Goal: Task Accomplishment & Management: Manage account settings

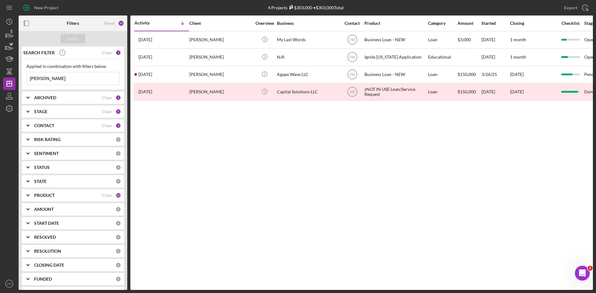
click at [53, 81] on input "jackson" at bounding box center [73, 78] width 93 height 12
drag, startPoint x: 53, startPoint y: 81, endPoint x: 0, endPoint y: 79, distance: 52.8
click at [0, 79] on div "New Project 4 Projects $303,000 • $303,000 Total jackson Export Icon/Export Fil…" at bounding box center [298, 146] width 596 height 293
type input "holmes"
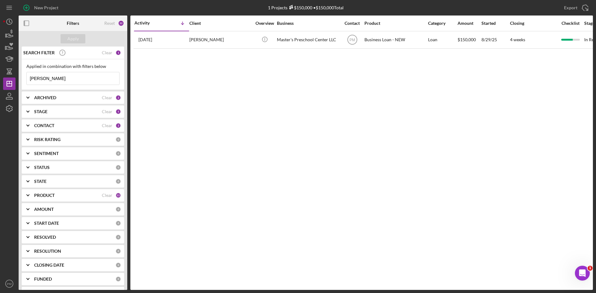
click at [271, 191] on div "Activity Icon/Table Sort Arrow Client Overview Business Contact Product Categor…" at bounding box center [361, 153] width 463 height 275
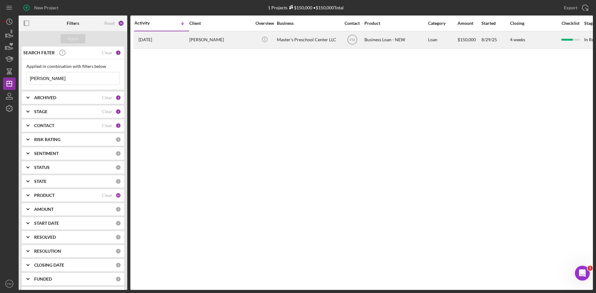
click at [196, 43] on div "Anthony Holmes" at bounding box center [220, 40] width 62 height 16
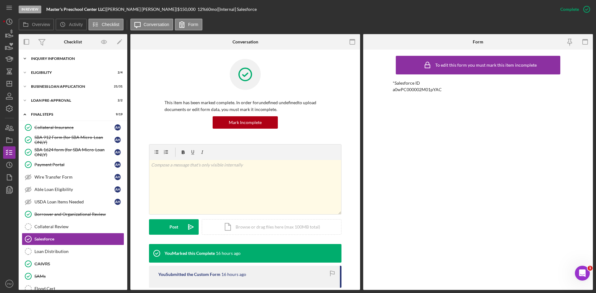
click at [70, 60] on div "INQUIRY INFORMATION" at bounding box center [75, 59] width 88 height 4
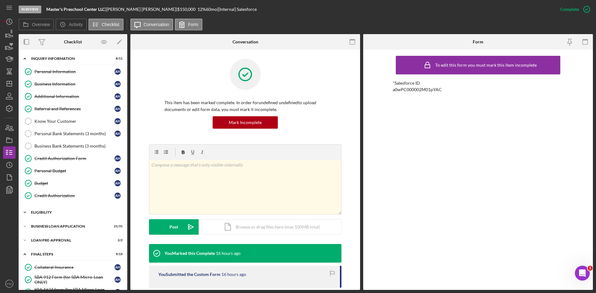
click at [49, 209] on div "Icon/Expander ELIGIBILITY 2 / 4" at bounding box center [73, 212] width 109 height 12
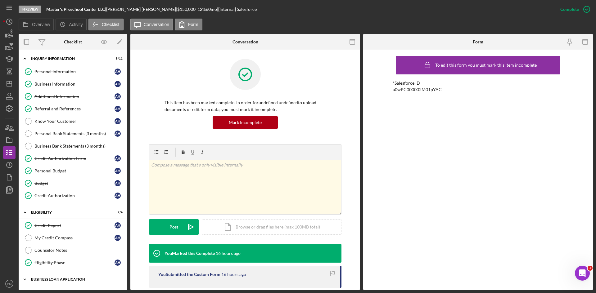
click at [59, 213] on div "BUSINESS LOAN APPLICATION" at bounding box center [75, 280] width 88 height 4
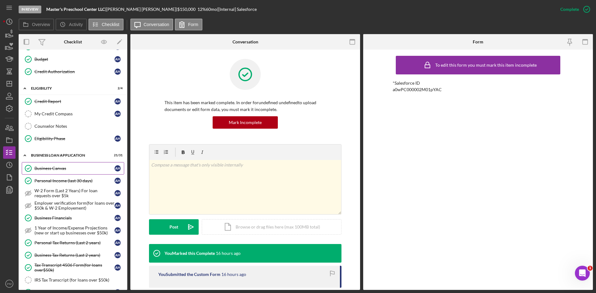
click at [67, 167] on div "Business Canvas" at bounding box center [74, 168] width 80 height 5
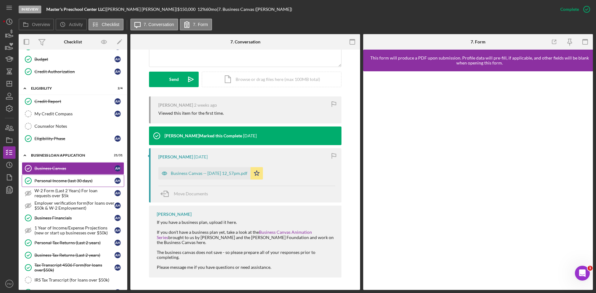
scroll to position [279, 0]
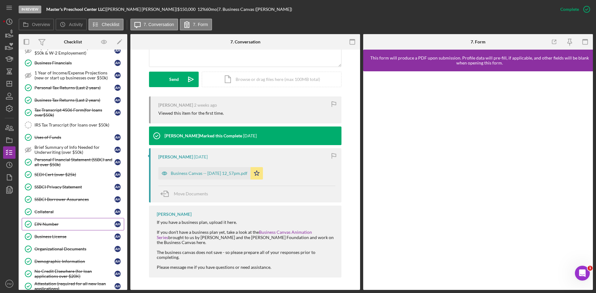
click at [51, 213] on div "EIN Number" at bounding box center [74, 224] width 80 height 5
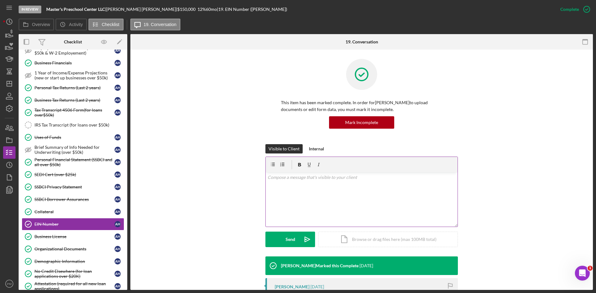
scroll to position [90, 0]
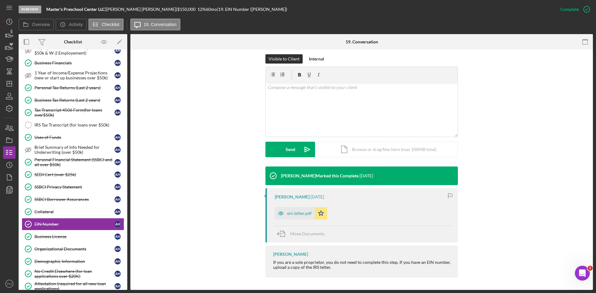
click at [303, 210] on div "ein letter.pdf" at bounding box center [295, 213] width 40 height 12
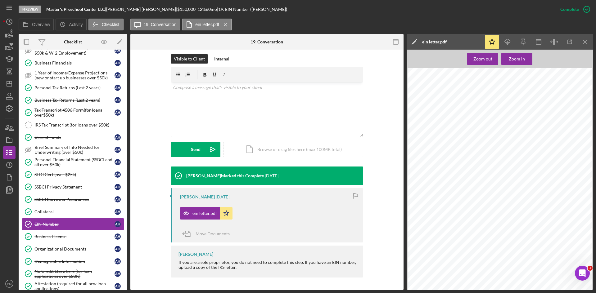
scroll to position [155, 0]
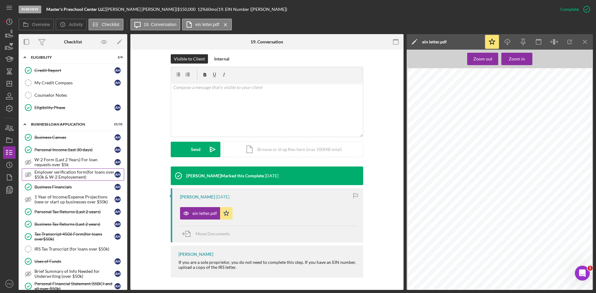
drag, startPoint x: 61, startPoint y: 188, endPoint x: 67, endPoint y: 181, distance: 8.9
click at [61, 188] on div "Business Financials" at bounding box center [74, 187] width 80 height 5
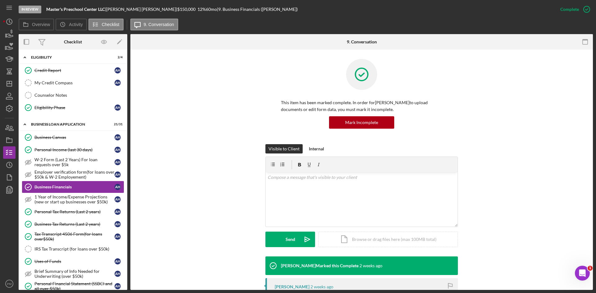
scroll to position [93, 0]
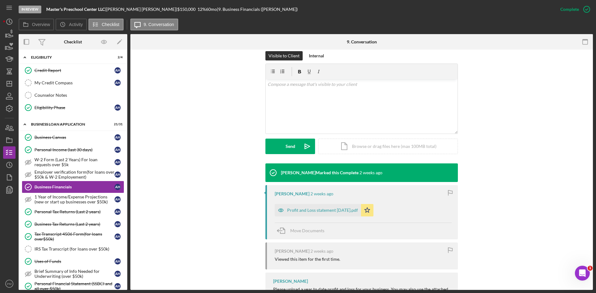
drag, startPoint x: 323, startPoint y: 211, endPoint x: 326, endPoint y: 207, distance: 5.2
click at [324, 211] on div "Profit and Loss statement 9-1-25.pdf" at bounding box center [322, 210] width 71 height 5
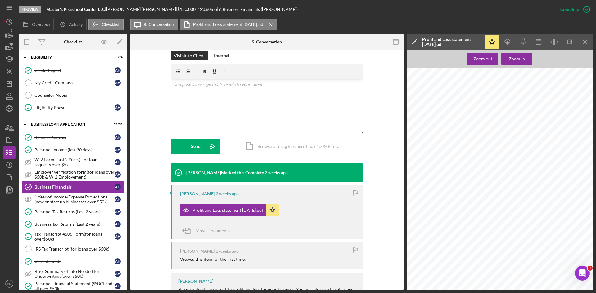
scroll to position [279, 0]
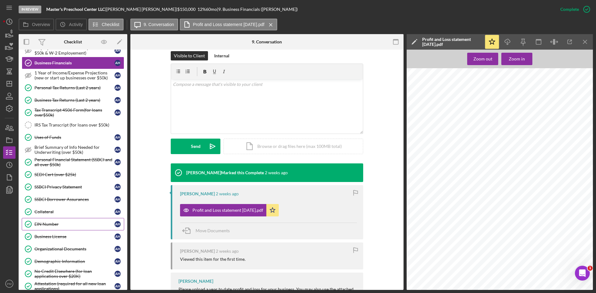
click at [64, 213] on link "Organizational Documents Organizational Documents A H" at bounding box center [73, 249] width 102 height 12
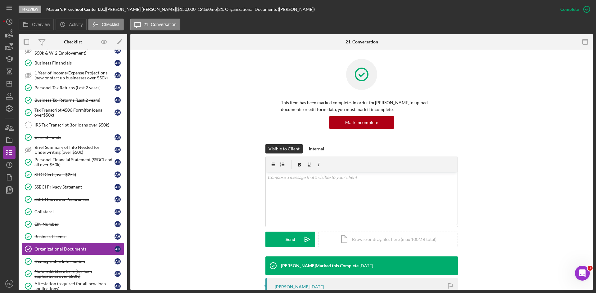
scroll to position [126, 0]
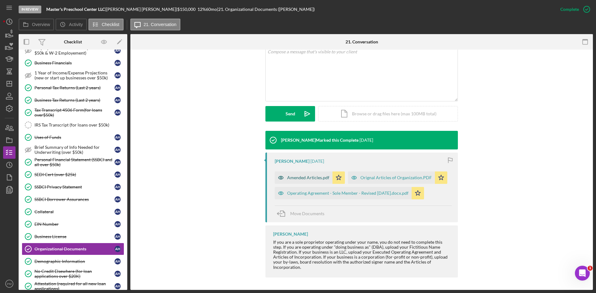
click at [311, 178] on div "Amended Articles.pdf" at bounding box center [308, 177] width 42 height 5
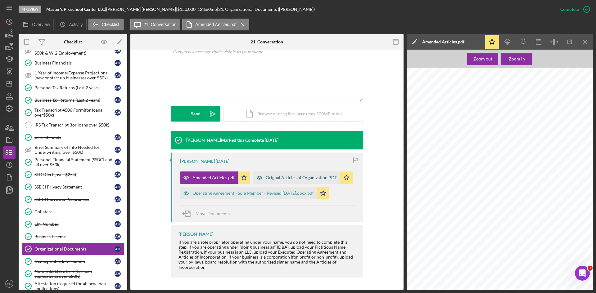
click at [302, 177] on div "Orignal Articles of Organization.PDF" at bounding box center [301, 177] width 71 height 5
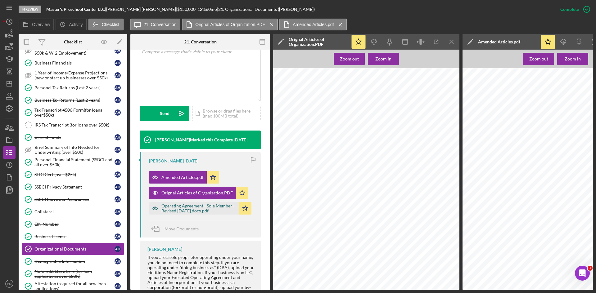
click at [216, 208] on div "Operating Agreement - Sole Member - Revised April 2019.docx.pdf" at bounding box center [198, 209] width 74 height 10
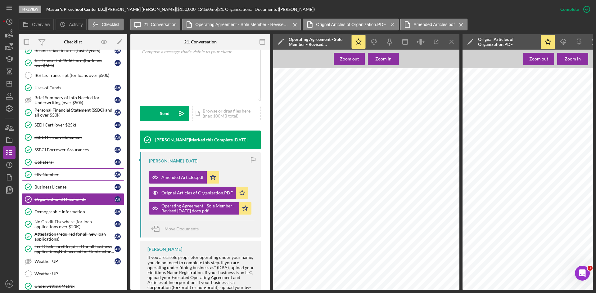
scroll to position [236, 0]
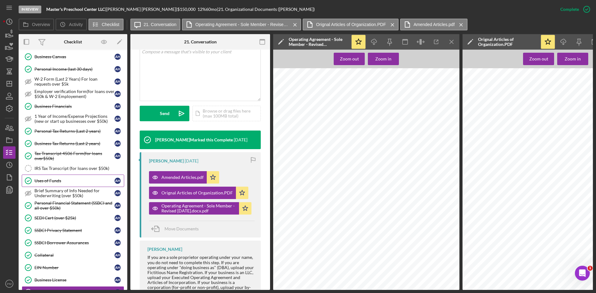
click at [54, 183] on div "Uses of Funds" at bounding box center [74, 180] width 80 height 5
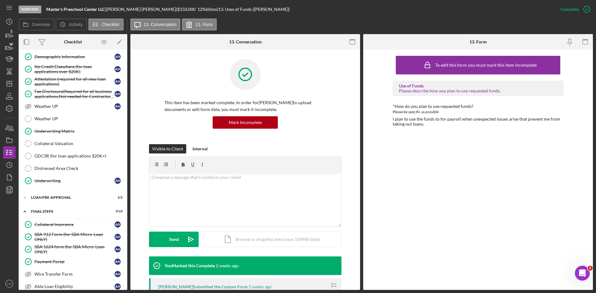
scroll to position [453, 0]
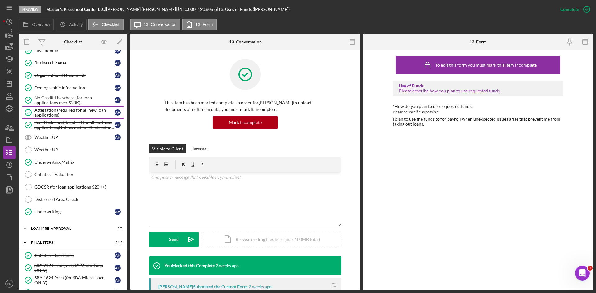
click at [60, 112] on div "Attestation (required for all new loan applications)" at bounding box center [74, 113] width 80 height 10
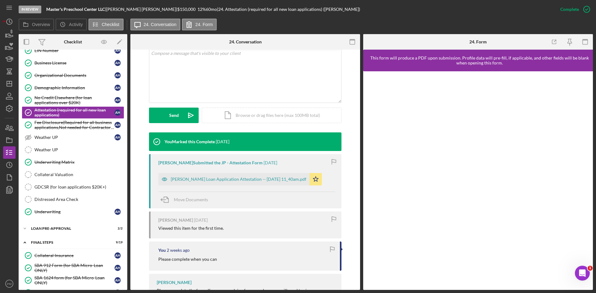
scroll to position [152, 0]
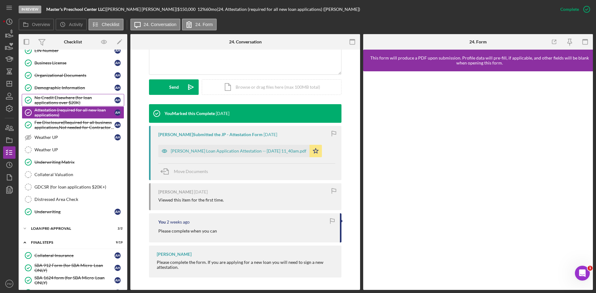
click at [53, 101] on div "No Credit Elsewhere (for loan applications over $20K)" at bounding box center [74, 100] width 80 height 10
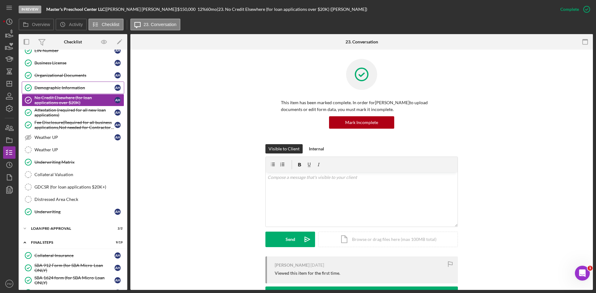
click at [78, 88] on div "Demographic Information" at bounding box center [74, 87] width 80 height 5
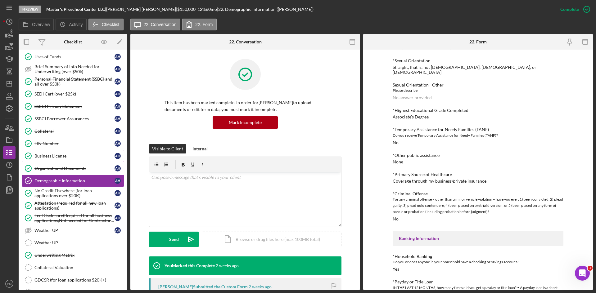
scroll to position [298, 0]
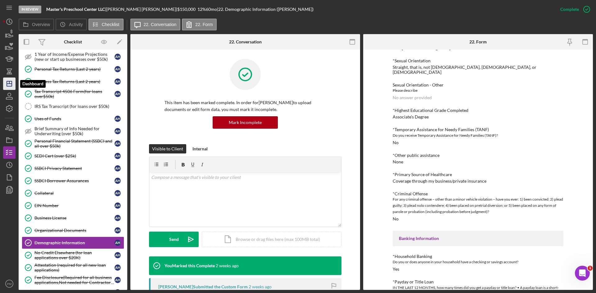
click at [13, 82] on icon "Icon/Dashboard" at bounding box center [10, 84] width 16 height 16
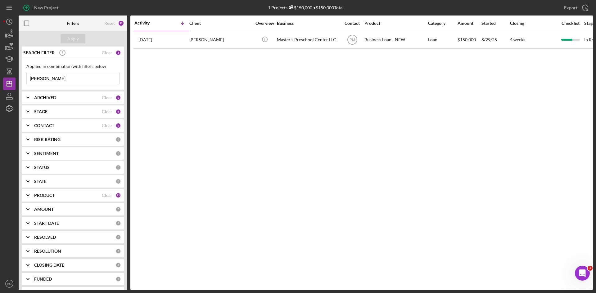
click at [54, 78] on input "holmes" at bounding box center [73, 78] width 93 height 12
drag, startPoint x: 54, startPoint y: 78, endPoint x: 0, endPoint y: 79, distance: 54.0
click at [0, 79] on div "New Project 1 Projects $150,000 • $150,000 Total holmes Export Icon/Export Filt…" at bounding box center [298, 146] width 596 height 293
type input "wooden"
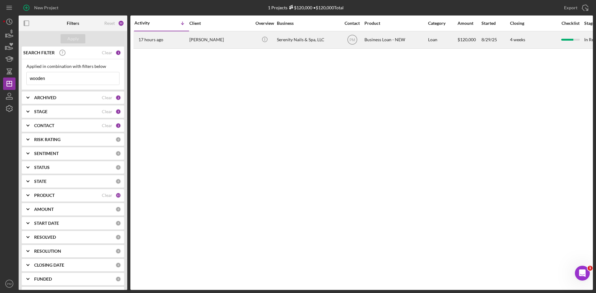
click at [182, 34] on div "17 hours ago CHRISTINA Wooden" at bounding box center [161, 40] width 54 height 16
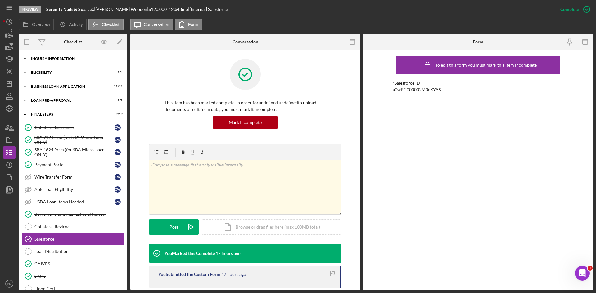
click at [57, 61] on div "Icon/Expander INQUIRY INFORMATION 8 / 11" at bounding box center [73, 58] width 109 height 12
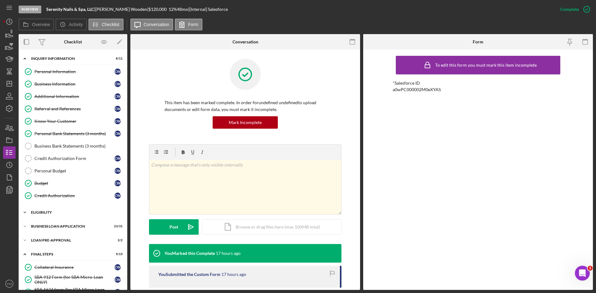
click at [52, 213] on div "Icon/Expander ELIGIBILITY 3 / 4" at bounding box center [73, 212] width 109 height 12
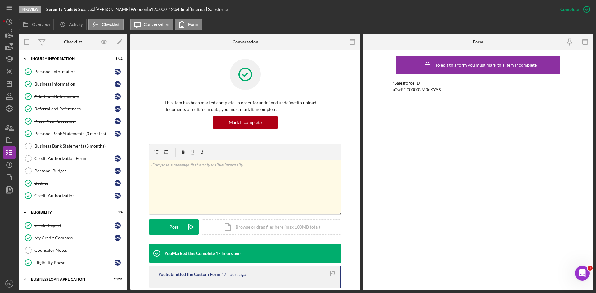
click at [45, 83] on div "Business Information" at bounding box center [74, 84] width 80 height 5
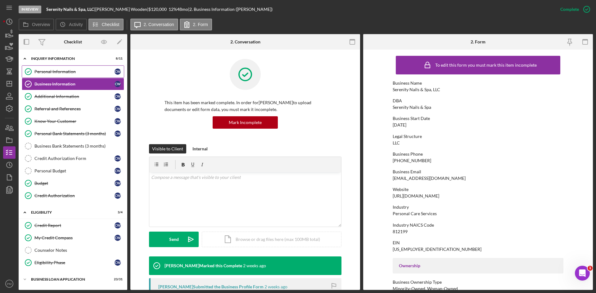
click at [63, 73] on div "Personal Information" at bounding box center [74, 71] width 80 height 5
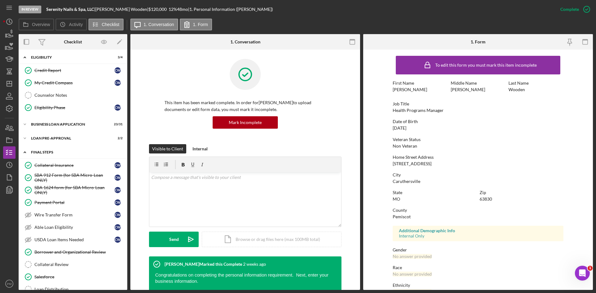
scroll to position [93, 0]
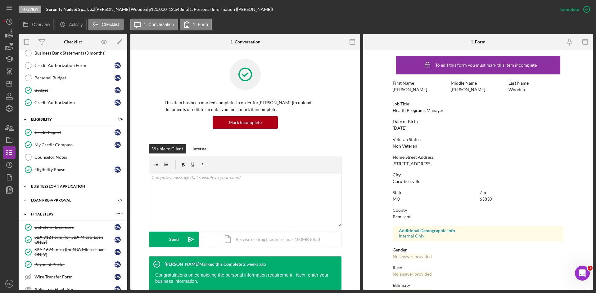
click at [59, 187] on div "BUSINESS LOAN APPLICATION" at bounding box center [75, 187] width 88 height 4
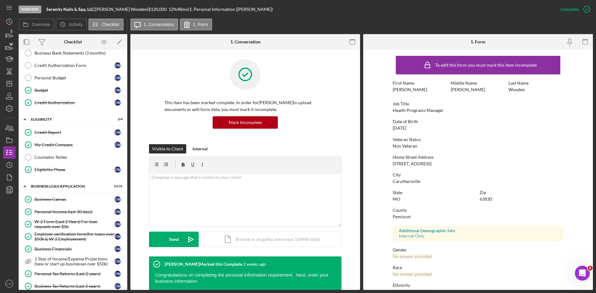
scroll to position [217, 0]
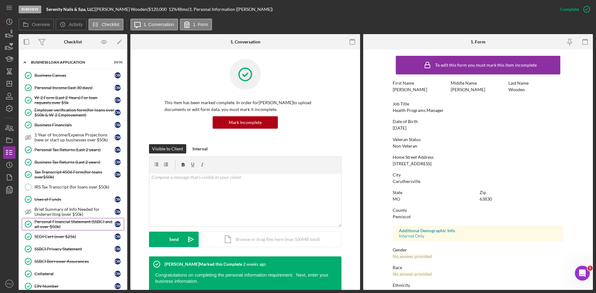
click at [58, 213] on div "Personal Financial Statement (SSBCI and all over $50k)" at bounding box center [74, 224] width 80 height 10
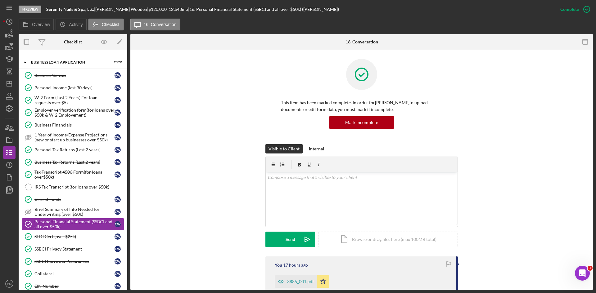
scroll to position [155, 0]
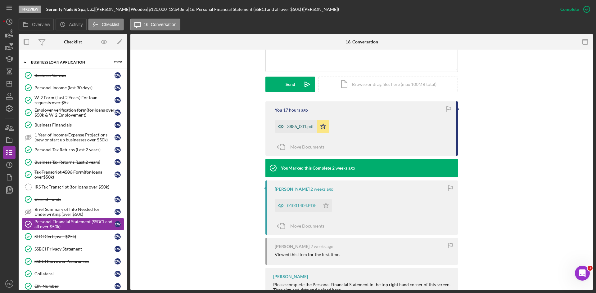
click at [296, 126] on div "3885_001.pdf" at bounding box center [300, 126] width 27 height 5
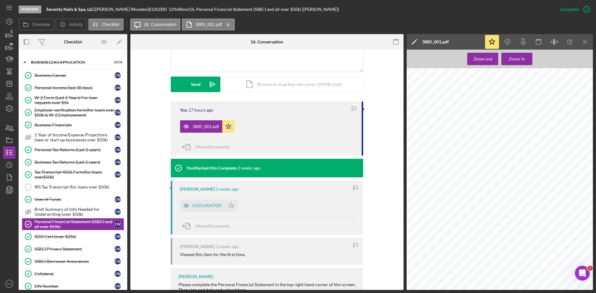
scroll to position [186, 0]
click at [73, 213] on div "SEDI Cert (over $25k)" at bounding box center [74, 236] width 80 height 5
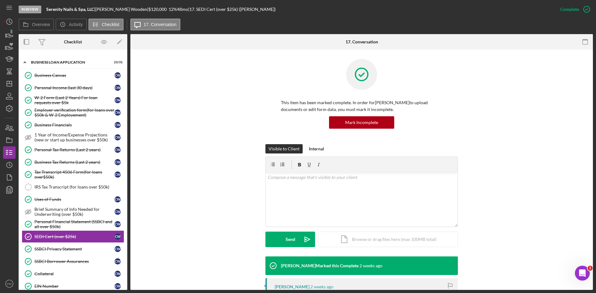
scroll to position [124, 0]
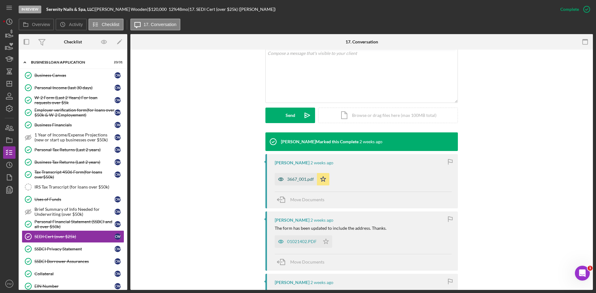
click at [309, 180] on div "3667_001.pdf" at bounding box center [300, 179] width 27 height 5
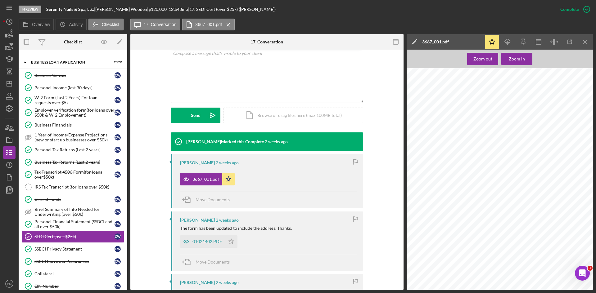
scroll to position [150, 0]
click at [472, 41] on icon "Icon/Menu Close" at bounding box center [585, 42] width 14 height 14
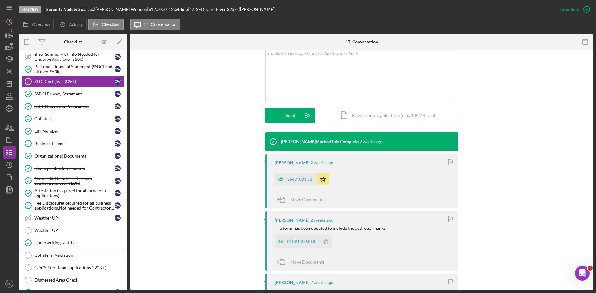
scroll to position [435, 0]
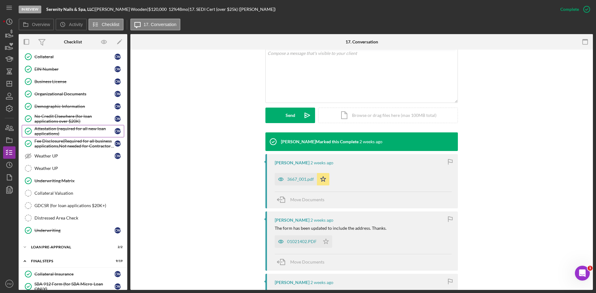
click at [56, 133] on div "Attestation (required for all new loan applications)" at bounding box center [74, 131] width 80 height 10
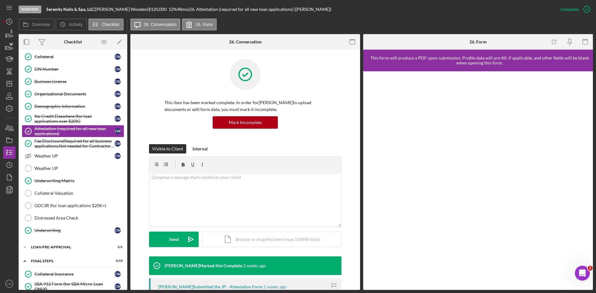
scroll to position [120, 0]
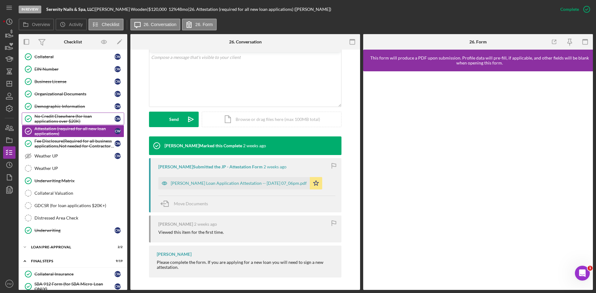
click at [78, 119] on div "No Credit Elsewhere (for loan applications over $20K)" at bounding box center [74, 119] width 80 height 10
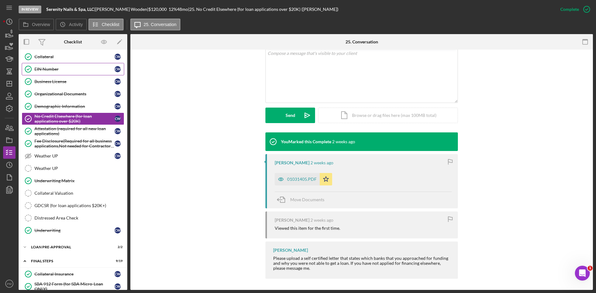
scroll to position [341, 0]
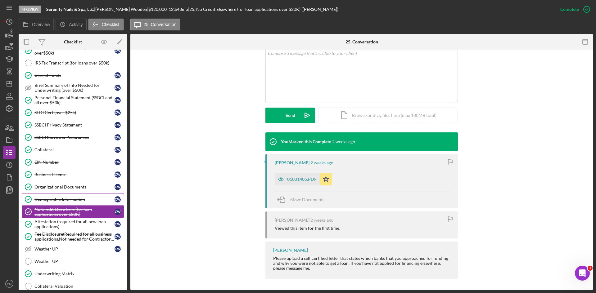
click at [57, 197] on div "Demographic Information" at bounding box center [74, 199] width 80 height 5
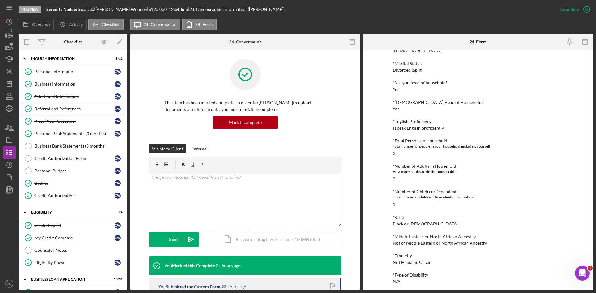
click at [43, 113] on link "Referral and References Referral and References C W" at bounding box center [73, 109] width 102 height 12
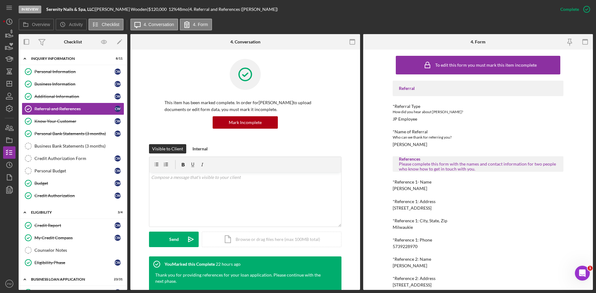
scroll to position [155, 0]
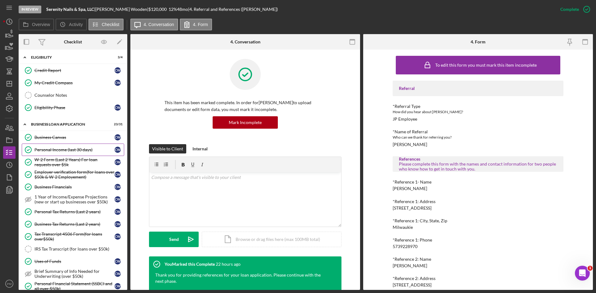
drag, startPoint x: 54, startPoint y: 153, endPoint x: 59, endPoint y: 154, distance: 5.4
click at [54, 153] on link "Personal Income (last 30 days) Personal Income (last 30 days) C W" at bounding box center [73, 150] width 102 height 12
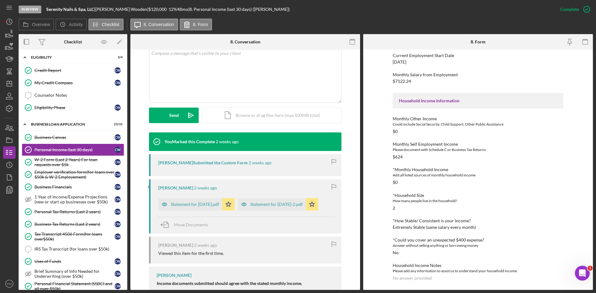
scroll to position [16, 0]
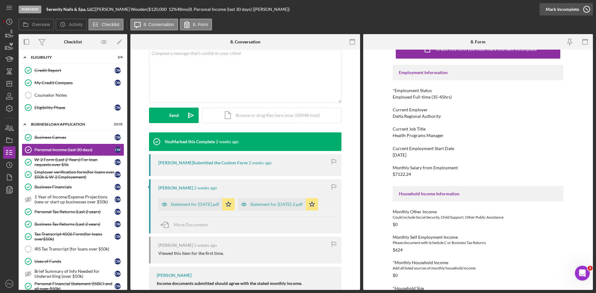
click at [472, 9] on div "Mark Incomplete" at bounding box center [562, 9] width 33 height 12
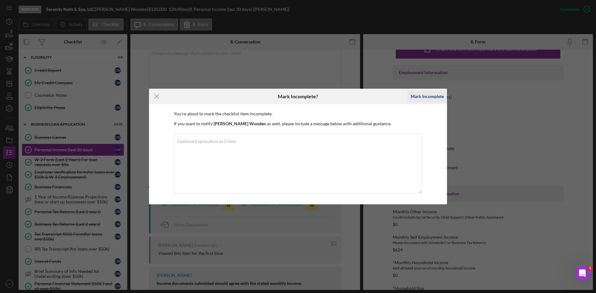
click at [414, 96] on div "Mark Incomplete" at bounding box center [427, 96] width 33 height 12
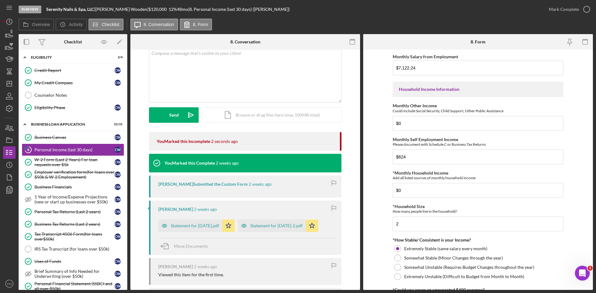
scroll to position [297, 0]
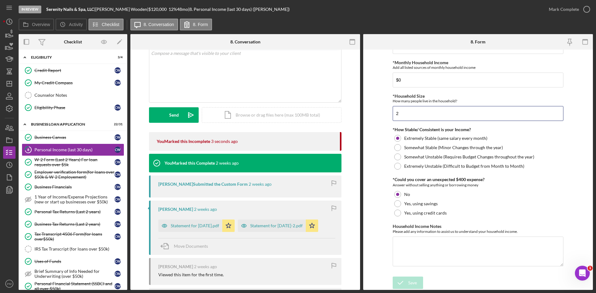
drag, startPoint x: 407, startPoint y: 114, endPoint x: 390, endPoint y: 116, distance: 16.6
click at [390, 116] on form "Employment Information *Employment Status Employed More than Full Time Employed…" at bounding box center [478, 170] width 230 height 241
type input "3"
click at [412, 213] on div "Save" at bounding box center [412, 283] width 9 height 12
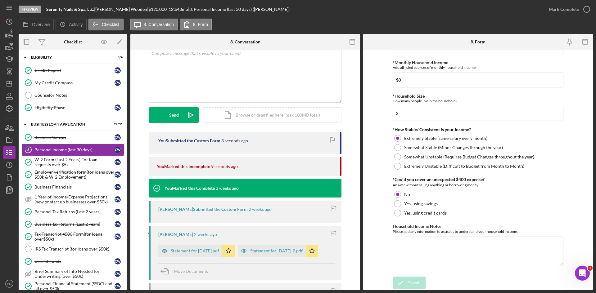
scroll to position [204, 0]
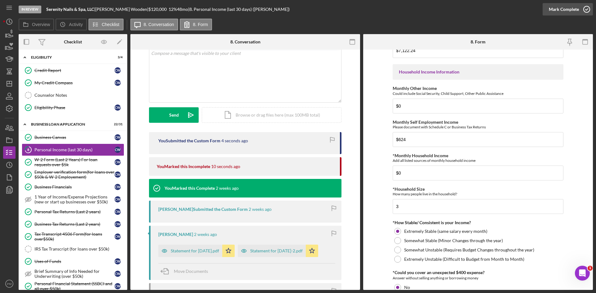
click at [472, 13] on div "Mark Complete" at bounding box center [564, 9] width 30 height 12
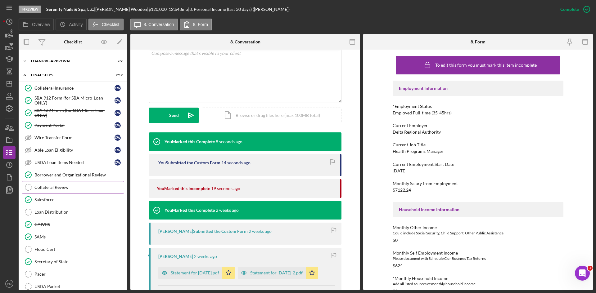
scroll to position [466, 0]
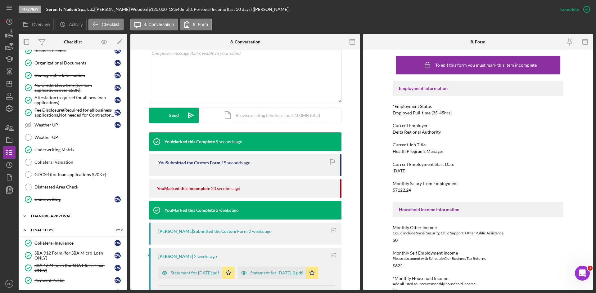
drag, startPoint x: 51, startPoint y: 217, endPoint x: 55, endPoint y: 213, distance: 6.4
click at [51, 213] on div "LOAN PRE-APPROVAL" at bounding box center [75, 216] width 88 height 4
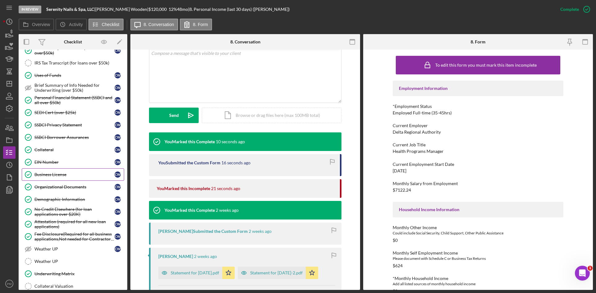
scroll to position [310, 0]
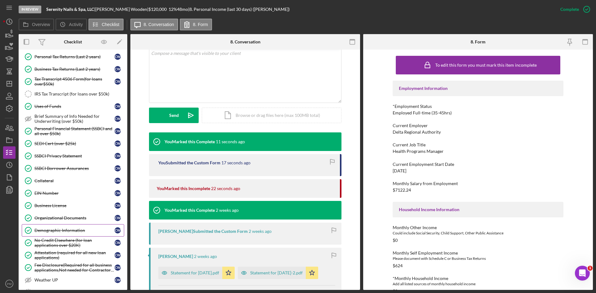
click at [56, 213] on link "Demographic Information Demographic Information C W" at bounding box center [73, 230] width 102 height 12
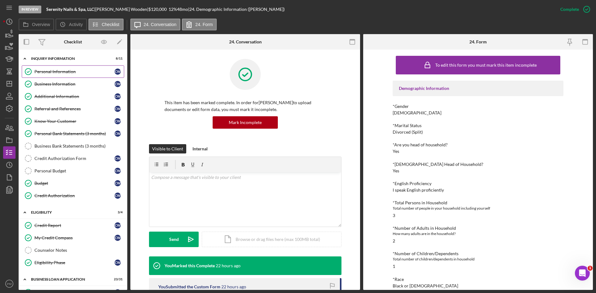
click at [66, 73] on div "Personal Information" at bounding box center [74, 71] width 80 height 5
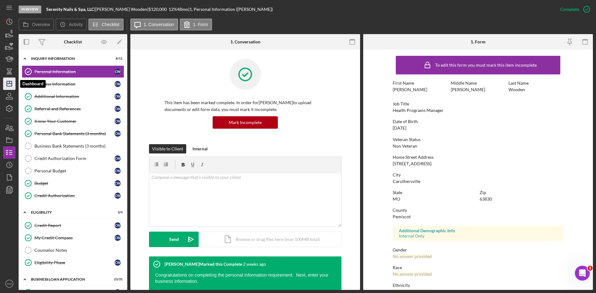
click at [8, 84] on line "button" at bounding box center [9, 84] width 5 height 0
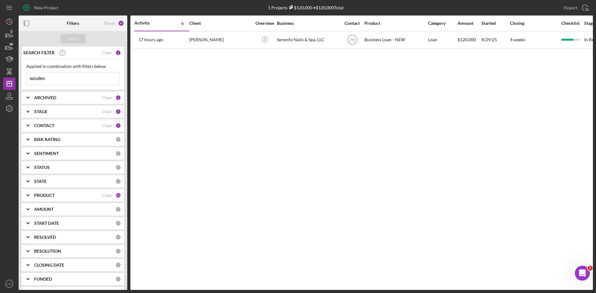
click at [53, 79] on input "wooden" at bounding box center [73, 78] width 93 height 12
drag, startPoint x: 29, startPoint y: 81, endPoint x: 0, endPoint y: 80, distance: 29.2
click at [0, 80] on div "New Project 1 Projects $120,000 • $120,000 Total wooden Export Icon/Export Filt…" at bounding box center [298, 146] width 596 height 293
type input "briona"
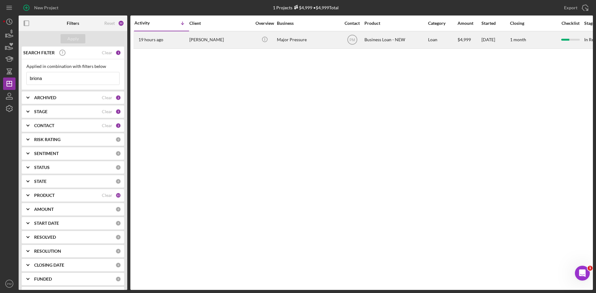
click at [198, 44] on div "Briona Fitzgerald" at bounding box center [220, 40] width 62 height 16
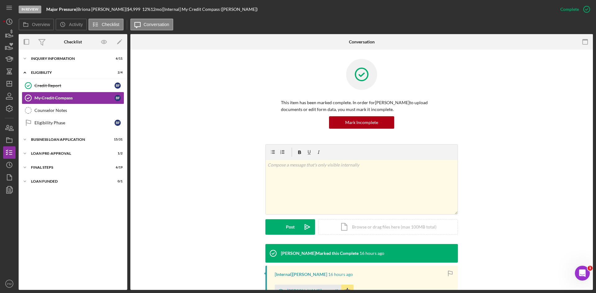
click at [55, 51] on div "Icon/Expander INQUIRY INFORMATION 6 / 11 Icon/Expander ELIGIBILITY 2 / 4 Credit…" at bounding box center [73, 170] width 109 height 241
click at [54, 55] on div "Icon/Expander INQUIRY INFORMATION 6 / 11" at bounding box center [73, 58] width 109 height 12
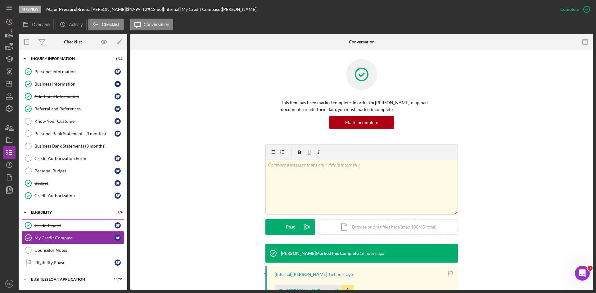
scroll to position [41, 0]
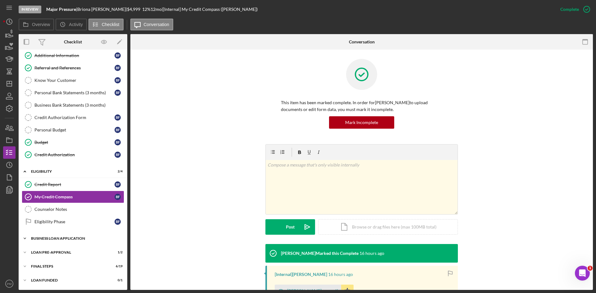
click at [57, 213] on div "Icon/Expander BUSINESS LOAN APPLICATION 15 / 31" at bounding box center [73, 238] width 109 height 12
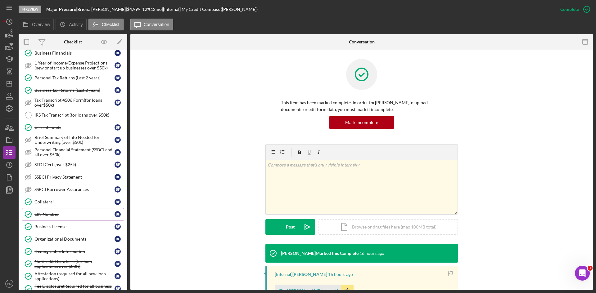
scroll to position [382, 0]
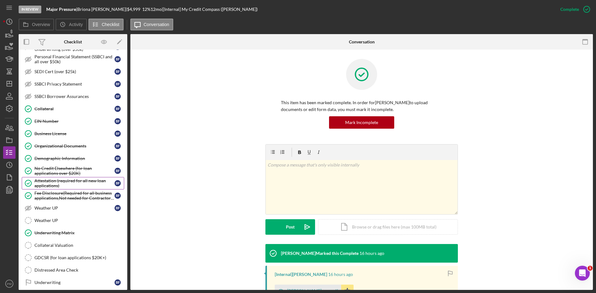
click at [61, 184] on div "Attestation (required for all new loan applications)" at bounding box center [74, 183] width 80 height 10
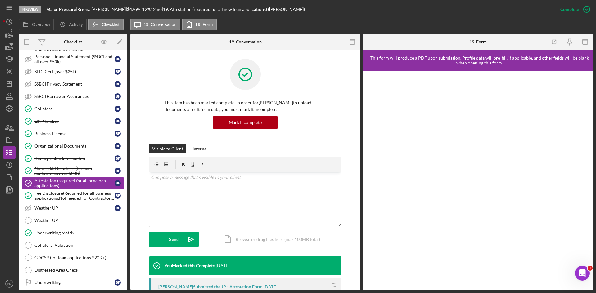
scroll to position [120, 0]
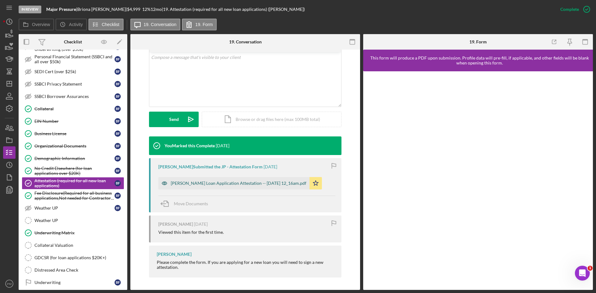
click at [195, 183] on div "Justine Petersen Loan Application Attestation -- 2025-09-14 12_16am.pdf" at bounding box center [239, 183] width 136 height 5
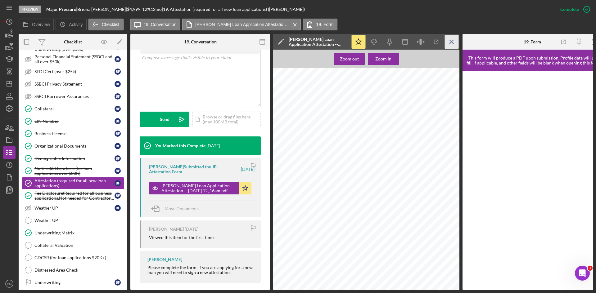
click at [453, 40] on icon "Icon/Menu Close" at bounding box center [452, 42] width 14 height 14
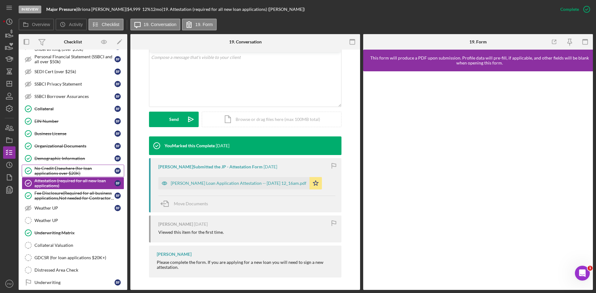
click at [71, 168] on div "No Credit Elsewhere (for loan applications over $20K)" at bounding box center [74, 171] width 80 height 10
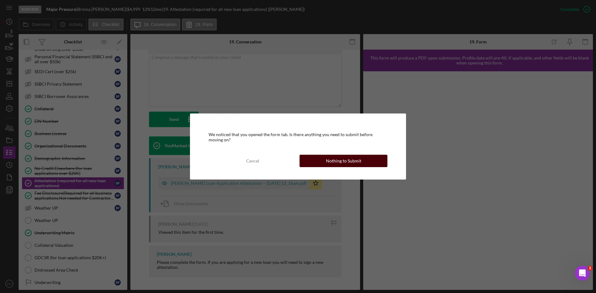
click at [341, 160] on div "Nothing to Submit" at bounding box center [343, 161] width 35 height 12
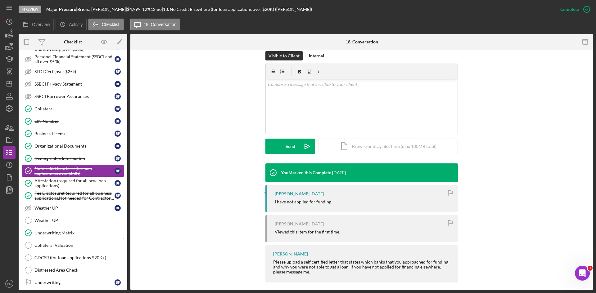
scroll to position [429, 0]
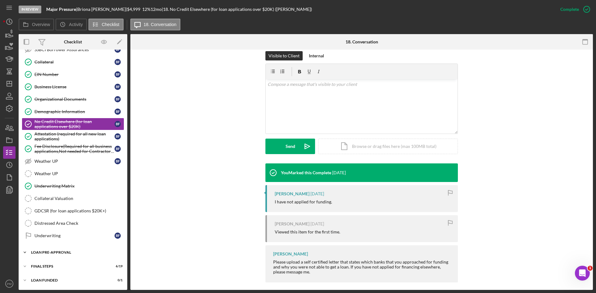
click at [66, 213] on div "Icon/Expander LOAN PRE-APPROVAL 1 / 2" at bounding box center [73, 252] width 109 height 12
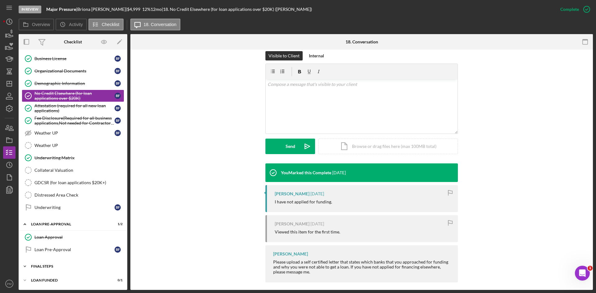
click at [58, 213] on div "Icon/Expander FINAL STEPS 6 / 19" at bounding box center [73, 266] width 109 height 12
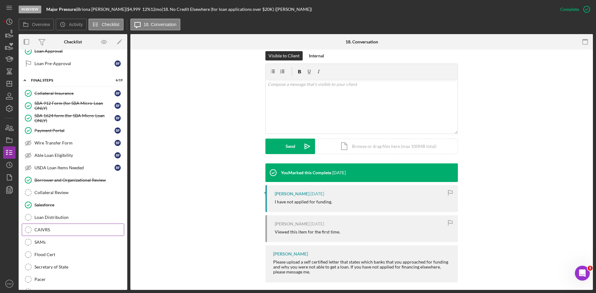
click at [48, 213] on div "CAIVRS" at bounding box center [78, 230] width 89 height 5
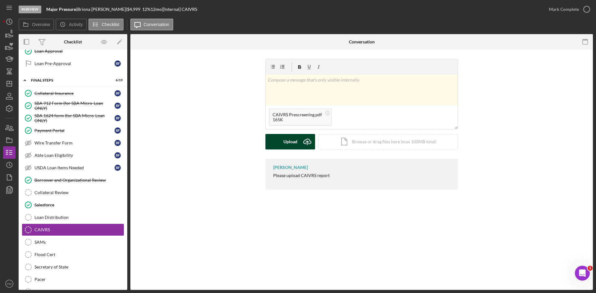
click at [301, 143] on icon "Icon/Upload" at bounding box center [308, 142] width 16 height 16
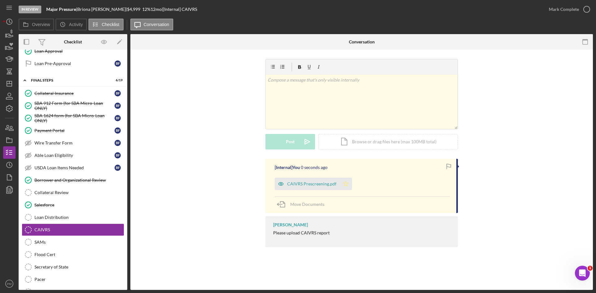
click at [341, 185] on icon "Icon/Star" at bounding box center [346, 184] width 12 height 12
click at [472, 14] on div "Mark Complete" at bounding box center [564, 9] width 30 height 12
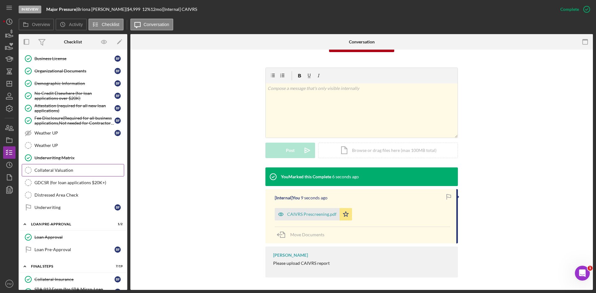
scroll to position [395, 0]
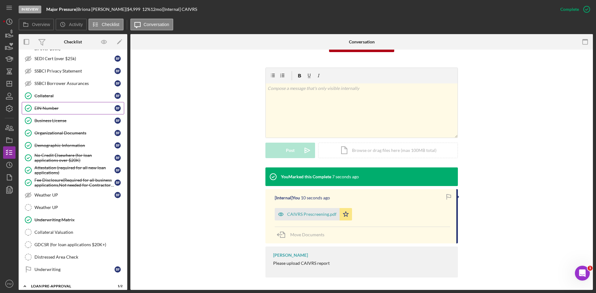
click at [49, 110] on div "EIN Number" at bounding box center [74, 108] width 80 height 5
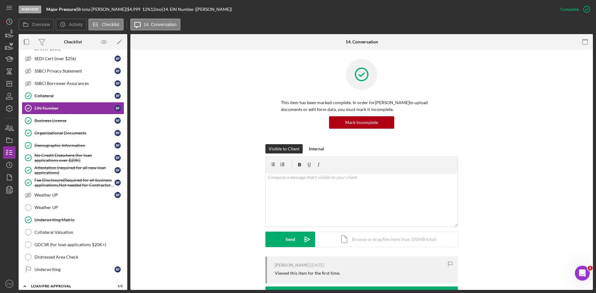
scroll to position [63, 0]
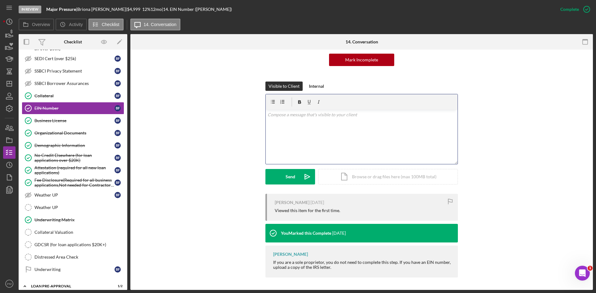
click at [316, 128] on div "v Color teal Color pink Remove color Add row above Add row below Add column bef…" at bounding box center [362, 137] width 192 height 54
click at [280, 180] on button "Send Icon/icon-invite-send" at bounding box center [290, 177] width 50 height 16
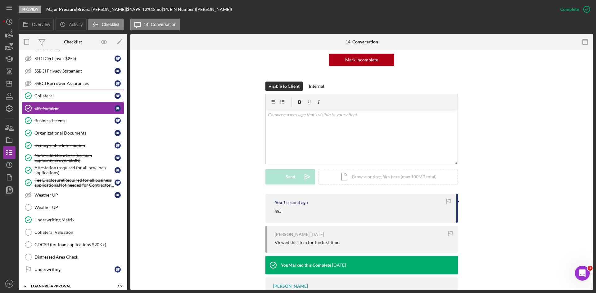
click at [43, 99] on link "Collateral Collateral B F" at bounding box center [73, 96] width 102 height 12
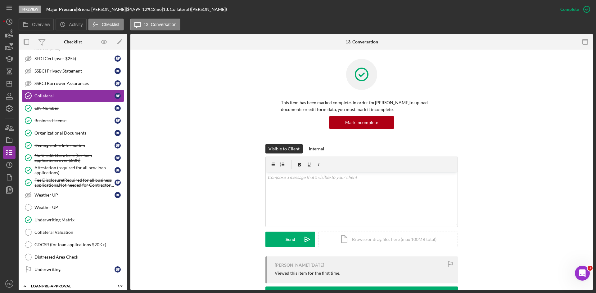
scroll to position [83, 0]
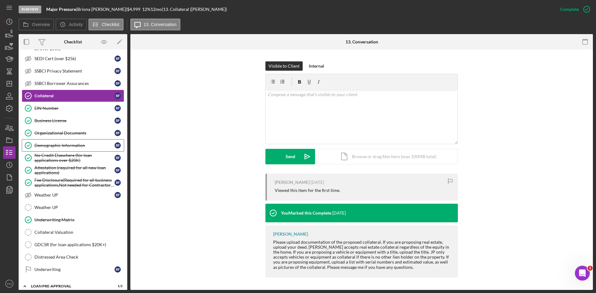
click at [62, 150] on link "Demographic Information Demographic Information B F" at bounding box center [73, 145] width 102 height 12
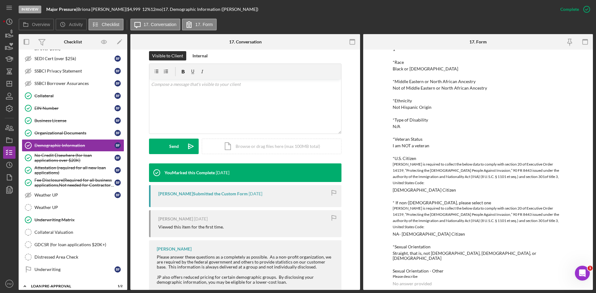
scroll to position [372, 0]
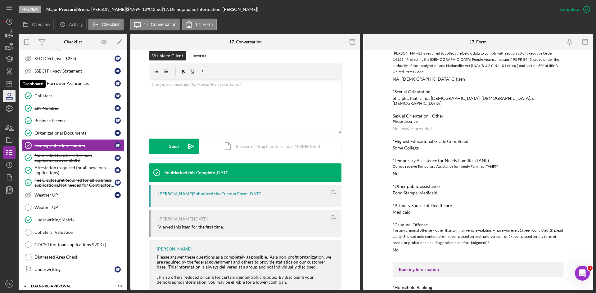
drag, startPoint x: 6, startPoint y: 85, endPoint x: 12, endPoint y: 90, distance: 7.5
click at [6, 85] on icon "Icon/Dashboard" at bounding box center [10, 84] width 16 height 16
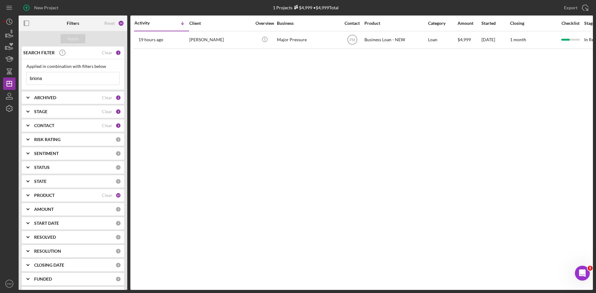
drag, startPoint x: 45, startPoint y: 76, endPoint x: 0, endPoint y: 72, distance: 45.5
click at [0, 72] on div "New Project 1 Projects $4,999 • $4,999 Total briona Export Icon/Export Filters …" at bounding box center [298, 146] width 596 height 293
type input "holmes"
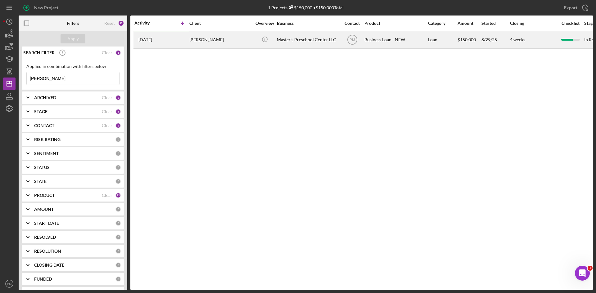
click at [169, 45] on div "5 days ago Anthony Holmes" at bounding box center [161, 40] width 54 height 16
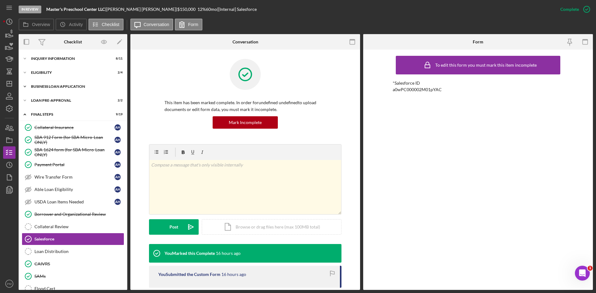
click at [43, 85] on div "BUSINESS LOAN APPLICATION" at bounding box center [75, 87] width 88 height 4
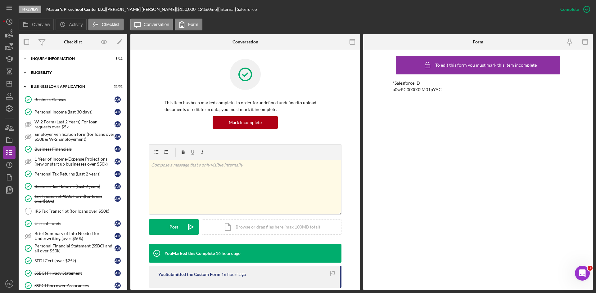
click at [58, 72] on div "ELIGIBILITY" at bounding box center [75, 73] width 88 height 4
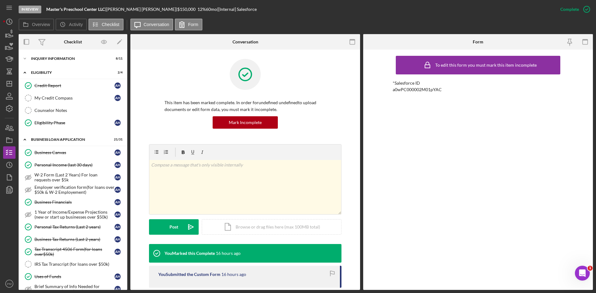
click at [58, 62] on div "Icon/Expander INQUIRY INFORMATION 8 / 11" at bounding box center [73, 58] width 109 height 12
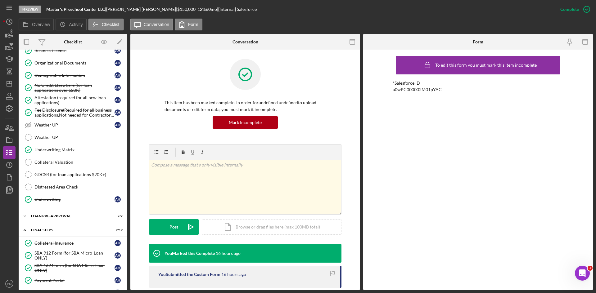
scroll to position [590, 0]
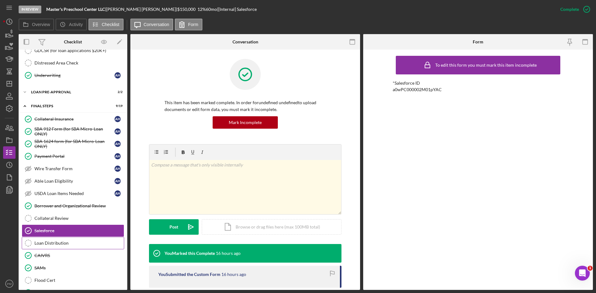
click at [49, 213] on div "Loan Distribution" at bounding box center [78, 243] width 89 height 5
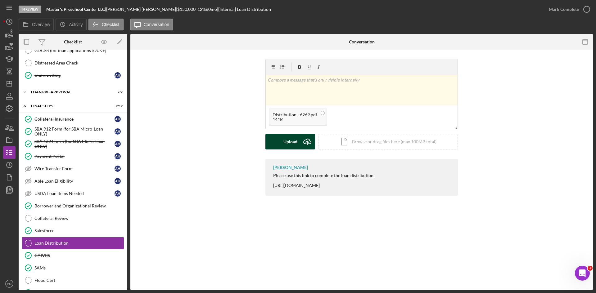
click at [300, 139] on icon "Icon/Upload" at bounding box center [308, 142] width 16 height 16
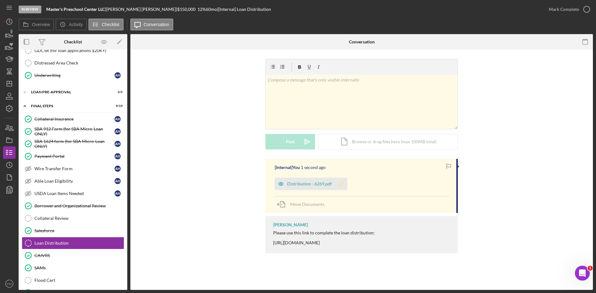
click at [345, 184] on icon "Icon/Star" at bounding box center [341, 184] width 12 height 12
click at [472, 9] on div "Mark Complete" at bounding box center [564, 9] width 30 height 12
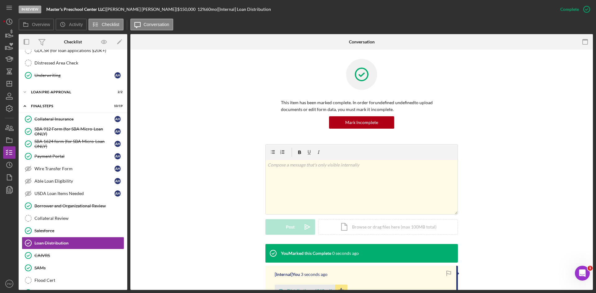
scroll to position [83, 0]
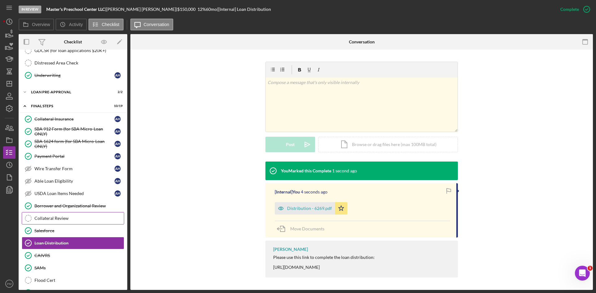
click at [53, 213] on div "Collateral Review" at bounding box center [78, 218] width 89 height 5
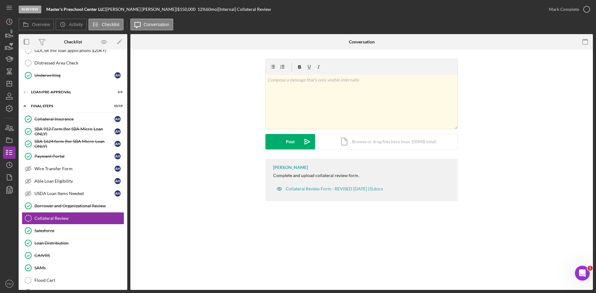
click at [197, 205] on div "Peyton McGovern Complete and upload collateral review form. Collateral Review F…" at bounding box center [362, 182] width 444 height 46
click at [52, 213] on div "Loan Distribution" at bounding box center [78, 243] width 89 height 5
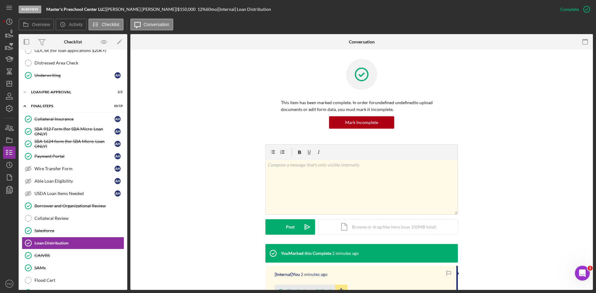
scroll to position [83, 0]
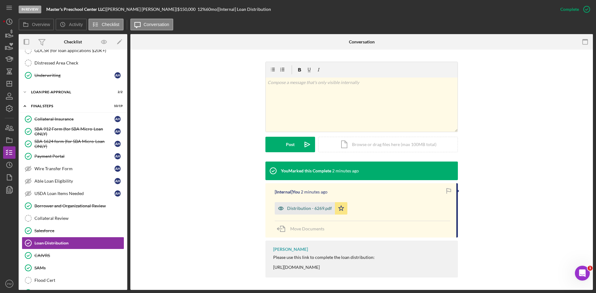
click at [297, 205] on div "Distribution - 6269.pdf" at bounding box center [305, 208] width 60 height 12
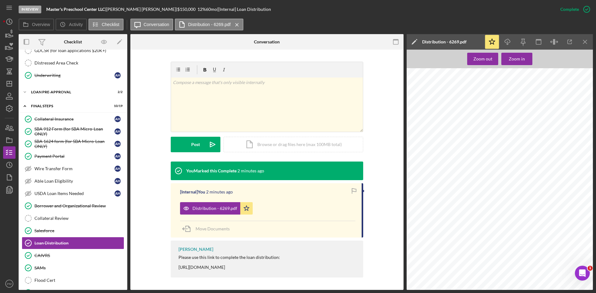
scroll to position [621, 0]
click at [472, 41] on icon "Icon/Menu Close" at bounding box center [585, 42] width 14 height 14
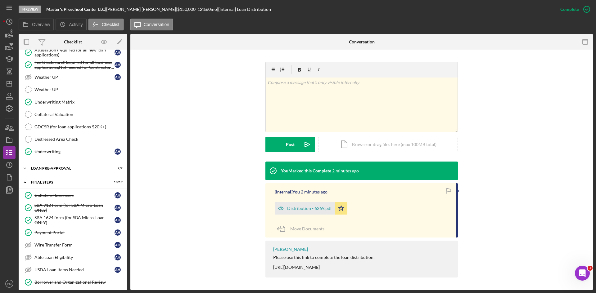
scroll to position [358, 0]
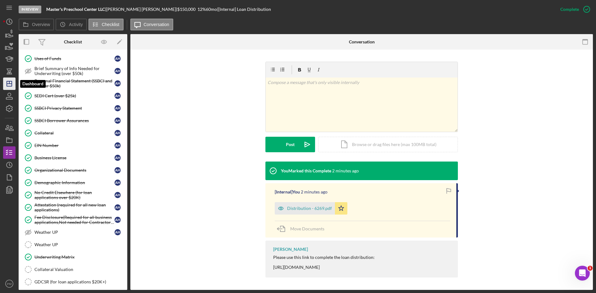
click at [7, 83] on polygon "button" at bounding box center [9, 83] width 5 height 5
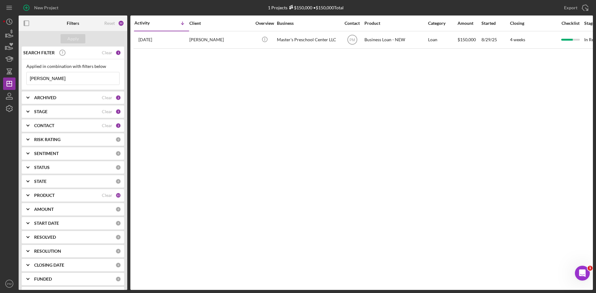
drag, startPoint x: 55, startPoint y: 80, endPoint x: 30, endPoint y: 81, distance: 24.9
click at [30, 81] on input "holmes" at bounding box center [73, 78] width 93 height 12
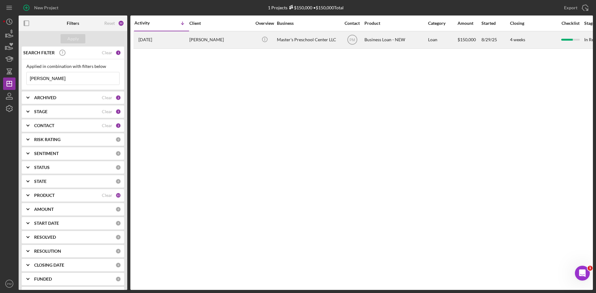
click at [232, 44] on div "Anthony Holmes" at bounding box center [220, 40] width 62 height 16
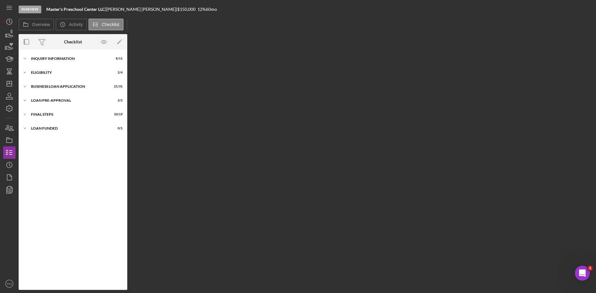
scroll to position [82, 0]
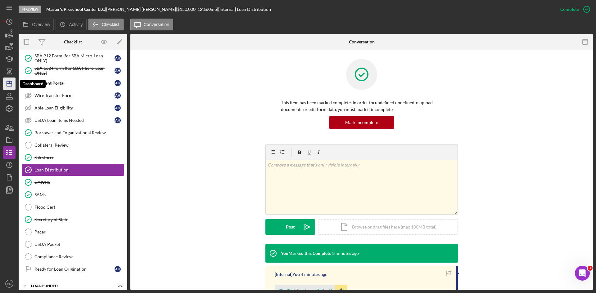
click at [8, 82] on icon "Icon/Dashboard" at bounding box center [10, 84] width 16 height 16
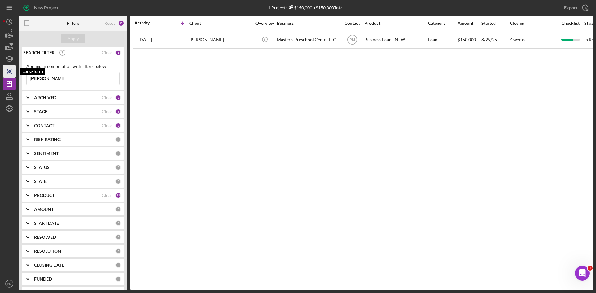
drag, startPoint x: 58, startPoint y: 82, endPoint x: 15, endPoint y: 73, distance: 44.1
click at [15, 73] on div "New Project 1 Projects $150,000 • $150,000 Total holmes Export Icon/Export Filt…" at bounding box center [298, 145] width 590 height 290
click at [265, 213] on div "Activity Icon/Table Sort Arrow Client Overview Business Contact Product Categor…" at bounding box center [361, 153] width 463 height 275
drag, startPoint x: 54, startPoint y: 80, endPoint x: 6, endPoint y: 75, distance: 48.3
click at [6, 75] on div "New Project 1 Projects $150,000 • $150,000 Total holmes Export Icon/Export Filt…" at bounding box center [298, 145] width 590 height 290
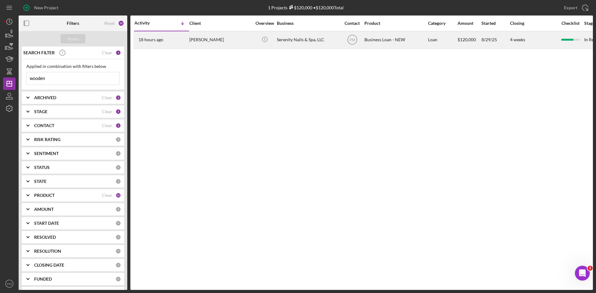
type input "wooden"
click at [196, 45] on div "CHRISTINA Wooden" at bounding box center [220, 40] width 62 height 16
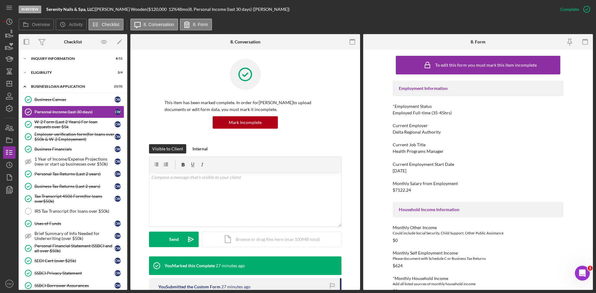
scroll to position [31, 0]
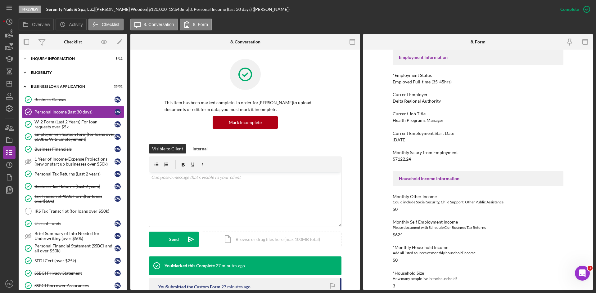
click at [60, 73] on div "ELIGIBILITY" at bounding box center [75, 73] width 88 height 4
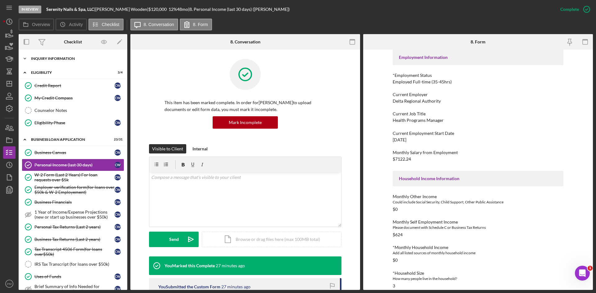
click at [60, 61] on div "Icon/Expander INQUIRY INFORMATION 8 / 11" at bounding box center [73, 58] width 109 height 12
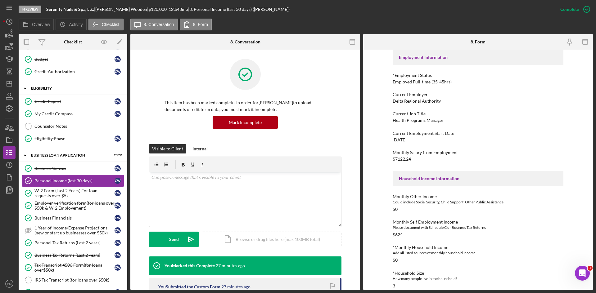
scroll to position [93, 0]
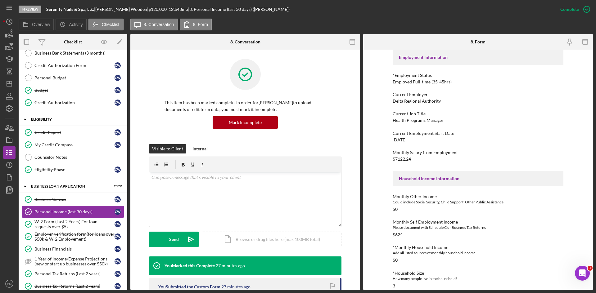
click at [60, 125] on div "Icon/Expander ELIGIBILITY 3 / 4" at bounding box center [73, 119] width 109 height 13
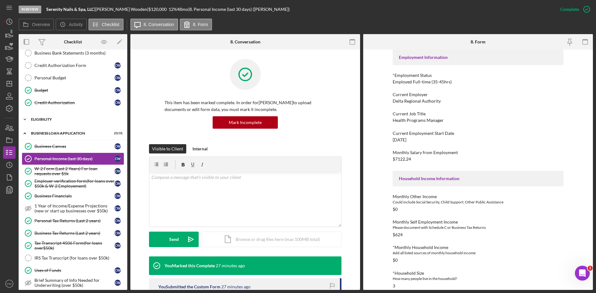
click at [60, 117] on div "Icon/Expander ELIGIBILITY 3 / 4" at bounding box center [73, 119] width 109 height 12
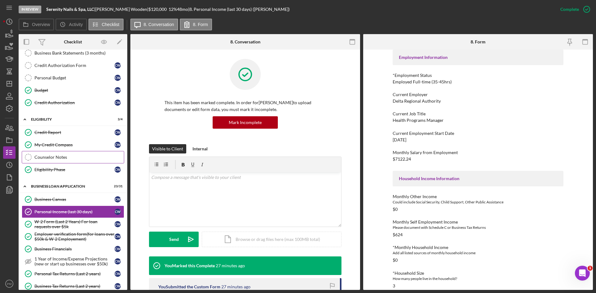
click at [51, 155] on div "Counselor Notes" at bounding box center [78, 157] width 89 height 5
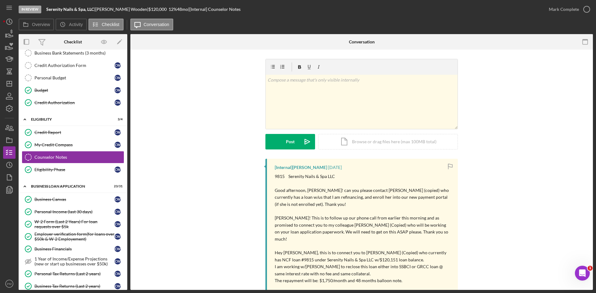
scroll to position [62, 0]
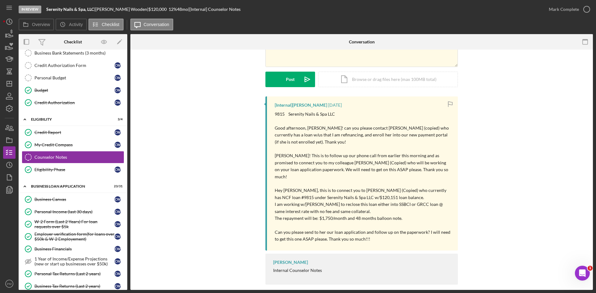
click at [152, 213] on div "[Internal] Samantha O'Rourke 3 weeks ago 9815 Serenity Nails & Spa LLC Good aft…" at bounding box center [362, 193] width 444 height 192
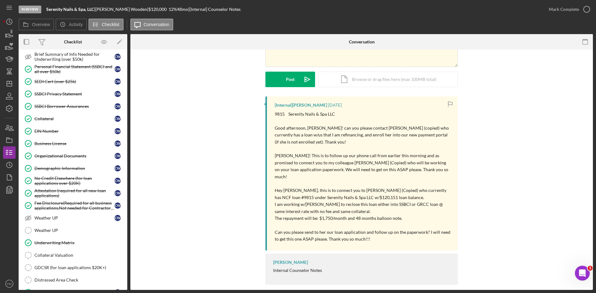
scroll to position [429, 0]
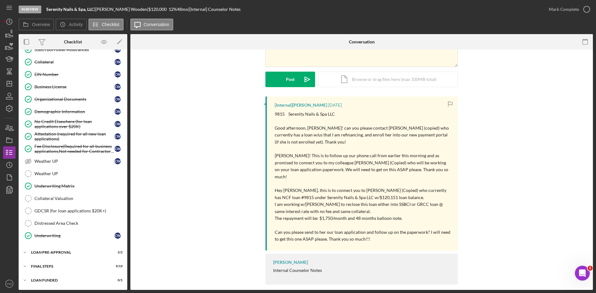
click at [472, 29] on div "In Review Serenity Nails & Spa, LLC | CHRISTINA Wooden | $120,000 $120,000 12 %…" at bounding box center [298, 146] width 596 height 293
click at [47, 213] on div "FINAL STEPS" at bounding box center [75, 267] width 88 height 4
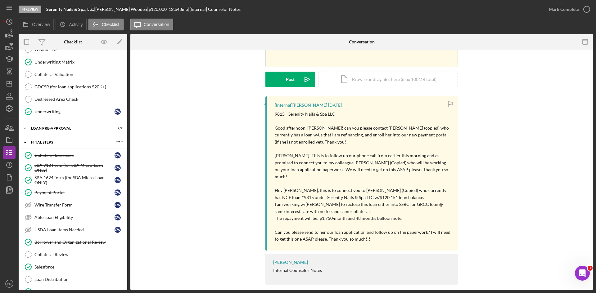
click at [49, 213] on div "Borrower and Organizational Review" at bounding box center [78, 242] width 89 height 5
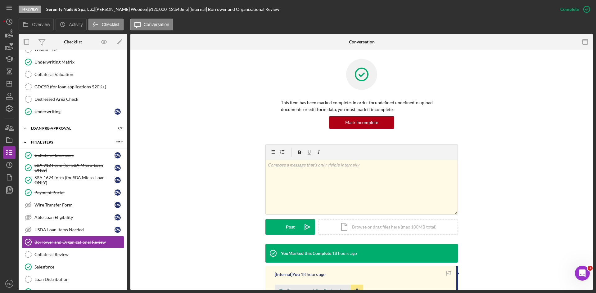
scroll to position [62, 0]
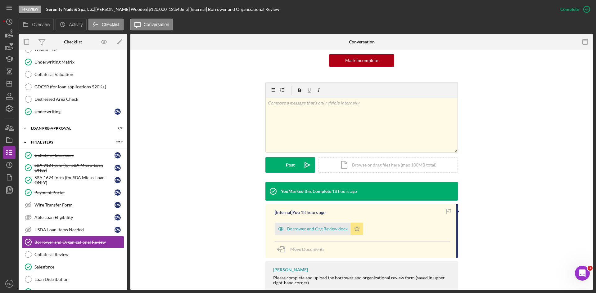
drag, startPoint x: 355, startPoint y: 229, endPoint x: 581, endPoint y: 181, distance: 230.6
click at [359, 213] on icon "Icon/Star" at bounding box center [357, 229] width 12 height 12
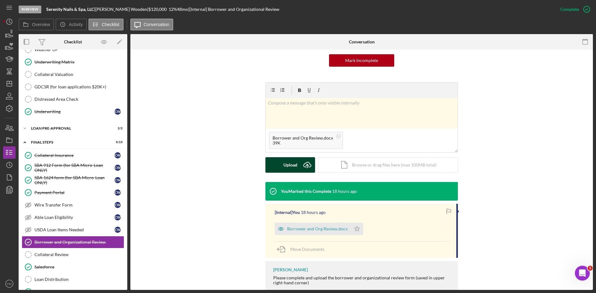
click at [294, 166] on div "Upload" at bounding box center [290, 165] width 14 height 16
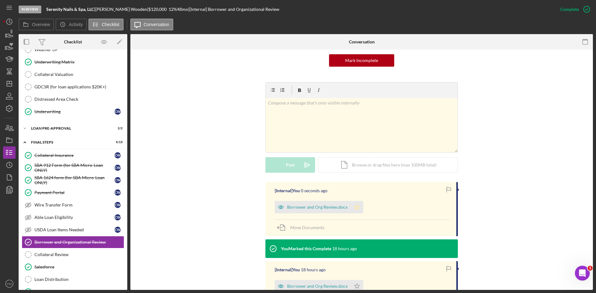
click at [359, 209] on icon "Icon/Star" at bounding box center [357, 207] width 12 height 12
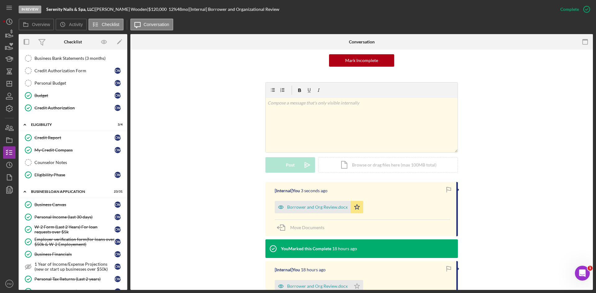
scroll to position [0, 0]
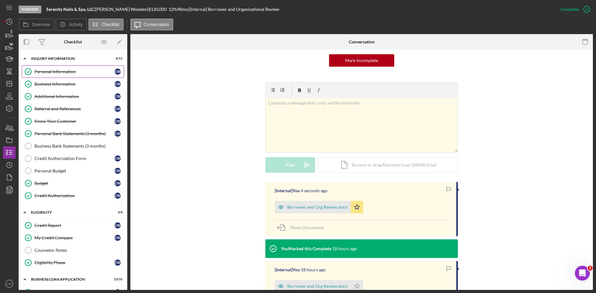
click at [48, 69] on div "Personal Information" at bounding box center [74, 71] width 80 height 5
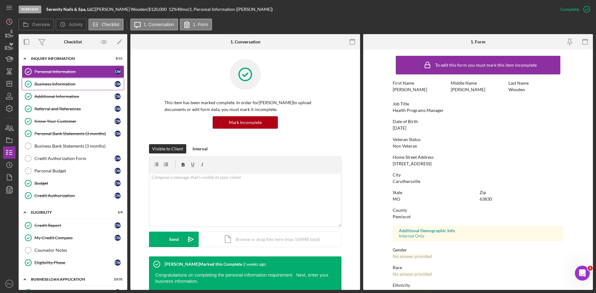
click at [52, 85] on div "Business Information" at bounding box center [74, 84] width 80 height 5
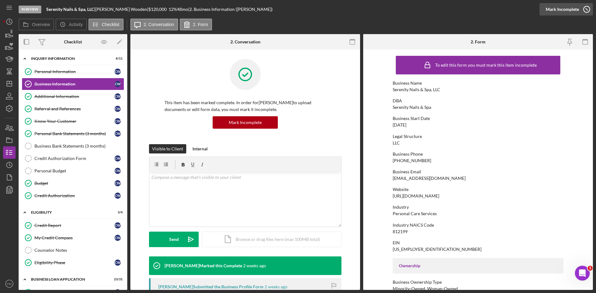
click at [472, 7] on div "Mark Incomplete" at bounding box center [562, 9] width 33 height 12
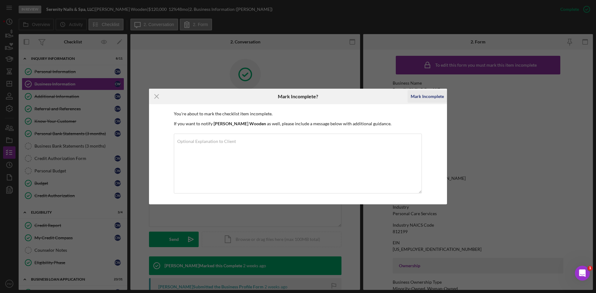
click at [427, 94] on div "Mark Incomplete" at bounding box center [427, 96] width 33 height 12
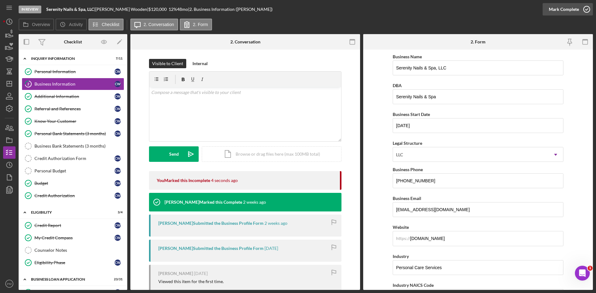
click at [472, 10] on div "Mark Complete" at bounding box center [564, 9] width 30 height 12
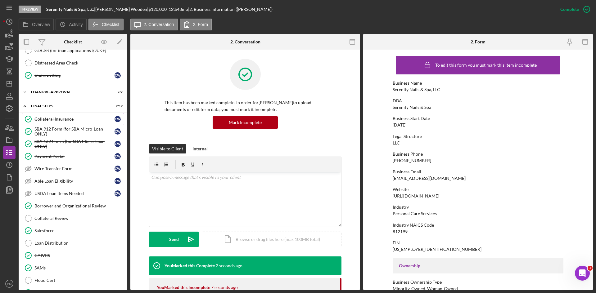
scroll to position [669, 0]
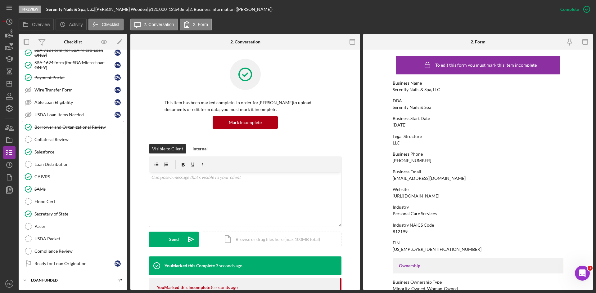
click at [55, 132] on link "Borrower and Organizational Review Borrower and Organizational Review" at bounding box center [73, 127] width 102 height 12
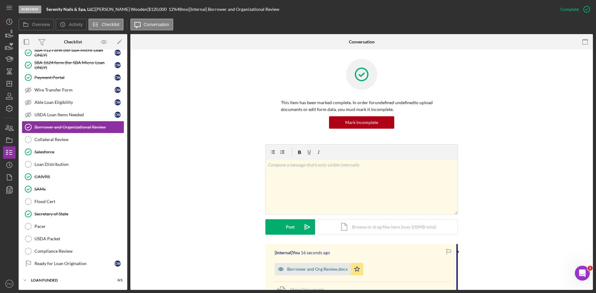
scroll to position [93, 0]
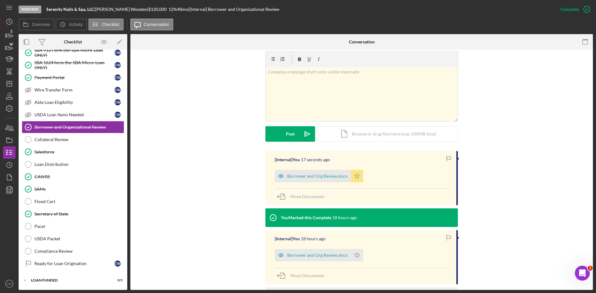
click at [354, 178] on polygon "button" at bounding box center [356, 176] width 5 height 5
click at [355, 213] on icon "Icon/Star" at bounding box center [357, 255] width 12 height 12
click at [296, 196] on span "Move Documents" at bounding box center [307, 196] width 34 height 5
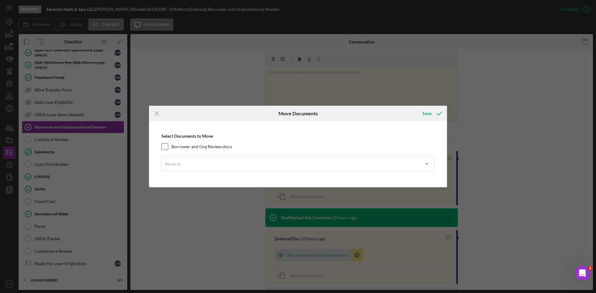
click at [165, 147] on input "Borrower and Org Review.docx" at bounding box center [165, 147] width 6 height 6
checkbox input "true"
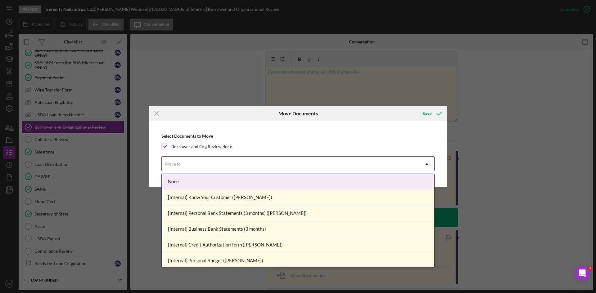
click at [184, 164] on div "Move to" at bounding box center [291, 164] width 258 height 14
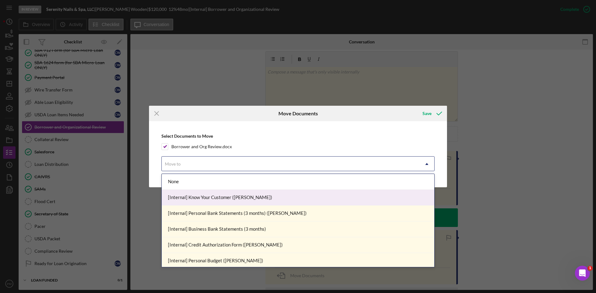
click at [196, 198] on div "[Internal] Know Your Customer (CHRISTINA W.)" at bounding box center [298, 198] width 273 height 16
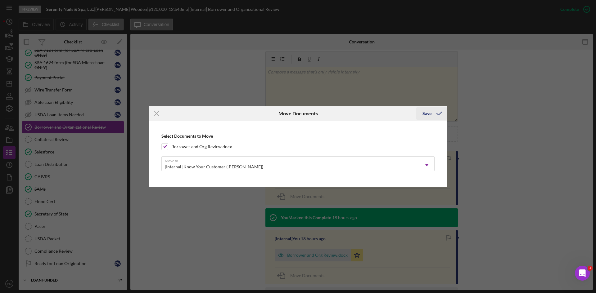
click at [426, 113] on div "Save" at bounding box center [426, 113] width 9 height 12
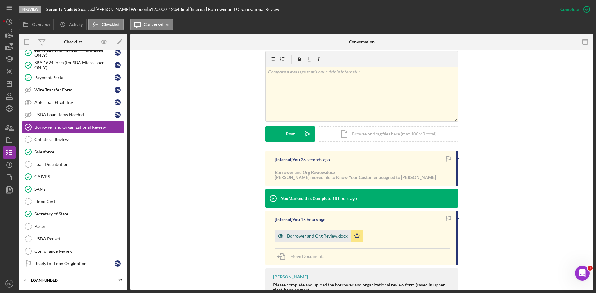
click at [309, 213] on div "Borrower and Org Review.docx" at bounding box center [317, 236] width 61 height 5
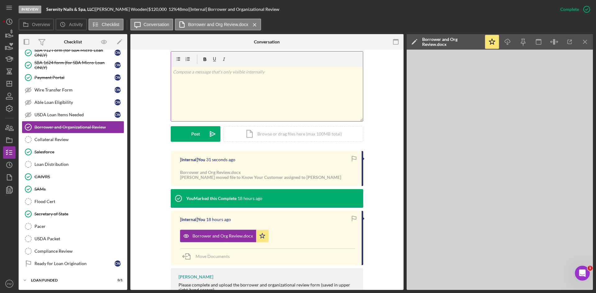
click at [472, 45] on icon "Icon/Menu Close" at bounding box center [585, 42] width 14 height 14
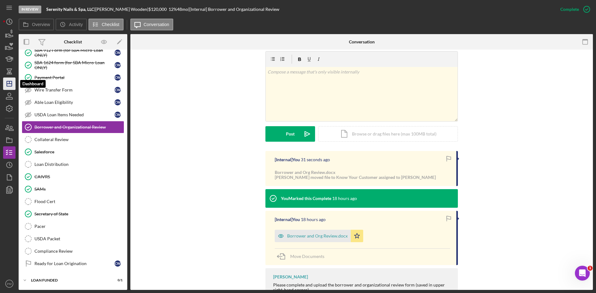
click at [7, 82] on polygon "button" at bounding box center [9, 83] width 5 height 5
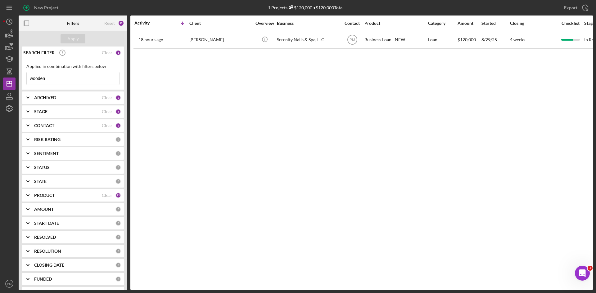
drag, startPoint x: 45, startPoint y: 79, endPoint x: 0, endPoint y: 79, distance: 45.0
click at [0, 79] on div "New Project 1 Projects $120,000 • $120,000 Total wooden Export Icon/Export Filt…" at bounding box center [298, 146] width 596 height 293
type input "fitzgerald"
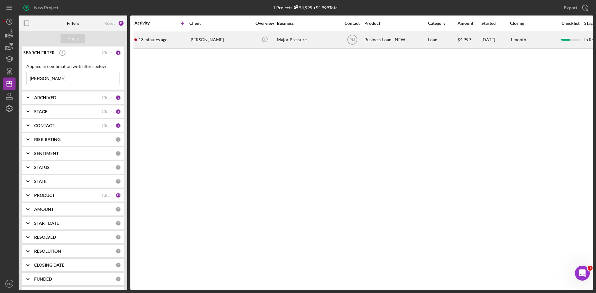
click at [169, 46] on div "13 minutes ago Briona Fitzgerald" at bounding box center [161, 40] width 54 height 16
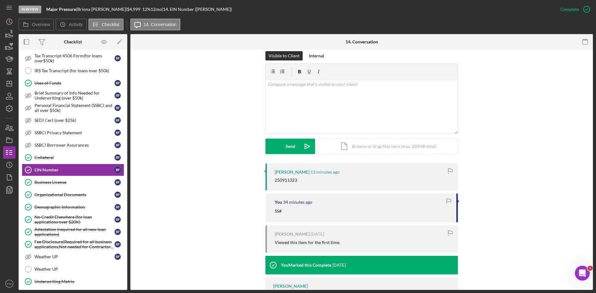
scroll to position [62, 0]
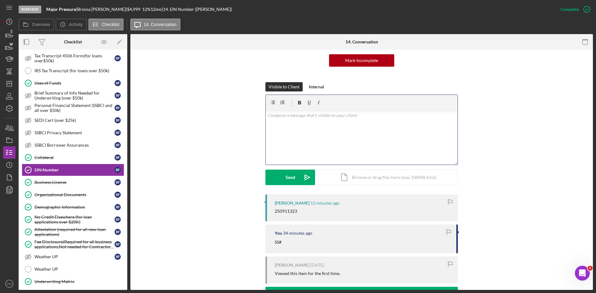
click at [300, 133] on div "v Color teal Color pink Remove color Add row above Add row below Add column bef…" at bounding box center [362, 138] width 192 height 54
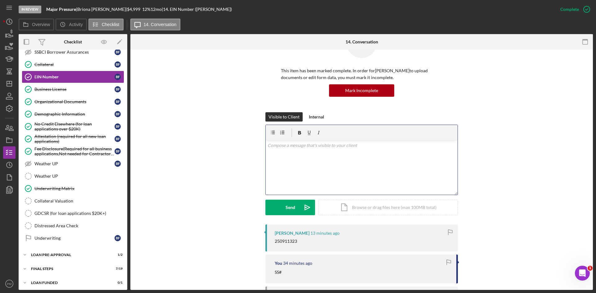
scroll to position [236, 0]
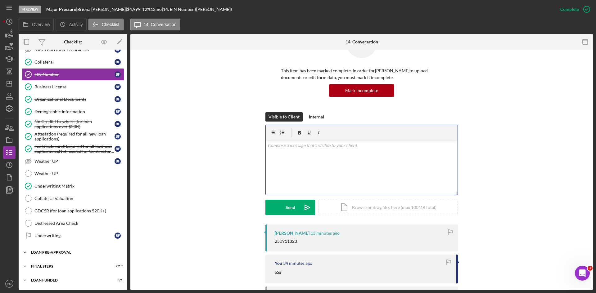
click at [49, 213] on div "Icon/Expander LOAN PRE-APPROVAL 1 / 2" at bounding box center [73, 252] width 109 height 12
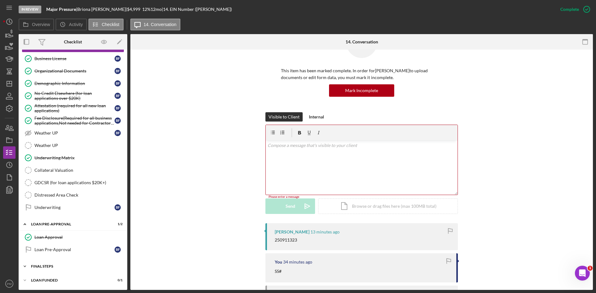
click at [49, 213] on div "FINAL STEPS" at bounding box center [75, 267] width 88 height 4
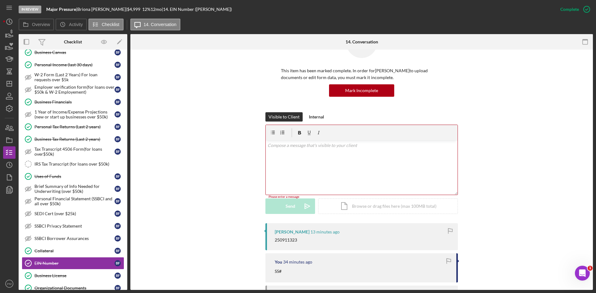
scroll to position [0, 0]
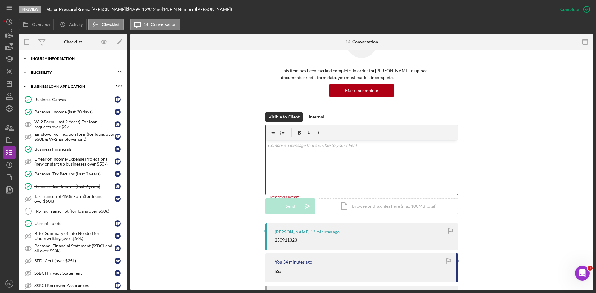
click at [53, 52] on div "Icon/Expander INQUIRY INFORMATION 6 / 11 Icon/Expander ELIGIBILITY 2 / 4 Icon/E…" at bounding box center [73, 170] width 109 height 241
click at [57, 56] on div "Icon/Expander INQUIRY INFORMATION 6 / 11" at bounding box center [73, 58] width 109 height 12
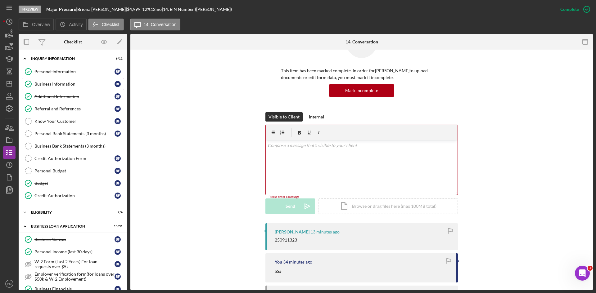
click at [64, 83] on div "Business Information" at bounding box center [74, 84] width 80 height 5
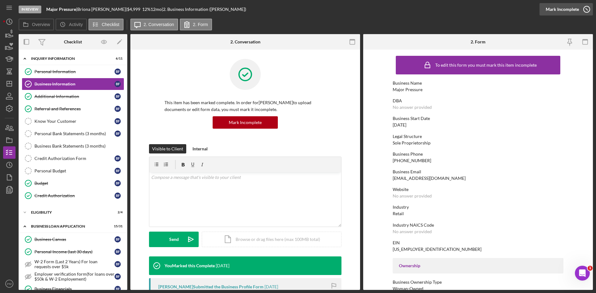
click at [472, 9] on div "Mark Incomplete" at bounding box center [562, 9] width 33 height 12
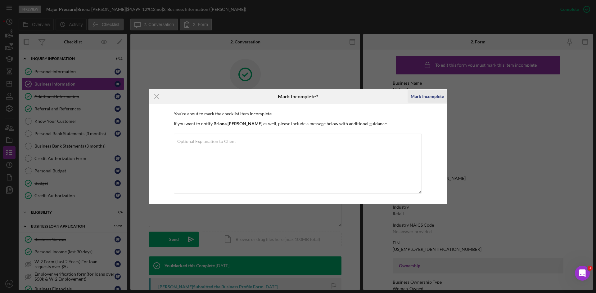
click at [440, 95] on div "Mark Incomplete" at bounding box center [427, 96] width 33 height 12
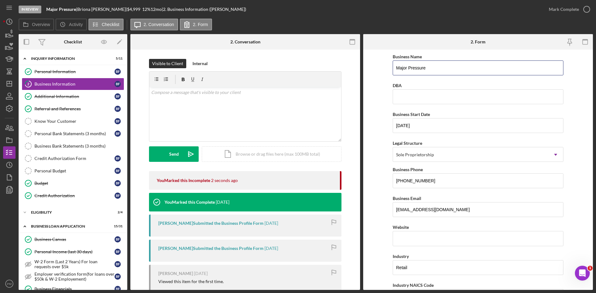
drag, startPoint x: 432, startPoint y: 66, endPoint x: 337, endPoint y: 68, distance: 94.7
click at [337, 68] on div "Overview Internal Workflow Stage In Review Icon/Dropdown Arrow Archive (can una…" at bounding box center [306, 162] width 574 height 256
click at [417, 71] on input "Business Name" at bounding box center [478, 68] width 171 height 15
drag, startPoint x: 404, startPoint y: 64, endPoint x: 381, endPoint y: 67, distance: 22.8
click at [381, 67] on form "Business Name Brio DBA Business Start Date 05/30/2025 Legal Structure Sole Prop…" at bounding box center [478, 170] width 230 height 241
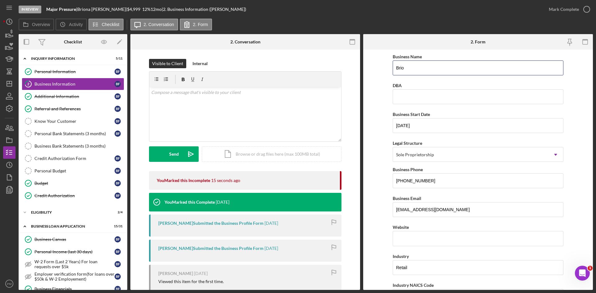
paste input "na Fitzgerald DBA Briona Fitzgerald"
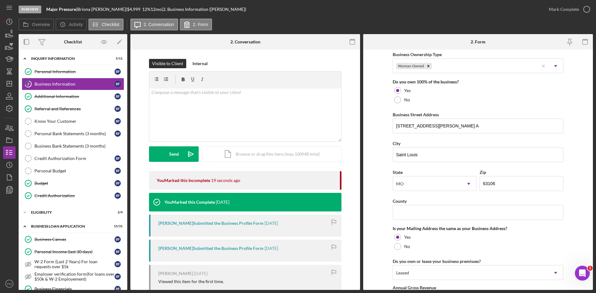
scroll to position [449, 0]
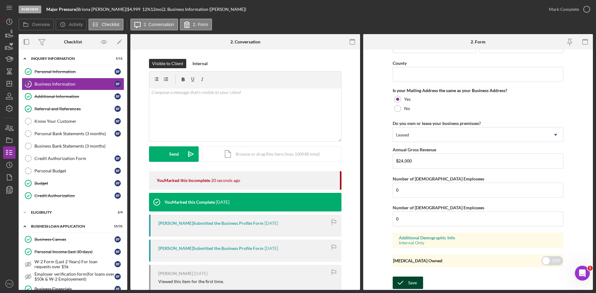
type input "Briona Fitzgerald DBA Briona Fitzgerald"
click at [406, 213] on div "Save Save" at bounding box center [478, 283] width 171 height 13
click at [403, 213] on icon "submit" at bounding box center [401, 283] width 16 height 16
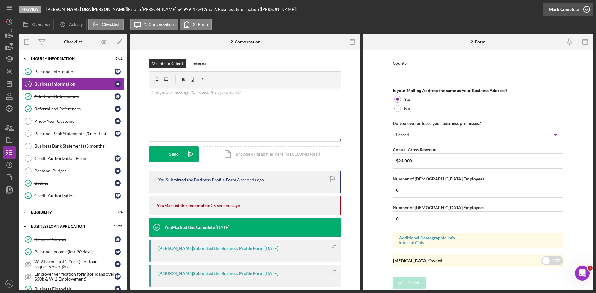
click at [472, 9] on div "Mark Complete" at bounding box center [564, 9] width 30 height 12
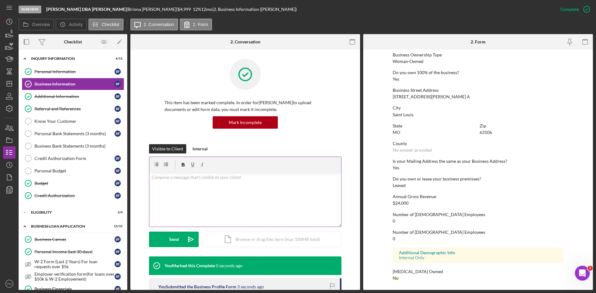
scroll to position [228, 0]
click at [200, 204] on div "v Color teal Color pink Remove color Add row above Add row below Add column bef…" at bounding box center [245, 200] width 192 height 54
click at [170, 213] on div "Send" at bounding box center [174, 240] width 10 height 16
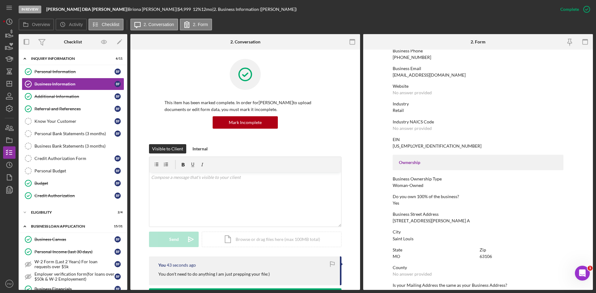
scroll to position [0, 0]
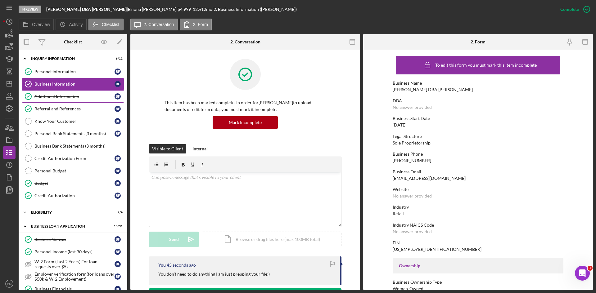
click at [60, 100] on link "Additional Information Additional Information B F" at bounding box center [73, 96] width 102 height 12
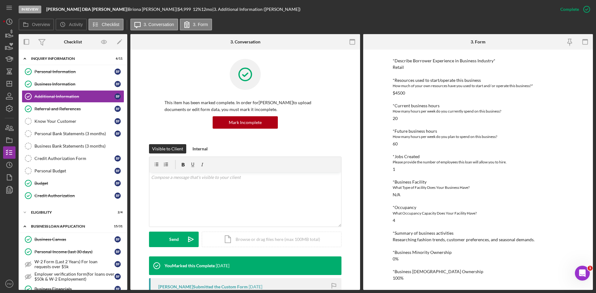
scroll to position [93, 0]
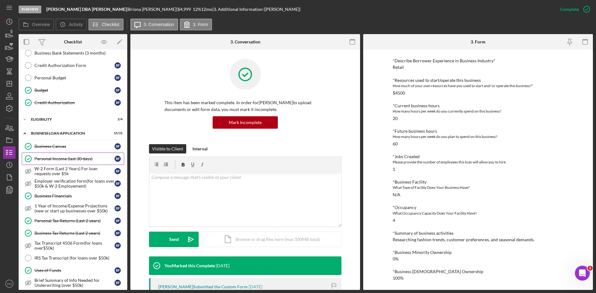
click at [50, 157] on div "Personal Income (last 30 days)" at bounding box center [74, 158] width 80 height 5
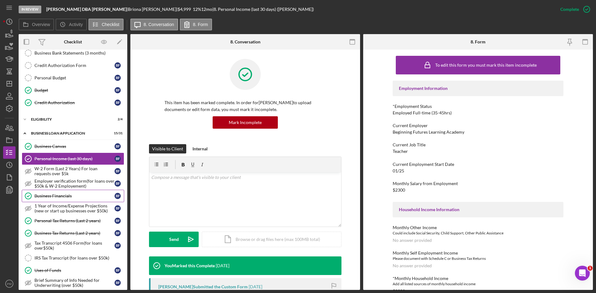
click at [52, 196] on div "Business Financials" at bounding box center [74, 196] width 80 height 5
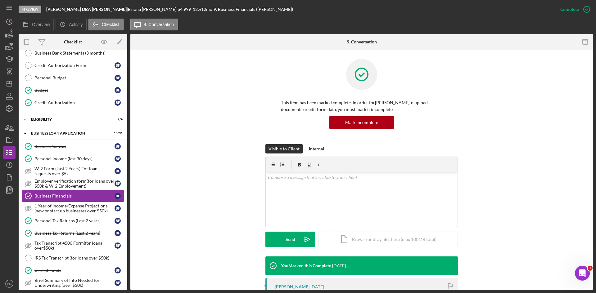
scroll to position [93, 0]
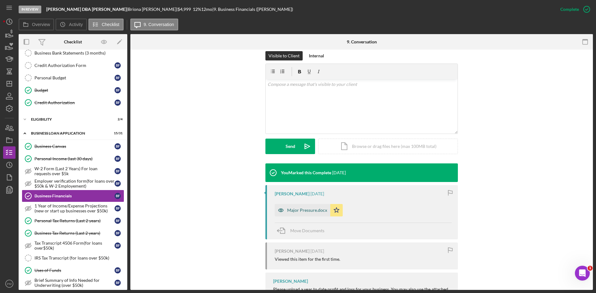
click at [301, 209] on div "Major Pressure.docx" at bounding box center [307, 210] width 40 height 5
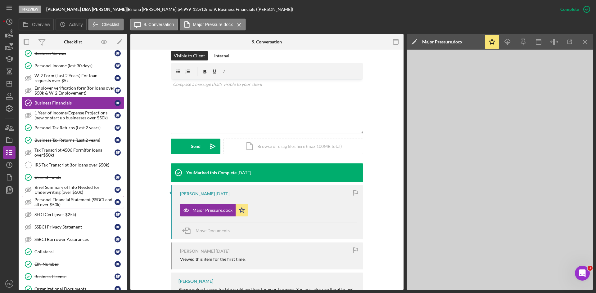
scroll to position [217, 0]
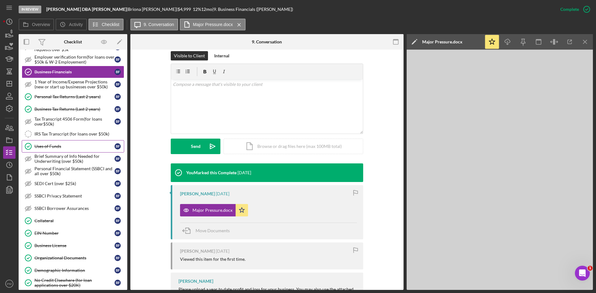
click at [66, 150] on link "Uses of Funds Uses of Funds B F" at bounding box center [73, 146] width 102 height 12
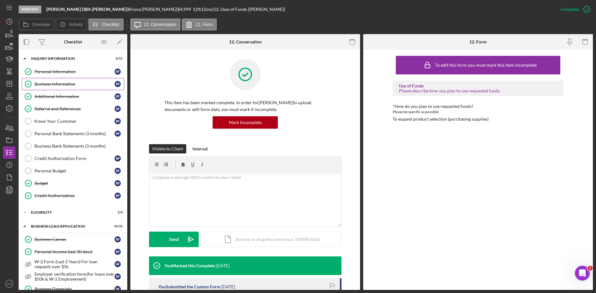
drag, startPoint x: 53, startPoint y: 86, endPoint x: 66, endPoint y: 89, distance: 13.9
click at [53, 86] on div "Business Information" at bounding box center [74, 84] width 80 height 5
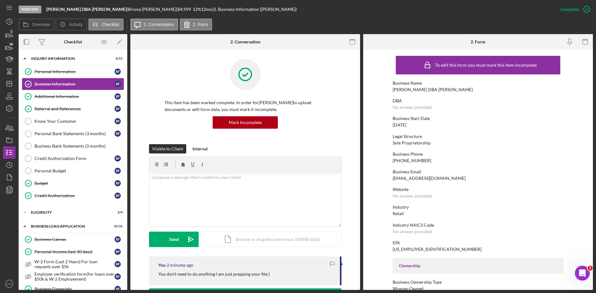
scroll to position [62, 0]
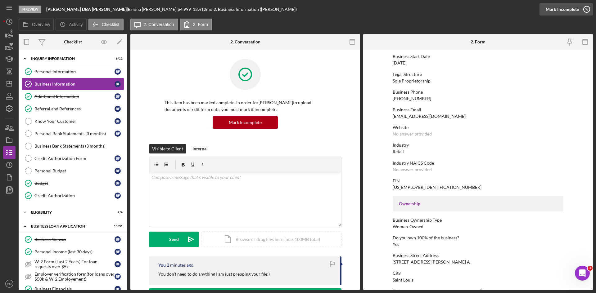
click at [472, 10] on div "Mark Incomplete" at bounding box center [562, 9] width 33 height 12
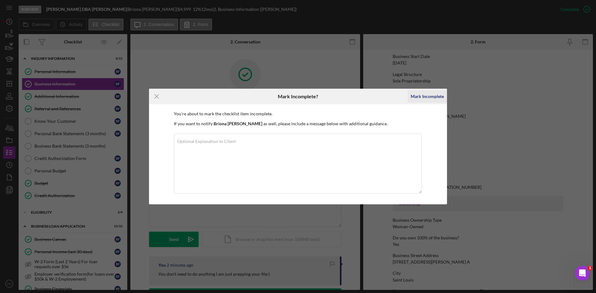
click at [420, 95] on div "Mark Incomplete" at bounding box center [427, 96] width 33 height 12
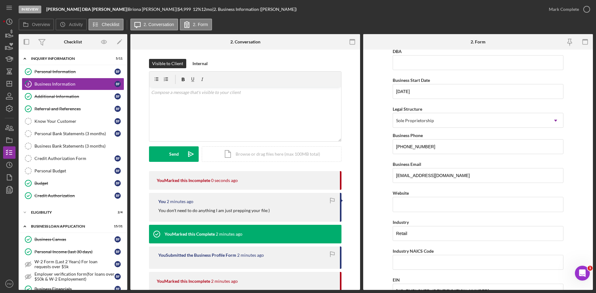
scroll to position [143, 0]
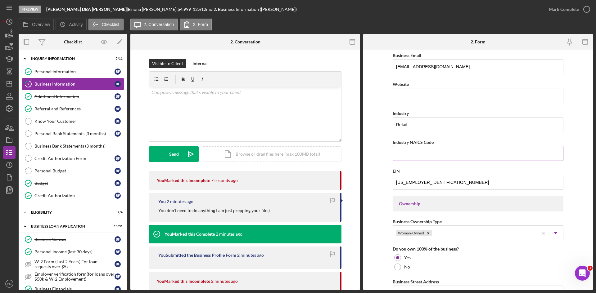
paste input "458110"
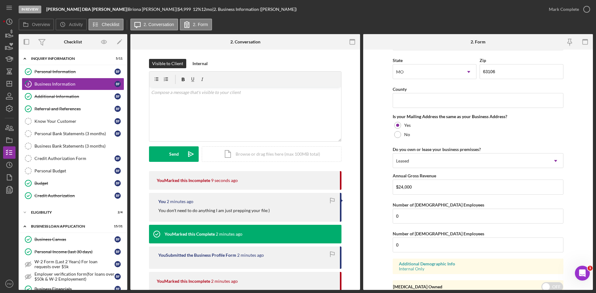
scroll to position [449, 0]
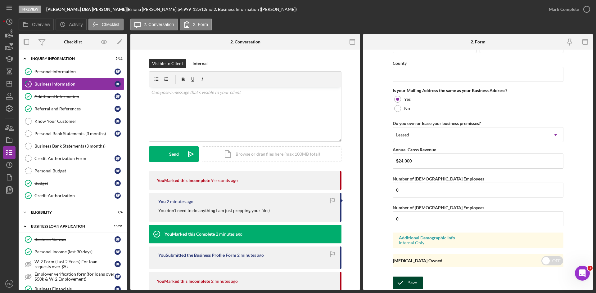
type input "458110"
click at [406, 213] on icon "submit" at bounding box center [401, 283] width 16 height 16
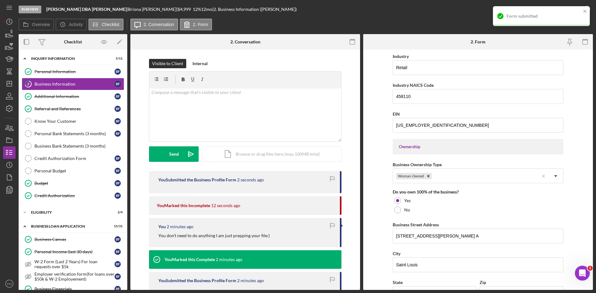
scroll to position [0, 0]
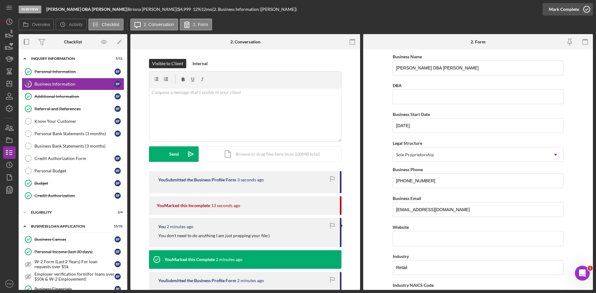
click at [472, 7] on div "Mark Complete" at bounding box center [564, 9] width 30 height 12
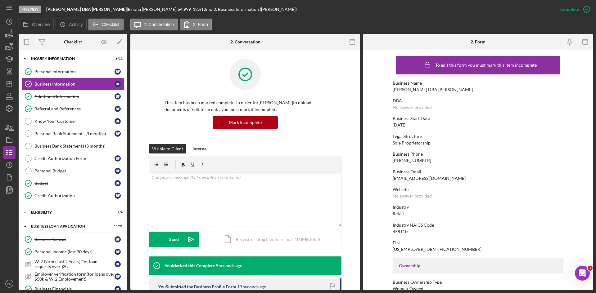
scroll to position [93, 0]
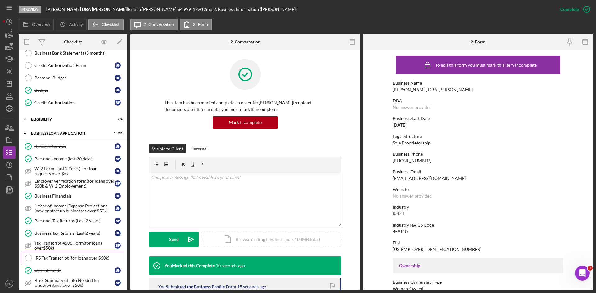
drag, startPoint x: 48, startPoint y: 268, endPoint x: 57, endPoint y: 260, distance: 11.7
click at [48, 213] on link "Uses of Funds Uses of Funds B F" at bounding box center [73, 270] width 102 height 12
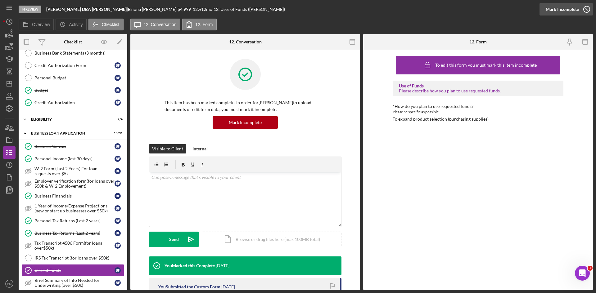
click at [472, 7] on div "Mark Incomplete" at bounding box center [562, 9] width 33 height 12
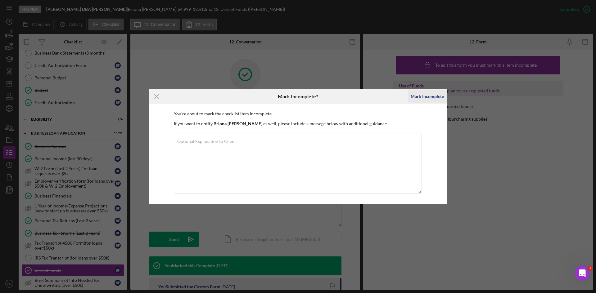
click at [425, 92] on div "Mark Incomplete" at bounding box center [427, 96] width 33 height 12
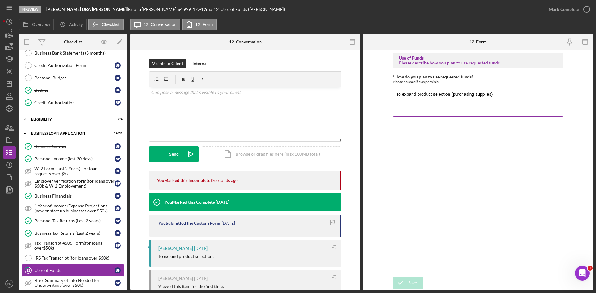
click at [472, 95] on textarea "To expand product selection (purchasing supplies)" at bounding box center [478, 102] width 171 height 30
type textarea "To expand product selection (purchasing supplies) and marketing"
click at [409, 213] on div "Save" at bounding box center [412, 283] width 9 height 12
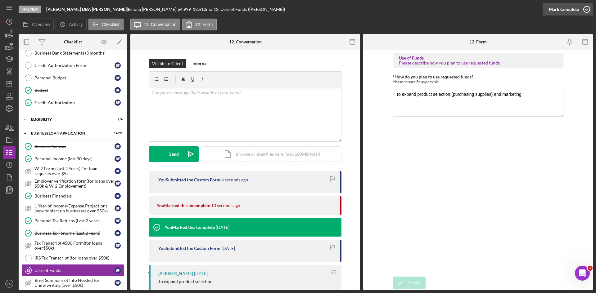
click at [472, 14] on div "Mark Complete" at bounding box center [564, 9] width 30 height 12
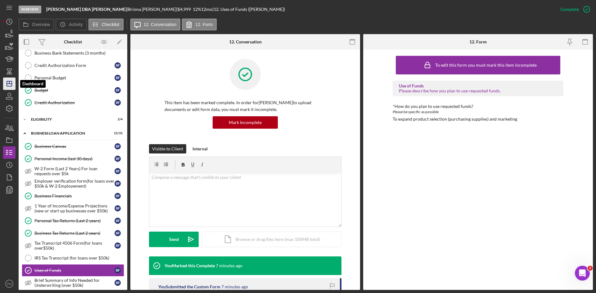
click at [7, 85] on polygon "button" at bounding box center [9, 83] width 5 height 5
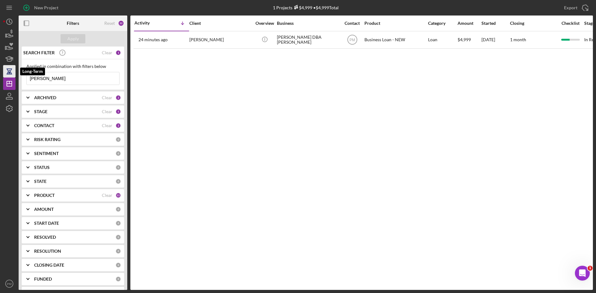
drag, startPoint x: 52, startPoint y: 79, endPoint x: 15, endPoint y: 77, distance: 36.7
click at [15, 77] on div "New Project 1 Projects $4,999 • $4,999 Total fitzgerald Export Icon/Export Filt…" at bounding box center [298, 145] width 590 height 290
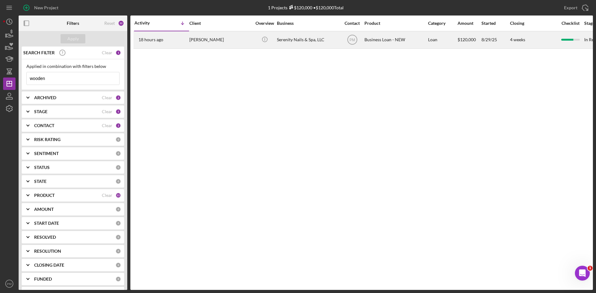
type input "wooden"
click at [179, 43] on div "18 hours ago CHRISTINA Wooden" at bounding box center [161, 40] width 54 height 16
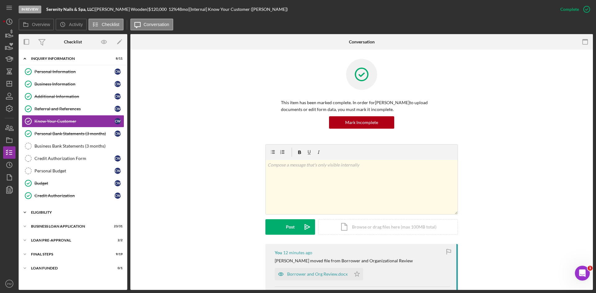
click at [46, 211] on div "ELIGIBILITY" at bounding box center [75, 213] width 88 height 4
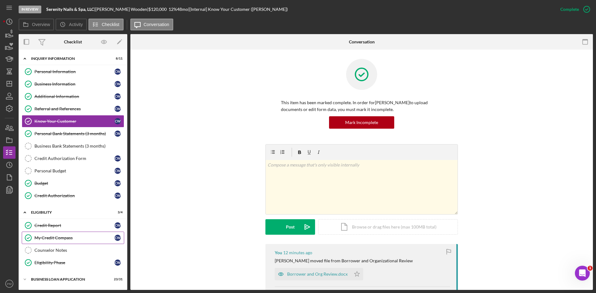
scroll to position [41, 0]
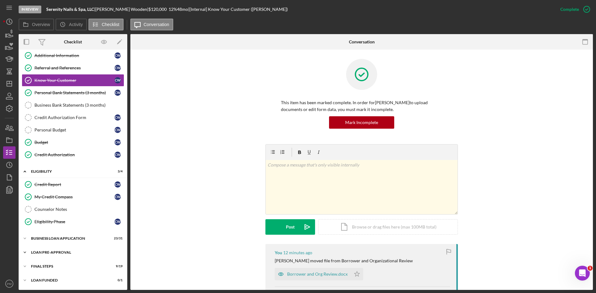
click at [54, 213] on div "LOAN PRE-APPROVAL" at bounding box center [75, 253] width 88 height 4
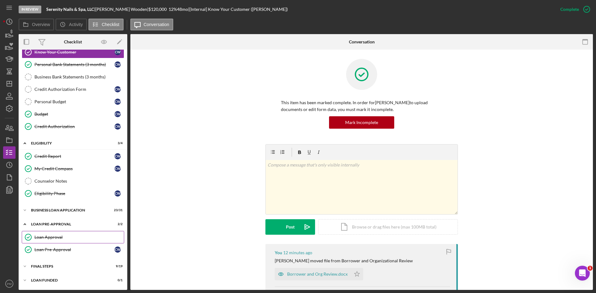
click at [52, 213] on div "Loan Approval" at bounding box center [78, 237] width 89 height 5
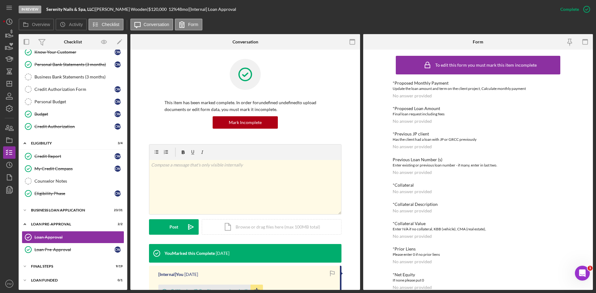
scroll to position [124, 0]
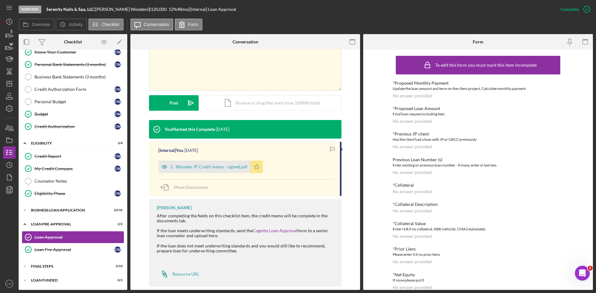
click at [254, 165] on polygon "button" at bounding box center [256, 166] width 5 height 5
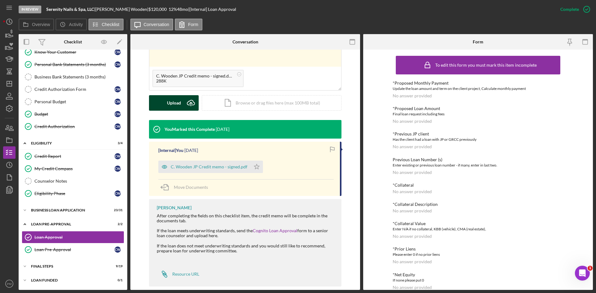
click at [176, 104] on div "Upload" at bounding box center [174, 103] width 14 height 16
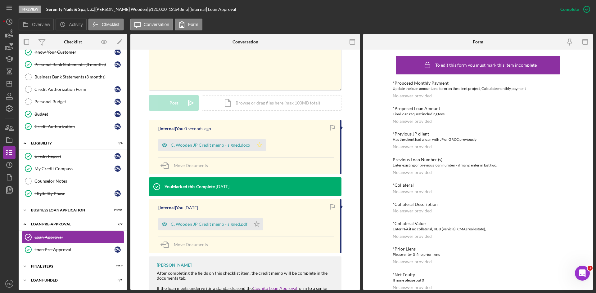
click at [256, 148] on icon "Icon/Star" at bounding box center [259, 145] width 12 height 12
click at [207, 147] on div "C. Wooden JP Credit memo - signed.docx" at bounding box center [210, 145] width 79 height 5
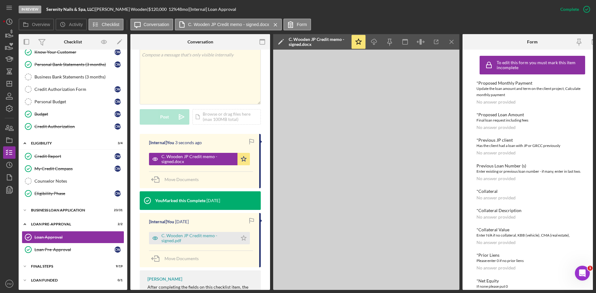
scroll to position [131, 0]
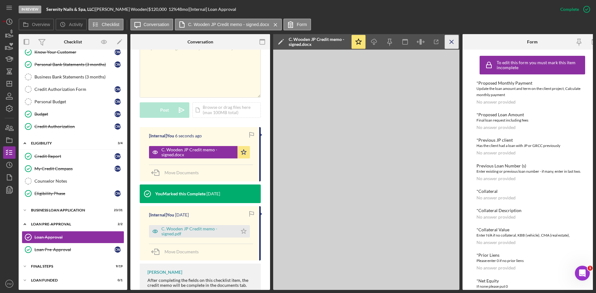
click at [449, 42] on icon "Icon/Menu Close" at bounding box center [452, 42] width 14 height 14
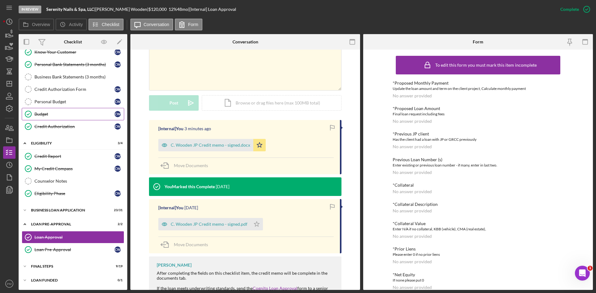
scroll to position [0, 0]
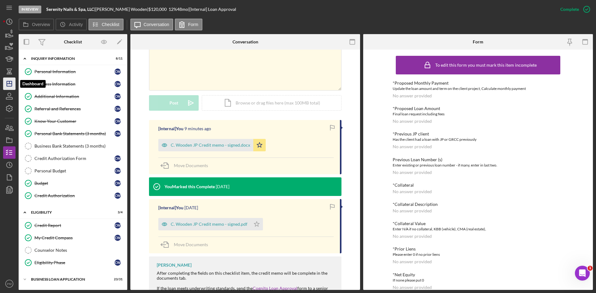
click at [10, 81] on icon "Icon/Dashboard" at bounding box center [10, 84] width 16 height 16
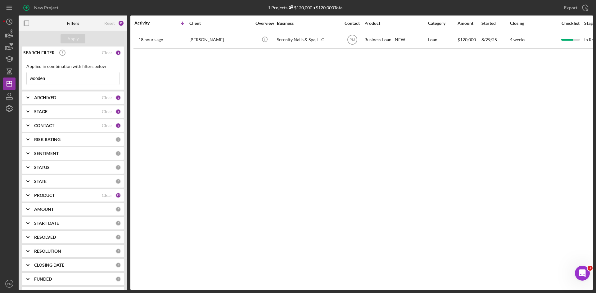
click at [52, 80] on input "wooden" at bounding box center [73, 78] width 93 height 12
drag, startPoint x: 52, startPoint y: 80, endPoint x: 26, endPoint y: 80, distance: 25.5
click at [27, 80] on input "wooden" at bounding box center [73, 78] width 93 height 12
type input "briona"
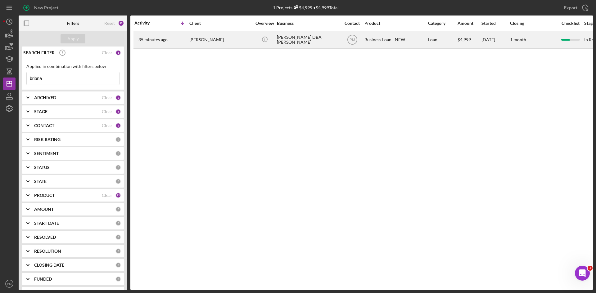
click at [194, 37] on div "Briona Fitzgerald" at bounding box center [220, 40] width 62 height 16
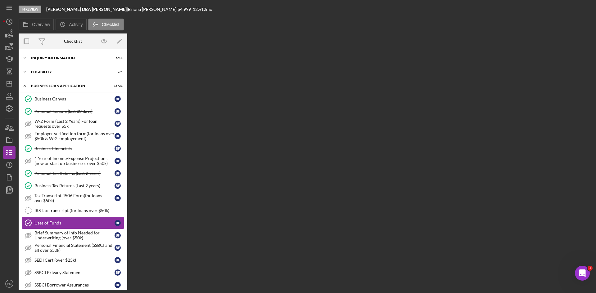
scroll to position [54, 0]
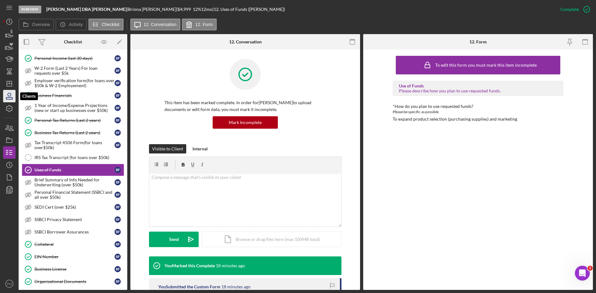
click at [11, 98] on icon "button" at bounding box center [10, 96] width 16 height 16
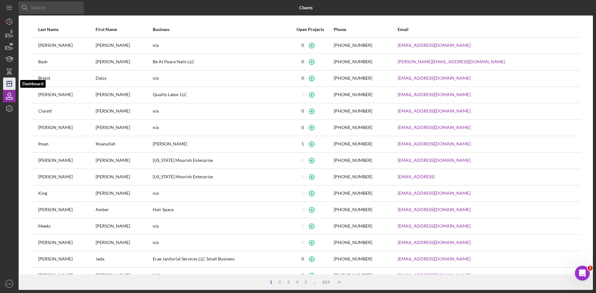
click at [10, 85] on icon "Icon/Dashboard" at bounding box center [10, 84] width 16 height 16
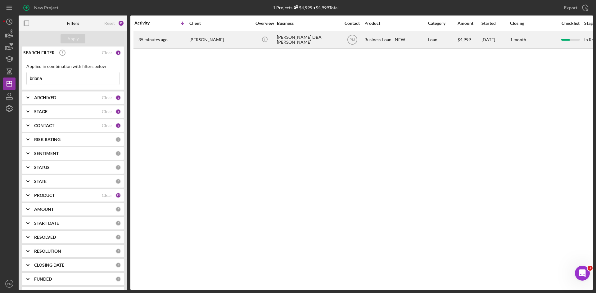
click at [199, 38] on div "Briona Fitzgerald" at bounding box center [220, 40] width 62 height 16
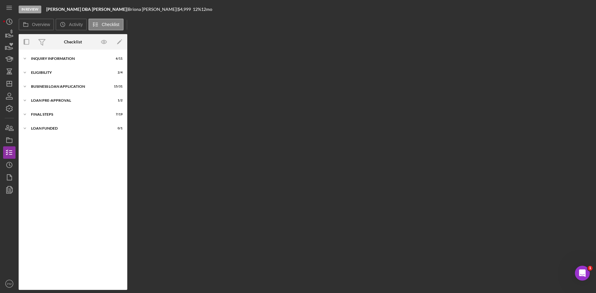
scroll to position [54, 0]
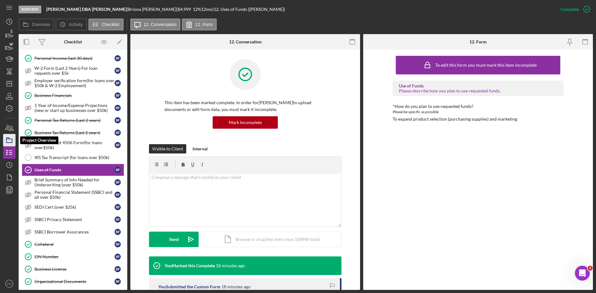
click at [7, 138] on polygon "button" at bounding box center [8, 138] width 3 height 1
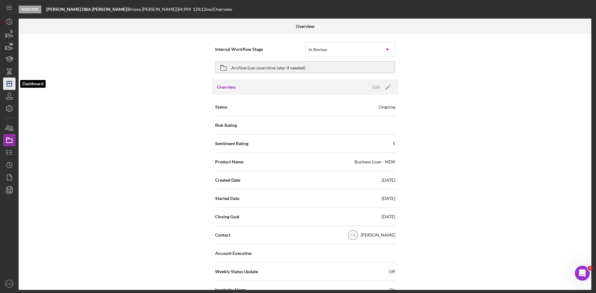
click at [13, 86] on icon "Icon/Dashboard" at bounding box center [10, 84] width 16 height 16
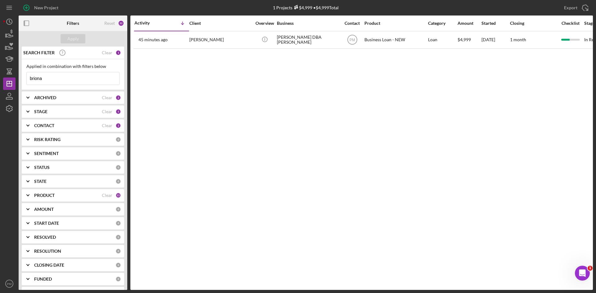
drag, startPoint x: 63, startPoint y: 77, endPoint x: 2, endPoint y: 80, distance: 60.9
click at [2, 80] on div "New Project 1 Projects $4,999 • $4,999 Total briona Export Icon/Export Filters …" at bounding box center [298, 146] width 596 height 293
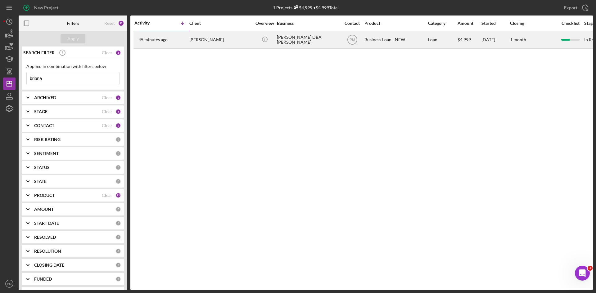
click at [189, 38] on div "Briona Fitzgerald" at bounding box center [220, 40] width 62 height 16
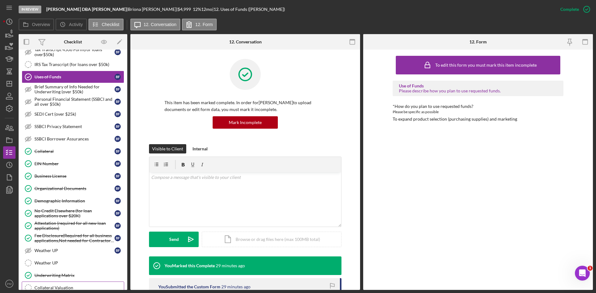
scroll to position [236, 0]
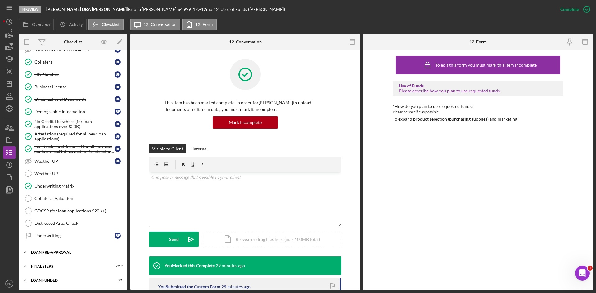
click at [50, 213] on div "Icon/Expander LOAN PRE-APPROVAL 1 / 2" at bounding box center [73, 252] width 109 height 12
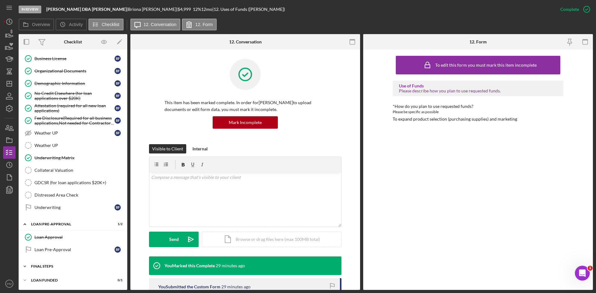
click at [61, 213] on div "Icon/Expander FINAL STEPS 7 / 19" at bounding box center [73, 266] width 109 height 12
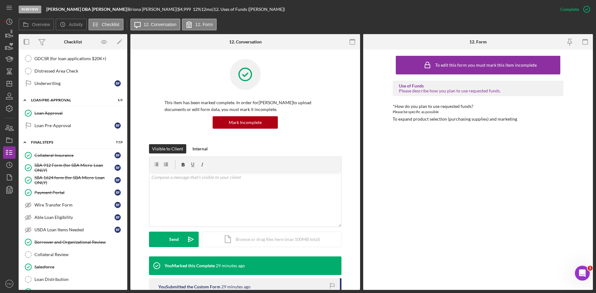
scroll to position [451, 0]
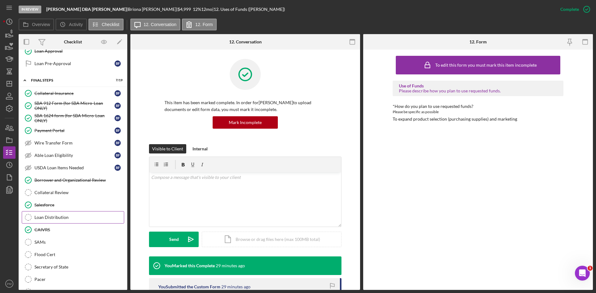
click at [60, 213] on div "Loan Distribution" at bounding box center [78, 217] width 89 height 5
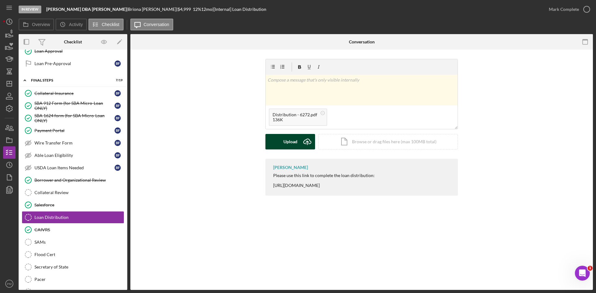
click at [295, 146] on div "Upload" at bounding box center [290, 142] width 14 height 16
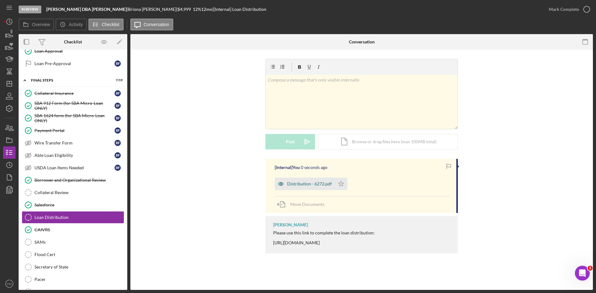
drag, startPoint x: 311, startPoint y: 183, endPoint x: 336, endPoint y: 182, distance: 24.2
click at [312, 183] on div "Distribution - 6272.pdf" at bounding box center [309, 184] width 45 height 5
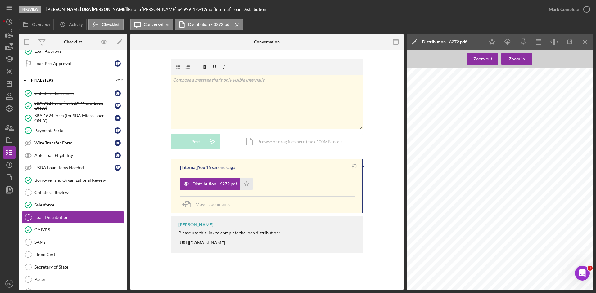
scroll to position [329, 0]
click at [472, 44] on icon "Icon/Menu Close" at bounding box center [585, 42] width 14 height 14
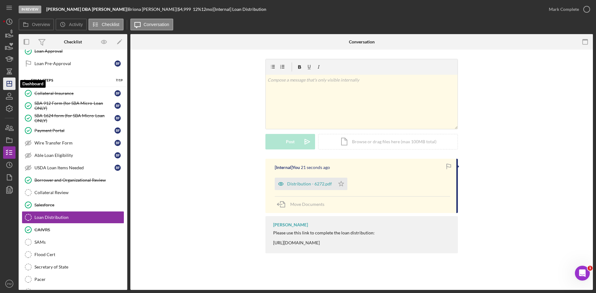
click at [9, 87] on icon "Icon/Dashboard" at bounding box center [10, 84] width 16 height 16
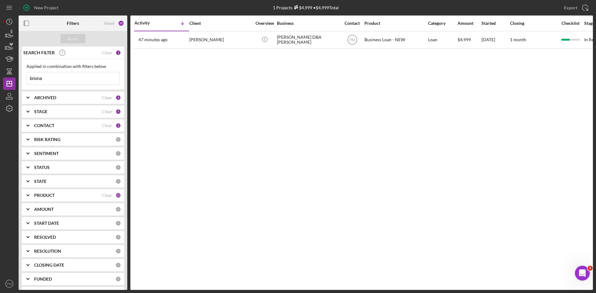
drag, startPoint x: 48, startPoint y: 79, endPoint x: 20, endPoint y: 78, distance: 28.3
click at [19, 77] on div "SEARCH FILTER Clear 1 Applied in combination with filters below briona Icon/Men…" at bounding box center [73, 169] width 109 height 244
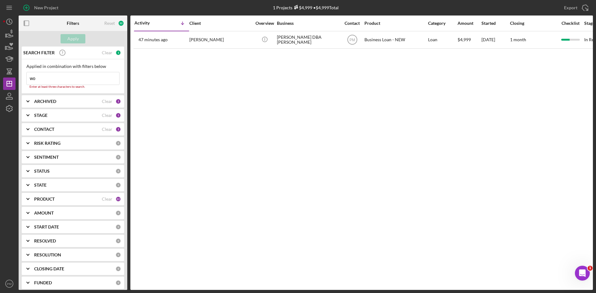
type input "wooden"
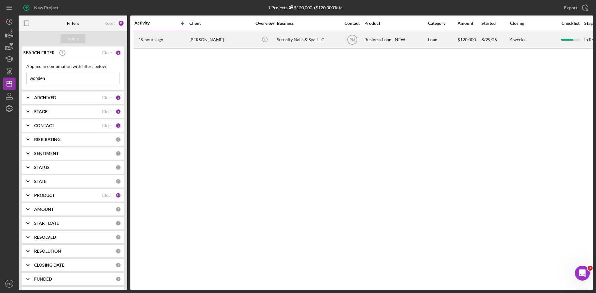
click at [187, 47] on div "19 hours ago CHRISTINA Wooden" at bounding box center [161, 40] width 54 height 16
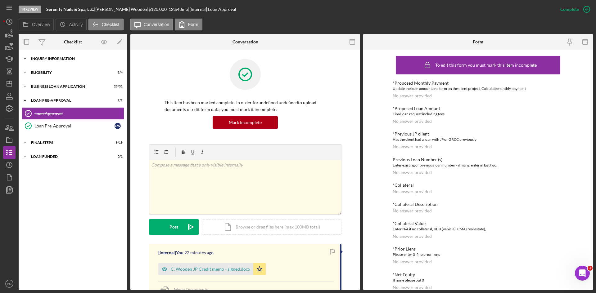
click at [48, 56] on div "Icon/Expander INQUIRY INFORMATION 8 / 11" at bounding box center [73, 58] width 109 height 12
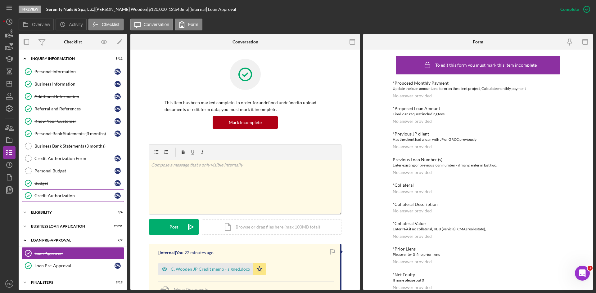
scroll to position [16, 0]
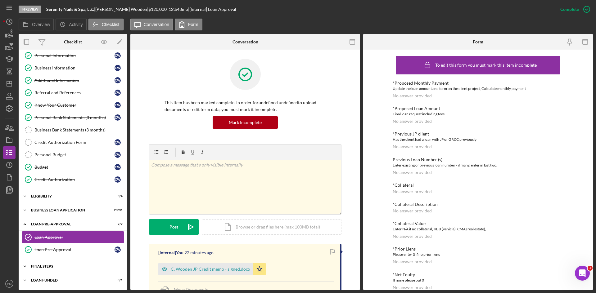
click at [50, 213] on div "FINAL STEPS" at bounding box center [75, 267] width 88 height 4
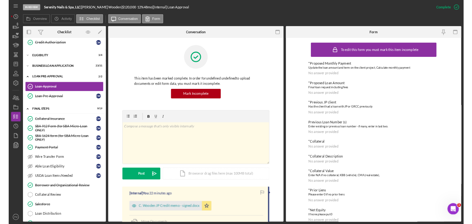
scroll to position [233, 0]
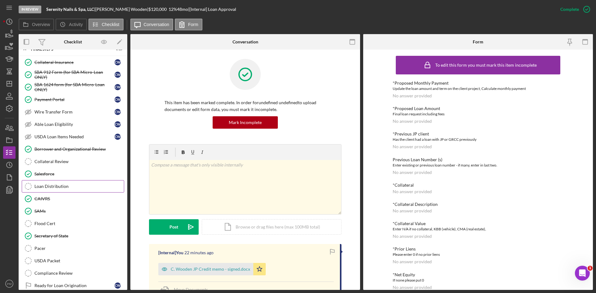
click at [61, 183] on link "Loan Distribution Loan Distribution" at bounding box center [73, 186] width 102 height 12
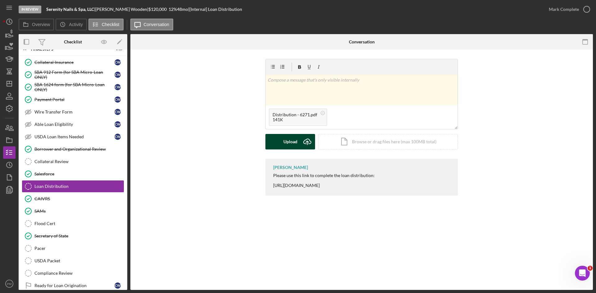
click at [287, 140] on div "Upload" at bounding box center [290, 142] width 14 height 16
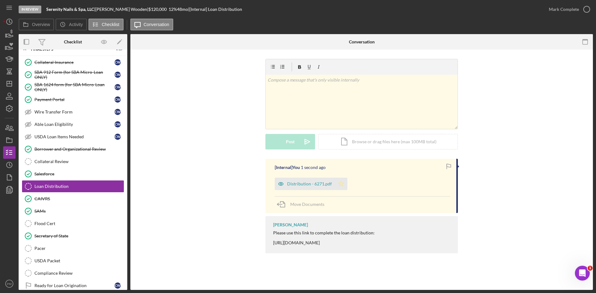
click at [341, 185] on polygon "button" at bounding box center [341, 183] width 5 height 5
click at [472, 11] on div "Mark Complete" at bounding box center [564, 9] width 30 height 12
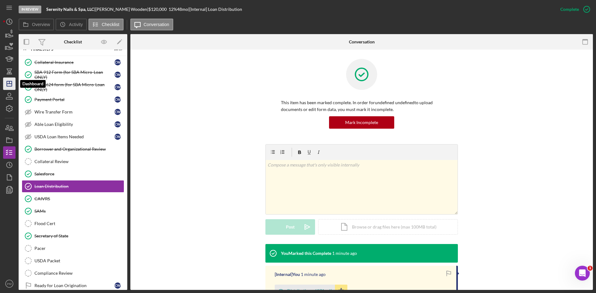
drag, startPoint x: 12, startPoint y: 85, endPoint x: 15, endPoint y: 84, distance: 3.5
click at [12, 85] on polygon "button" at bounding box center [9, 83] width 5 height 5
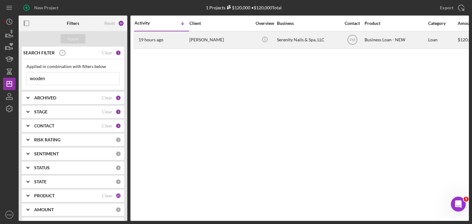
click at [204, 41] on div "[PERSON_NAME]" at bounding box center [220, 40] width 62 height 16
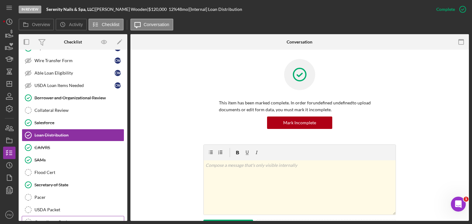
scroll to position [157, 0]
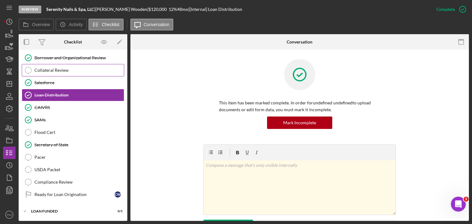
click at [43, 70] on div "Collateral Review" at bounding box center [78, 70] width 89 height 5
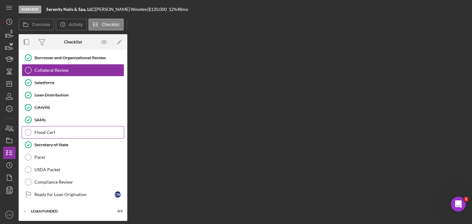
scroll to position [157, 0]
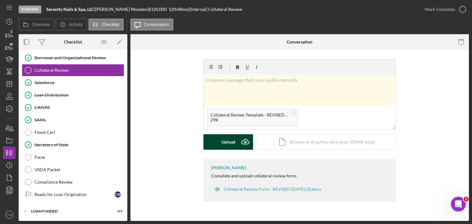
click at [234, 138] on div "Upload" at bounding box center [228, 142] width 14 height 16
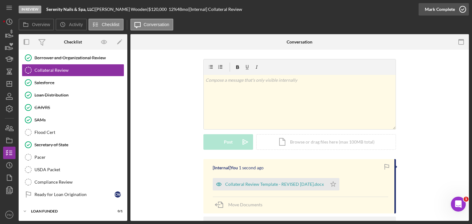
click at [447, 6] on div "Mark Complete" at bounding box center [440, 9] width 30 height 12
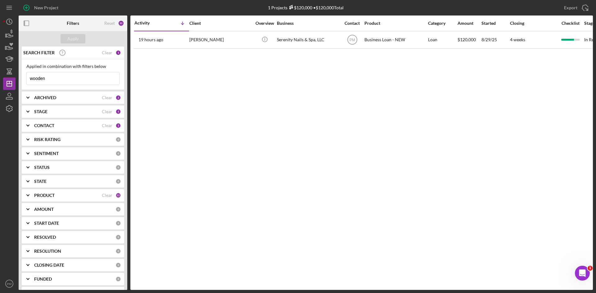
click at [208, 113] on div "Activity Icon/Table Sort Arrow Client Overview Business Contact Product Categor…" at bounding box center [361, 153] width 463 height 275
click at [67, 76] on input "wooden" at bounding box center [73, 78] width 93 height 12
drag, startPoint x: 26, startPoint y: 73, endPoint x: 19, endPoint y: 73, distance: 7.4
click at [19, 73] on div "SEARCH FILTER Clear 1 Applied in combination with filters below wooden Icon/Men…" at bounding box center [73, 169] width 109 height 244
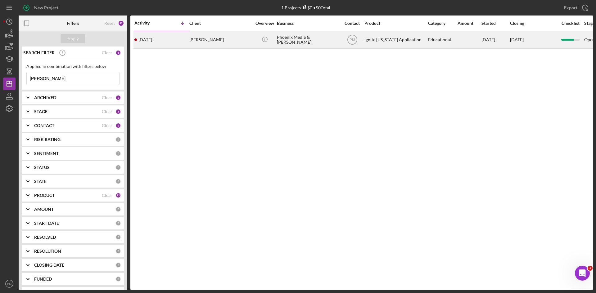
type input "[PERSON_NAME]"
click at [182, 34] on div "[DATE] [PERSON_NAME]" at bounding box center [161, 40] width 54 height 16
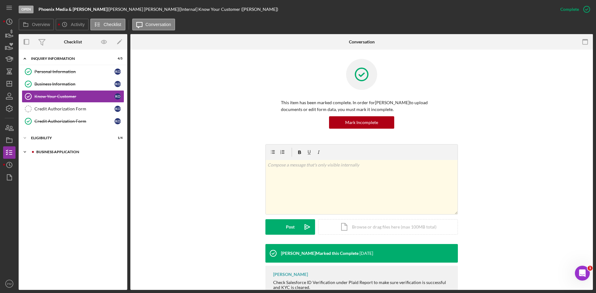
click at [48, 149] on div "Icon/Expander Business Application 3 / 3" at bounding box center [73, 152] width 109 height 12
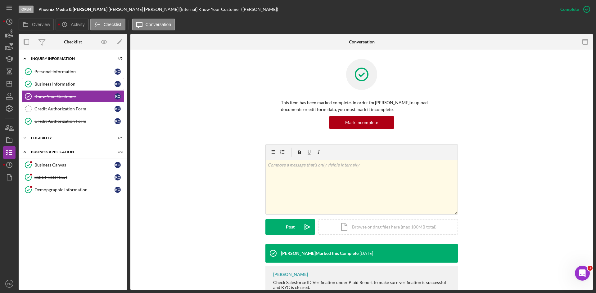
click at [79, 80] on link "Business Information Business Information K O" at bounding box center [73, 84] width 102 height 12
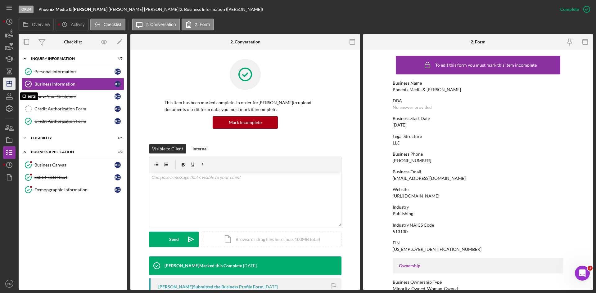
click at [11, 85] on icon "Icon/Dashboard" at bounding box center [10, 84] width 16 height 16
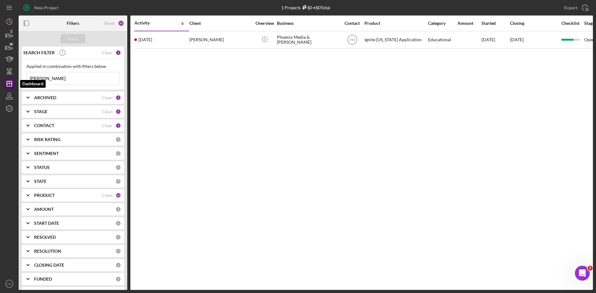
drag, startPoint x: 51, startPoint y: 79, endPoint x: 13, endPoint y: 78, distance: 37.9
click at [13, 78] on div "New Project 1 Projects $0 • $0 Total otey Export Icon/Export Filters Reset 32 A…" at bounding box center [298, 145] width 590 height 290
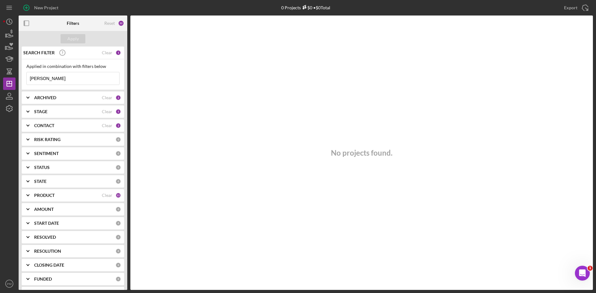
drag, startPoint x: 52, startPoint y: 80, endPoint x: 34, endPoint y: 77, distance: 19.0
click at [34, 77] on input "gilligan" at bounding box center [73, 78] width 93 height 12
type input "gilligan"
click at [80, 193] on div "PRODUCT" at bounding box center [68, 195] width 68 height 5
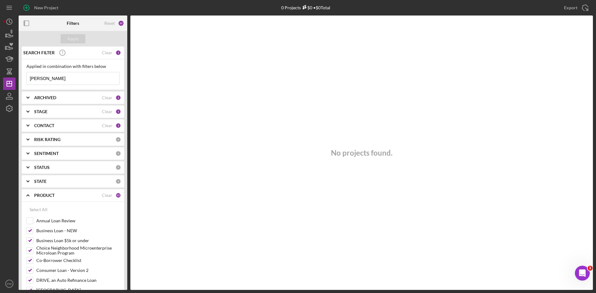
drag, startPoint x: 51, startPoint y: 77, endPoint x: 16, endPoint y: 79, distance: 35.1
click at [16, 79] on div "New Project 0 Projects $0 • $0 Total otey Export Icon/Export Filters Reset 32 A…" at bounding box center [298, 145] width 590 height 290
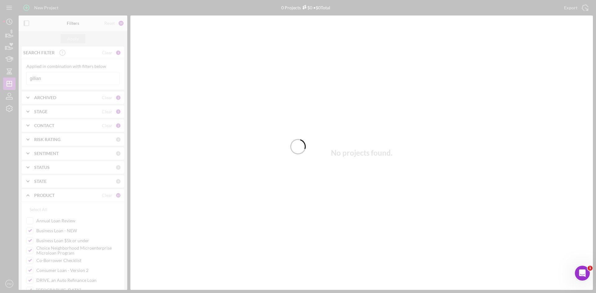
type input "gillian"
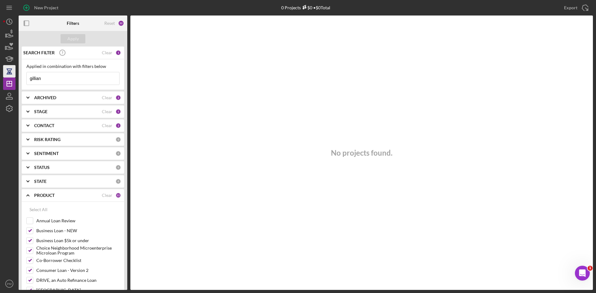
drag, startPoint x: 58, startPoint y: 79, endPoint x: 12, endPoint y: 77, distance: 45.7
click at [12, 77] on div "New Project 0 Projects $0 • $0 Total otey Export Icon/Export Filters Reset 32 A…" at bounding box center [298, 145] width 590 height 290
type input "l"
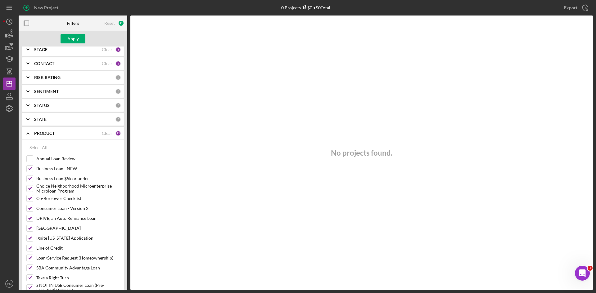
click at [60, 65] on div "CONTACT" at bounding box center [68, 63] width 68 height 5
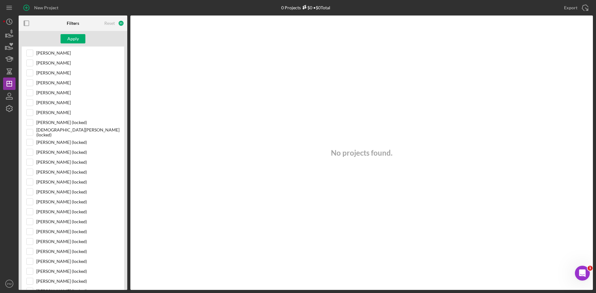
scroll to position [155, 0]
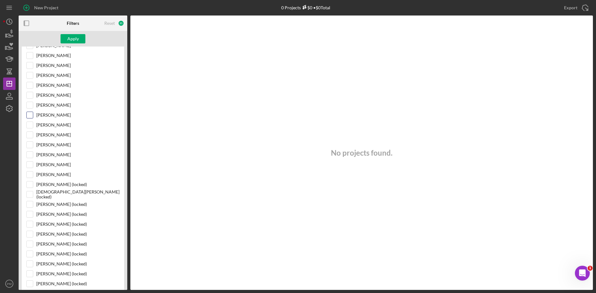
click at [31, 118] on input "[PERSON_NAME]" at bounding box center [30, 115] width 6 height 6
checkbox input "true"
click at [67, 41] on button "Apply" at bounding box center [73, 38] width 25 height 9
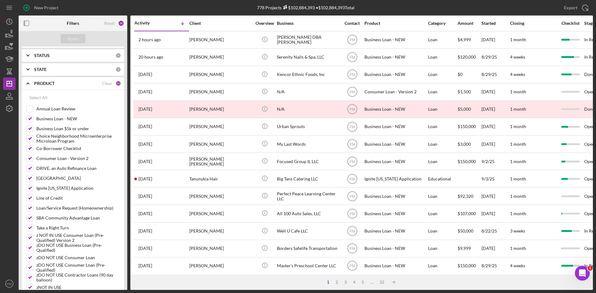
scroll to position [741, 0]
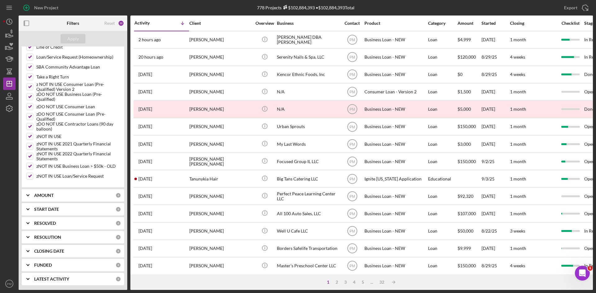
click at [59, 212] on div "START DATE" at bounding box center [74, 209] width 81 height 5
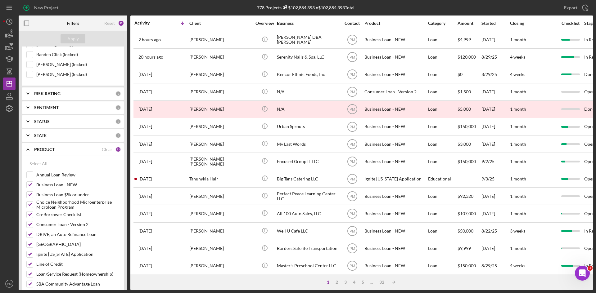
scroll to position [462, 0]
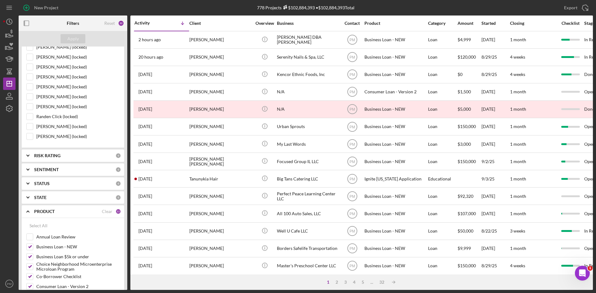
click at [100, 213] on div "PRODUCT Clear 22" at bounding box center [77, 211] width 87 height 12
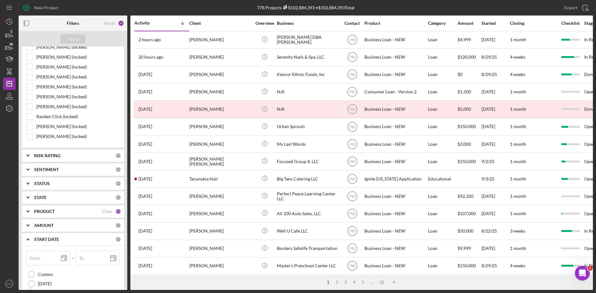
click at [78, 213] on div "PRODUCT" at bounding box center [68, 211] width 68 height 5
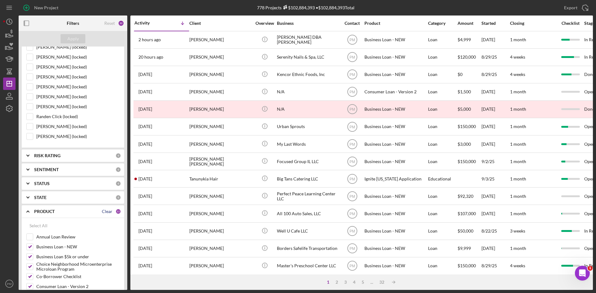
click at [106, 213] on div "Clear" at bounding box center [107, 211] width 11 height 5
checkbox input "false"
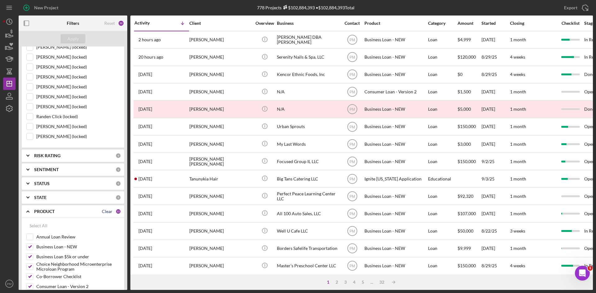
checkbox input "false"
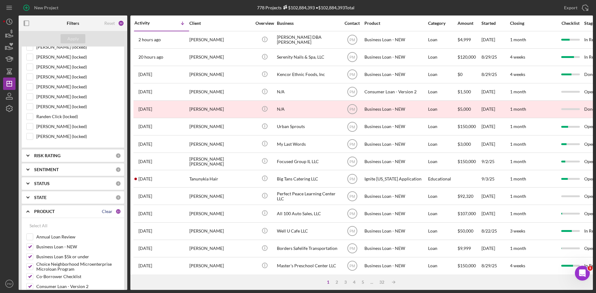
checkbox input "false"
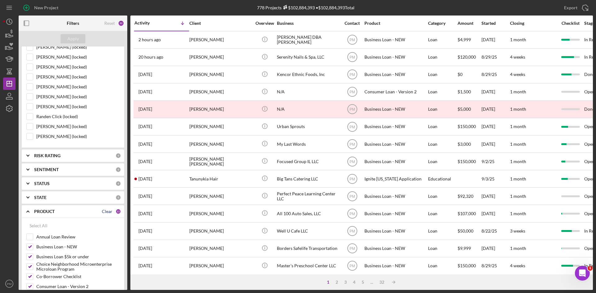
checkbox input "false"
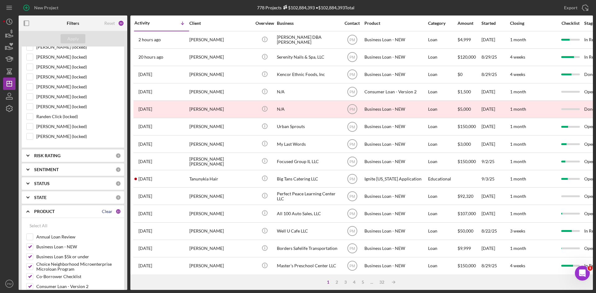
checkbox input "false"
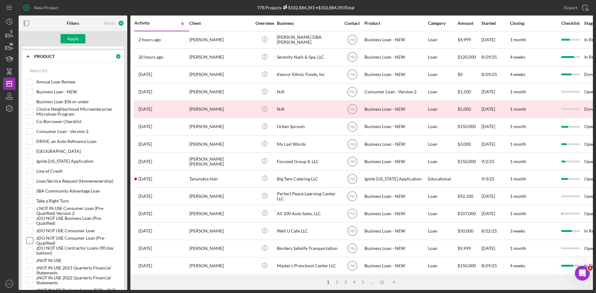
scroll to position [648, 0]
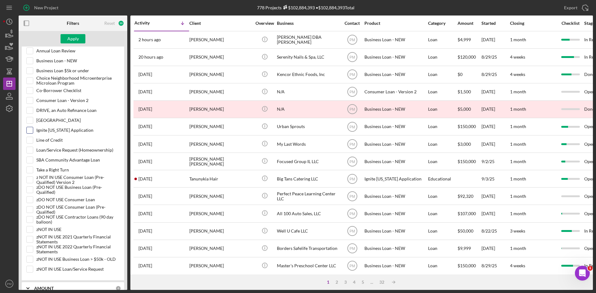
click at [32, 131] on input "Ignite [US_STATE] Application" at bounding box center [30, 130] width 6 height 6
checkbox input "true"
click at [71, 41] on div "Apply" at bounding box center [72, 38] width 11 height 9
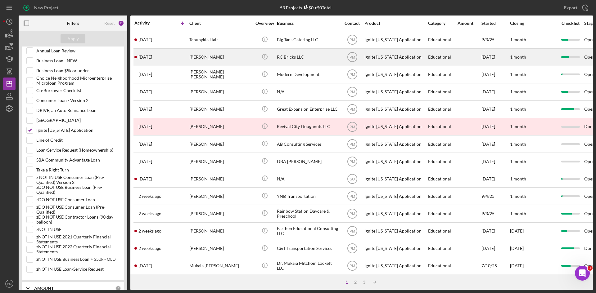
click at [198, 55] on div "[PERSON_NAME]" at bounding box center [220, 57] width 62 height 16
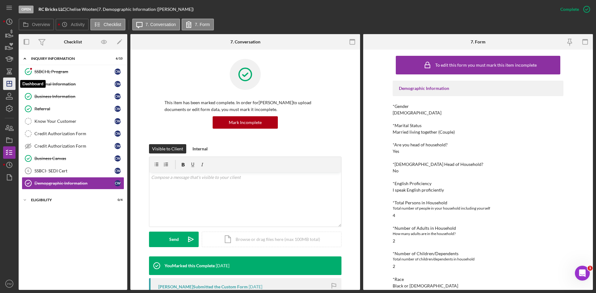
click at [11, 84] on g "button" at bounding box center [9, 83] width 5 height 5
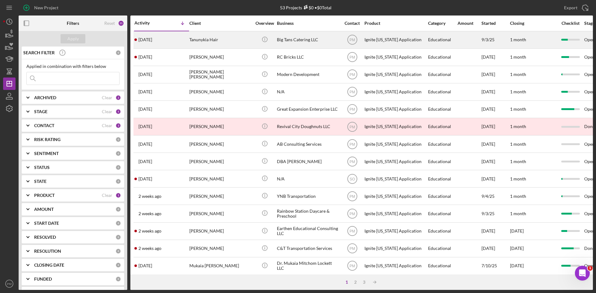
click at [199, 35] on div "Tanunykia Hair" at bounding box center [220, 40] width 62 height 16
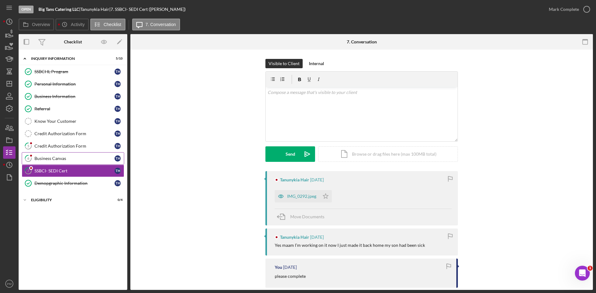
click at [66, 160] on div "Business Canvas" at bounding box center [74, 158] width 80 height 5
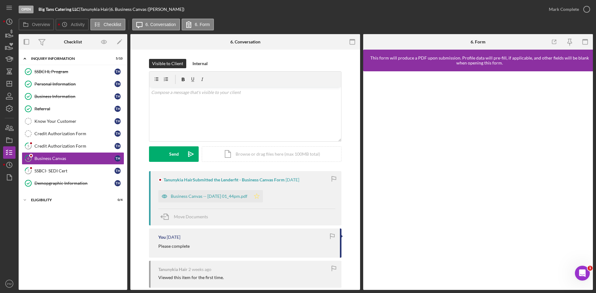
drag, startPoint x: 263, startPoint y: 195, endPoint x: 267, endPoint y: 193, distance: 4.2
click at [263, 195] on icon "Icon/Star" at bounding box center [256, 196] width 12 height 12
click at [472, 9] on div "Mark Complete" at bounding box center [564, 9] width 30 height 12
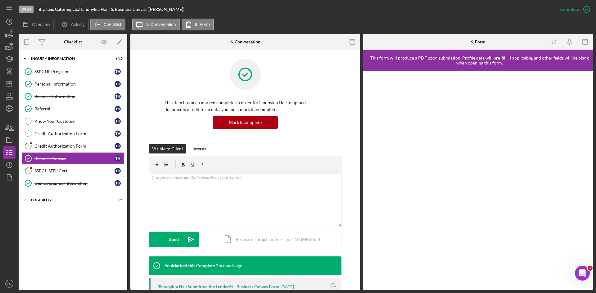
click at [58, 169] on div "SSBCI- SEDI Cert" at bounding box center [74, 171] width 80 height 5
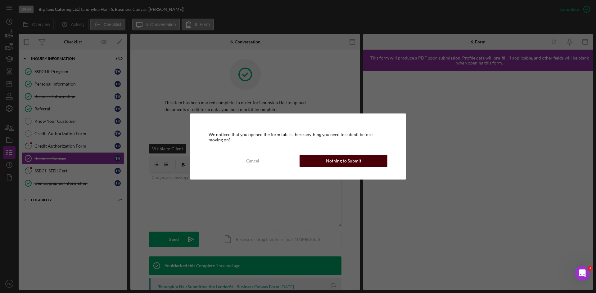
click at [332, 162] on div "Nothing to Submit" at bounding box center [343, 161] width 35 height 12
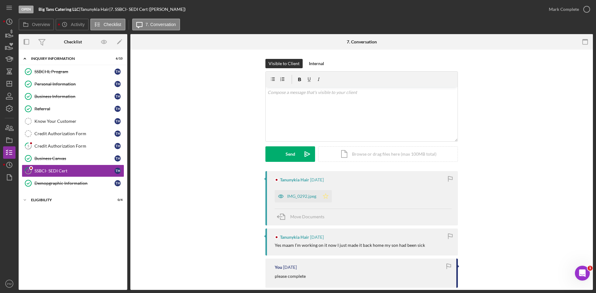
click at [327, 197] on icon "Icon/Star" at bounding box center [325, 196] width 12 height 12
click at [472, 6] on div "Mark Complete" at bounding box center [564, 9] width 30 height 12
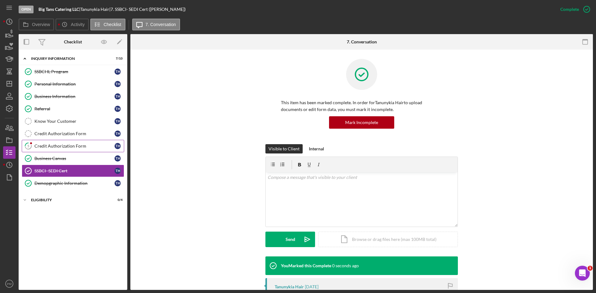
click at [75, 147] on div "Credit Authorization Form" at bounding box center [74, 146] width 80 height 5
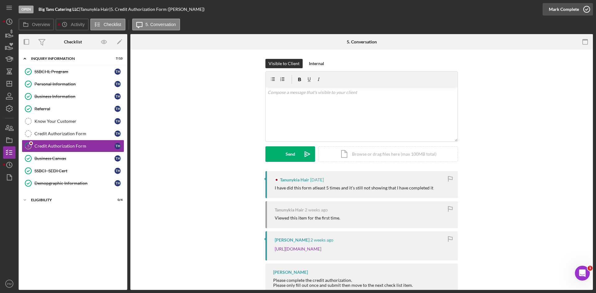
click at [472, 7] on div "Mark Complete" at bounding box center [564, 9] width 30 height 12
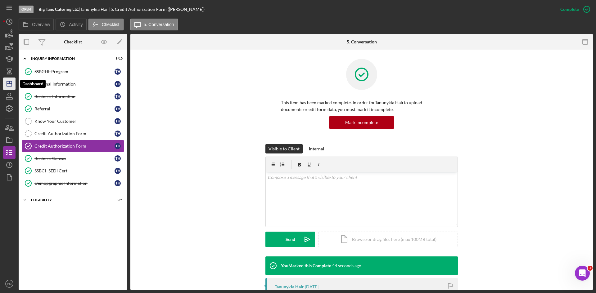
click at [9, 85] on icon "Icon/Dashboard" at bounding box center [10, 84] width 16 height 16
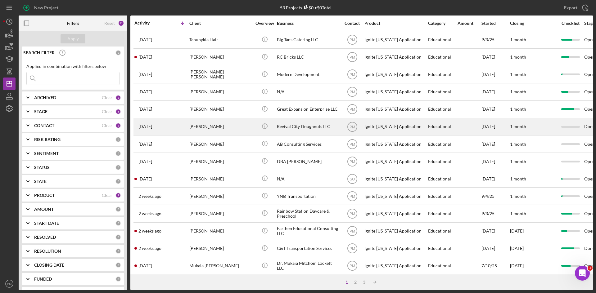
click at [197, 127] on div "Marschelle McCoy" at bounding box center [220, 127] width 62 height 16
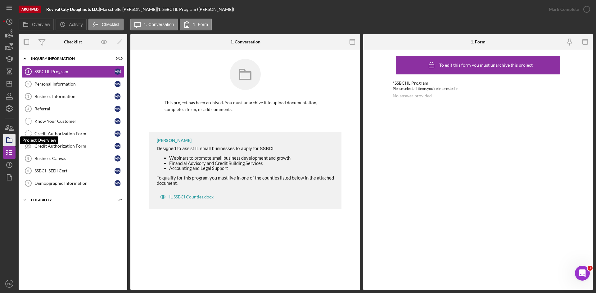
click at [9, 138] on polygon "button" at bounding box center [8, 138] width 3 height 1
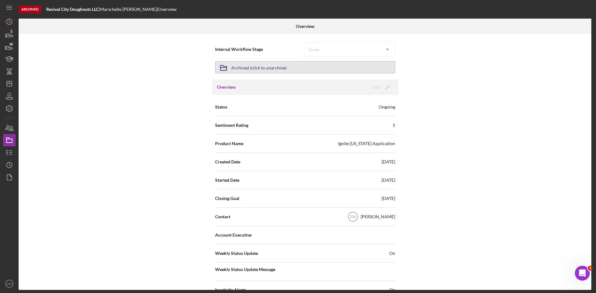
click at [355, 68] on button "Icon/Archived Archived (click to unarchive)" at bounding box center [305, 67] width 180 height 12
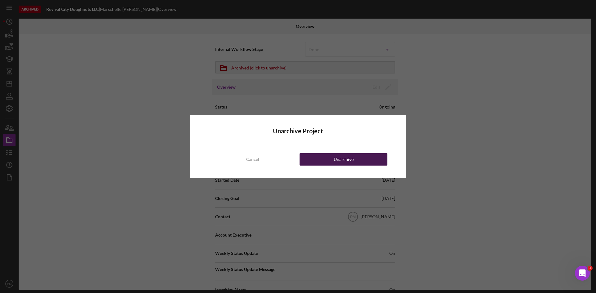
click at [326, 159] on button "Unarchive" at bounding box center [344, 159] width 88 height 12
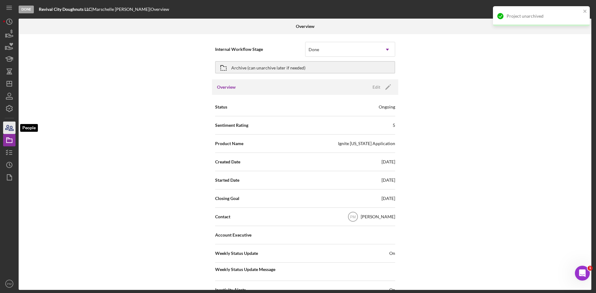
click at [9, 127] on icon "button" at bounding box center [7, 127] width 3 height 4
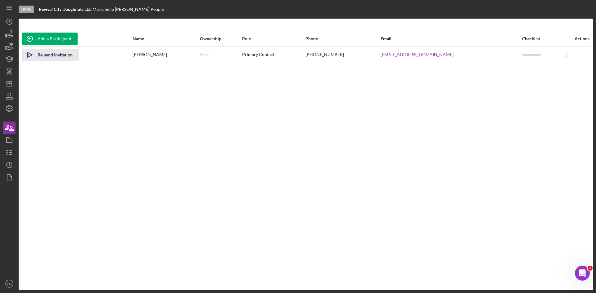
click at [46, 51] on div "Re-send Invitation" at bounding box center [55, 55] width 35 height 12
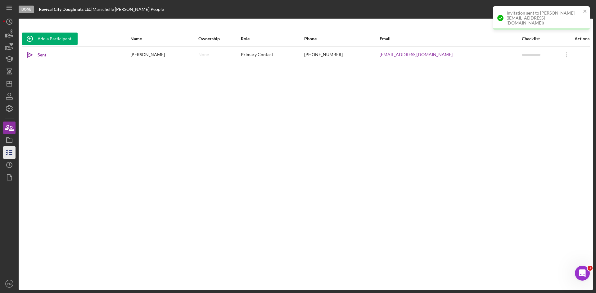
click at [14, 153] on icon "button" at bounding box center [10, 153] width 16 height 16
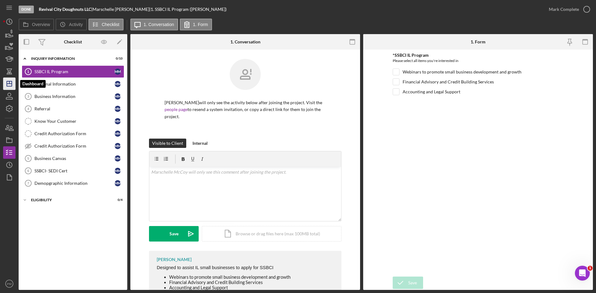
click at [12, 83] on polygon "button" at bounding box center [9, 83] width 5 height 5
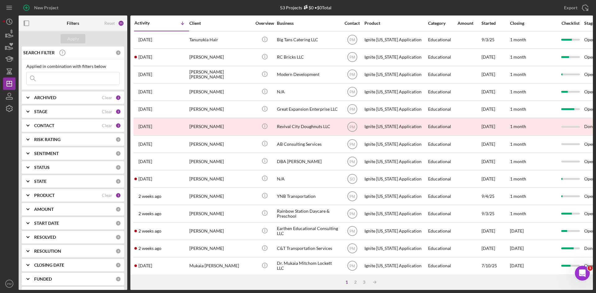
click at [81, 198] on div "PRODUCT" at bounding box center [68, 195] width 68 height 5
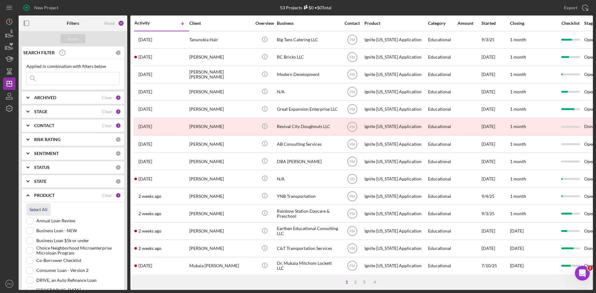
click at [47, 211] on button "Select All" at bounding box center [38, 210] width 24 height 12
checkbox input "true"
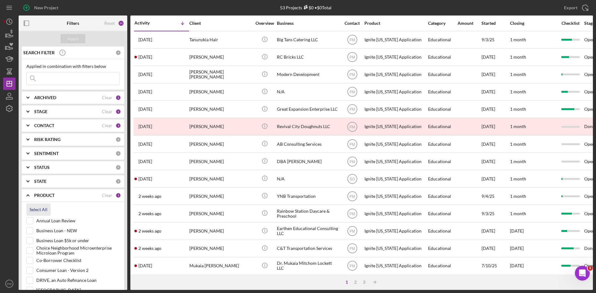
checkbox input "true"
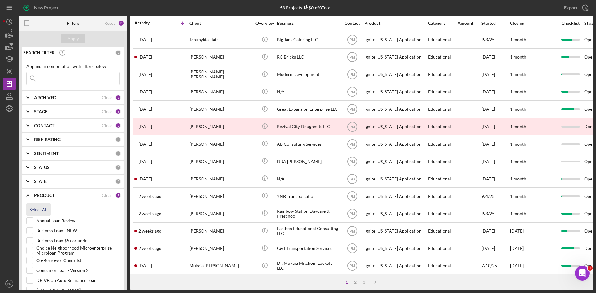
checkbox input "true"
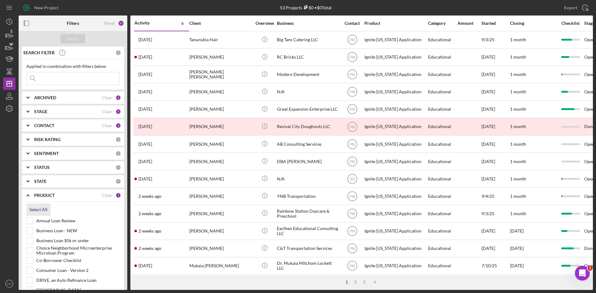
checkbox input "true"
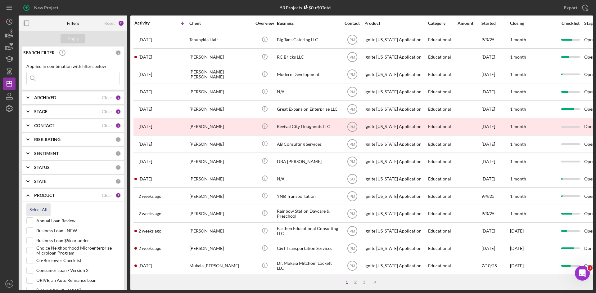
checkbox input "true"
click at [43, 78] on input at bounding box center [73, 78] width 93 height 12
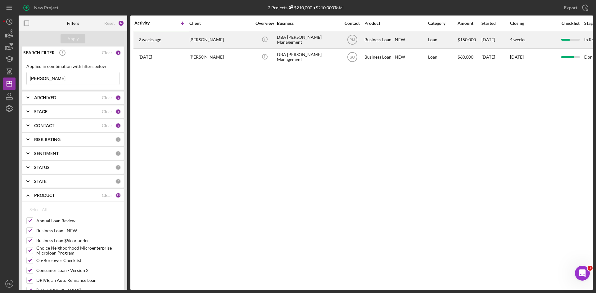
type input "dobynes"
click at [202, 43] on div "Robert Dobynes" at bounding box center [220, 40] width 62 height 16
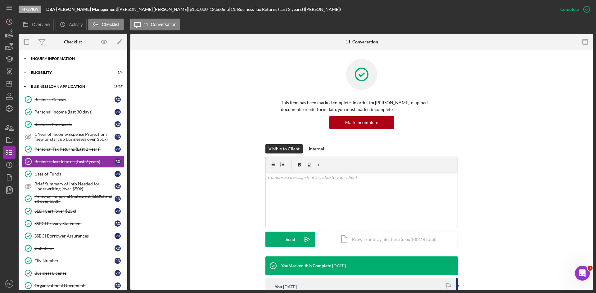
click at [59, 61] on div "Icon/Expander INQUIRY INFORMATION 6 / 11" at bounding box center [73, 58] width 109 height 12
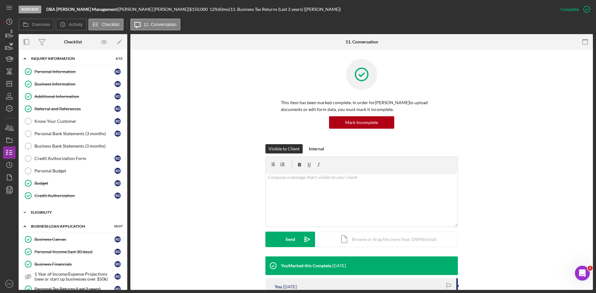
click at [58, 212] on div "ELIGIBILITY" at bounding box center [75, 213] width 88 height 4
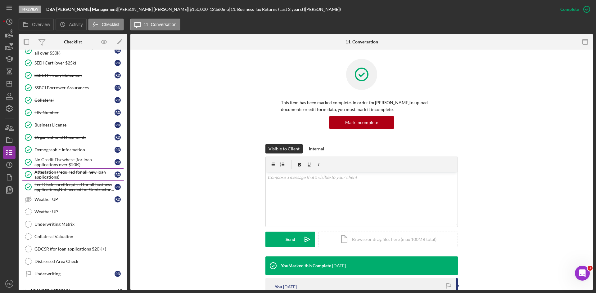
scroll to position [248, 0]
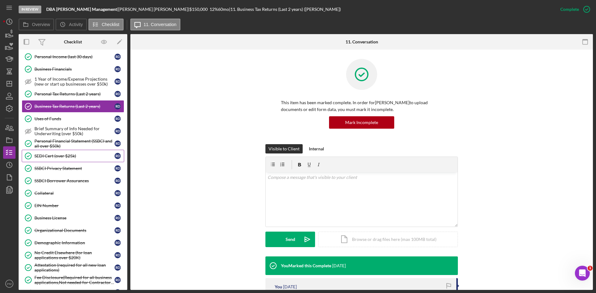
click at [47, 157] on div "SEDI Cert (over $25k)" at bounding box center [74, 156] width 80 height 5
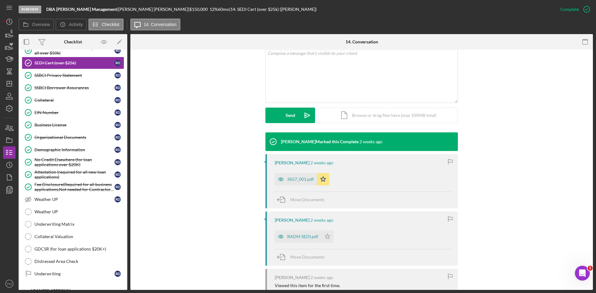
scroll to position [380, 0]
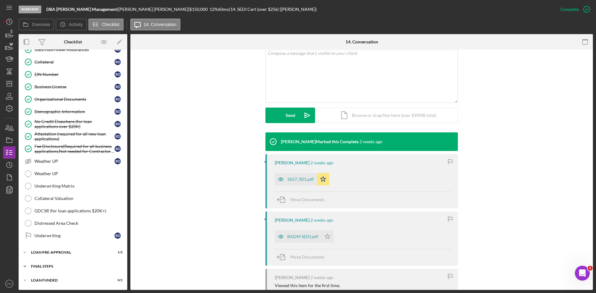
click at [47, 213] on div "Icon/Expander FINAL STEPS 2 / 19" at bounding box center [73, 266] width 109 height 12
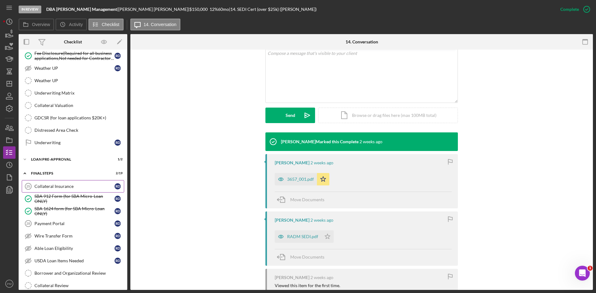
click at [60, 191] on link "Collateral Insurance 25 Collateral Insurance R D" at bounding box center [73, 186] width 102 height 12
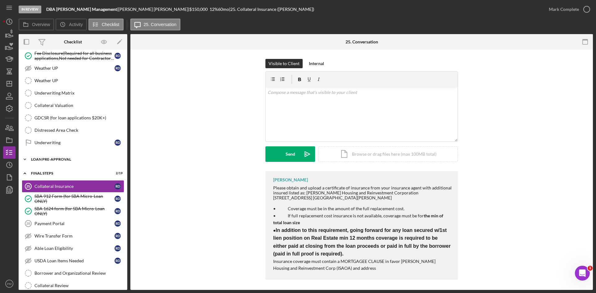
click at [52, 157] on div "Icon/Expander LOAN PRE-APPROVAL 1 / 2" at bounding box center [73, 159] width 109 height 12
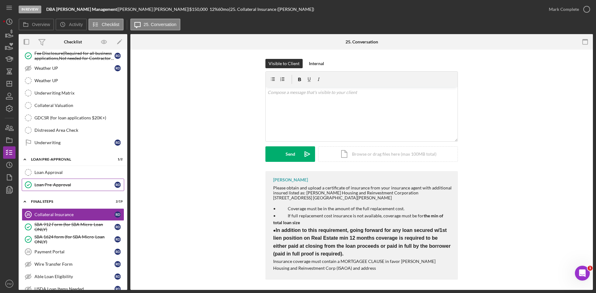
click at [52, 183] on div "Loan Pre-Approval" at bounding box center [74, 185] width 80 height 5
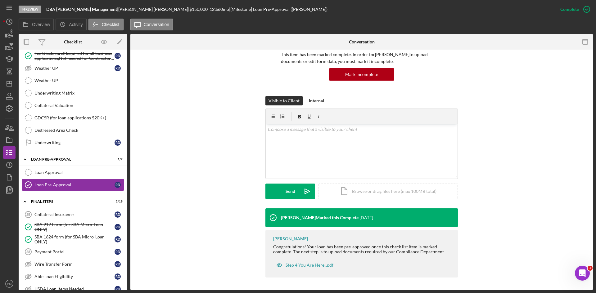
scroll to position [17, 0]
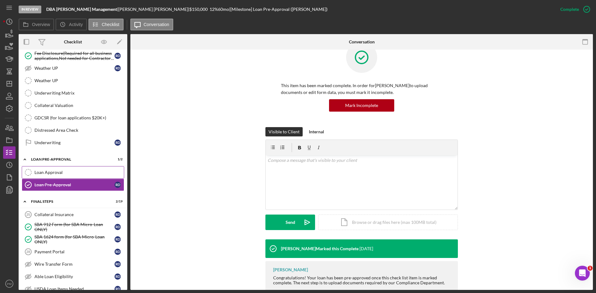
click at [64, 172] on div "Loan Approval" at bounding box center [78, 172] width 89 height 5
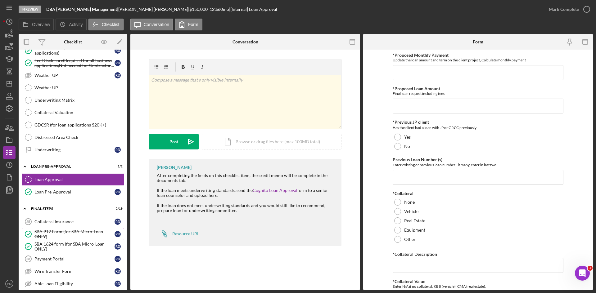
scroll to position [528, 0]
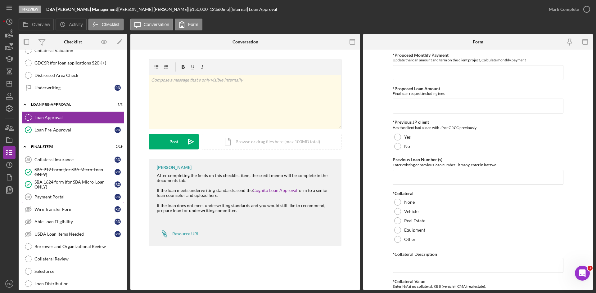
click at [65, 193] on link "Payment Portal 28 Payment Portal R D" at bounding box center [73, 197] width 102 height 12
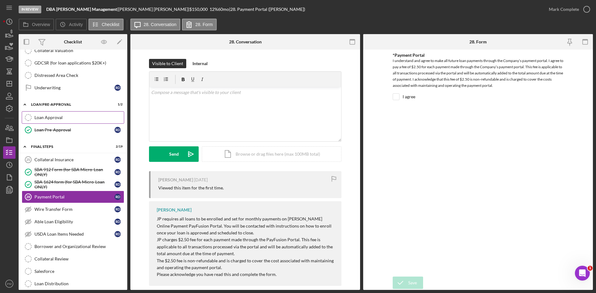
click at [51, 121] on link "Loan Approval Loan Approval" at bounding box center [73, 117] width 102 height 12
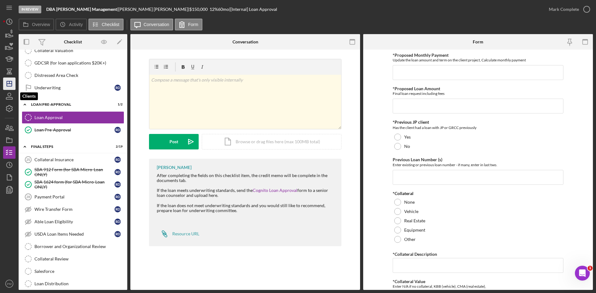
click at [11, 84] on icon "Icon/Dashboard" at bounding box center [10, 84] width 16 height 16
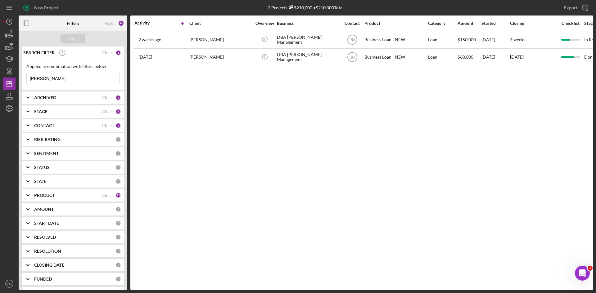
click at [78, 197] on div "PRODUCT" at bounding box center [68, 195] width 68 height 5
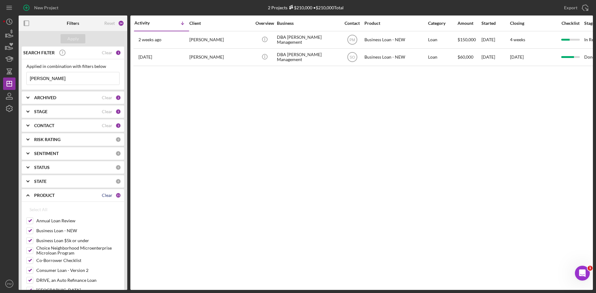
click at [103, 196] on div "Clear" at bounding box center [107, 195] width 11 height 5
checkbox input "false"
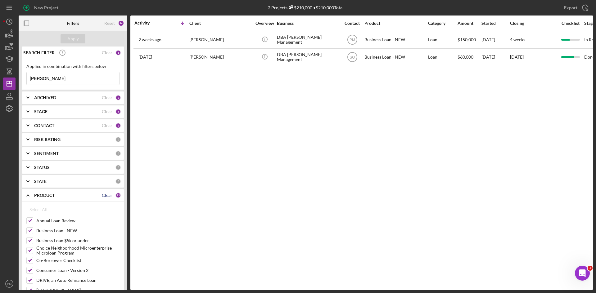
checkbox input "false"
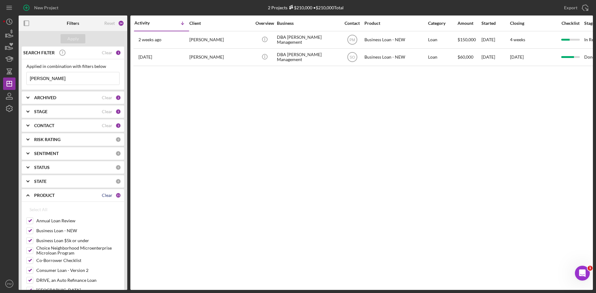
checkbox input "false"
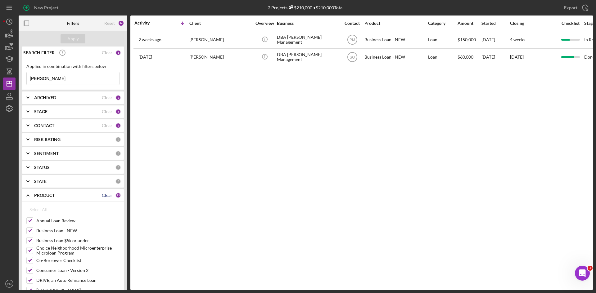
checkbox input "false"
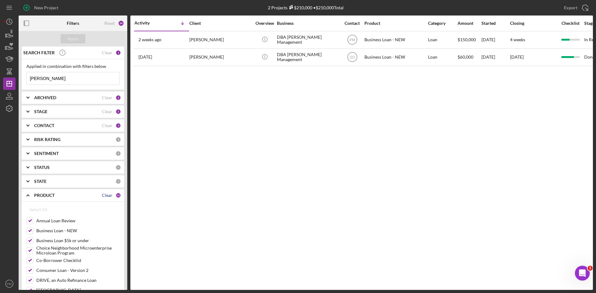
checkbox input "false"
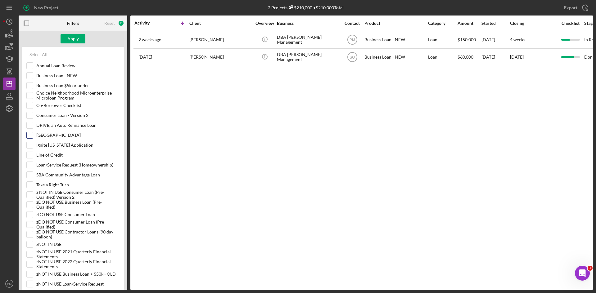
scroll to position [186, 0]
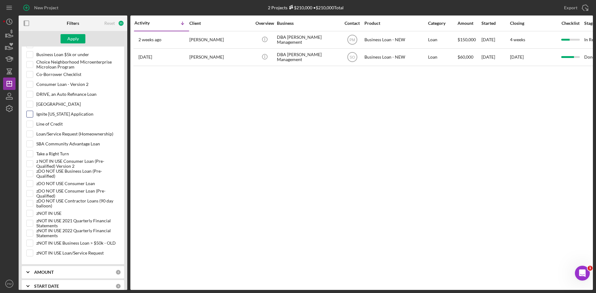
click at [29, 115] on input "Ignite [US_STATE] Application" at bounding box center [30, 114] width 6 height 6
checkbox input "true"
click at [80, 43] on button "Apply" at bounding box center [73, 38] width 25 height 9
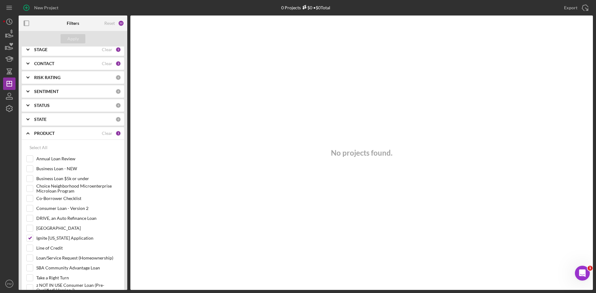
scroll to position [0, 0]
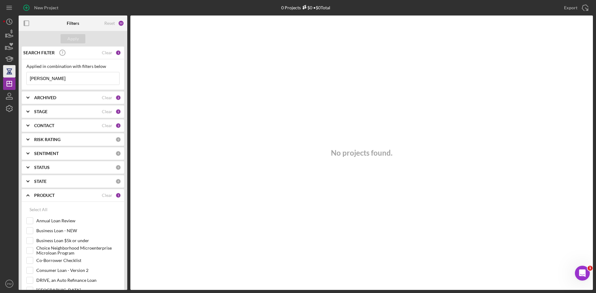
drag, startPoint x: 58, startPoint y: 84, endPoint x: 9, endPoint y: 76, distance: 49.7
click at [11, 77] on div "New Project 0 Projects $0 • $0 Total dobynes Export Icon/Export Filters Reset 1…" at bounding box center [298, 145] width 590 height 290
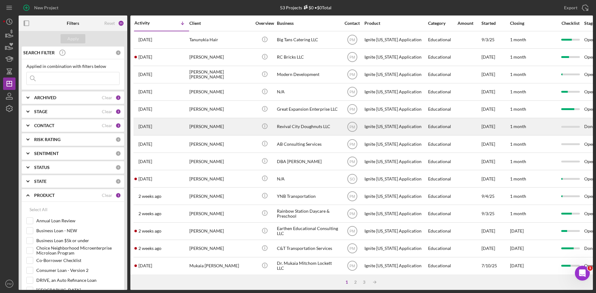
click at [199, 129] on div "Marschelle McCoy" at bounding box center [220, 127] width 62 height 16
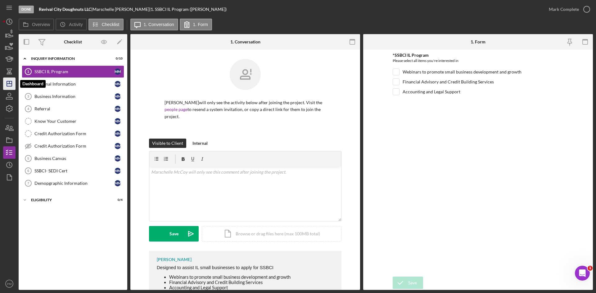
click at [9, 85] on icon "Icon/Dashboard" at bounding box center [10, 84] width 16 height 16
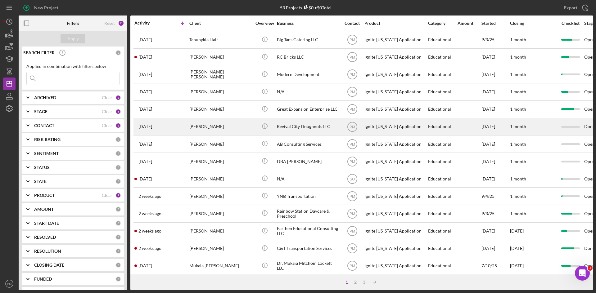
click at [184, 124] on div "1 week ago Marschelle McCoy" at bounding box center [161, 127] width 54 height 16
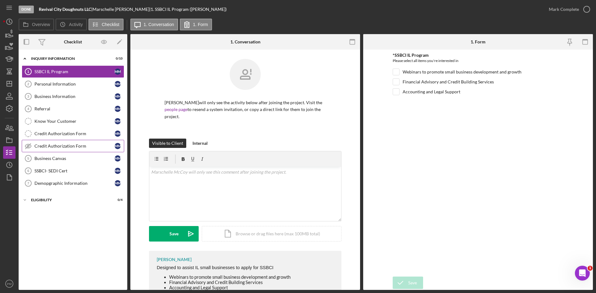
drag, startPoint x: 56, startPoint y: 157, endPoint x: 77, endPoint y: 145, distance: 23.6
click at [56, 157] on div "Business Canvas" at bounding box center [74, 158] width 80 height 5
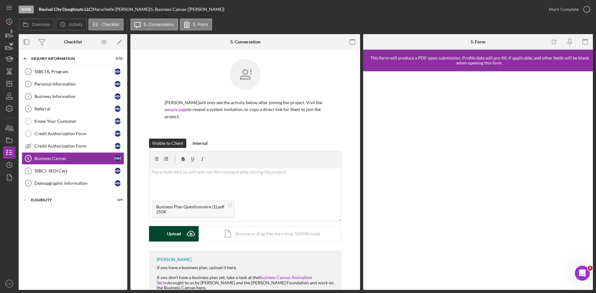
click at [169, 213] on div "Upload" at bounding box center [174, 234] width 14 height 16
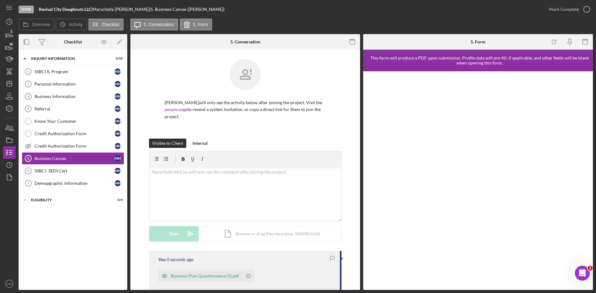
scroll to position [93, 0]
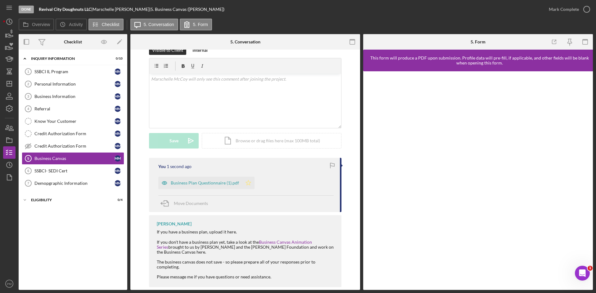
click at [250, 187] on icon "Icon/Star" at bounding box center [248, 183] width 12 height 12
click at [7, 83] on icon "Icon/Dashboard" at bounding box center [10, 84] width 16 height 16
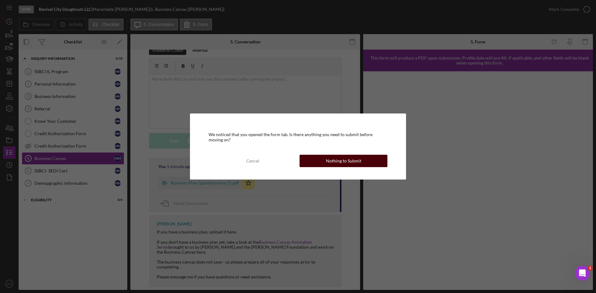
click at [334, 157] on div "Nothing to Submit" at bounding box center [343, 161] width 35 height 12
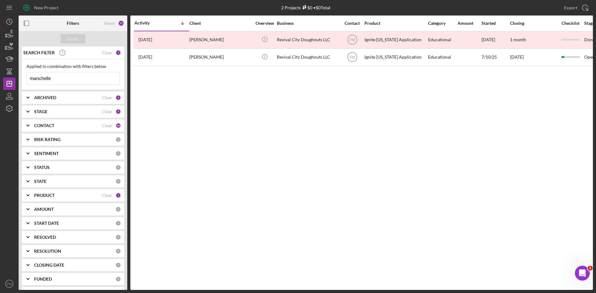
click at [75, 123] on div "CONTACT" at bounding box center [68, 125] width 68 height 5
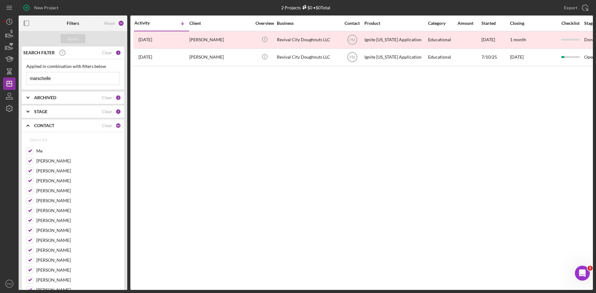
drag, startPoint x: 107, startPoint y: 125, endPoint x: 102, endPoint y: 126, distance: 5.1
click at [106, 125] on div "Clear" at bounding box center [107, 125] width 11 height 5
checkbox input "false"
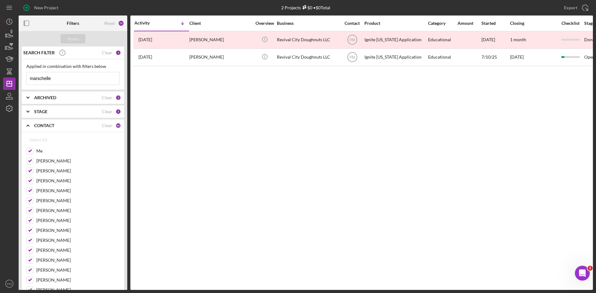
checkbox input "false"
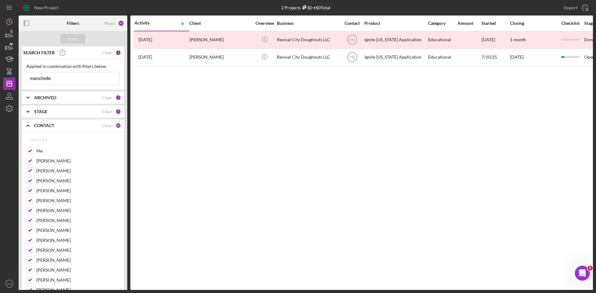
checkbox input "false"
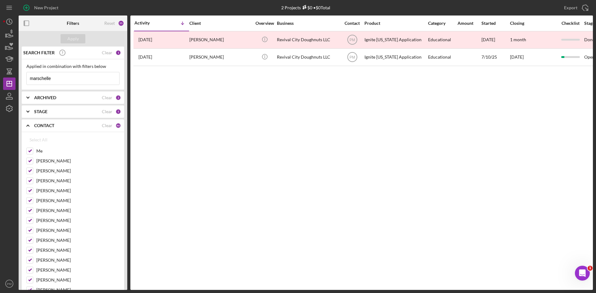
checkbox input "false"
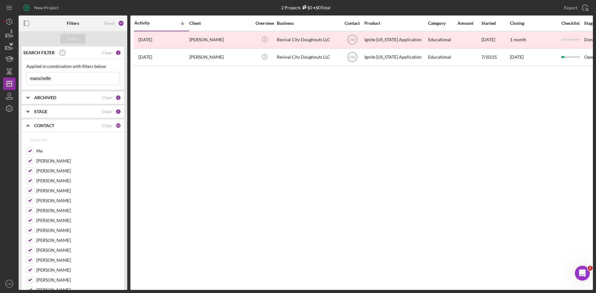
checkbox input "false"
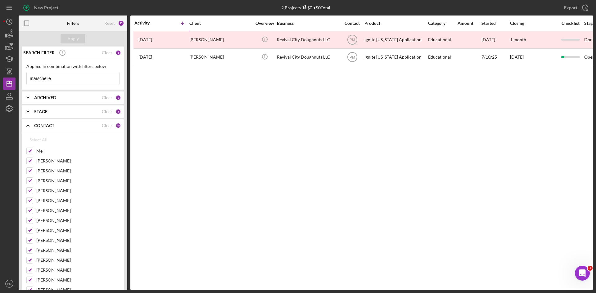
checkbox input "false"
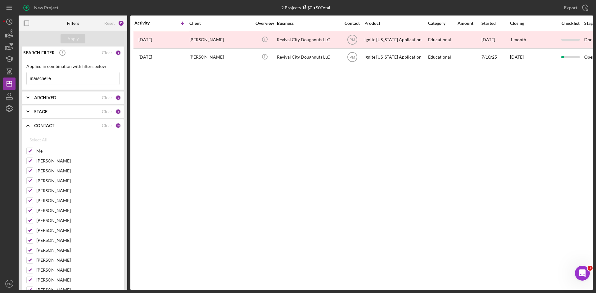
checkbox input "false"
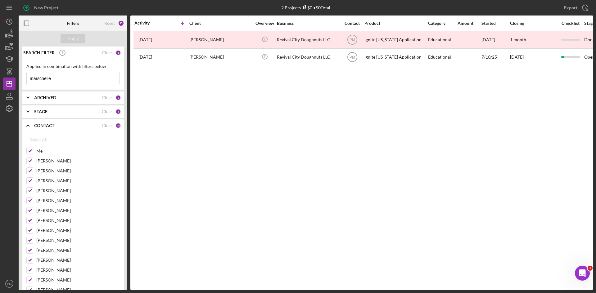
checkbox input "false"
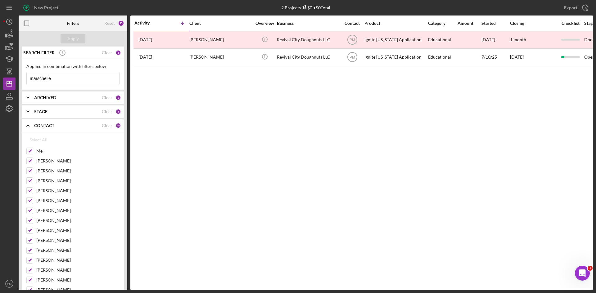
checkbox input "false"
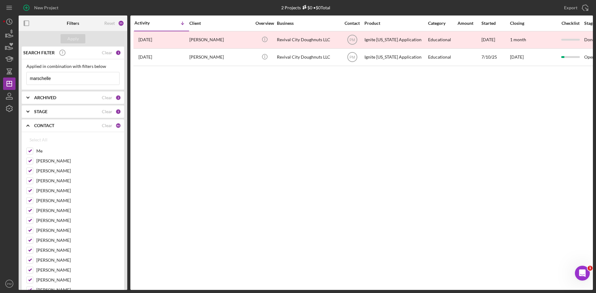
checkbox input "false"
click at [30, 149] on input "Me" at bounding box center [30, 151] width 6 height 6
checkbox input "true"
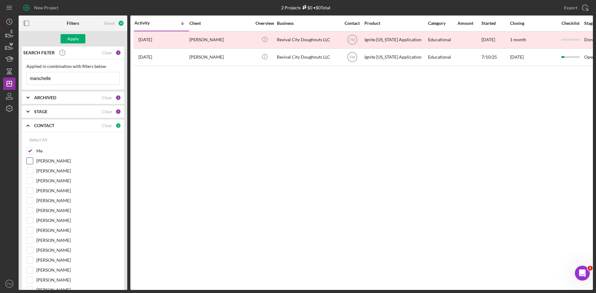
click at [30, 159] on input "Aida Richardson" at bounding box center [30, 161] width 6 height 6
checkbox input "true"
click at [31, 213] on input "Samantha O'Rourke" at bounding box center [30, 270] width 6 height 6
checkbox input "true"
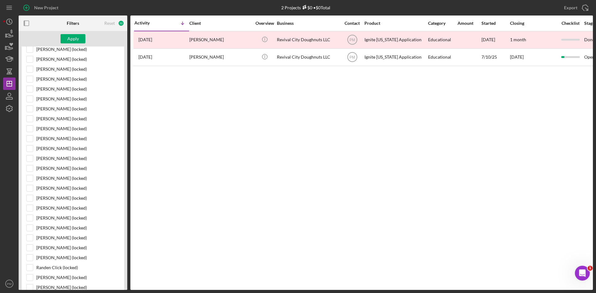
scroll to position [466, 0]
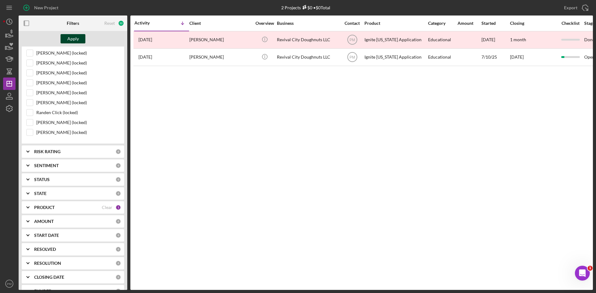
click at [67, 40] on button "Apply" at bounding box center [73, 38] width 25 height 9
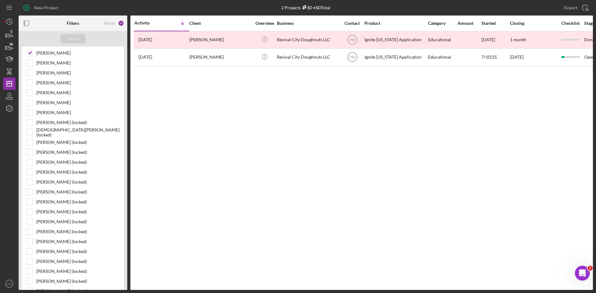
scroll to position [0, 0]
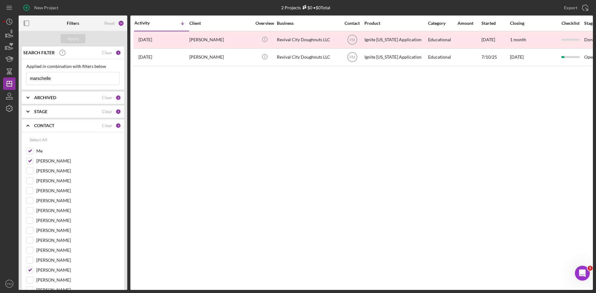
drag, startPoint x: 67, startPoint y: 77, endPoint x: 0, endPoint y: 77, distance: 66.4
click at [0, 77] on div "New Project 2 Projects $0 • $0 Total marschelle Export Icon/Export Filters Rese…" at bounding box center [298, 146] width 596 height 293
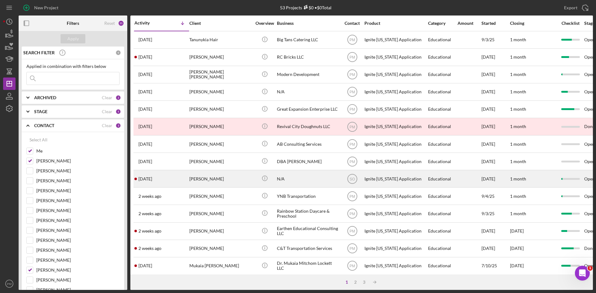
click at [228, 177] on div "Wade Wicks" at bounding box center [220, 179] width 62 height 16
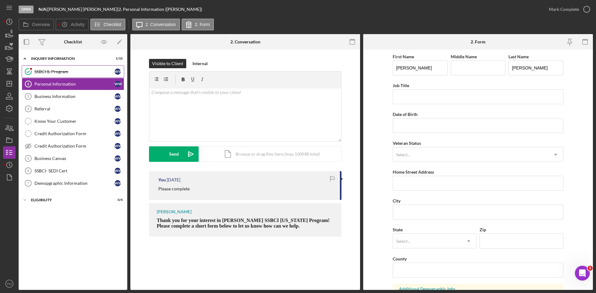
click at [54, 70] on div "SSBCI IL Program" at bounding box center [74, 71] width 80 height 5
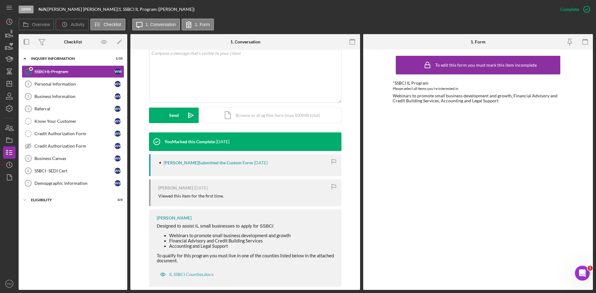
scroll to position [133, 0]
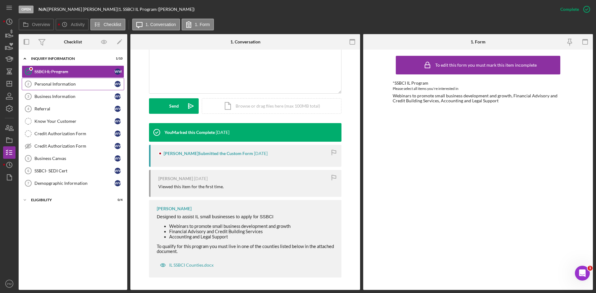
click at [73, 90] on link "Personal Information 2 Personal Information W W" at bounding box center [73, 84] width 102 height 12
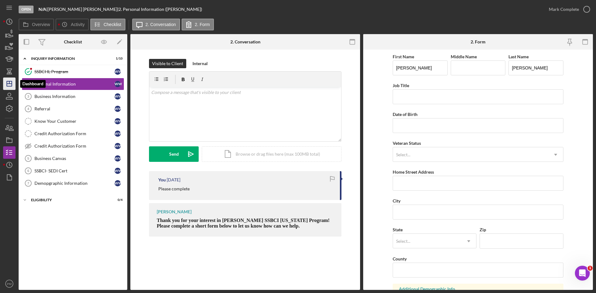
click at [6, 83] on icon "Icon/Dashboard" at bounding box center [10, 84] width 16 height 16
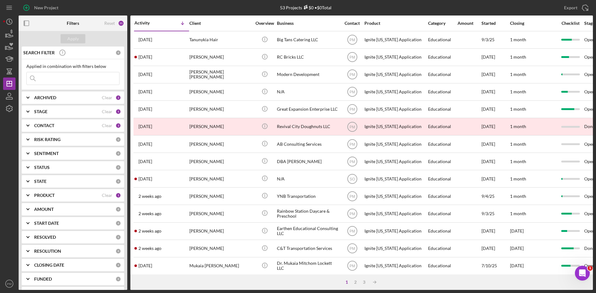
scroll to position [62, 0]
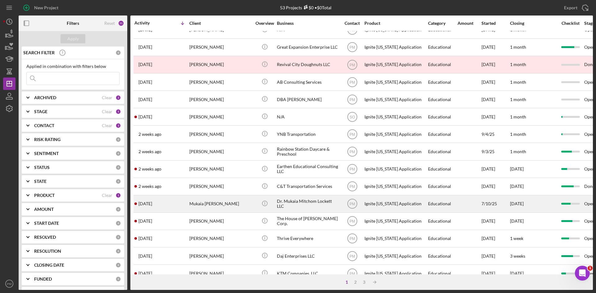
click at [194, 205] on div "Mukaia Lockett" at bounding box center [220, 204] width 62 height 16
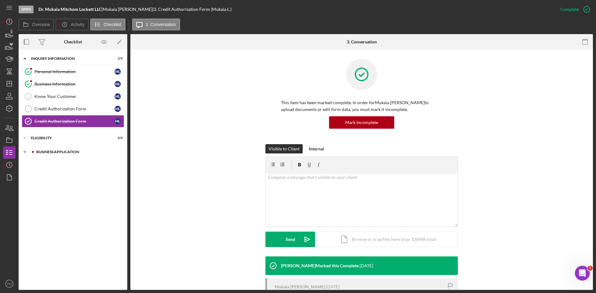
click at [71, 153] on div "Business Application" at bounding box center [77, 152] width 83 height 4
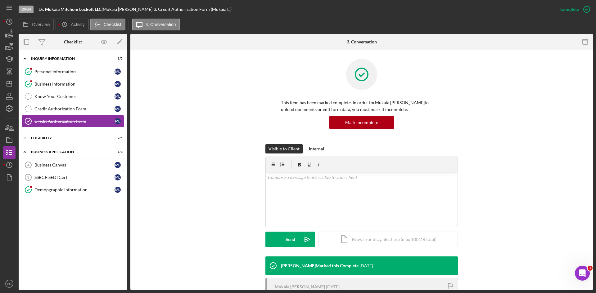
click at [55, 167] on div "Business Canvas" at bounding box center [74, 165] width 80 height 5
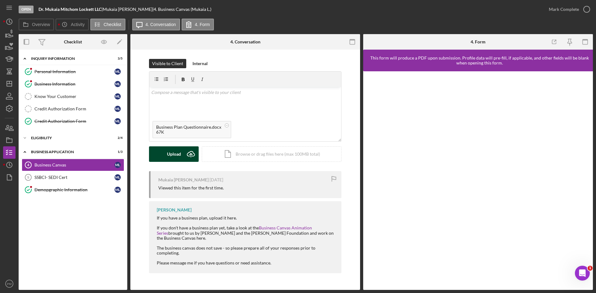
click at [188, 155] on icon "Icon/Upload" at bounding box center [191, 155] width 16 height 16
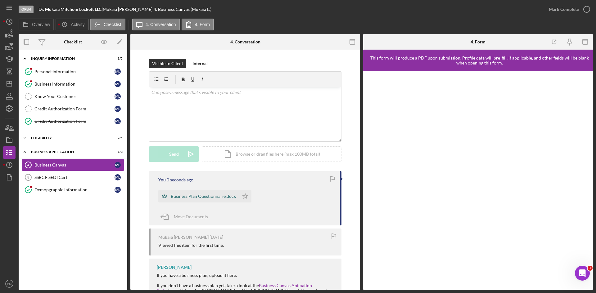
click at [208, 195] on div "Business Plan Questionnaire.docx" at bounding box center [203, 196] width 65 height 5
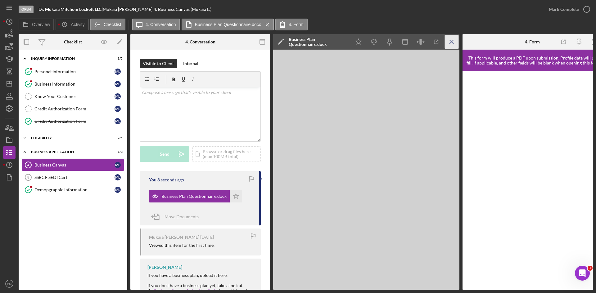
click at [455, 45] on icon "Icon/Menu Close" at bounding box center [452, 42] width 14 height 14
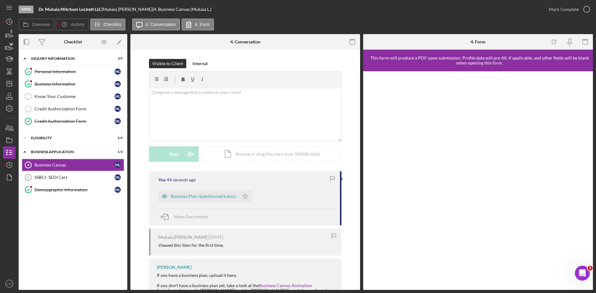
click at [73, 213] on div "Icon/Expander Inquiry Information 3 / 5 Personal Information Personal Informati…" at bounding box center [73, 170] width 109 height 234
click at [9, 85] on icon "Icon/Dashboard" at bounding box center [10, 84] width 16 height 16
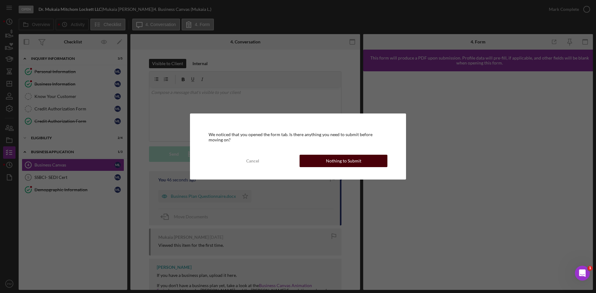
click at [341, 156] on div "Nothing to Submit" at bounding box center [343, 161] width 35 height 12
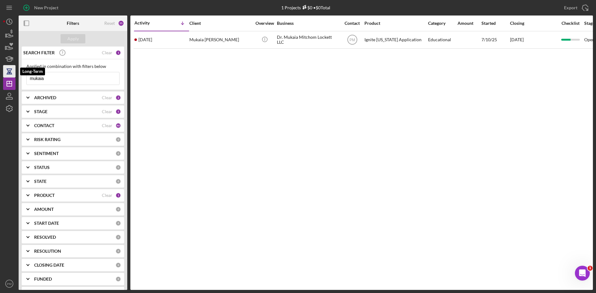
drag, startPoint x: 53, startPoint y: 82, endPoint x: 11, endPoint y: 76, distance: 43.0
click at [11, 76] on div "New Project 1 Projects $0 • $0 Total mukaia Export Icon/Export Filters Reset 55…" at bounding box center [298, 145] width 590 height 290
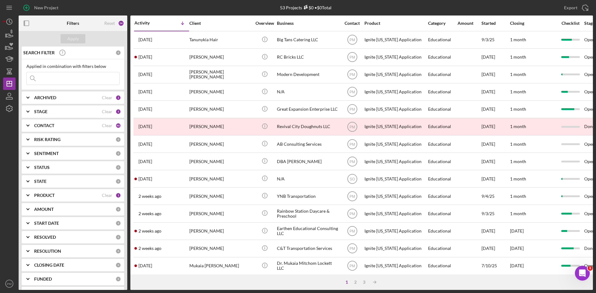
click at [43, 196] on b "PRODUCT" at bounding box center [44, 195] width 20 height 5
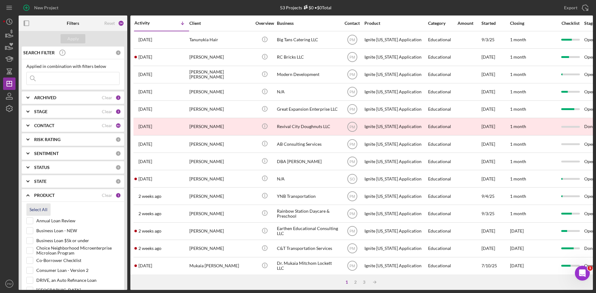
click at [50, 210] on button "Select All" at bounding box center [38, 210] width 24 height 12
checkbox input "true"
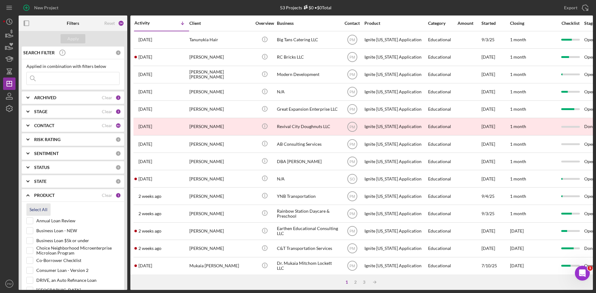
checkbox input "true"
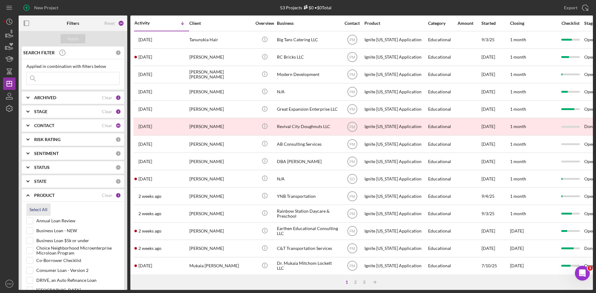
checkbox input "true"
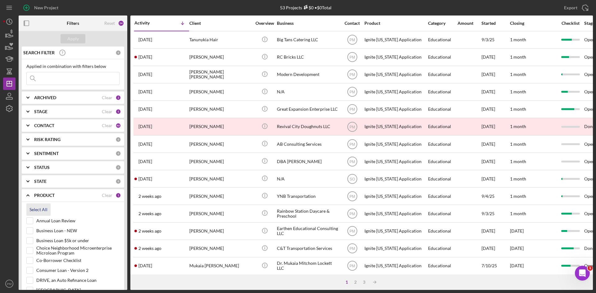
checkbox input "true"
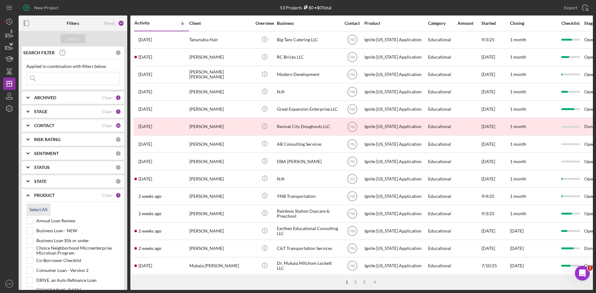
checkbox input "true"
click at [48, 72] on div "Icon/Menu Close" at bounding box center [72, 78] width 93 height 13
click at [78, 78] on input at bounding box center [73, 78] width 93 height 12
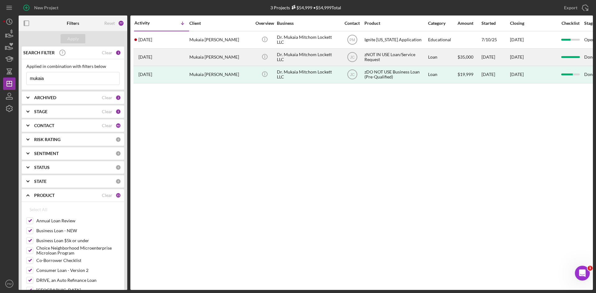
type input "mukaia"
click at [188, 60] on div "2 years ago Mukaia Lockett" at bounding box center [161, 57] width 54 height 16
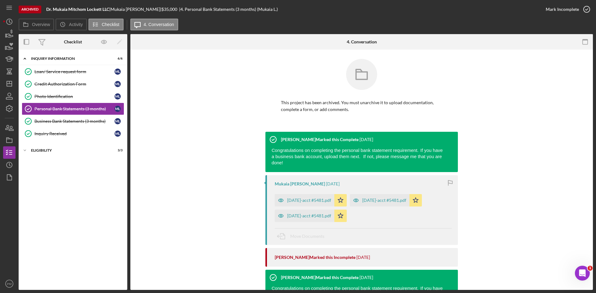
click at [69, 144] on div "Icon/Expander Inquiry Information 6 / 6 Loan/ Service request form Loan/ Servic…" at bounding box center [73, 170] width 109 height 234
click at [68, 149] on div "Eligibility" at bounding box center [75, 151] width 88 height 4
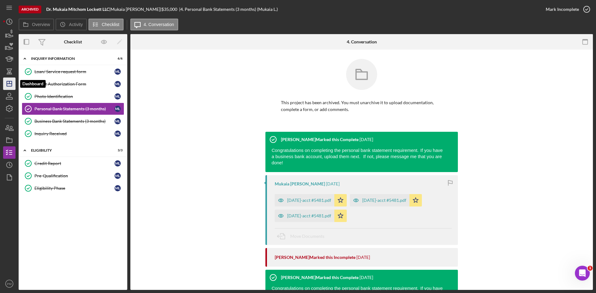
click at [11, 86] on polygon "button" at bounding box center [9, 83] width 5 height 5
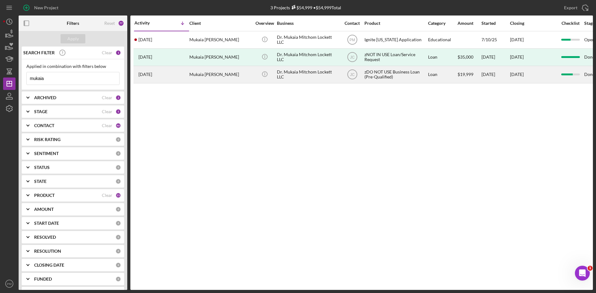
click at [216, 76] on div "Mukaia Lockett" at bounding box center [220, 74] width 62 height 16
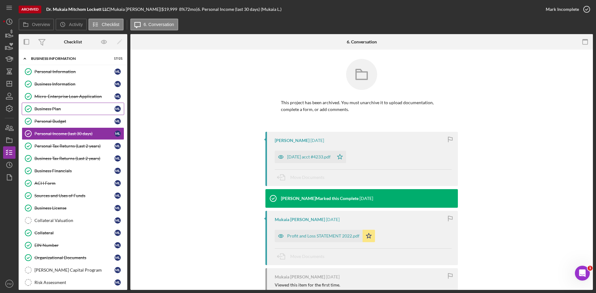
click at [62, 112] on link "Business Plan Business Plan M L" at bounding box center [73, 109] width 102 height 12
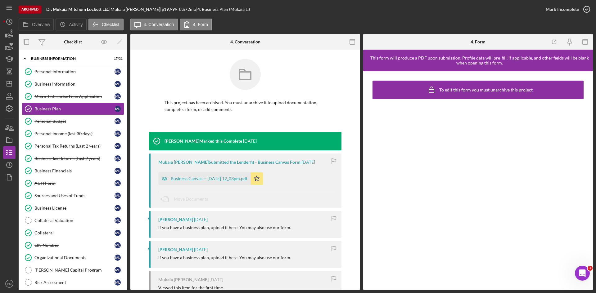
scroll to position [55, 0]
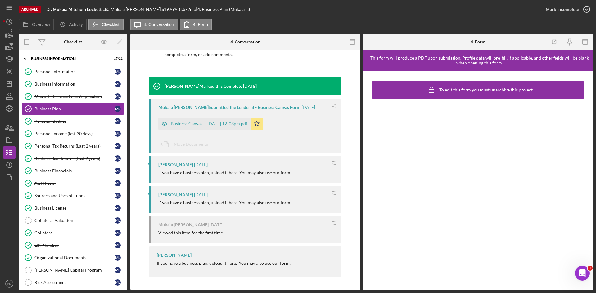
click at [193, 119] on div "Business Canvas -- 2023-03-29 12_03pm.pdf" at bounding box center [204, 124] width 92 height 12
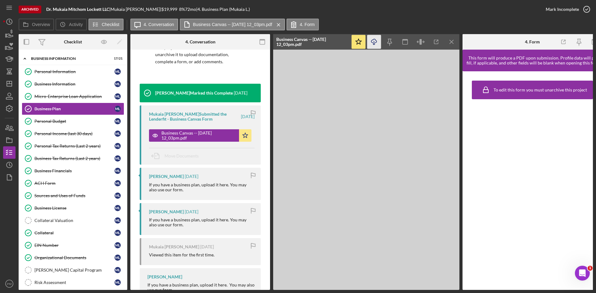
click at [376, 43] on icon "Icon/Download" at bounding box center [374, 42] width 14 height 14
click at [7, 82] on icon "Icon/Dashboard" at bounding box center [10, 84] width 16 height 16
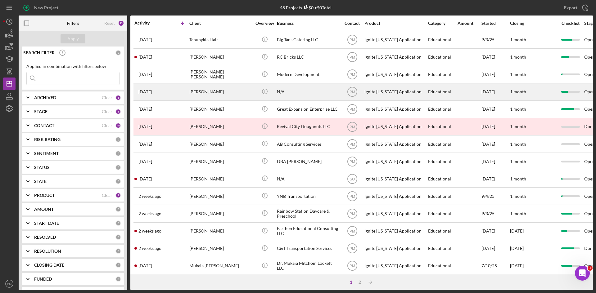
click at [211, 94] on div "Crystal Williams-Jackson" at bounding box center [220, 92] width 62 height 16
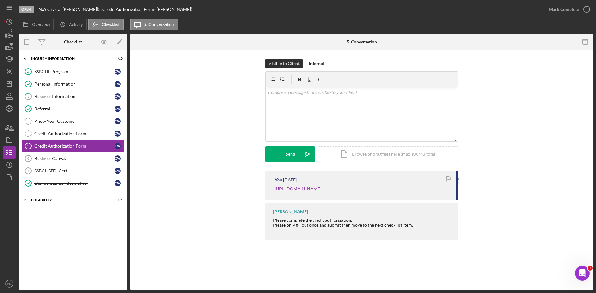
click at [67, 83] on div "Personal Information" at bounding box center [74, 84] width 80 height 5
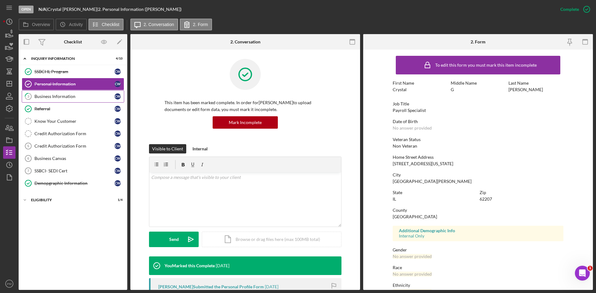
click at [77, 98] on div "Business Information" at bounding box center [74, 96] width 80 height 5
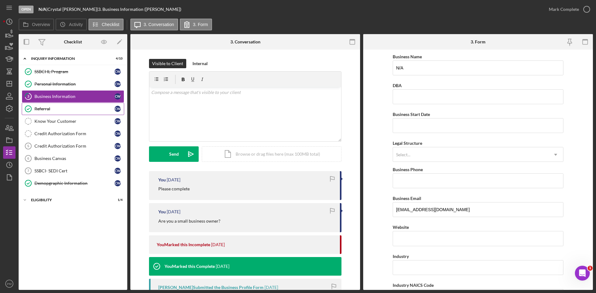
click at [48, 106] on link "Referral Referral C W" at bounding box center [73, 109] width 102 height 12
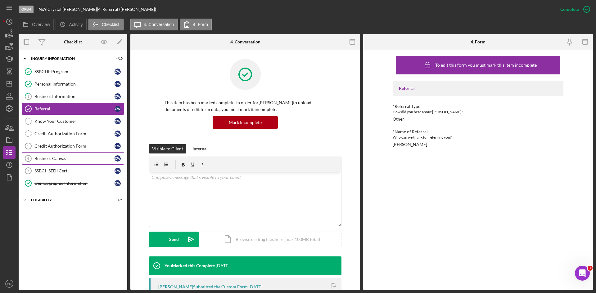
click at [58, 156] on div "Business Canvas" at bounding box center [74, 158] width 80 height 5
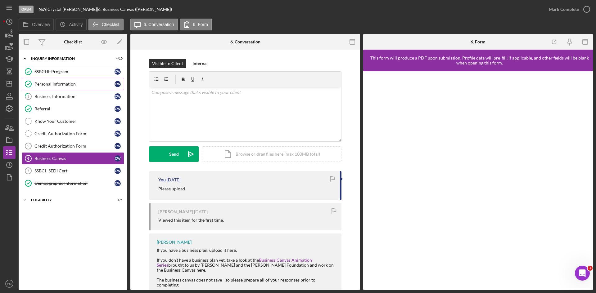
click at [67, 83] on div "Personal Information" at bounding box center [74, 84] width 80 height 5
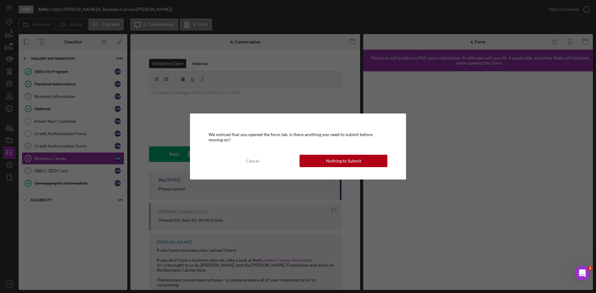
drag, startPoint x: 331, startPoint y: 159, endPoint x: 327, endPoint y: 160, distance: 4.1
click at [331, 159] on div "Nothing to Submit" at bounding box center [343, 161] width 35 height 12
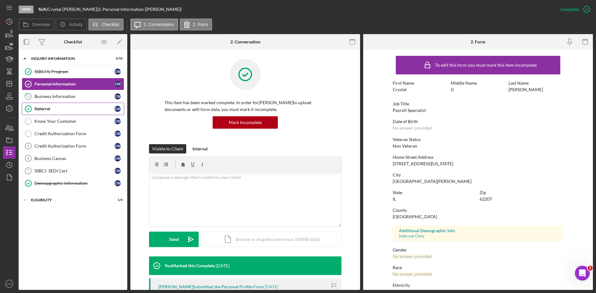
click at [53, 108] on div "Referral" at bounding box center [74, 108] width 80 height 5
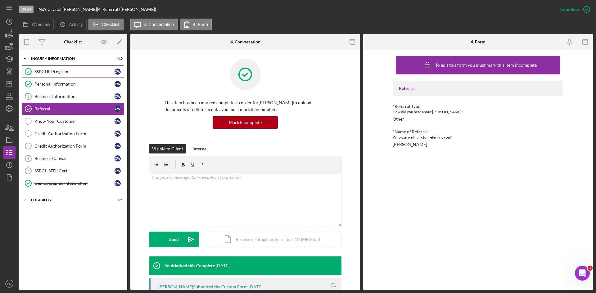
click at [53, 78] on link "SSBCI IL Program SSBCI IL Program C W" at bounding box center [73, 71] width 102 height 12
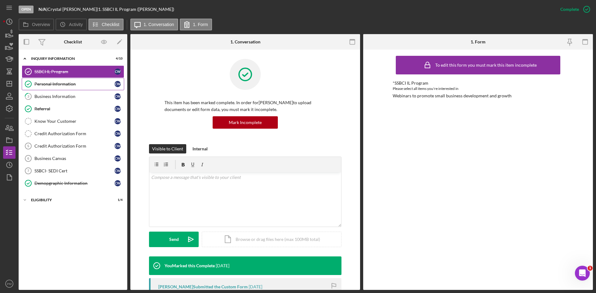
click at [52, 85] on div "Personal Information" at bounding box center [74, 84] width 80 height 5
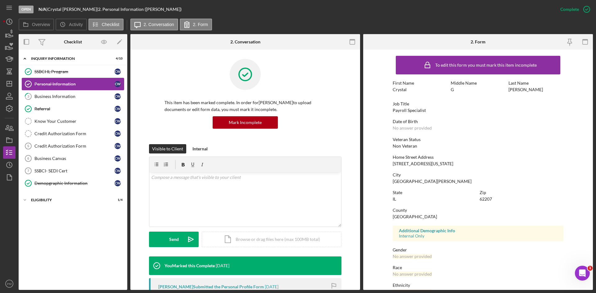
click at [67, 90] on link "Personal Information Personal Information C W" at bounding box center [73, 84] width 102 height 12
click at [11, 82] on polygon "button" at bounding box center [9, 83] width 5 height 5
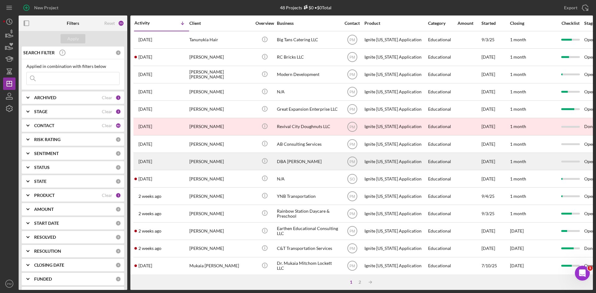
scroll to position [93, 0]
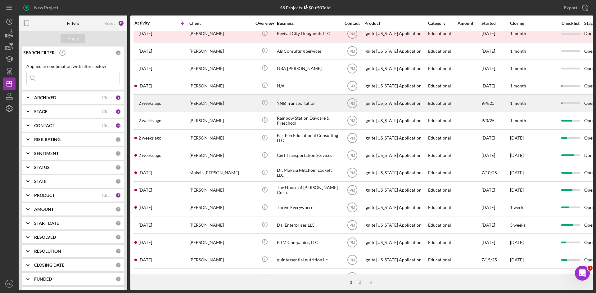
click at [196, 101] on div "[PERSON_NAME]" at bounding box center [220, 103] width 62 height 16
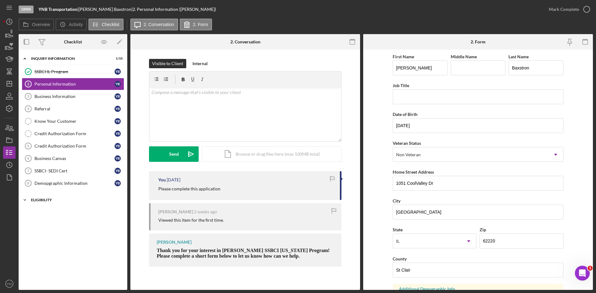
click at [71, 205] on div "Icon/Expander Eligibility 0 / 4" at bounding box center [73, 200] width 109 height 12
click at [57, 213] on div "Icon/Expander Inquiry Information 1 / 10 SSBCI IL Program SSBCI IL Program Y B …" at bounding box center [73, 170] width 109 height 234
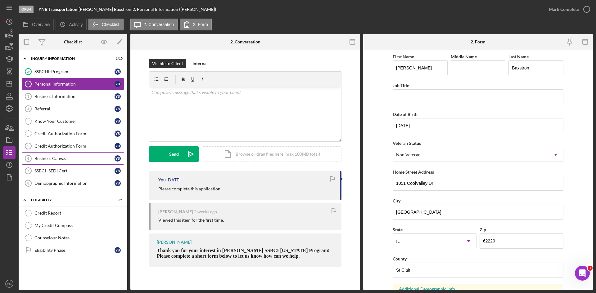
drag, startPoint x: 58, startPoint y: 159, endPoint x: 61, endPoint y: 156, distance: 4.0
click at [58, 159] on div "Business Canvas" at bounding box center [74, 158] width 80 height 5
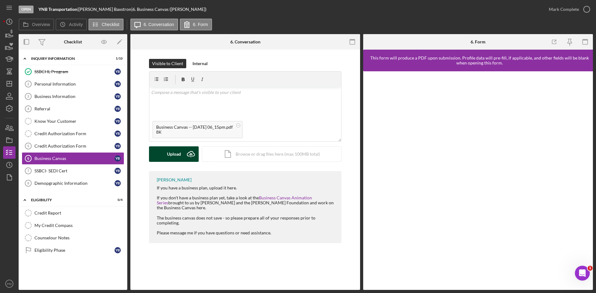
click at [183, 152] on icon "Icon/Upload" at bounding box center [191, 155] width 16 height 16
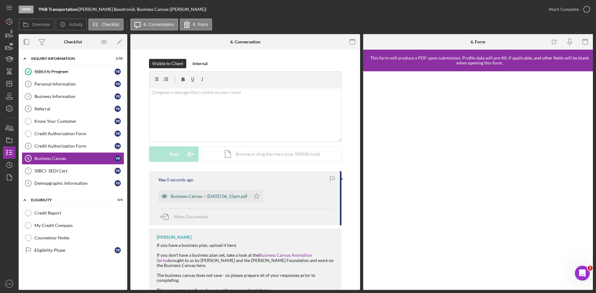
click at [211, 197] on div "Business Canvas -- 2025-03-20 06_15pm.pdf" at bounding box center [209, 196] width 77 height 5
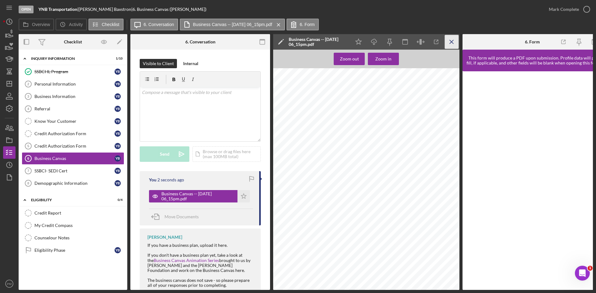
click at [453, 43] on line "button" at bounding box center [451, 41] width 3 height 3
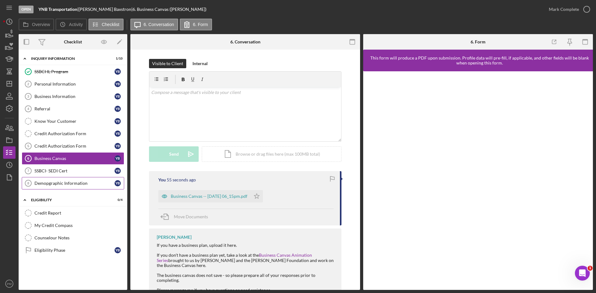
click at [57, 185] on div "Demopgraphic Information" at bounding box center [74, 183] width 80 height 5
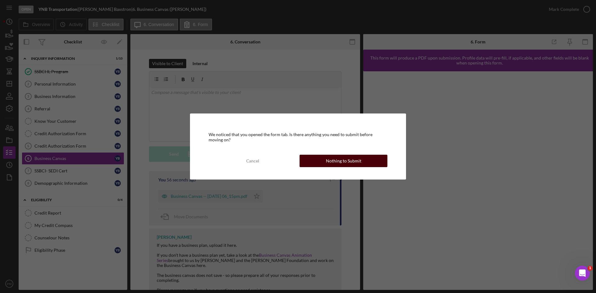
click at [327, 160] on div "Nothing to Submit" at bounding box center [343, 161] width 35 height 12
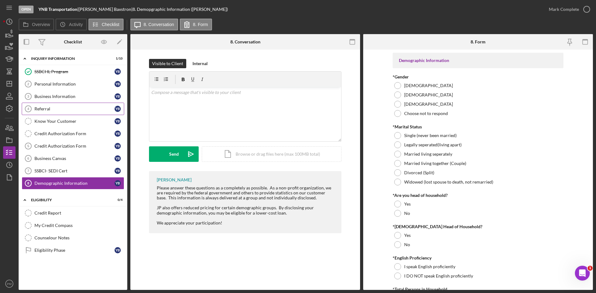
click at [53, 106] on div "Referral" at bounding box center [74, 108] width 80 height 5
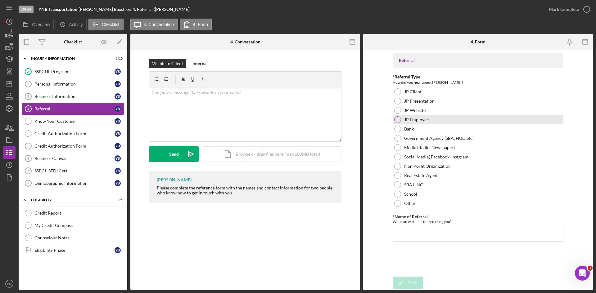
click at [398, 119] on div at bounding box center [397, 119] width 7 height 7
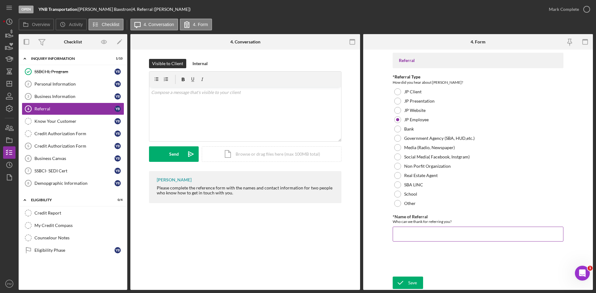
click at [411, 213] on input "*Name of Referral" at bounding box center [478, 234] width 171 height 15
type input "Peyton"
click at [413, 213] on div "Save" at bounding box center [412, 283] width 9 height 12
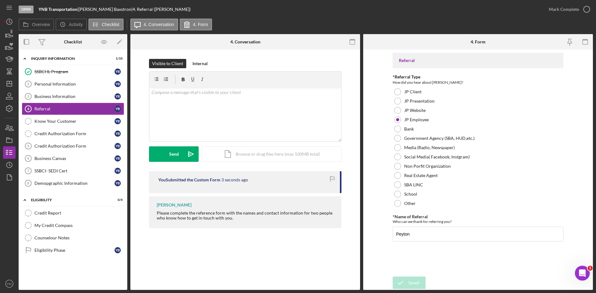
click at [472, 11] on div "Mark Complete" at bounding box center [564, 9] width 30 height 12
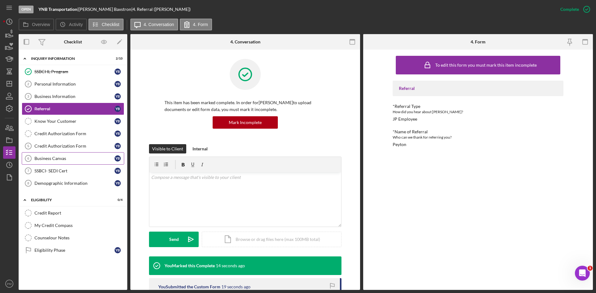
click at [50, 161] on link "Business Canvas 6 Business Canvas Y B" at bounding box center [73, 158] width 102 height 12
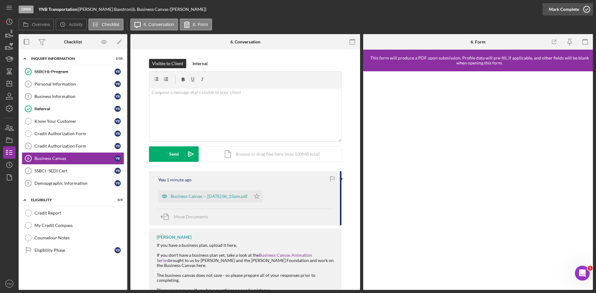
click at [472, 10] on div "Mark Complete" at bounding box center [564, 9] width 30 height 12
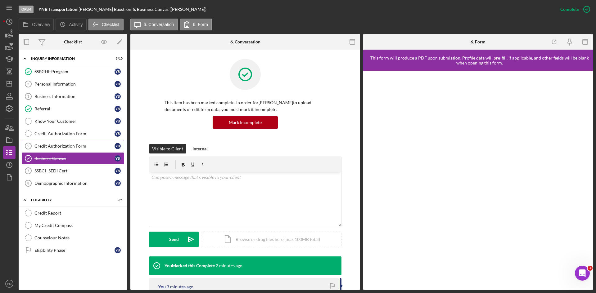
click at [45, 147] on div "Credit Authorization Form" at bounding box center [74, 146] width 80 height 5
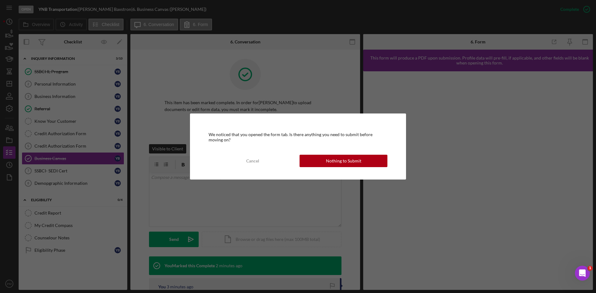
drag, startPoint x: 333, startPoint y: 161, endPoint x: 391, endPoint y: 125, distance: 68.0
click at [334, 161] on div "Nothing to Submit" at bounding box center [343, 161] width 35 height 12
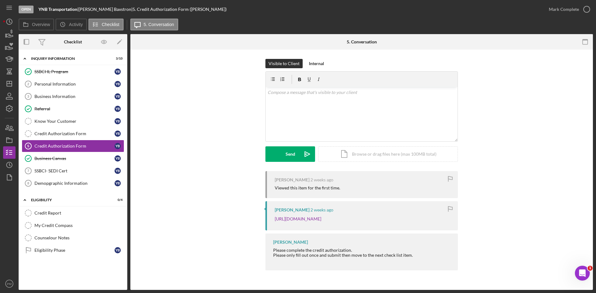
drag, startPoint x: 569, startPoint y: 8, endPoint x: 500, endPoint y: 26, distance: 71.2
click at [472, 10] on div "Mark Complete" at bounding box center [564, 9] width 30 height 12
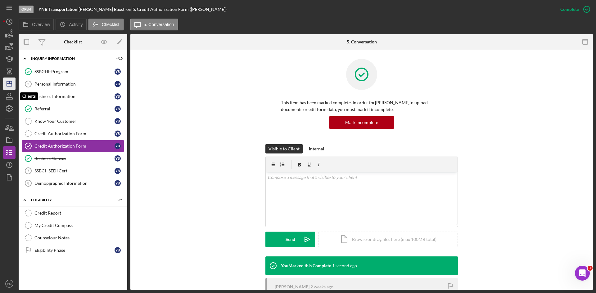
click at [10, 81] on polygon "button" at bounding box center [9, 83] width 5 height 5
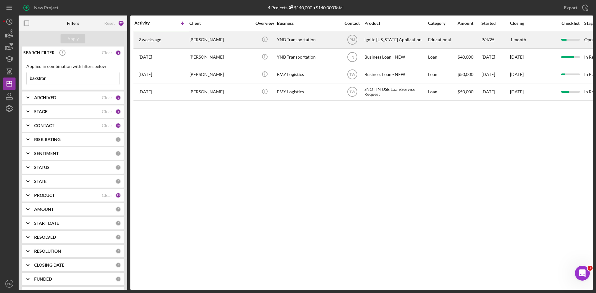
click at [168, 39] on div "2 weeks ago Yvonne Baxstron" at bounding box center [161, 40] width 54 height 16
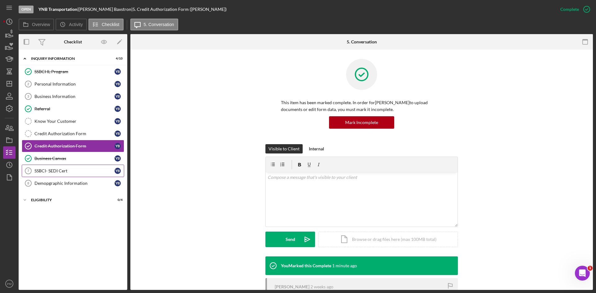
click at [48, 174] on link "SSBCI- SEDI Cert 7 SSBCI- SEDI Cert Y B" at bounding box center [73, 171] width 102 height 12
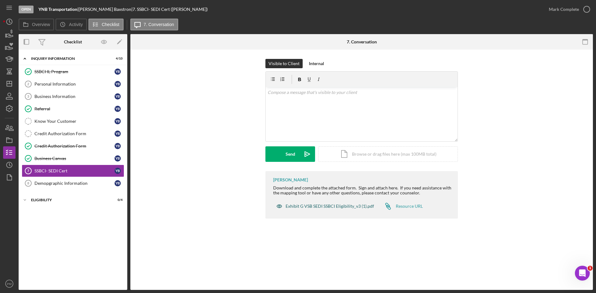
click at [321, 206] on div "Exhibit G VSB SEDI SSBCI Eligibility_v3 (1).pdf" at bounding box center [330, 206] width 88 height 5
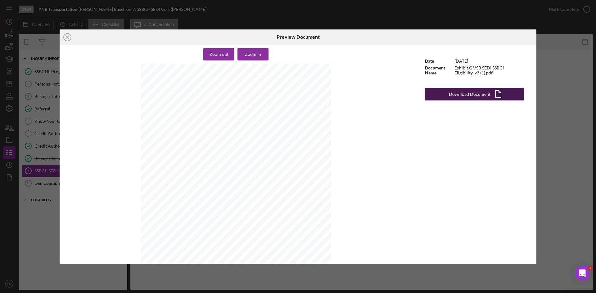
click at [472, 94] on div "Download Document" at bounding box center [470, 94] width 42 height 12
drag, startPoint x: 65, startPoint y: 35, endPoint x: 56, endPoint y: 43, distance: 11.9
click at [65, 35] on icon "Icon/Close" at bounding box center [68, 37] width 16 height 16
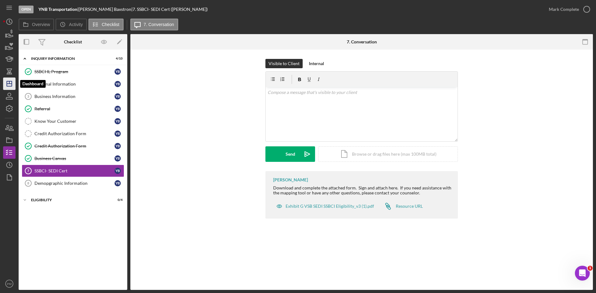
click at [11, 82] on icon "Icon/Dashboard" at bounding box center [10, 84] width 16 height 16
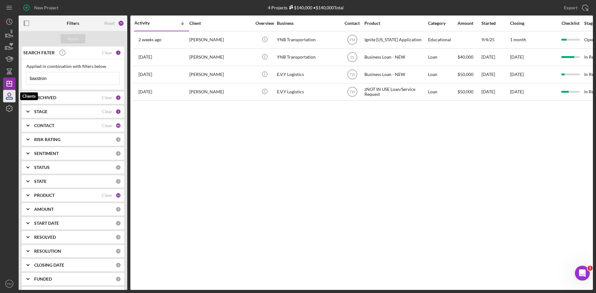
click at [11, 97] on icon "button" at bounding box center [9, 98] width 6 height 2
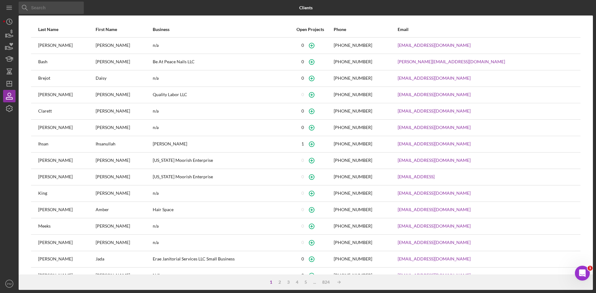
click at [47, 9] on input at bounding box center [51, 8] width 65 height 12
click at [57, 6] on input at bounding box center [51, 8] width 65 height 12
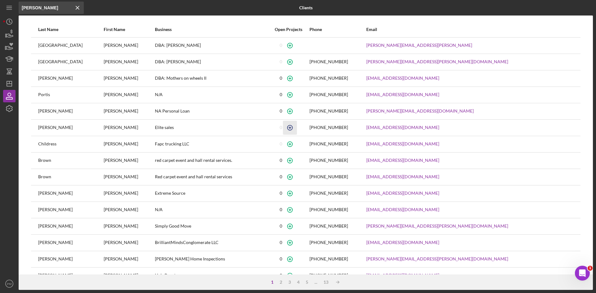
type input "fred"
click at [297, 128] on icon "button" at bounding box center [290, 128] width 14 height 14
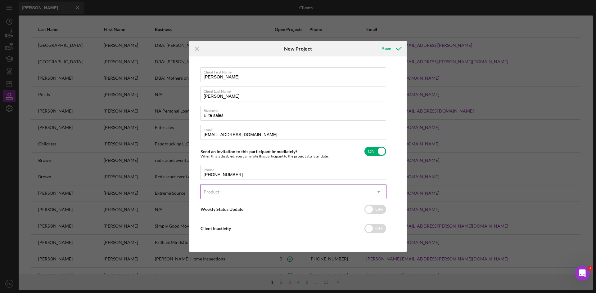
click at [225, 194] on div "Product" at bounding box center [286, 192] width 171 height 14
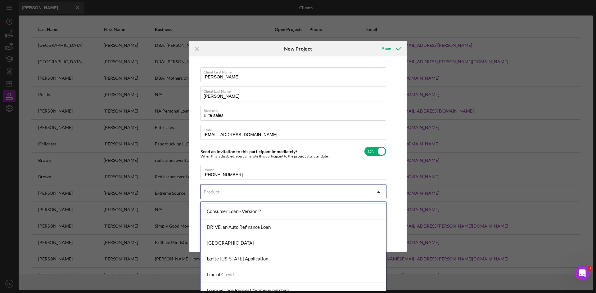
scroll to position [124, 0]
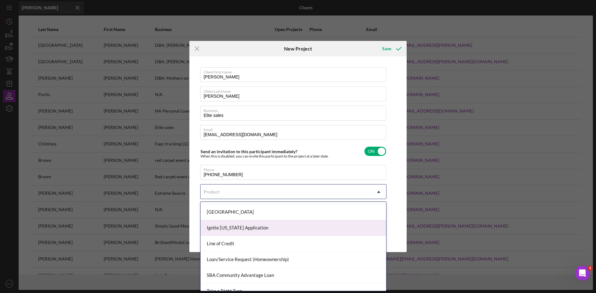
click at [238, 213] on div "Ignite [US_STATE] Application" at bounding box center [294, 228] width 186 height 16
checkbox input "true"
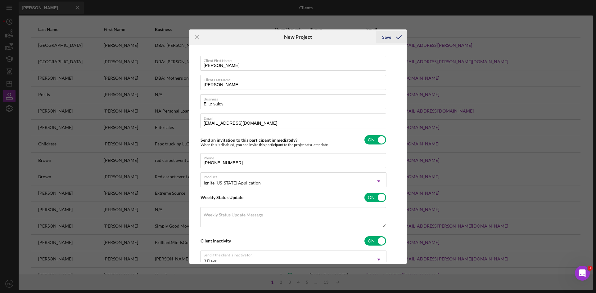
click at [392, 41] on icon "submit" at bounding box center [399, 37] width 16 height 16
checkbox input "false"
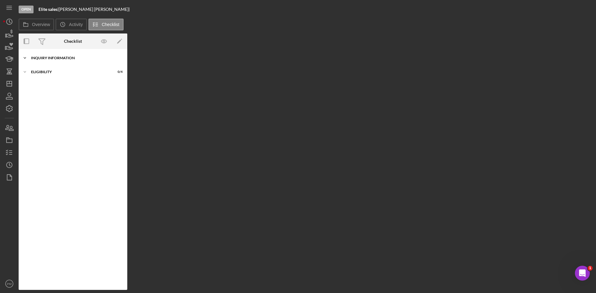
drag, startPoint x: 57, startPoint y: 57, endPoint x: 64, endPoint y: 60, distance: 7.9
click at [58, 58] on div "Inquiry Information" at bounding box center [75, 58] width 88 height 4
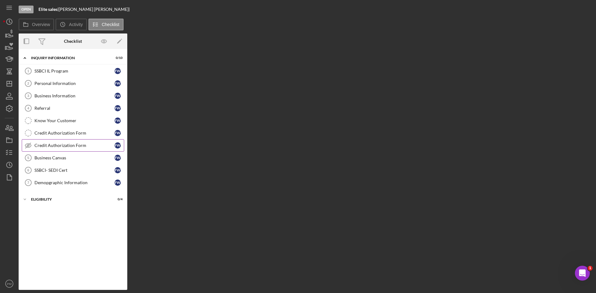
click at [64, 142] on link "Credit Authorization Form Credit Authorization Form F W" at bounding box center [73, 145] width 102 height 12
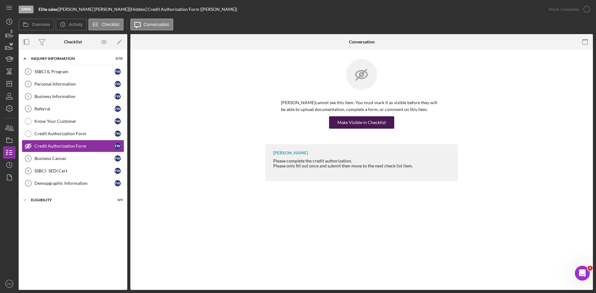
click at [342, 122] on div "Make Visible in Checklist" at bounding box center [361, 122] width 48 height 12
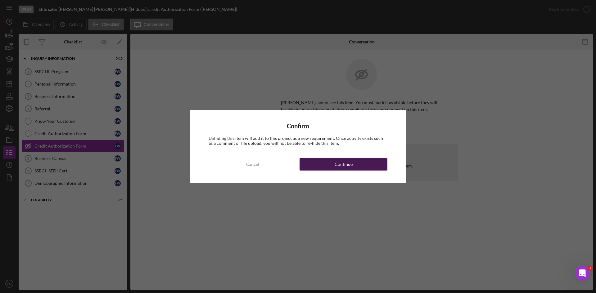
drag, startPoint x: 336, startPoint y: 167, endPoint x: 328, endPoint y: 167, distance: 8.4
click at [336, 168] on div "Continue" at bounding box center [344, 164] width 18 height 12
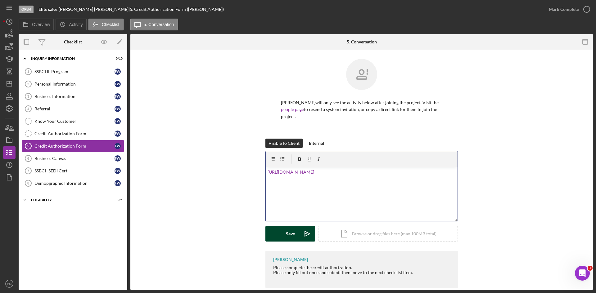
click at [281, 213] on button "Save Icon/icon-invite-send" at bounding box center [290, 234] width 50 height 16
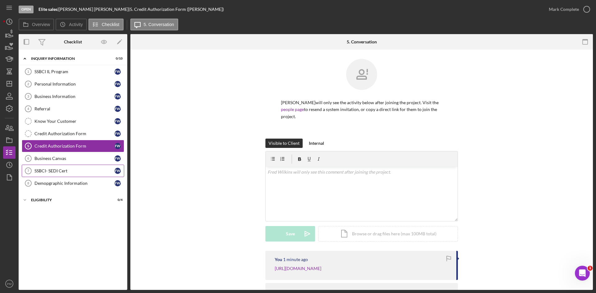
drag, startPoint x: 58, startPoint y: 162, endPoint x: 64, endPoint y: 167, distance: 8.2
click at [60, 164] on link "Business Canvas 6 Business Canvas F W" at bounding box center [73, 158] width 102 height 12
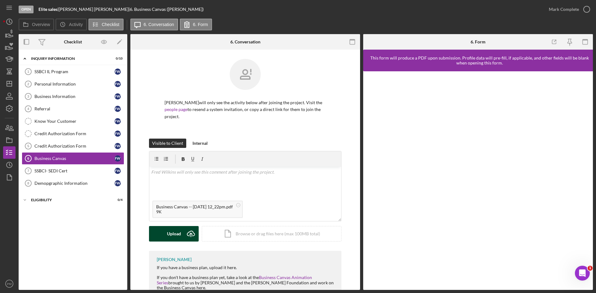
click at [154, 213] on button "Upload Icon/Upload" at bounding box center [174, 234] width 50 height 16
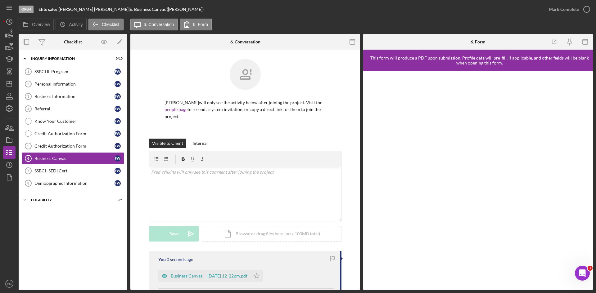
scroll to position [62, 0]
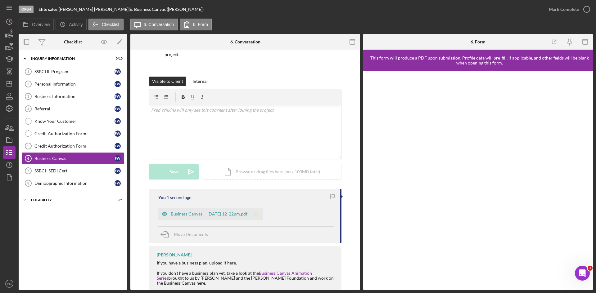
click at [259, 208] on icon "Icon/Star" at bounding box center [256, 214] width 12 height 12
click at [472, 9] on div "Mark Complete" at bounding box center [564, 9] width 30 height 12
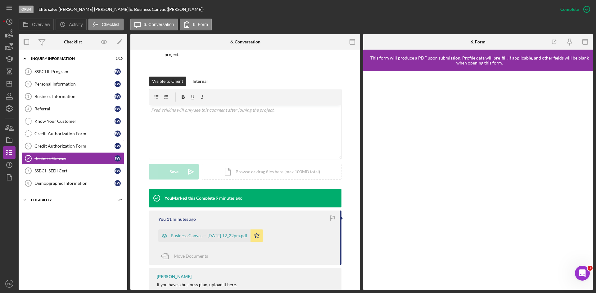
click at [56, 144] on div "Credit Authorization Form" at bounding box center [74, 146] width 80 height 5
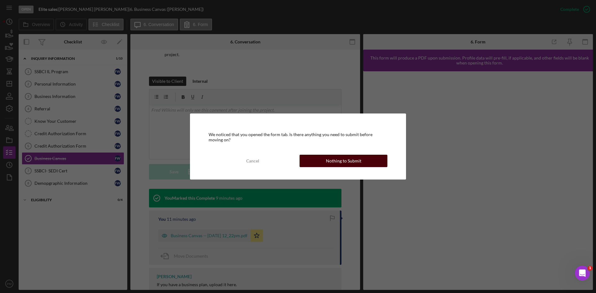
click at [336, 158] on div "Nothing to Submit" at bounding box center [343, 161] width 35 height 12
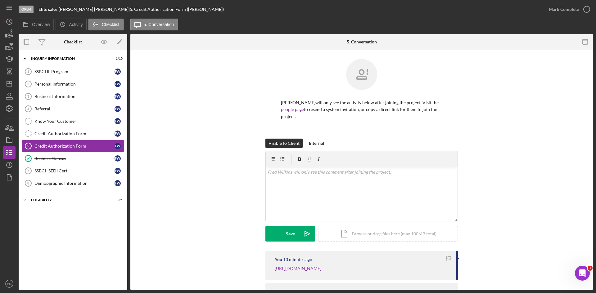
scroll to position [36, 0]
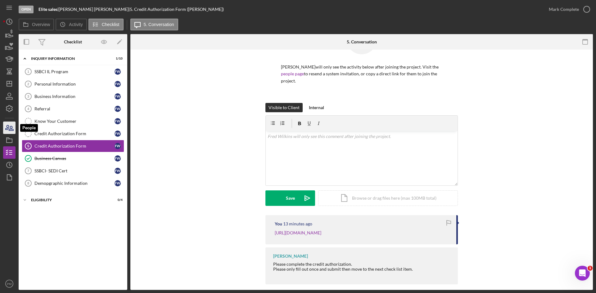
click at [9, 128] on icon "button" at bounding box center [7, 127] width 3 height 4
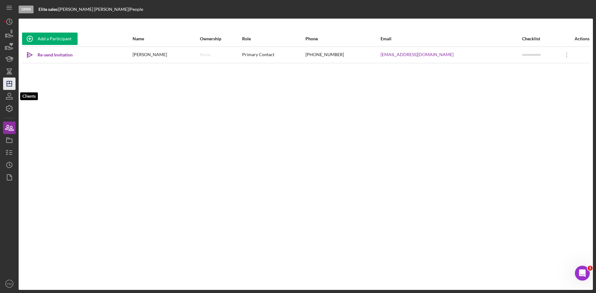
click at [10, 96] on icon "button" at bounding box center [10, 96] width 16 height 16
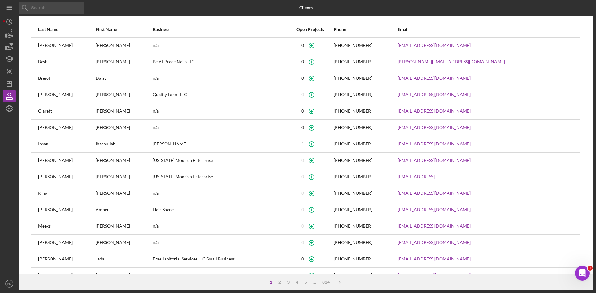
click at [41, 9] on input at bounding box center [51, 8] width 65 height 12
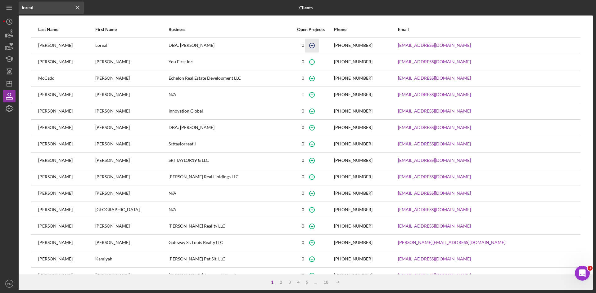
type input "loreal"
click at [318, 47] on icon "button" at bounding box center [312, 45] width 14 height 14
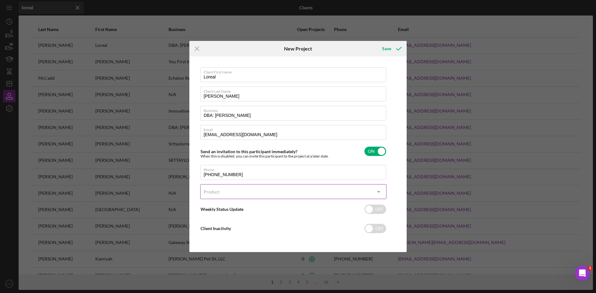
click at [257, 195] on div "Product" at bounding box center [286, 192] width 171 height 14
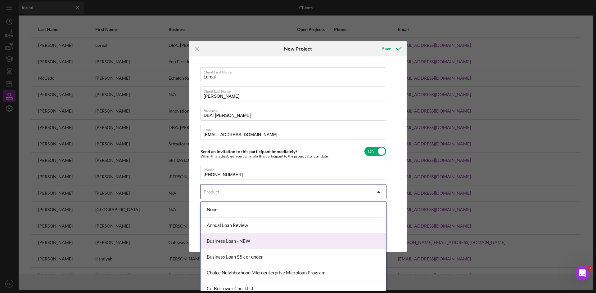
scroll to position [93, 0]
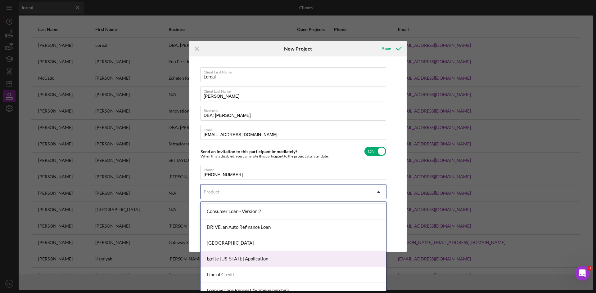
click at [239, 213] on div "Ignite [US_STATE] Application" at bounding box center [294, 259] width 186 height 16
checkbox input "true"
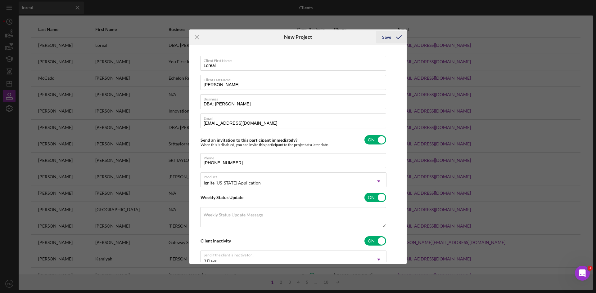
click at [386, 37] on div "Save" at bounding box center [386, 37] width 9 height 12
checkbox input "false"
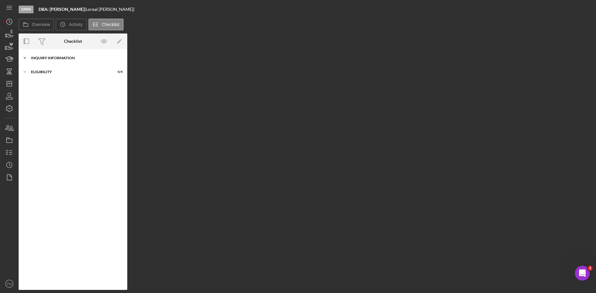
click at [74, 64] on div "Icon/Expander Inquiry Information 0 / 10" at bounding box center [73, 58] width 109 height 12
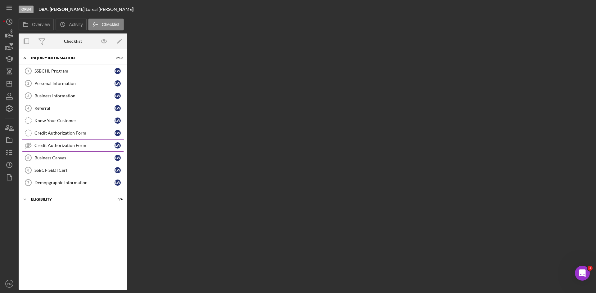
click at [58, 148] on div "Credit Authorization Form" at bounding box center [74, 145] width 80 height 5
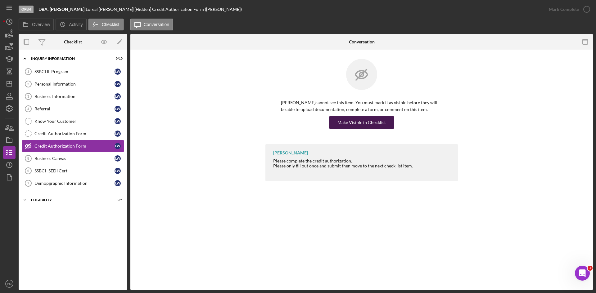
drag, startPoint x: 339, startPoint y: 123, endPoint x: 343, endPoint y: 124, distance: 3.4
click at [339, 123] on div "Make Visible in Checklist" at bounding box center [361, 122] width 48 height 12
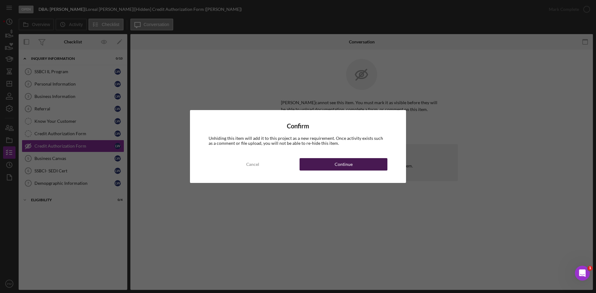
click at [350, 162] on div "Continue" at bounding box center [344, 164] width 18 height 12
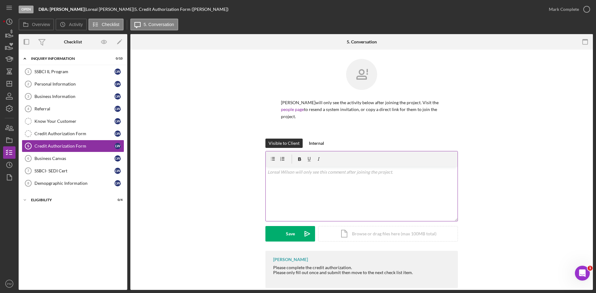
click at [297, 180] on div "v Color teal Color pink Remove color Add row above Add row below Add column bef…" at bounding box center [362, 194] width 192 height 54
click at [284, 213] on button "Save Icon/icon-invite-send" at bounding box center [290, 234] width 50 height 16
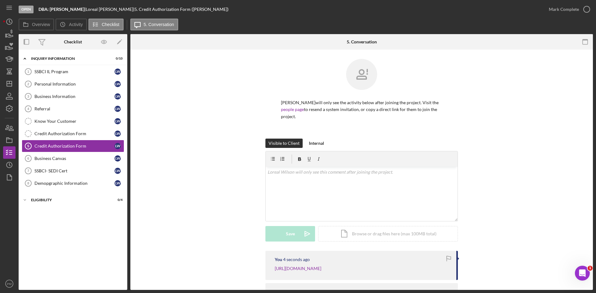
click at [228, 146] on div "Visible to Client Internal v Color teal Color pink Remove color Add row above A…" at bounding box center [362, 195] width 444 height 112
click at [58, 70] on div "SSBCI IL Program" at bounding box center [74, 71] width 80 height 5
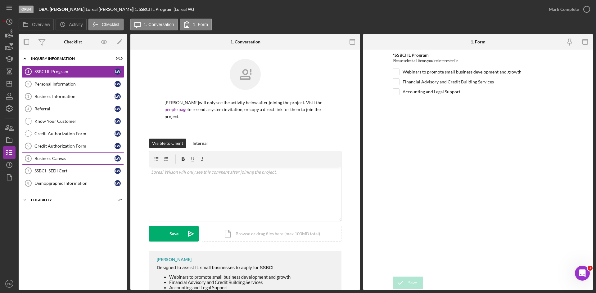
click at [50, 159] on div "Business Canvas" at bounding box center [74, 158] width 80 height 5
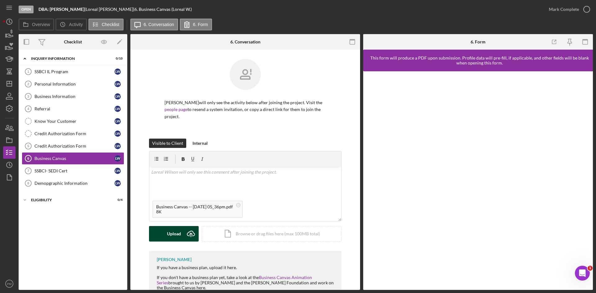
click at [182, 213] on button "Upload Icon/Upload" at bounding box center [174, 234] width 50 height 16
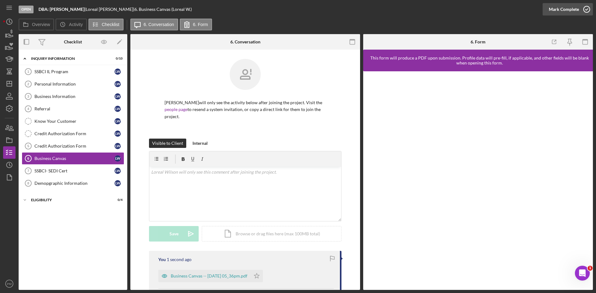
click at [472, 11] on div "Mark Complete" at bounding box center [564, 9] width 30 height 12
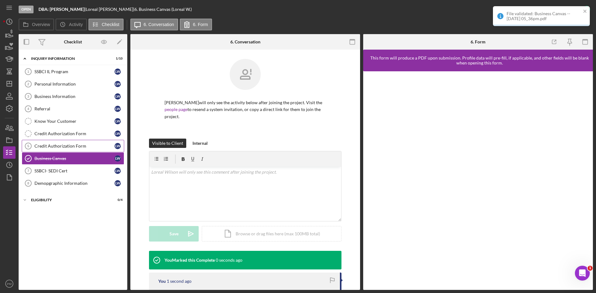
click at [67, 146] on div "Credit Authorization Form" at bounding box center [74, 146] width 80 height 5
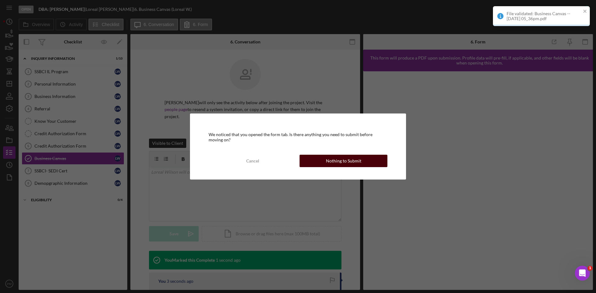
click at [325, 163] on button "Nothing to Submit" at bounding box center [344, 161] width 88 height 12
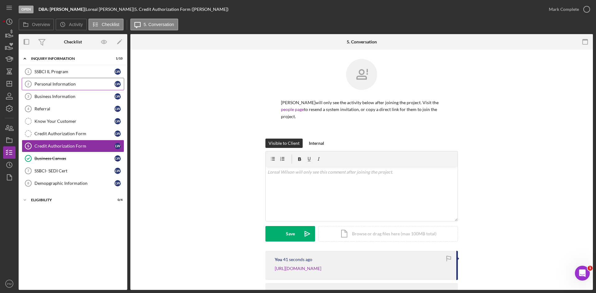
click at [59, 85] on div "Personal Information" at bounding box center [74, 84] width 80 height 5
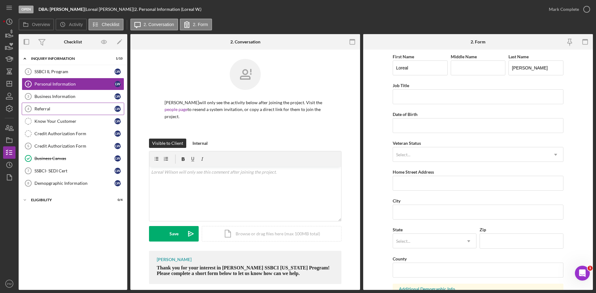
click at [49, 112] on link "Referral 4 Referral L W" at bounding box center [73, 109] width 102 height 12
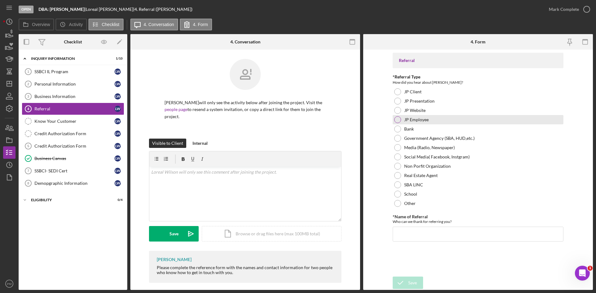
click at [399, 120] on div at bounding box center [397, 119] width 7 height 7
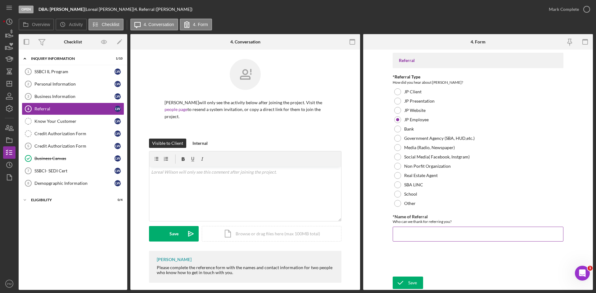
click at [422, 213] on input "*Name of Referral" at bounding box center [478, 234] width 171 height 15
type input "Noah"
click at [410, 213] on div "Save" at bounding box center [412, 283] width 9 height 12
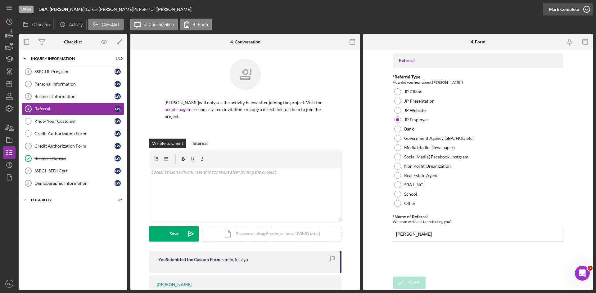
click at [472, 10] on div "Mark Complete" at bounding box center [564, 9] width 30 height 12
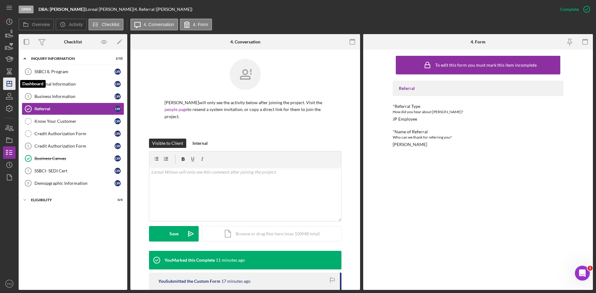
click at [7, 87] on icon "Icon/Dashboard" at bounding box center [10, 84] width 16 height 16
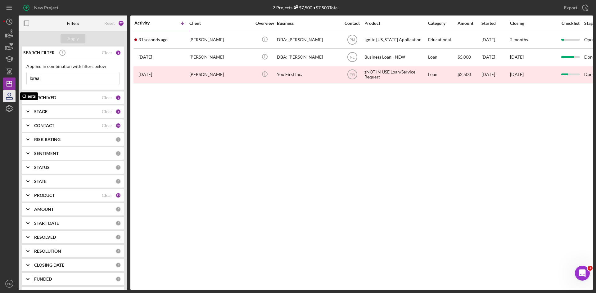
click at [8, 94] on icon "button" at bounding box center [9, 94] width 3 height 3
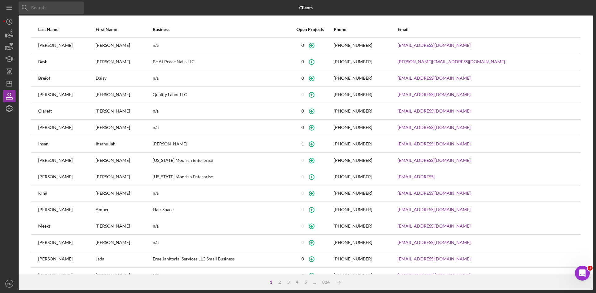
click at [47, 10] on input at bounding box center [51, 8] width 65 height 12
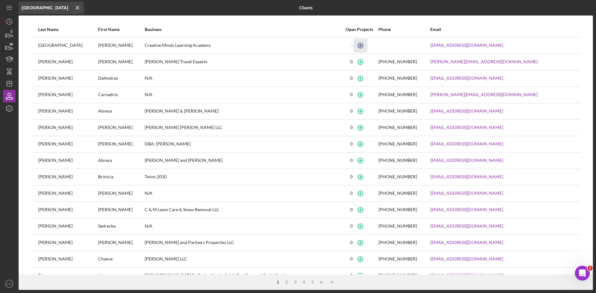
type input "canada"
click at [359, 46] on icon "button" at bounding box center [360, 45] width 3 height 3
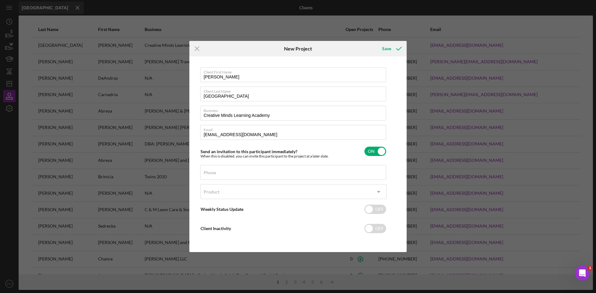
click at [251, 199] on div "Product Icon/Dropdown Arrow" at bounding box center [293, 193] width 186 height 19
click at [246, 193] on div "Product" at bounding box center [286, 192] width 171 height 14
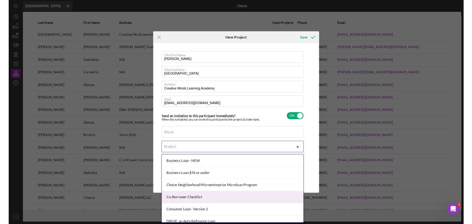
scroll to position [93, 0]
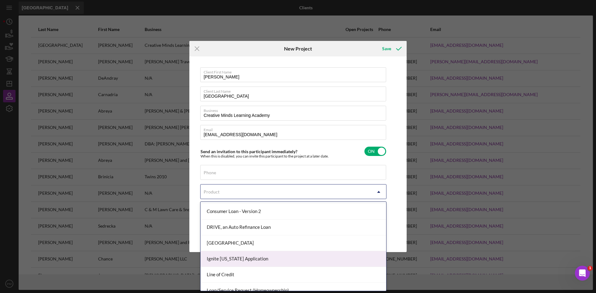
click at [232, 213] on div "Ignite [US_STATE] Application" at bounding box center [294, 259] width 186 height 16
checkbox input "true"
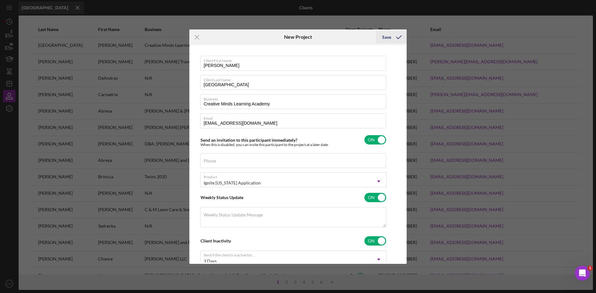
click at [383, 34] on div "Save" at bounding box center [386, 37] width 9 height 12
checkbox input "false"
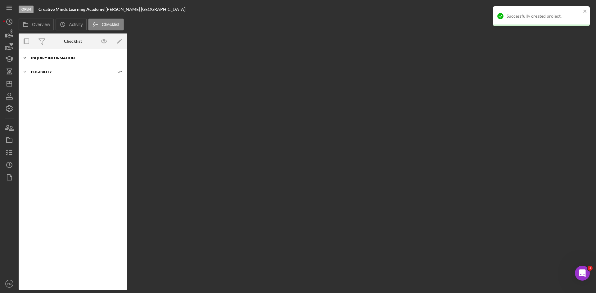
click at [46, 55] on div "Icon/Expander Inquiry Information 0 / 10" at bounding box center [73, 58] width 109 height 12
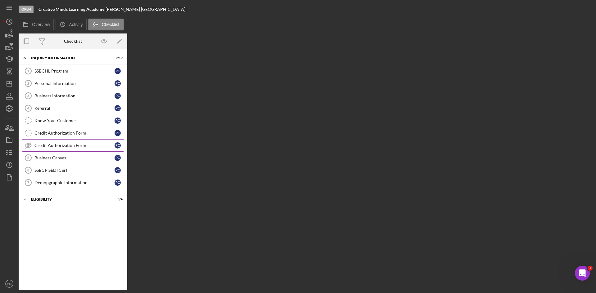
click at [45, 146] on div "Credit Authorization Form" at bounding box center [74, 145] width 80 height 5
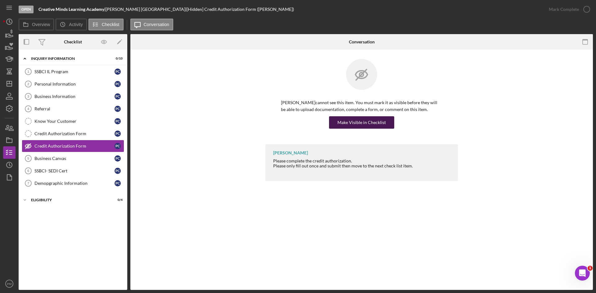
click at [350, 123] on div "Make Visible in Checklist" at bounding box center [361, 122] width 48 height 12
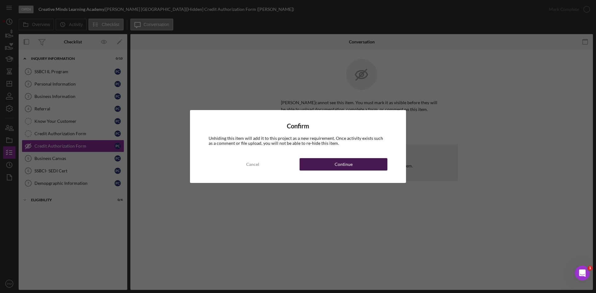
click at [354, 165] on button "Continue" at bounding box center [344, 164] width 88 height 12
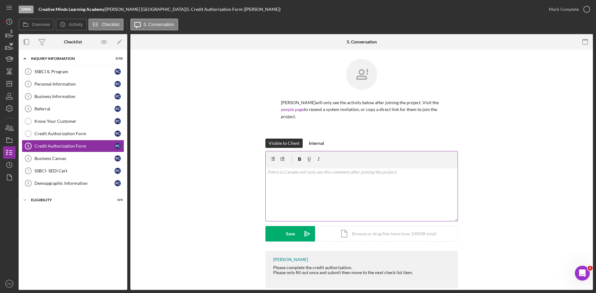
click at [298, 201] on div "v Color teal Color pink Remove color Add row above Add row below Add column bef…" at bounding box center [362, 194] width 192 height 54
click at [287, 213] on div "Save" at bounding box center [290, 234] width 9 height 16
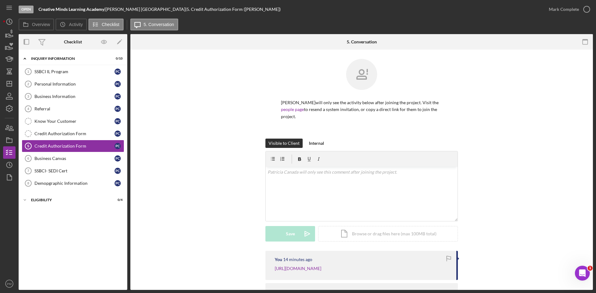
click at [2, 98] on div "Open Creative Minds Learning Academy | Patricia Canada | 5. Credit Authorizatio…" at bounding box center [298, 146] width 596 height 293
click at [10, 96] on icon "button" at bounding box center [9, 94] width 3 height 3
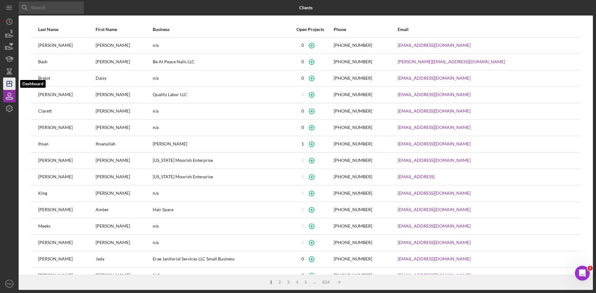
click at [9, 84] on line "button" at bounding box center [9, 84] width 5 height 0
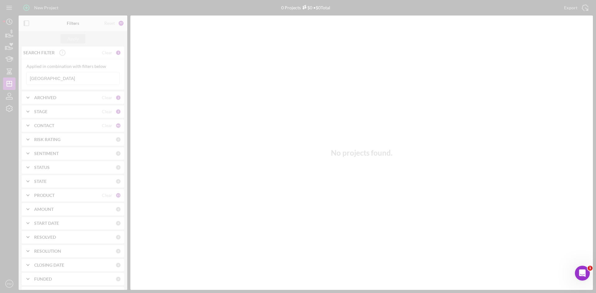
click at [29, 7] on div at bounding box center [298, 146] width 596 height 293
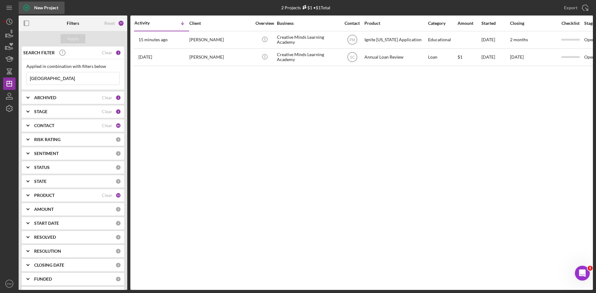
click at [38, 11] on div "New Project" at bounding box center [46, 8] width 24 height 12
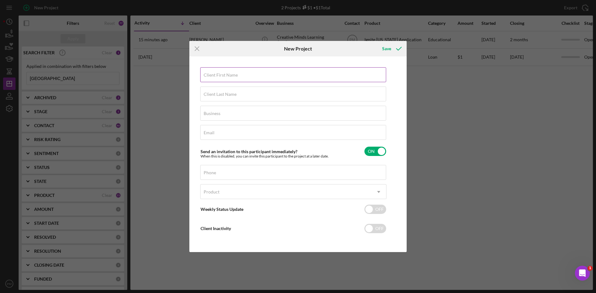
click at [237, 74] on label "Client First Name" at bounding box center [221, 75] width 34 height 5
click at [237, 74] on input "Client First Name" at bounding box center [293, 74] width 186 height 15
type input "Rolanda"
drag, startPoint x: 226, startPoint y: 99, endPoint x: 231, endPoint y: 96, distance: 6.1
click at [226, 98] on input "Client Last Name" at bounding box center [293, 94] width 186 height 15
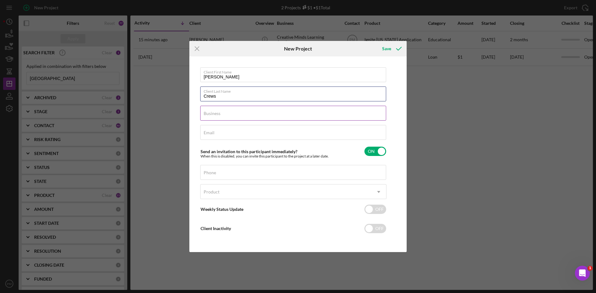
type input "Crews"
click at [241, 118] on input "Business" at bounding box center [293, 113] width 186 height 15
type input "Rolanda Crews DBA Rolanda Crews"
click at [236, 132] on div "Email Required" at bounding box center [293, 133] width 186 height 16
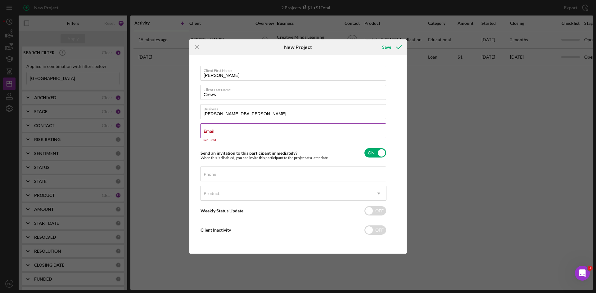
click at [214, 131] on label "Email" at bounding box center [209, 131] width 11 height 5
click at [214, 131] on input "Email" at bounding box center [293, 131] width 186 height 15
paste input "rrcrews1@gmail.com"
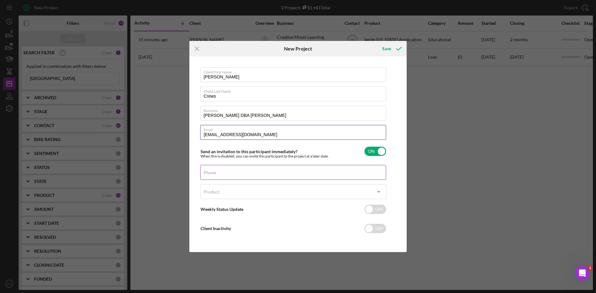
type input "rrcrews1@gmail.com"
click at [215, 174] on label "Phone" at bounding box center [210, 172] width 12 height 5
click at [215, 174] on input "Phone" at bounding box center [293, 172] width 186 height 15
click at [218, 170] on div "Phone" at bounding box center [293, 173] width 186 height 16
drag, startPoint x: 218, startPoint y: 173, endPoint x: 209, endPoint y: 174, distance: 9.0
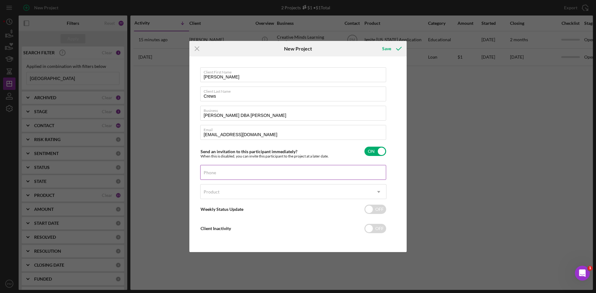
drag, startPoint x: 209, startPoint y: 174, endPoint x: 359, endPoint y: 171, distance: 150.0
click at [359, 170] on div "Phone" at bounding box center [293, 173] width 186 height 16
drag, startPoint x: 358, startPoint y: 171, endPoint x: 221, endPoint y: 169, distance: 137.2
click at [221, 169] on div "Phone" at bounding box center [293, 173] width 186 height 16
type input "(314) 584-0318"
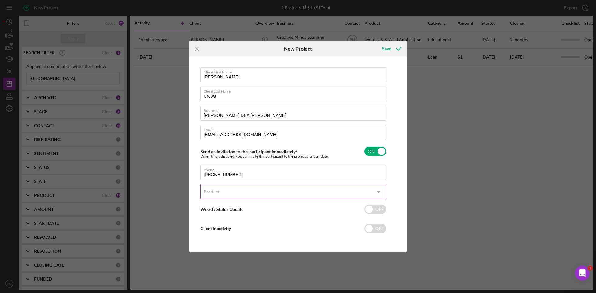
click at [222, 193] on div "Product" at bounding box center [286, 192] width 171 height 14
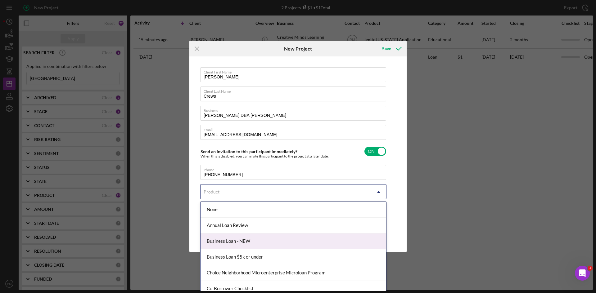
click at [234, 213] on div "Business Loan - NEW" at bounding box center [294, 242] width 186 height 16
checkbox input "true"
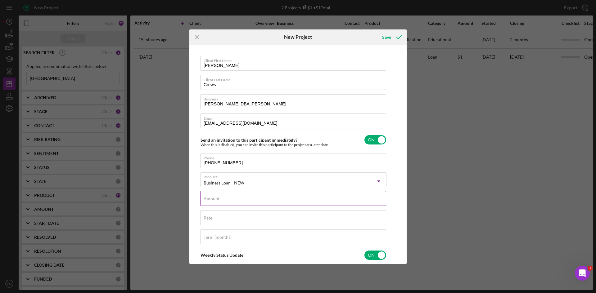
click at [228, 203] on input "Amount" at bounding box center [293, 198] width 186 height 15
type input "$4,999"
click at [210, 213] on input "Rate" at bounding box center [293, 217] width 186 height 15
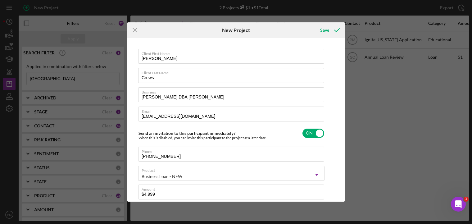
scroll to position [124, 0]
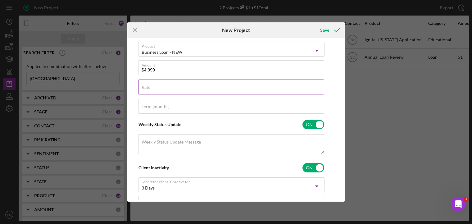
click at [150, 85] on label "Rate" at bounding box center [146, 87] width 9 height 5
click at [171, 85] on input "Rate" at bounding box center [231, 86] width 186 height 15
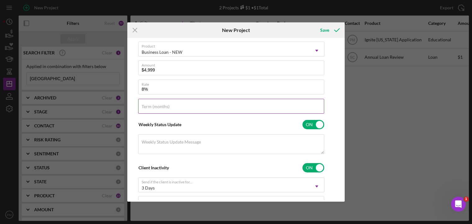
type input "8.000%"
click at [164, 110] on input "Term (months)" at bounding box center [231, 106] width 186 height 15
type input "84"
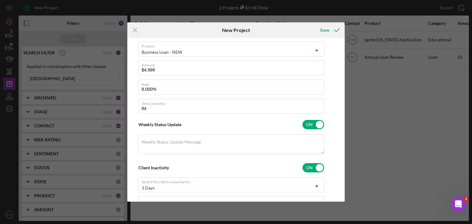
click at [332, 92] on div "Client First Name Rolanda Client Last Name Crews Business Rolanda Crews DBA Rol…" at bounding box center [236, 119] width 214 height 160
click at [323, 29] on div "Save" at bounding box center [324, 30] width 9 height 12
checkbox input "false"
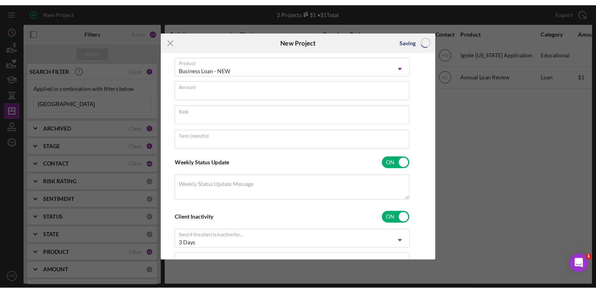
scroll to position [32, 0]
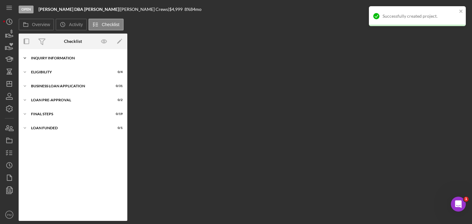
click at [47, 56] on div "Icon/Expander INQUIRY INFORMATION 0 / 11" at bounding box center [73, 58] width 109 height 12
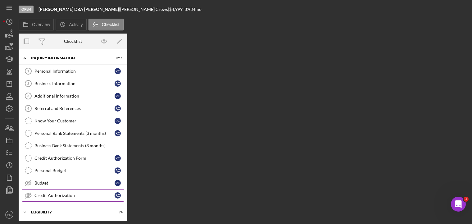
click at [64, 195] on div "Credit Authorization" at bounding box center [74, 195] width 80 height 5
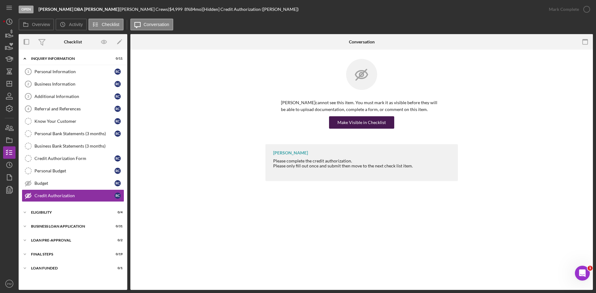
click at [354, 119] on div "Make Visible in Checklist" at bounding box center [361, 122] width 48 height 12
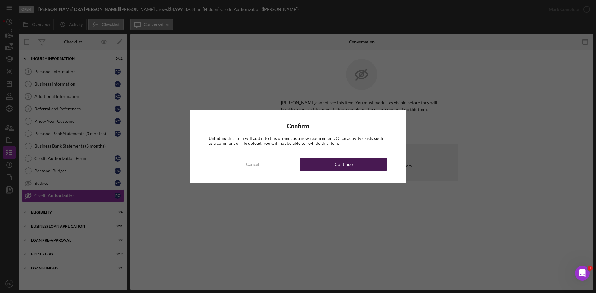
click at [381, 164] on button "Continue" at bounding box center [344, 164] width 88 height 12
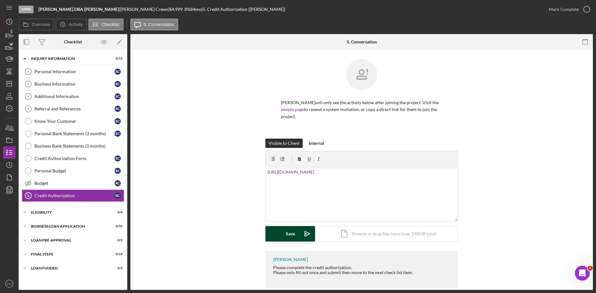
click at [303, 213] on icon "Icon/icon-invite-send" at bounding box center [308, 234] width 16 height 16
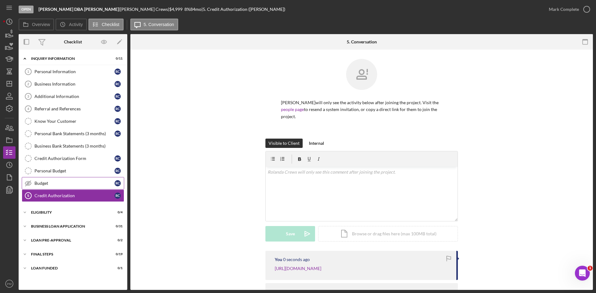
click at [50, 185] on div "Budget" at bounding box center [74, 183] width 80 height 5
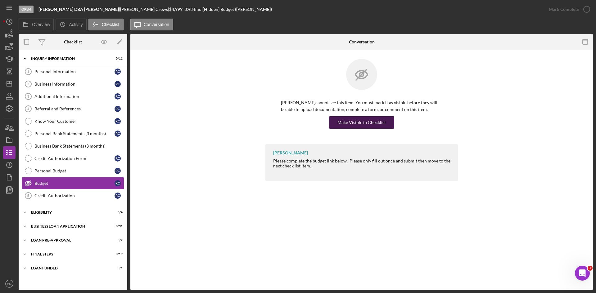
click at [348, 125] on div "Make Visible in Checklist" at bounding box center [361, 122] width 48 height 12
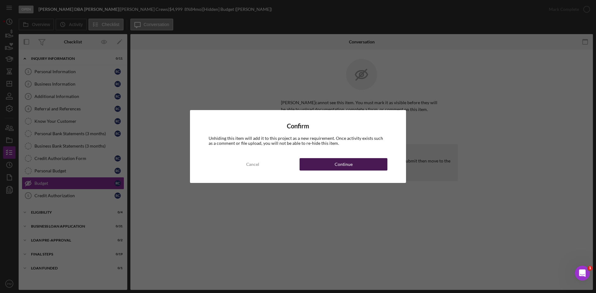
click at [358, 169] on button "Continue" at bounding box center [344, 164] width 88 height 12
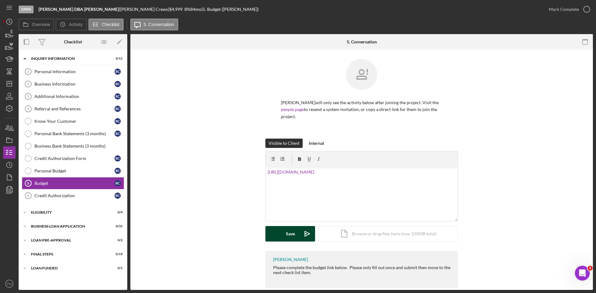
click at [296, 213] on button "Save Icon/icon-invite-send" at bounding box center [290, 234] width 50 height 16
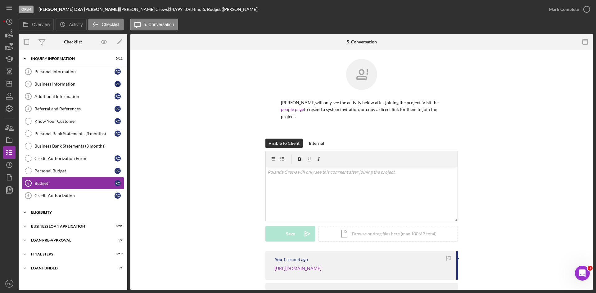
click at [53, 213] on div "Icon/Expander ELIGIBILITY 0 / 4" at bounding box center [73, 212] width 109 height 12
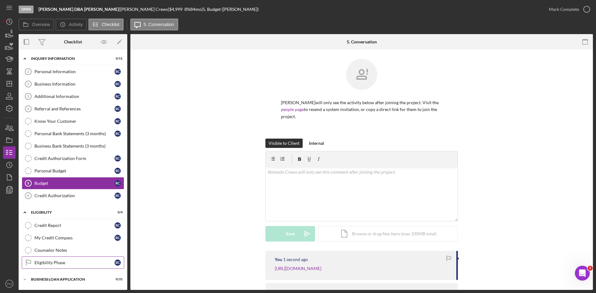
scroll to position [41, 0]
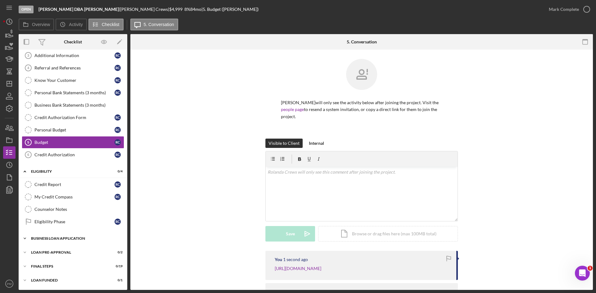
click at [56, 213] on div "Icon/Expander BUSINESS LOAN APPLICATION 0 / 31" at bounding box center [73, 238] width 109 height 12
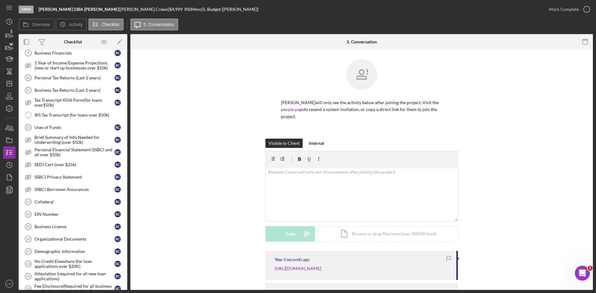
scroll to position [429, 0]
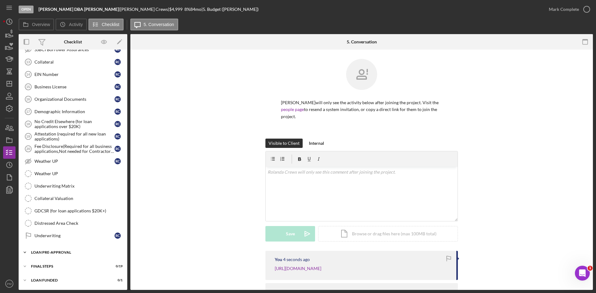
click at [50, 213] on div "Icon/Expander LOAN PRE-APPROVAL 0 / 2" at bounding box center [73, 252] width 109 height 12
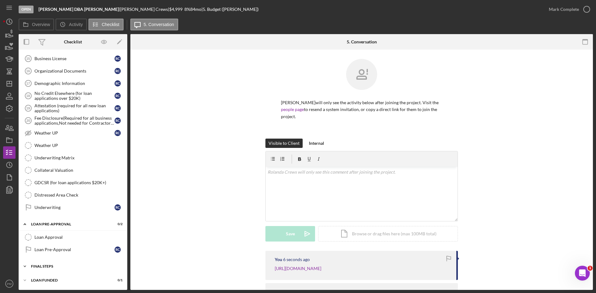
click at [48, 213] on div "Icon/Expander FINAL STEPS 0 / 19" at bounding box center [73, 266] width 109 height 12
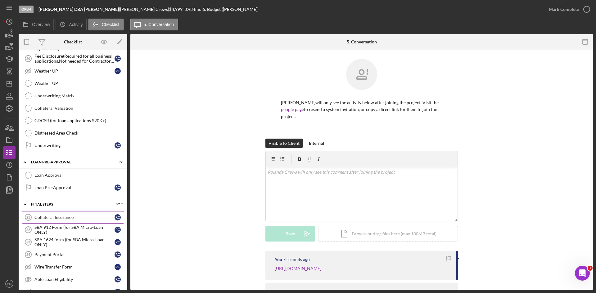
click at [71, 213] on link "Collateral Insurance 21 Collateral Insurance R C" at bounding box center [73, 217] width 102 height 12
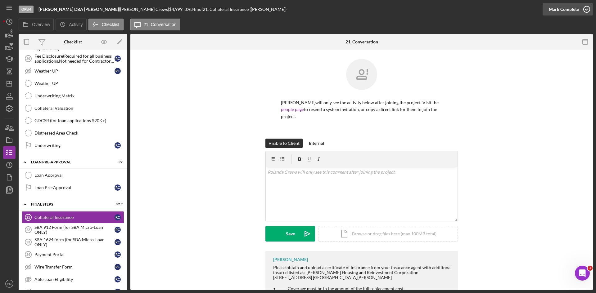
click at [472, 9] on div "Mark Complete" at bounding box center [564, 9] width 30 height 12
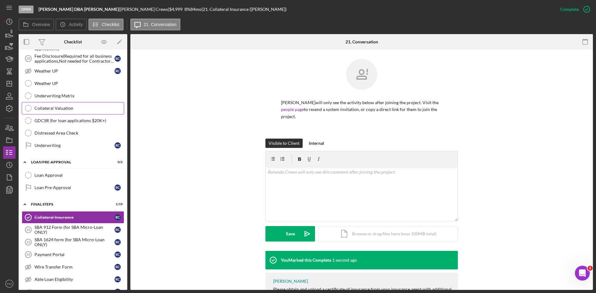
scroll to position [426, 0]
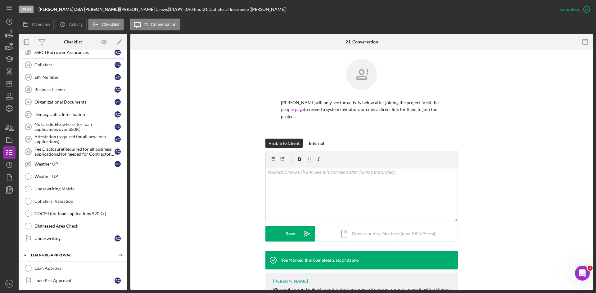
click at [51, 67] on div "Collateral" at bounding box center [74, 64] width 80 height 5
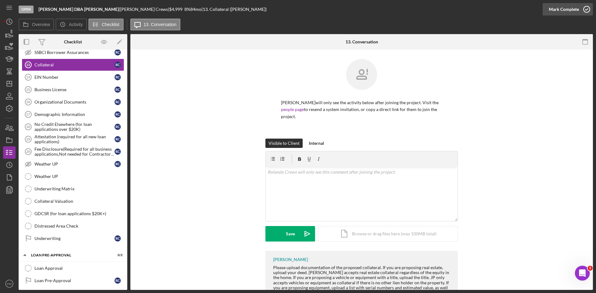
click at [472, 9] on div "Mark Complete" at bounding box center [564, 9] width 30 height 12
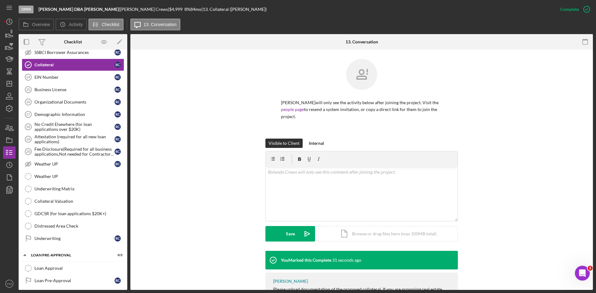
drag, startPoint x: 161, startPoint y: 90, endPoint x: 17, endPoint y: 92, distance: 143.7
click at [159, 90] on div "Rolanda Crews will only see the activity below after joining the project. Visit…" at bounding box center [362, 99] width 444 height 80
click at [6, 84] on icon "Icon/Dashboard" at bounding box center [10, 84] width 16 height 16
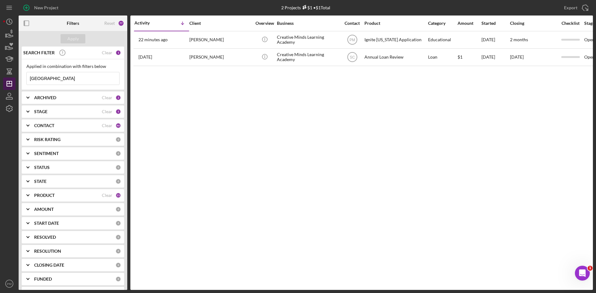
drag, startPoint x: 38, startPoint y: 81, endPoint x: 7, endPoint y: 81, distance: 30.7
click at [7, 81] on div "New Project 2 Projects $1 • $1 Total canada Export Icon/Export Filters Reset 77…" at bounding box center [298, 145] width 590 height 290
type input "f"
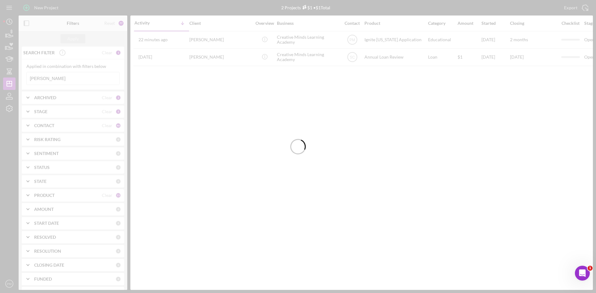
type input "gandy"
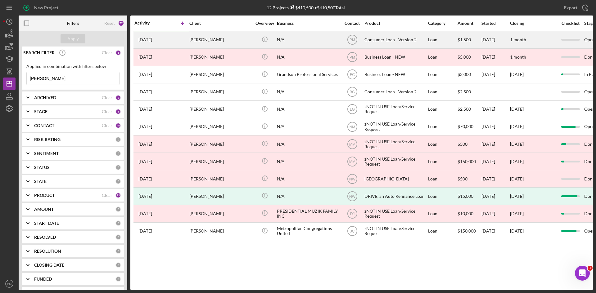
click at [182, 40] on div "1 day ago LaTrisha Gandy" at bounding box center [161, 40] width 54 height 16
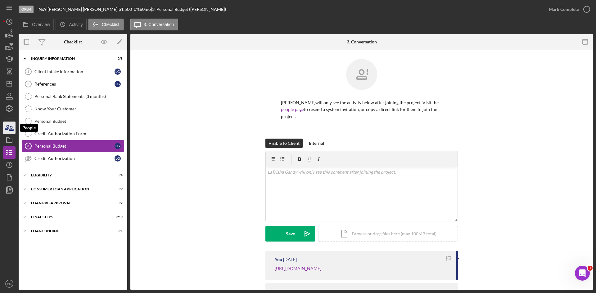
click at [8, 129] on icon "button" at bounding box center [10, 128] width 16 height 16
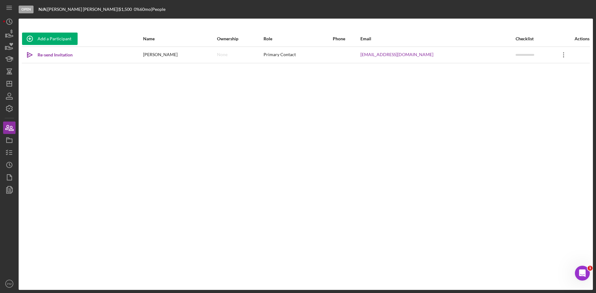
click at [472, 52] on icon "Icon/Overflow" at bounding box center [564, 55] width 16 height 16
click at [472, 71] on icon "Icon/Edit" at bounding box center [505, 71] width 12 height 12
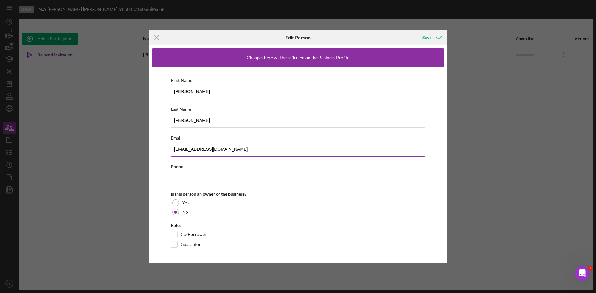
click at [238, 149] on input "LGandy@justinepetersen.org" at bounding box center [298, 149] width 255 height 15
drag, startPoint x: 238, startPoint y: 149, endPoint x: 150, endPoint y: 153, distance: 88.8
click at [150, 153] on div "Changes here will be reflected on the Business Profile First Name LaTrisha Last…" at bounding box center [298, 154] width 298 height 219
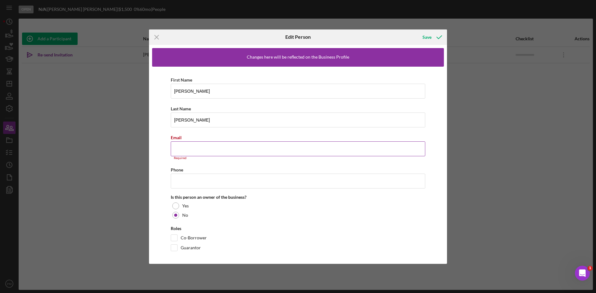
click at [235, 150] on input "Email" at bounding box center [298, 149] width 255 height 15
paste input "gandylatrisha3@gmail.com"
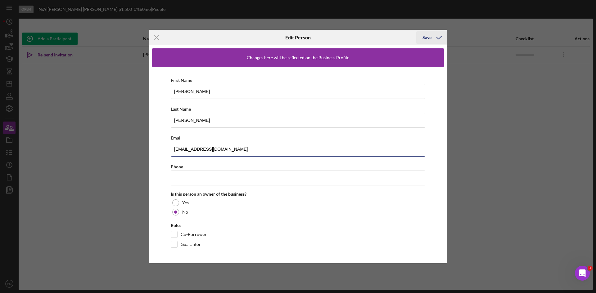
type input "gandylatrisha3@gmail.com"
click at [430, 36] on div "Save" at bounding box center [426, 37] width 9 height 12
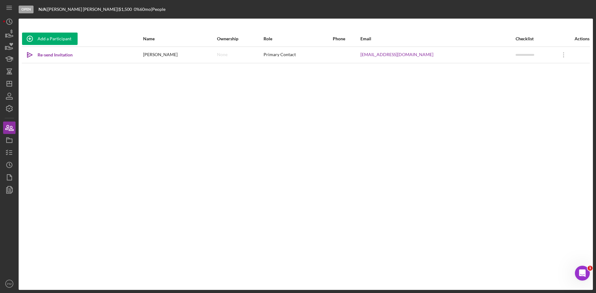
click at [50, 47] on div "Icon/icon-invite-send Re-send Invitation" at bounding box center [82, 55] width 120 height 16
click at [51, 53] on div "Re-send Invitation" at bounding box center [55, 55] width 35 height 12
click at [193, 179] on div "Add a Participant Name Ownership Role Phone Email Checklist Actions Icon/icon-i…" at bounding box center [306, 154] width 574 height 247
drag, startPoint x: 356, startPoint y: 107, endPoint x: 276, endPoint y: 113, distance: 80.3
click at [356, 107] on div "Add a Participant Name Ownership Role Phone Email Checklist Actions Icon/icon-i…" at bounding box center [306, 154] width 574 height 247
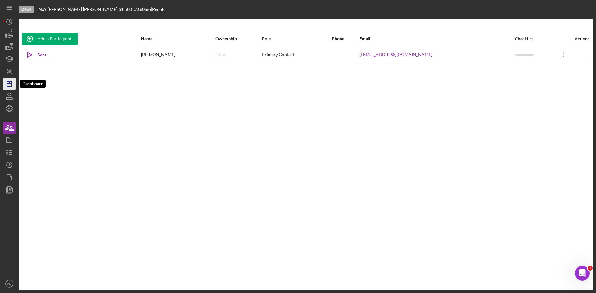
click at [7, 85] on polygon "button" at bounding box center [9, 83] width 5 height 5
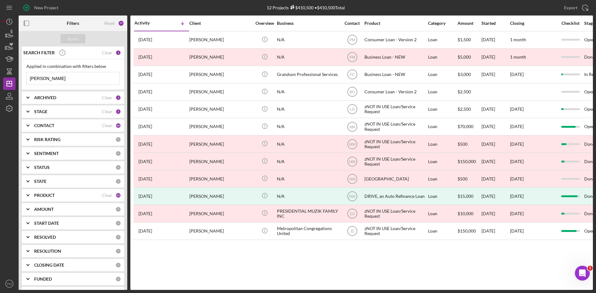
drag, startPoint x: 61, startPoint y: 78, endPoint x: 0, endPoint y: 75, distance: 60.6
click at [0, 75] on div "New Project 12 Projects $410,500 • $410,500 Total gandy Export Icon/Export Filt…" at bounding box center [298, 146] width 596 height 293
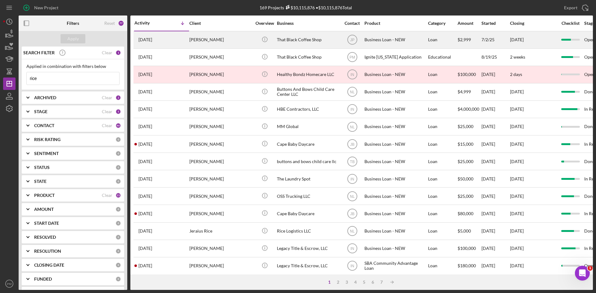
type input "rice"
click at [189, 36] on div "Brandon Rice" at bounding box center [220, 40] width 62 height 16
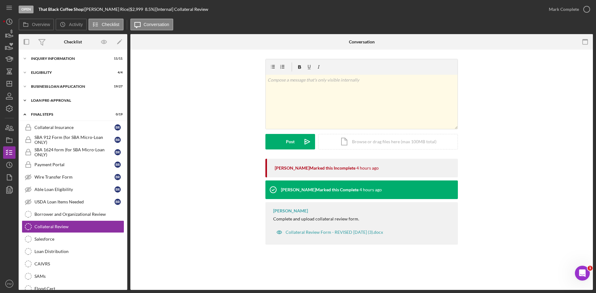
click at [52, 100] on div "LOAN PRE-APPROVAL" at bounding box center [75, 101] width 88 height 4
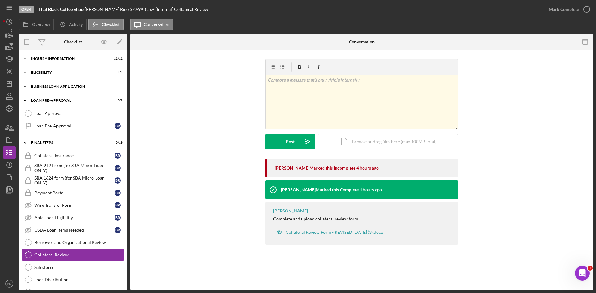
click at [64, 82] on div "Icon/Expander BUSINESS LOAN APPLICATION 19 / 27" at bounding box center [73, 86] width 109 height 12
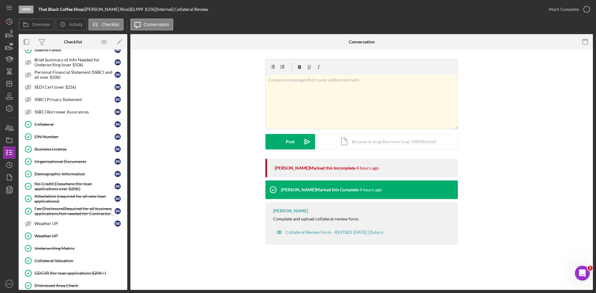
scroll to position [248, 0]
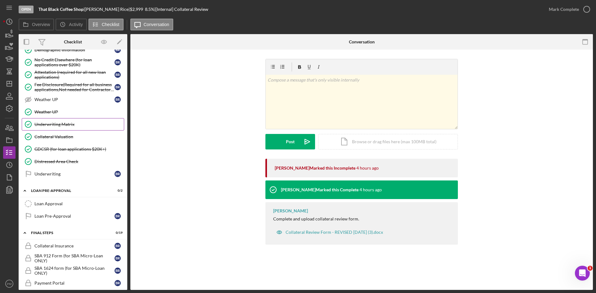
click at [68, 129] on link "Underwriting Matrix Underwriting Matrix" at bounding box center [73, 124] width 102 height 12
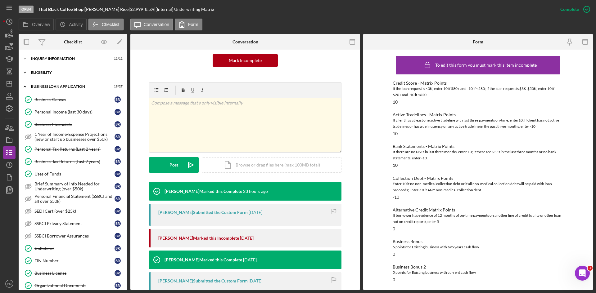
click at [47, 75] on div "Icon/Expander ELIGIBILITY 4 / 4" at bounding box center [73, 72] width 109 height 12
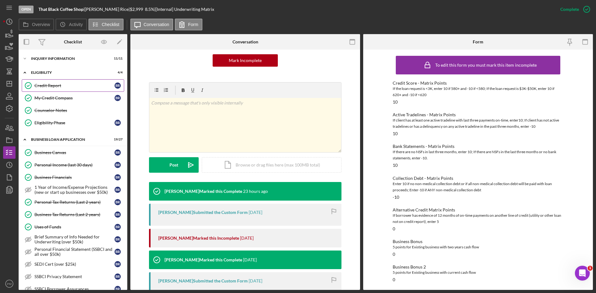
click at [47, 86] on div "Credit Report" at bounding box center [74, 85] width 80 height 5
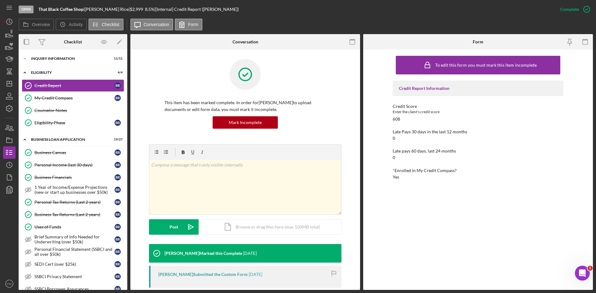
scroll to position [93, 0]
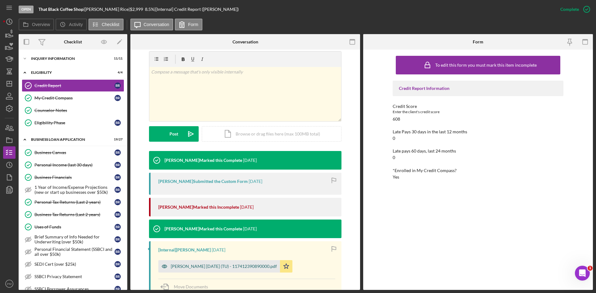
click at [218, 213] on div "Rice, Brandon 2025-08-22 (TU) - 117412390890000.pdf" at bounding box center [224, 266] width 106 height 5
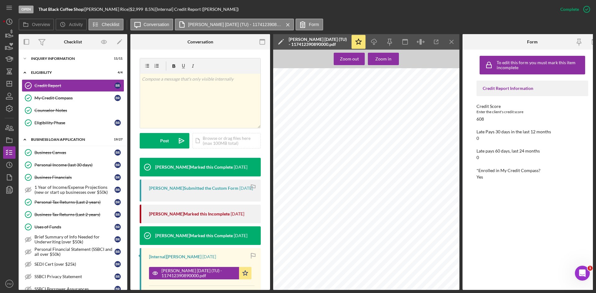
scroll to position [1645, 0]
drag, startPoint x: 453, startPoint y: 41, endPoint x: 195, endPoint y: 74, distance: 260.1
click at [451, 41] on g "button" at bounding box center [451, 41] width 3 height 3
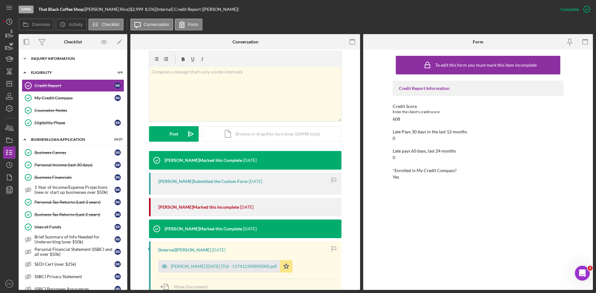
click at [53, 56] on div "Icon/Expander INQUIRY INFORMATION 11 / 11" at bounding box center [73, 58] width 109 height 12
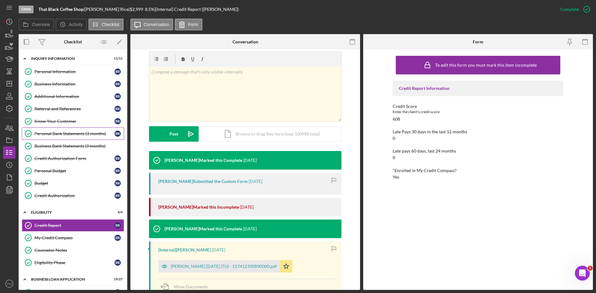
click at [74, 131] on div "Personal Bank Statements (3 months)" at bounding box center [74, 133] width 80 height 5
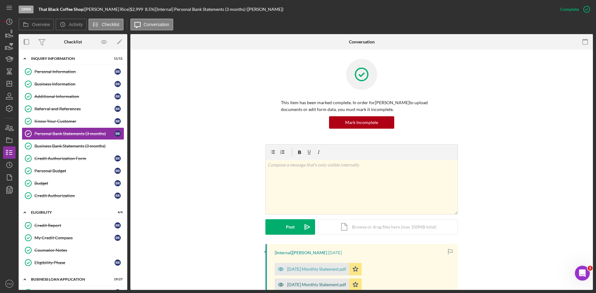
scroll to position [93, 0]
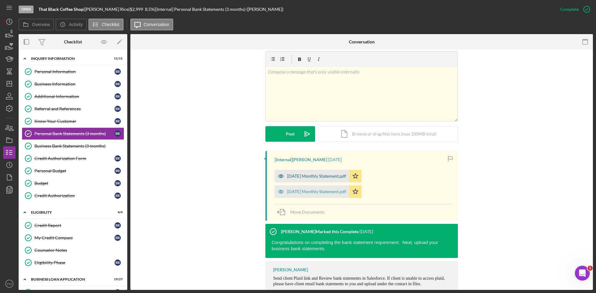
click at [309, 175] on div "June 2025 Monthly Statement.pdf" at bounding box center [316, 176] width 59 height 5
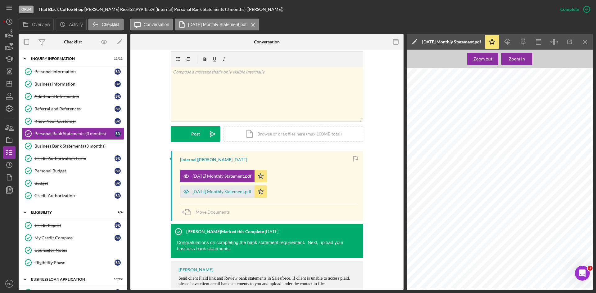
scroll to position [292, 0]
click at [472, 44] on icon "Icon/Menu Close" at bounding box center [585, 42] width 14 height 14
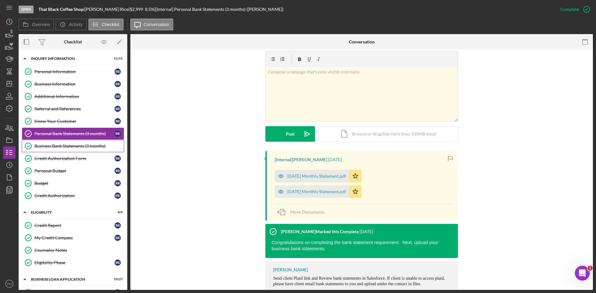
click at [35, 149] on icon "Business Bank Statements (3 months)" at bounding box center [28, 146] width 16 height 16
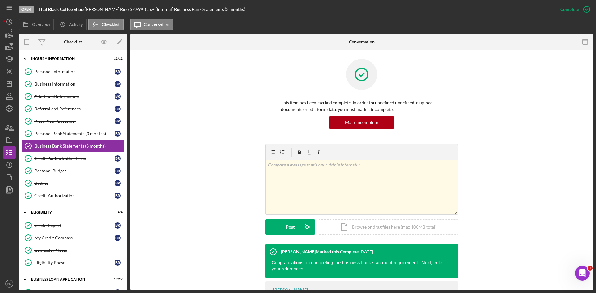
scroll to position [42, 0]
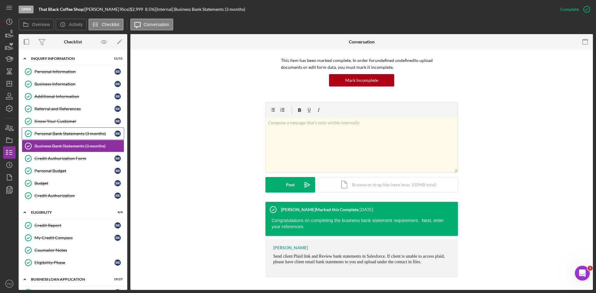
click at [65, 134] on div "Personal Bank Statements (3 months)" at bounding box center [74, 133] width 80 height 5
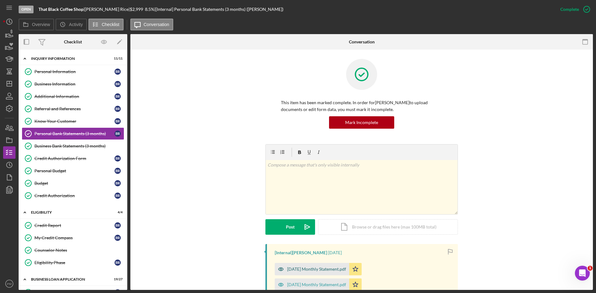
scroll to position [93, 0]
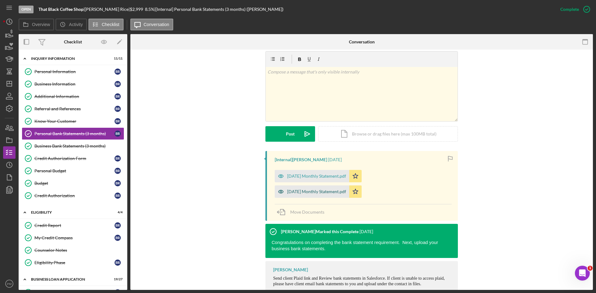
click at [311, 195] on div "July 2025 Monthly Statement.pdf" at bounding box center [312, 192] width 74 height 12
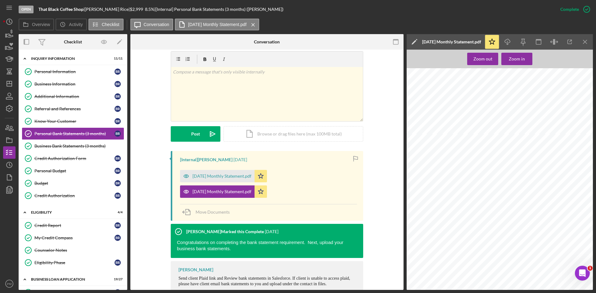
scroll to position [1068, 0]
click at [472, 40] on icon "Icon/Menu Close" at bounding box center [585, 42] width 14 height 14
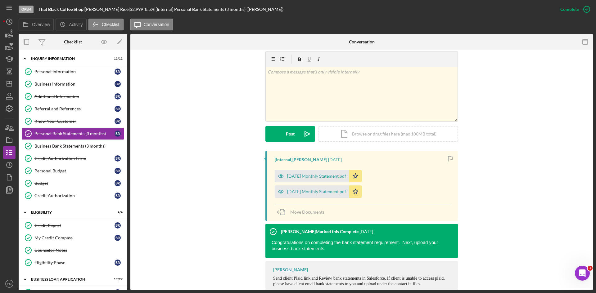
click at [185, 210] on div "[Internal] Jon Pettigrew 3 weeks ago June 2025 Monthly Statement.pdf Icon/Star …" at bounding box center [362, 224] width 444 height 147
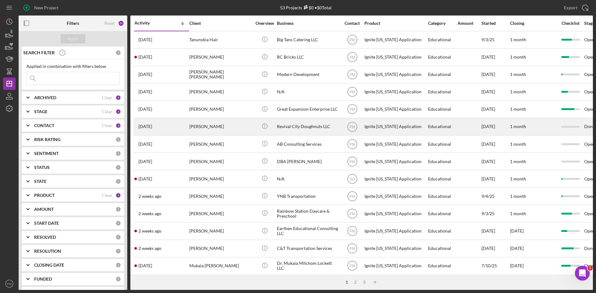
click at [223, 130] on div "[PERSON_NAME]" at bounding box center [220, 127] width 62 height 16
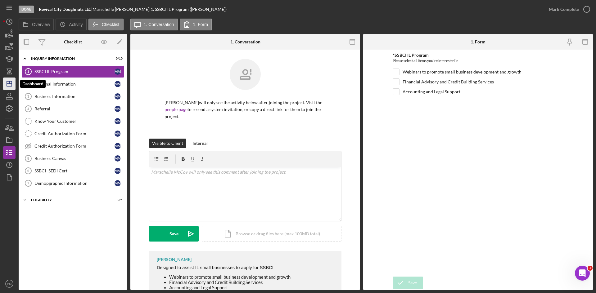
click at [13, 84] on icon "Icon/Dashboard" at bounding box center [10, 84] width 16 height 16
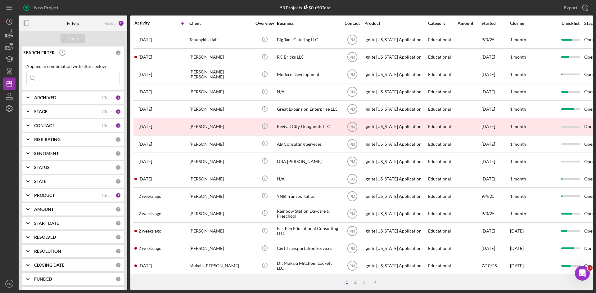
click at [65, 128] on div "CONTACT" at bounding box center [68, 125] width 68 height 5
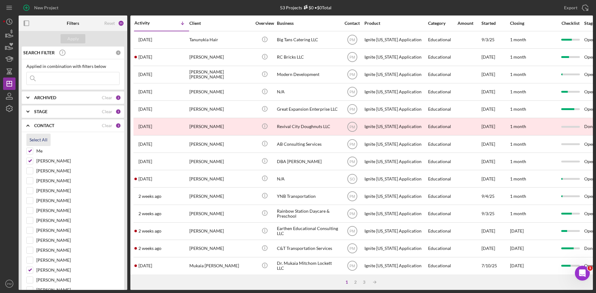
drag, startPoint x: 49, startPoint y: 140, endPoint x: 43, endPoint y: 126, distance: 14.9
click at [49, 140] on button "Select All" at bounding box center [38, 140] width 24 height 12
checkbox input "true"
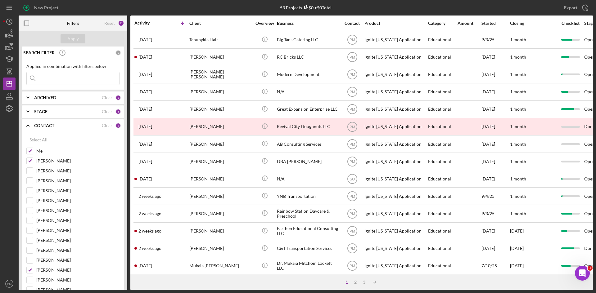
checkbox input "true"
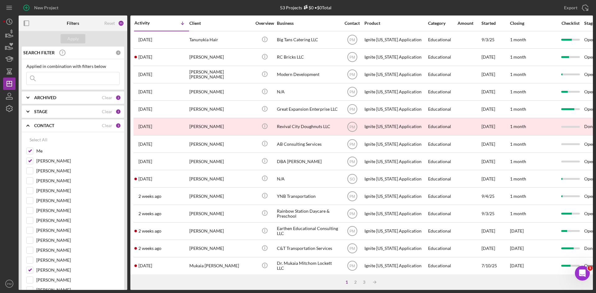
checkbox input "true"
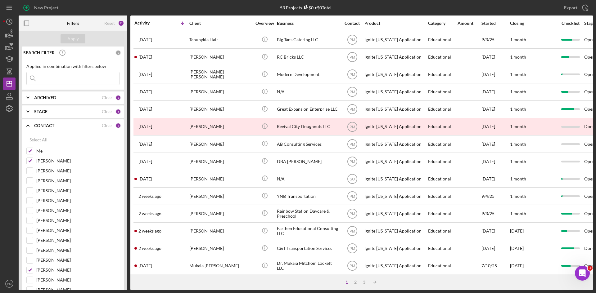
checkbox input "true"
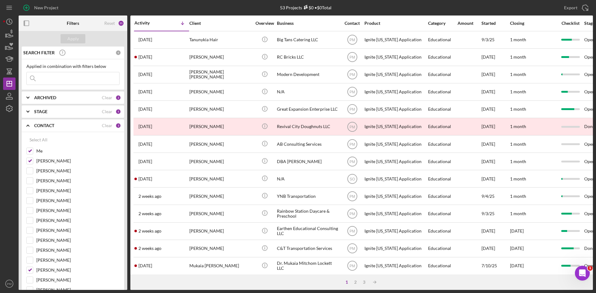
checkbox input "true"
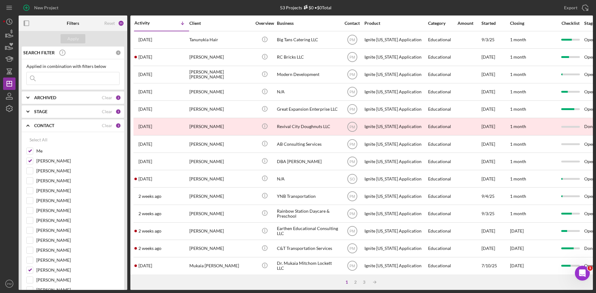
checkbox input "true"
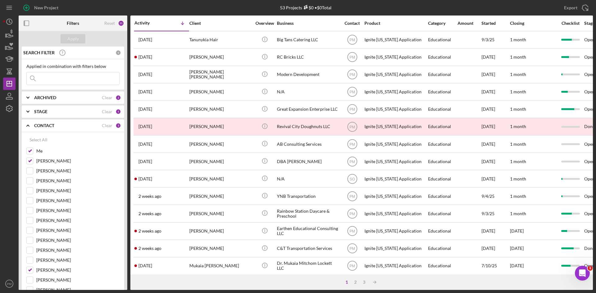
checkbox input "true"
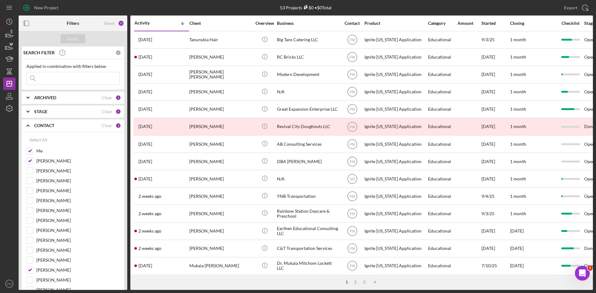
checkbox input "true"
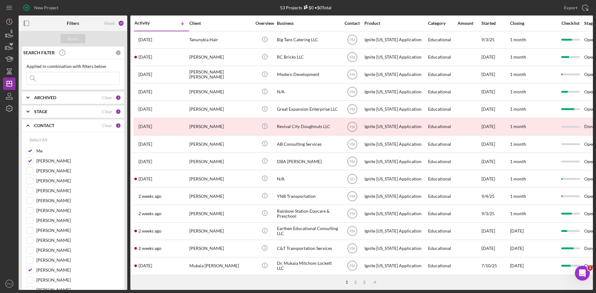
checkbox input "true"
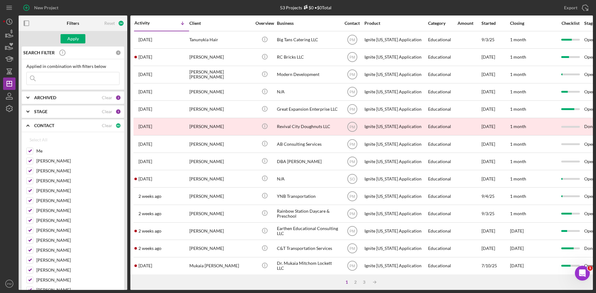
click at [46, 73] on input at bounding box center [73, 78] width 93 height 12
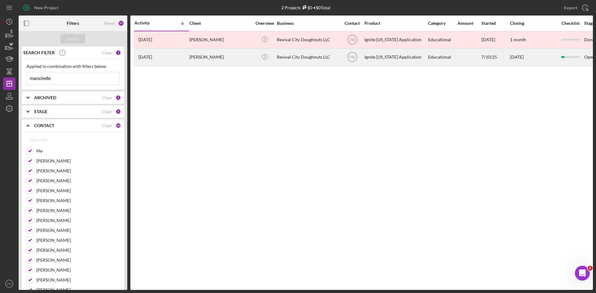
type input "marschelle"
click at [189, 63] on td "Marschelle McCoy" at bounding box center [221, 56] width 64 height 17
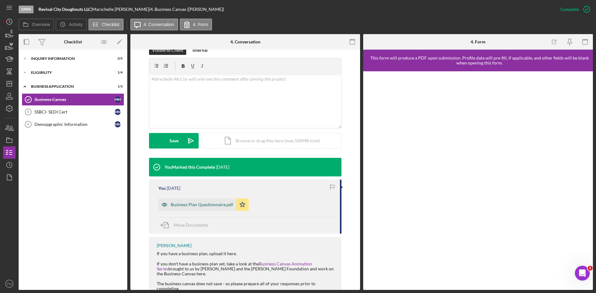
click at [205, 209] on div "Business Plan Questionnaire.pdf" at bounding box center [197, 205] width 78 height 12
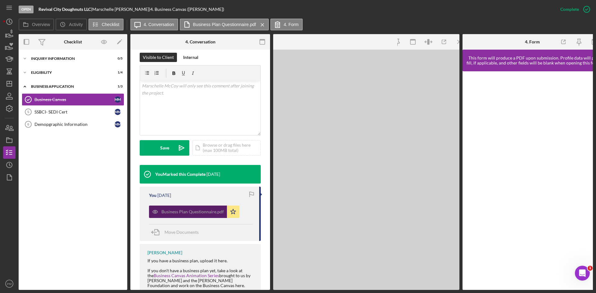
scroll to position [100, 0]
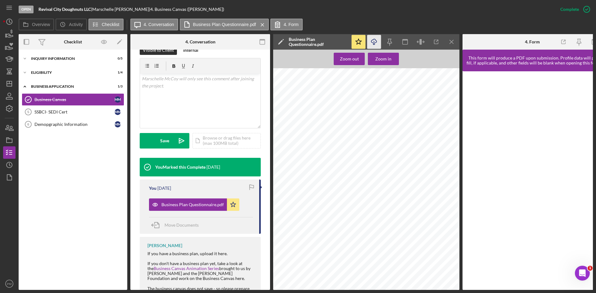
click at [376, 41] on icon "Icon/Download" at bounding box center [374, 42] width 14 height 14
click at [59, 74] on div "Eligibility" at bounding box center [75, 73] width 88 height 4
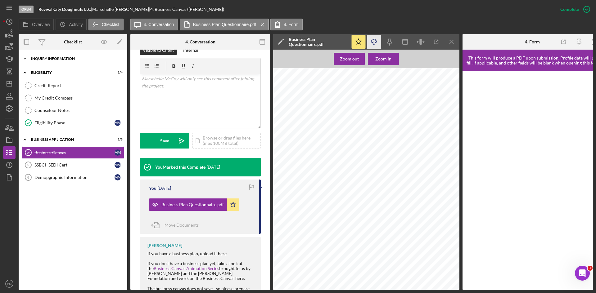
click at [69, 59] on div "Inquiry Information" at bounding box center [75, 59] width 88 height 4
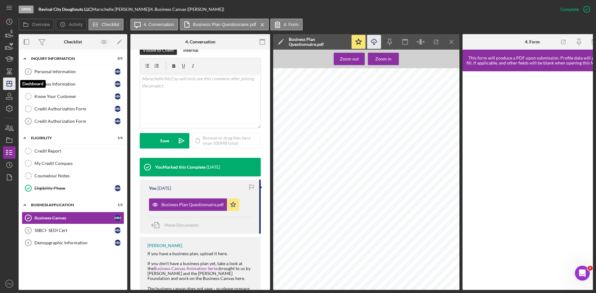
click at [7, 84] on line "button" at bounding box center [9, 84] width 5 height 0
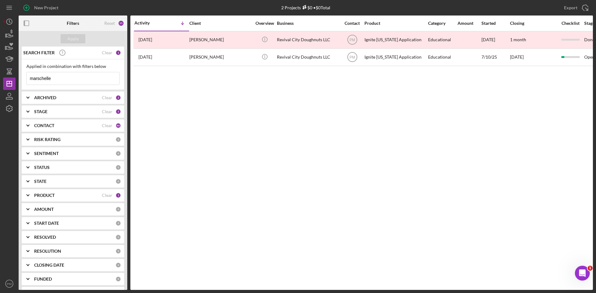
click at [70, 129] on div "CONTACT Clear 46" at bounding box center [77, 126] width 87 height 12
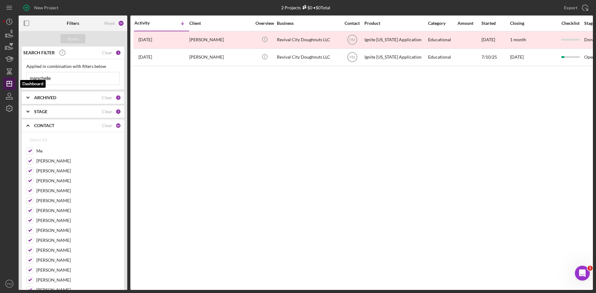
drag, startPoint x: 62, startPoint y: 80, endPoint x: 4, endPoint y: 79, distance: 58.4
click at [4, 79] on div "New Project 2 Projects $0 • $0 Total marschelle Export Icon/Export Filters Rese…" at bounding box center [298, 145] width 590 height 290
type input "mukaia"
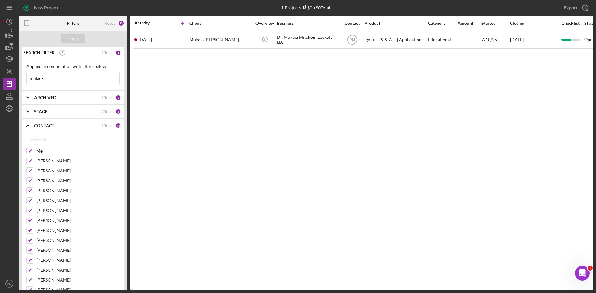
drag, startPoint x: 55, startPoint y: 81, endPoint x: 0, endPoint y: 68, distance: 56.7
click at [0, 68] on div "New Project 1 Projects $0 • $0 Total marschelle Export Icon/Export Filters Rese…" at bounding box center [298, 146] width 596 height 293
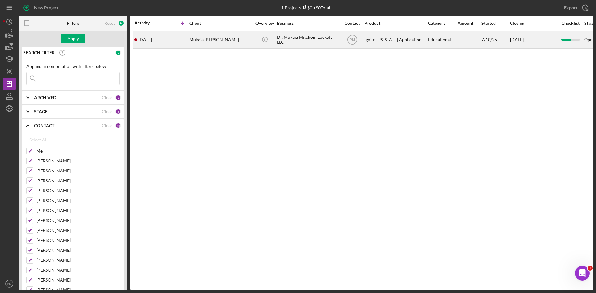
click at [191, 41] on div "Mukaia Lockett" at bounding box center [220, 40] width 62 height 16
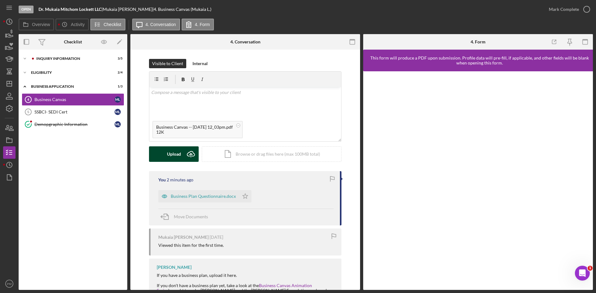
click at [163, 151] on button "Upload Icon/Upload" at bounding box center [174, 155] width 50 height 16
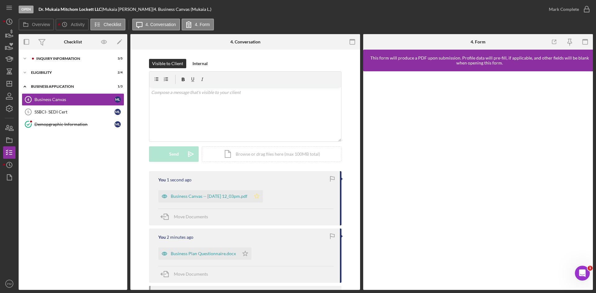
click at [263, 195] on icon "Icon/Star" at bounding box center [256, 196] width 12 height 12
click at [568, 8] on div "Mark Complete" at bounding box center [564, 9] width 30 height 12
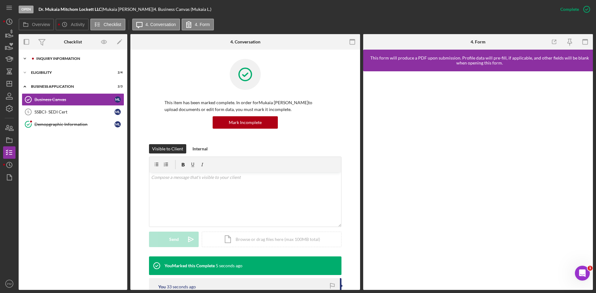
click at [46, 62] on div "Icon/Expander Inquiry Information 3 / 5" at bounding box center [73, 58] width 109 height 12
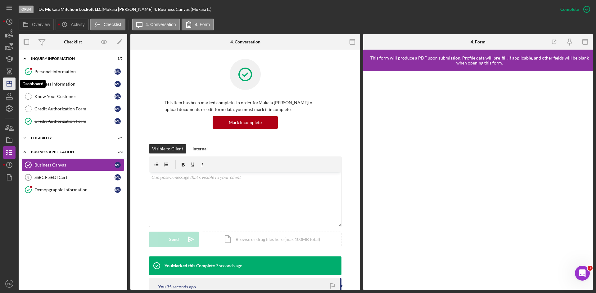
click at [10, 84] on icon "Icon/Dashboard" at bounding box center [10, 84] width 16 height 16
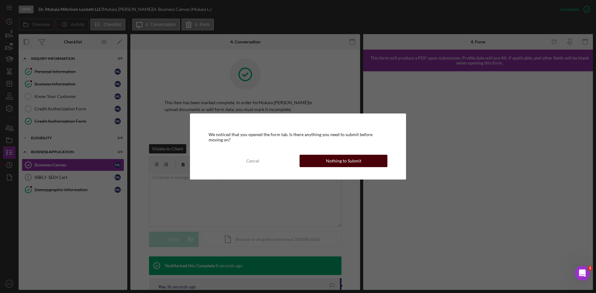
click at [318, 158] on button "Nothing to Submit" at bounding box center [344, 161] width 88 height 12
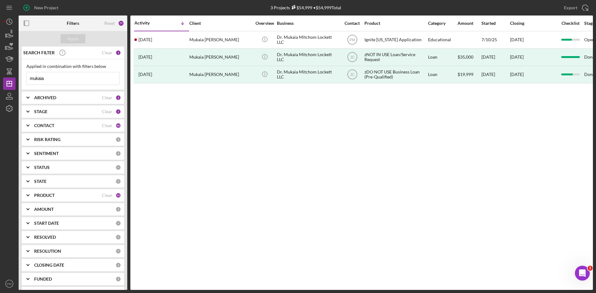
drag, startPoint x: 66, startPoint y: 79, endPoint x: 0, endPoint y: 76, distance: 66.5
click at [0, 76] on div "New Project 3 Projects $54,999 • $54,999 Total mukaia Export Icon/Export Filter…" at bounding box center [298, 146] width 596 height 293
click at [71, 125] on div "CONTACT" at bounding box center [68, 125] width 68 height 5
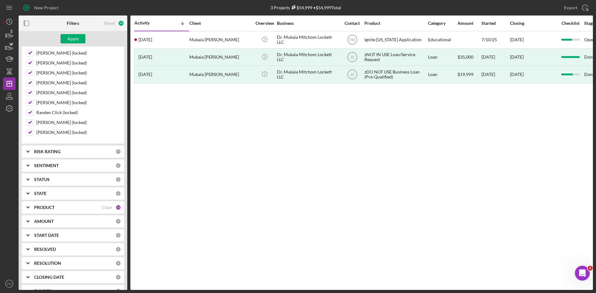
scroll to position [492, 0]
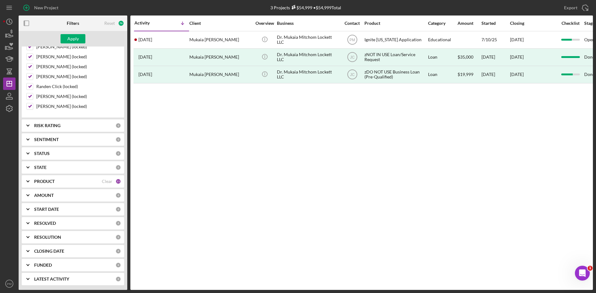
click at [71, 184] on div "PRODUCT Clear 23" at bounding box center [77, 182] width 87 height 6
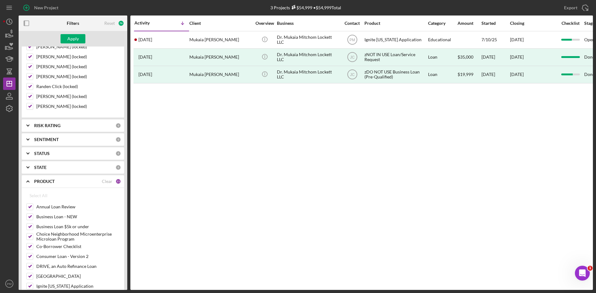
click at [105, 184] on div "PRODUCT Clear 23" at bounding box center [77, 182] width 87 height 6
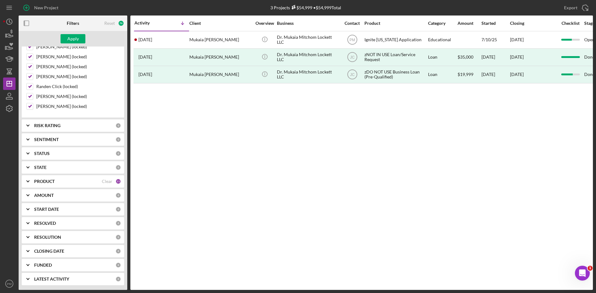
click at [87, 182] on div "PRODUCT" at bounding box center [68, 181] width 68 height 5
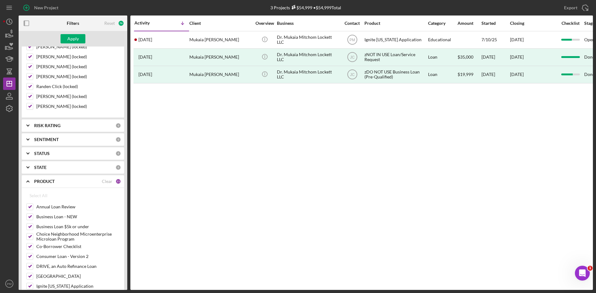
click at [103, 178] on div "PRODUCT Clear 23" at bounding box center [77, 181] width 87 height 12
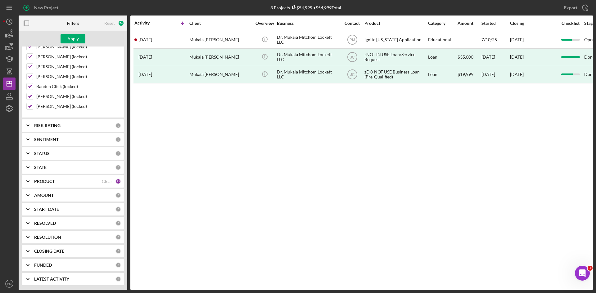
click at [49, 181] on b "PRODUCT" at bounding box center [44, 181] width 20 height 5
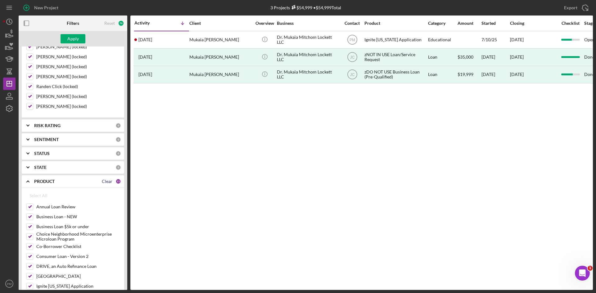
click at [102, 182] on div "Clear" at bounding box center [107, 181] width 11 height 5
checkbox input "false"
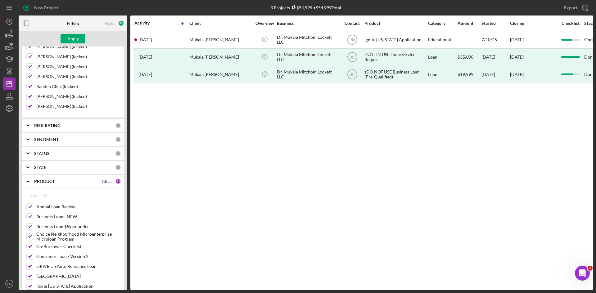
checkbox input "false"
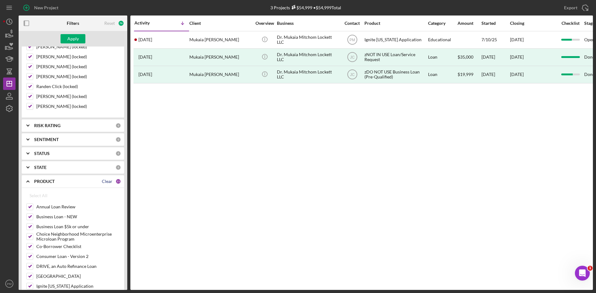
checkbox input "false"
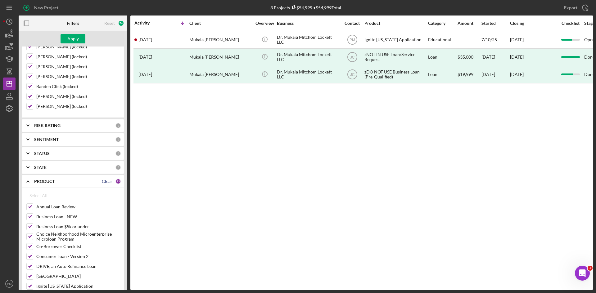
checkbox input "false"
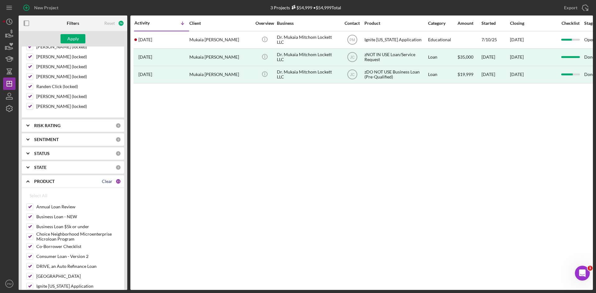
checkbox input "false"
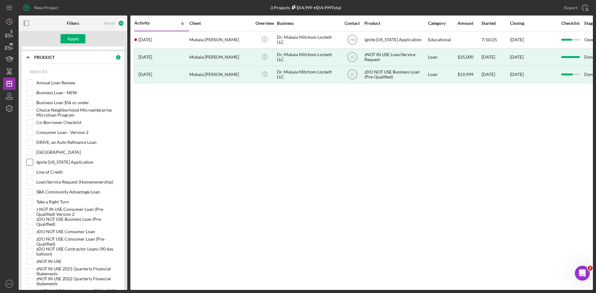
click at [31, 163] on input "Ignite [US_STATE] Application" at bounding box center [30, 162] width 6 height 6
checkbox input "true"
click at [79, 38] on button "Apply" at bounding box center [73, 38] width 25 height 9
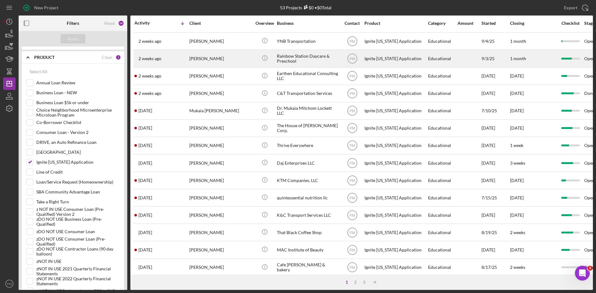
scroll to position [200, 0]
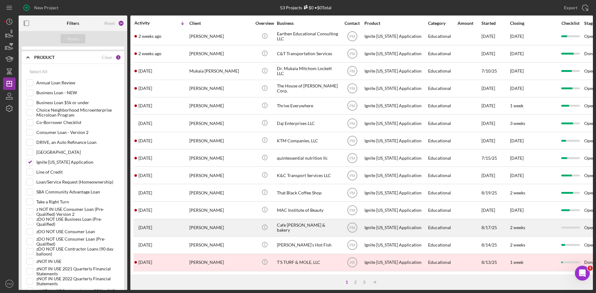
click at [200, 227] on div "LaNae Vambaketes" at bounding box center [220, 228] width 62 height 16
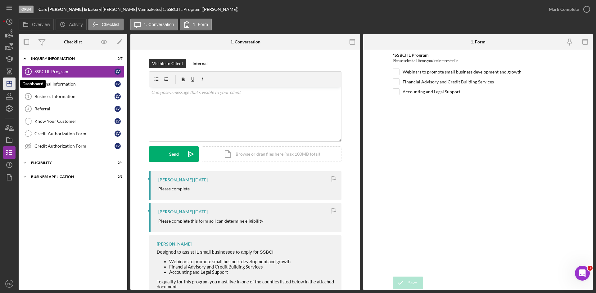
click at [10, 81] on icon "Icon/Dashboard" at bounding box center [10, 84] width 16 height 16
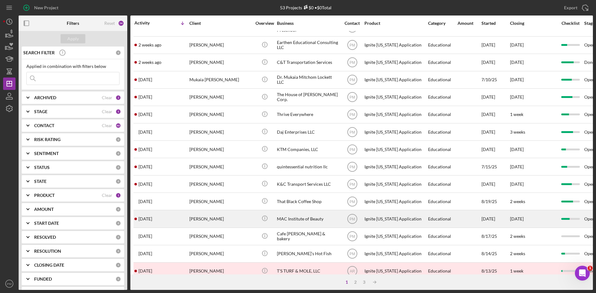
scroll to position [200, 0]
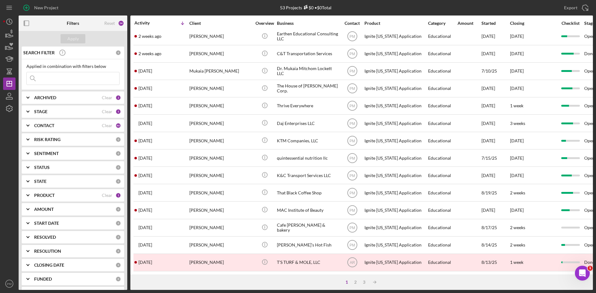
click at [67, 102] on div "ARCHIVED Clear 2" at bounding box center [77, 98] width 87 height 12
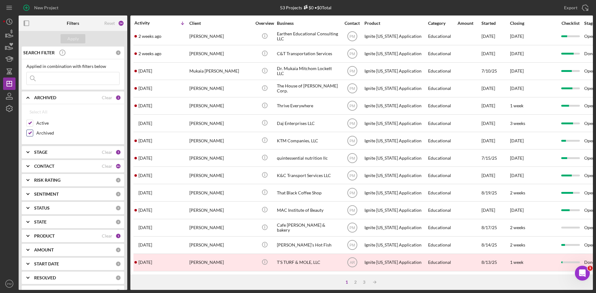
click at [29, 133] on input "Archived" at bounding box center [30, 133] width 6 height 6
checkbox input "false"
click at [70, 36] on div "Apply" at bounding box center [72, 38] width 11 height 9
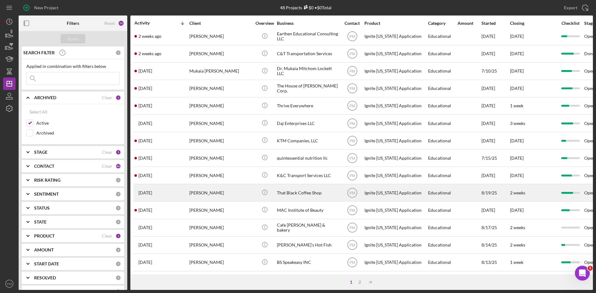
click at [213, 191] on div "Brandon Rice" at bounding box center [220, 193] width 62 height 16
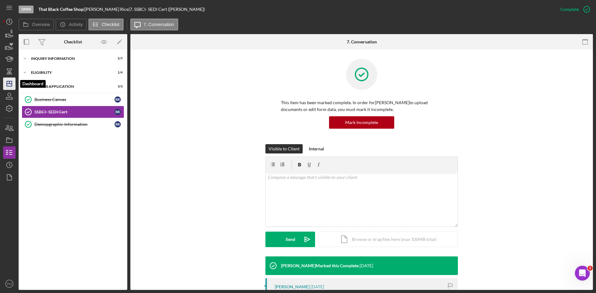
click at [7, 86] on polygon "button" at bounding box center [9, 83] width 5 height 5
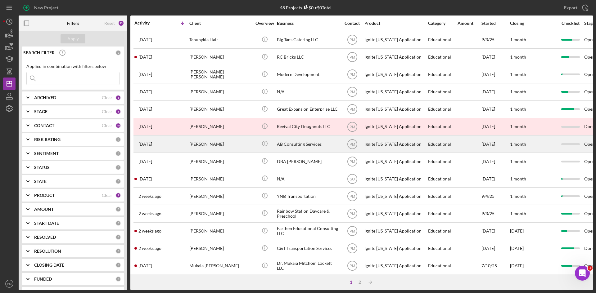
click at [215, 145] on div "Ann Burrage" at bounding box center [220, 144] width 62 height 16
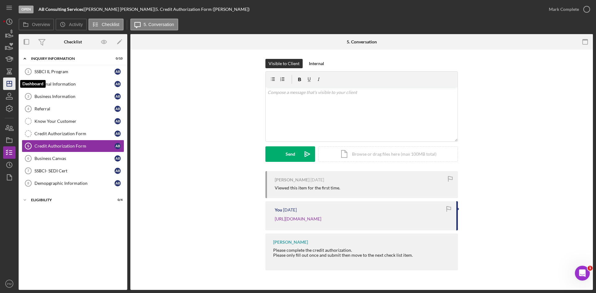
click at [11, 84] on icon "Icon/Dashboard" at bounding box center [10, 84] width 16 height 16
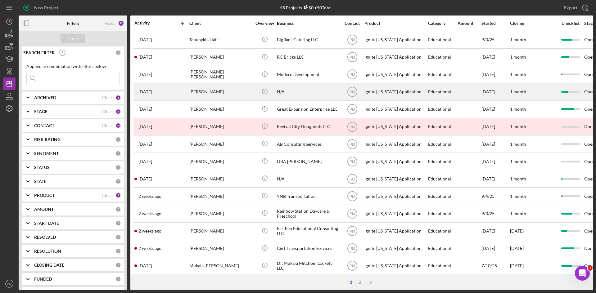
click at [237, 95] on div "Crystal Williams-Jackson" at bounding box center [220, 92] width 62 height 16
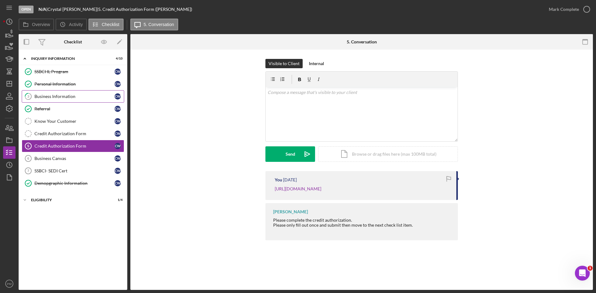
click at [64, 95] on div "Business Information" at bounding box center [74, 96] width 80 height 5
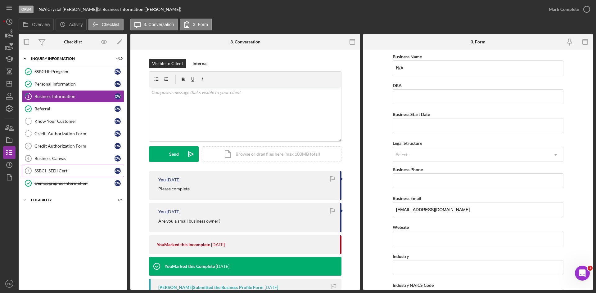
click at [56, 173] on div "SSBCI- SEDI Cert" at bounding box center [74, 171] width 80 height 5
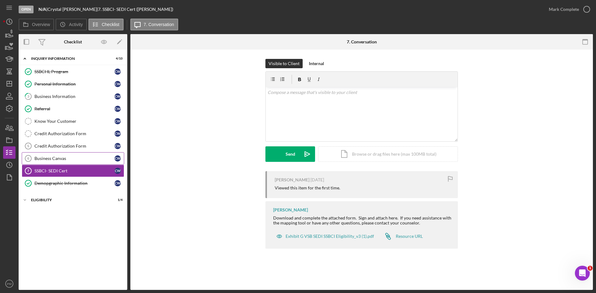
click at [58, 162] on link "Business Canvas 6 Business Canvas C W" at bounding box center [73, 158] width 102 height 12
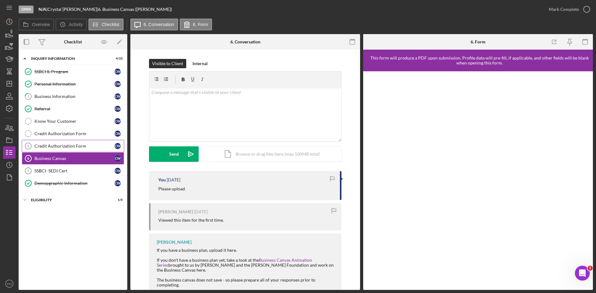
click at [59, 142] on link "Credit Authorization Form 5 Credit Authorization Form C W" at bounding box center [73, 146] width 102 height 12
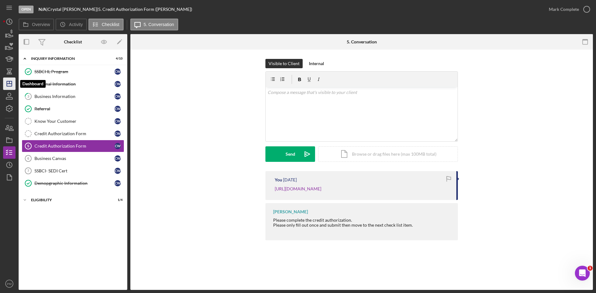
click at [10, 83] on icon "Icon/Dashboard" at bounding box center [10, 84] width 16 height 16
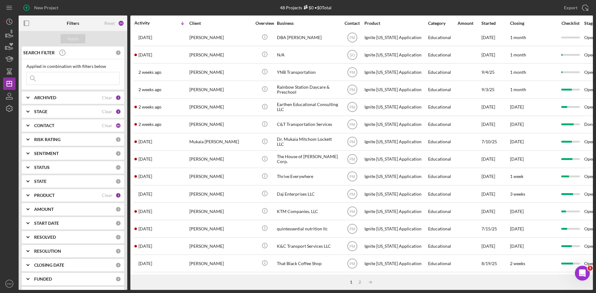
scroll to position [200, 0]
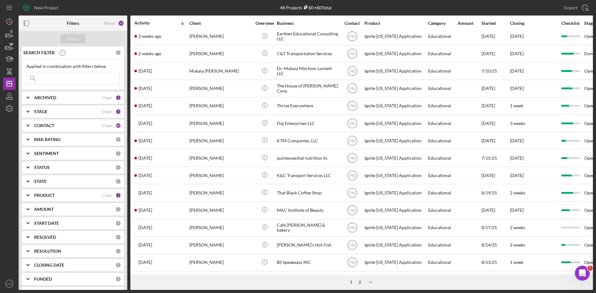
click at [361, 282] on div "2" at bounding box center [359, 282] width 9 height 5
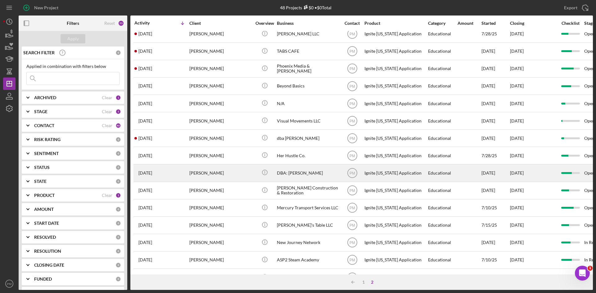
scroll to position [0, 0]
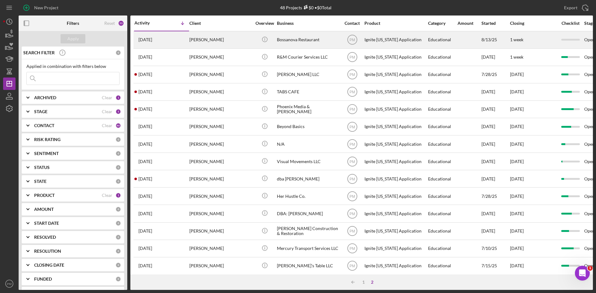
click at [195, 39] on div "Russell Smith" at bounding box center [220, 40] width 62 height 16
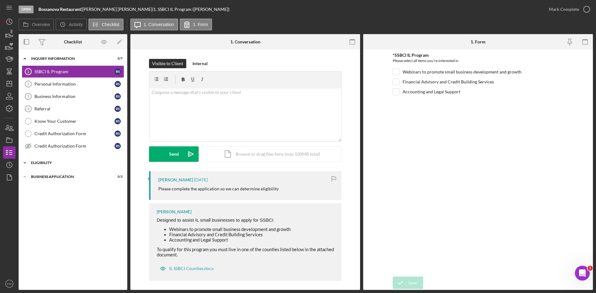
click at [63, 165] on div "Icon/Expander Eligibility 0 / 4" at bounding box center [73, 163] width 109 height 12
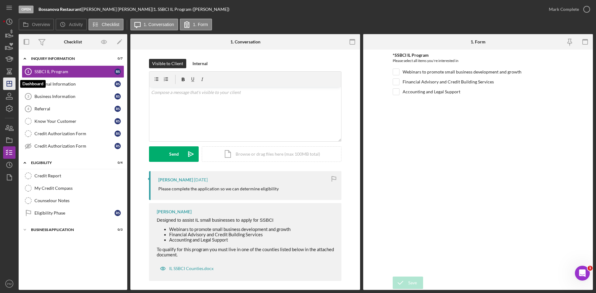
click at [10, 84] on icon "Icon/Dashboard" at bounding box center [10, 84] width 16 height 16
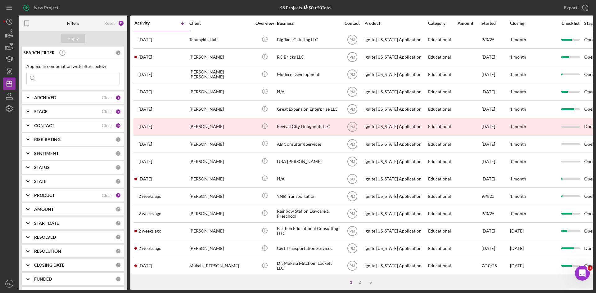
click at [68, 192] on div "PRODUCT Clear 1" at bounding box center [77, 195] width 87 height 12
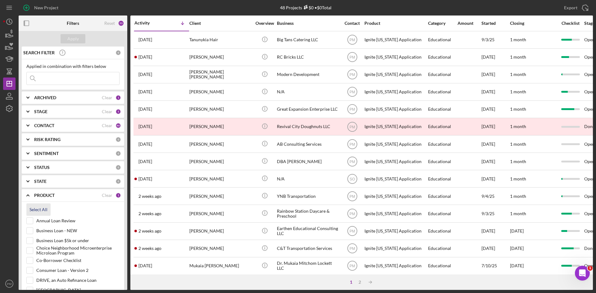
click at [41, 212] on div "Select All" at bounding box center [38, 210] width 18 height 12
checkbox input "true"
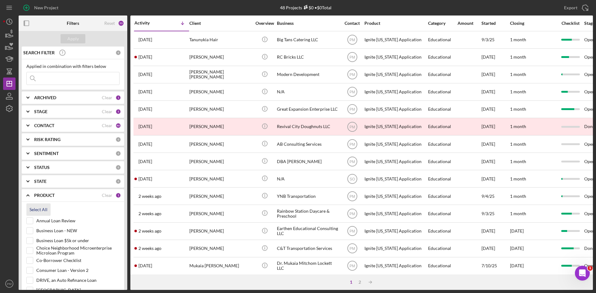
checkbox input "true"
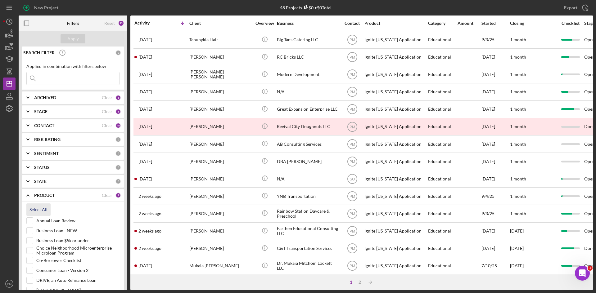
checkbox input "true"
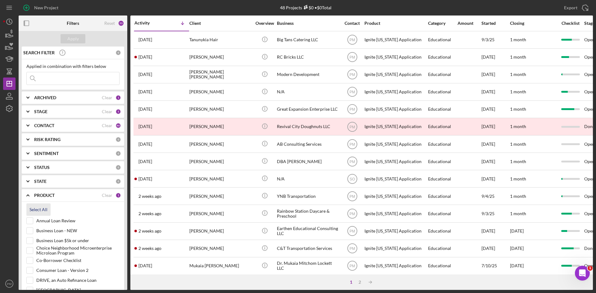
checkbox input "true"
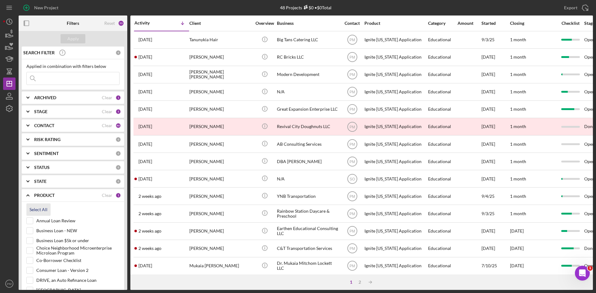
checkbox input "true"
click at [51, 83] on input at bounding box center [73, 78] width 93 height 12
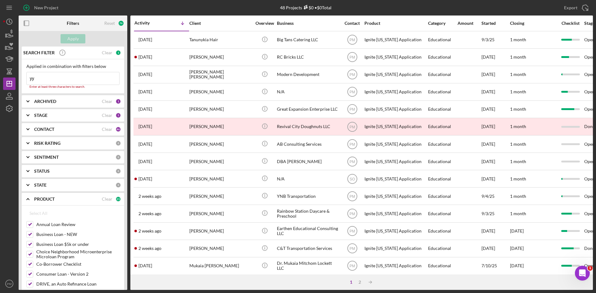
type input "y"
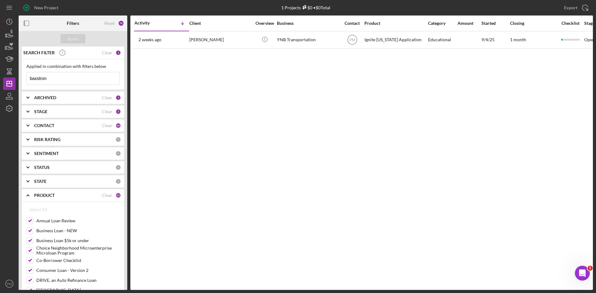
type input "baxstron"
click at [51, 102] on div "ARCHIVED Clear 1" at bounding box center [77, 98] width 87 height 12
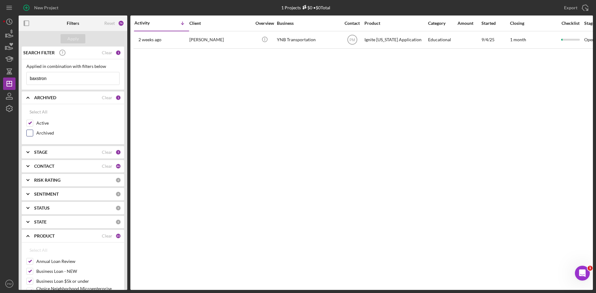
click at [36, 133] on div "Archived" at bounding box center [72, 135] width 93 height 10
click at [29, 135] on input "Archived" at bounding box center [30, 133] width 6 height 6
checkbox input "true"
click at [67, 38] on div "Apply" at bounding box center [72, 38] width 11 height 9
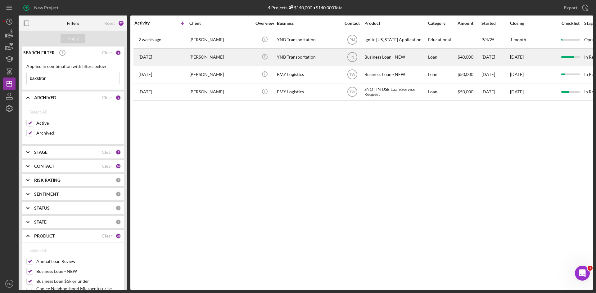
click at [182, 57] on div "5 months ago Yvonne Baxstron" at bounding box center [161, 57] width 54 height 16
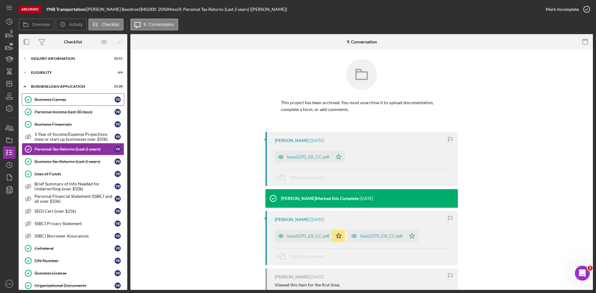
click at [75, 96] on link "Business Canvas Business Canvas Y B" at bounding box center [73, 99] width 102 height 12
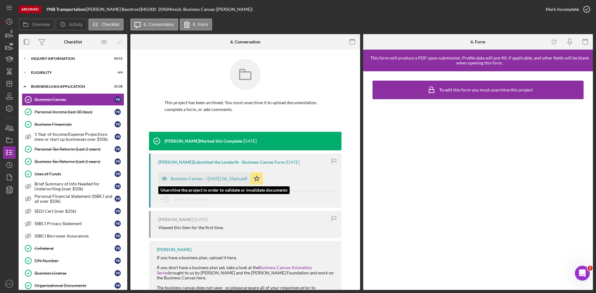
click at [224, 181] on div "Business Canvas -- 2025-03-20 06_15pm.pdf" at bounding box center [209, 178] width 77 height 5
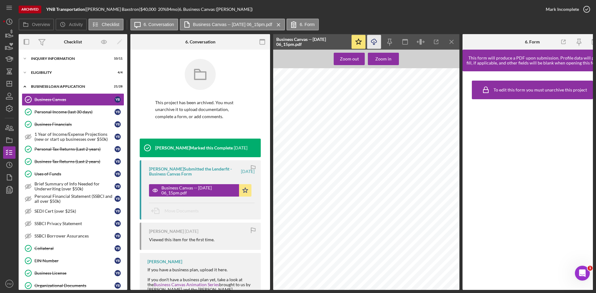
click at [373, 41] on icon "Icon/Download" at bounding box center [374, 42] width 14 height 14
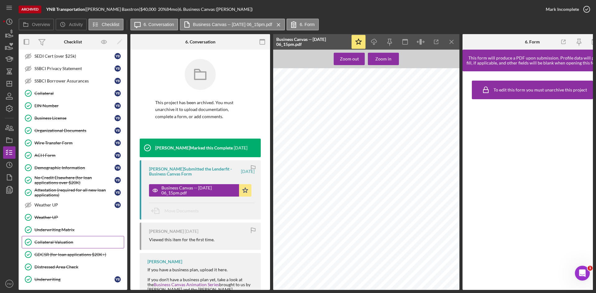
scroll to position [201, 0]
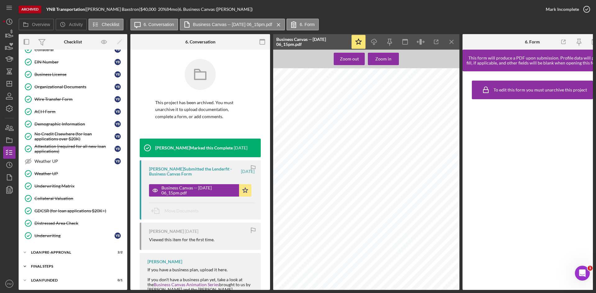
click at [48, 261] on div "Icon/Expander FINAL STEPS 8 / 17" at bounding box center [73, 266] width 109 height 12
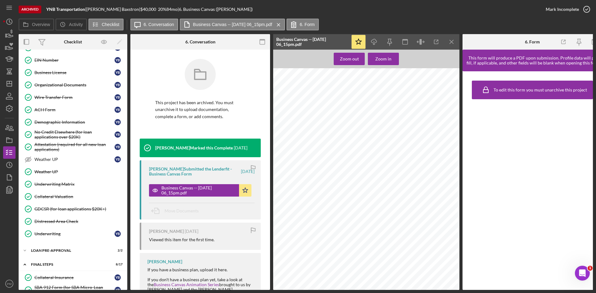
scroll to position [294, 0]
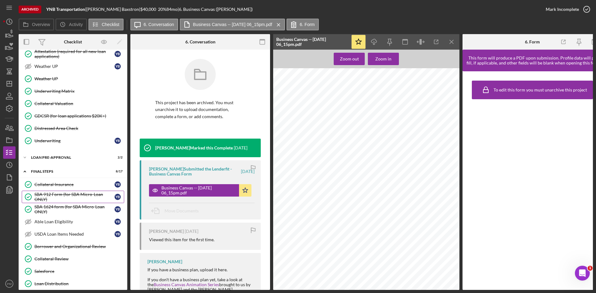
click at [63, 197] on div "SBA 912 Form (for SBA Micro-Loan ONLY)" at bounding box center [74, 197] width 80 height 10
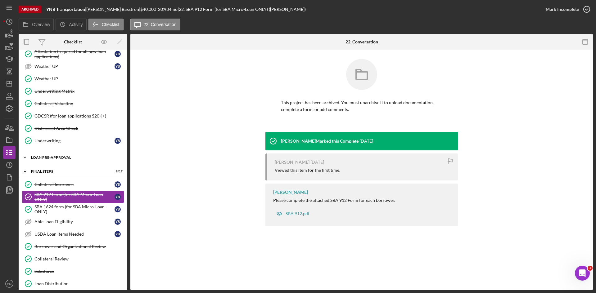
click at [52, 158] on div "LOAN PRE-APPROVAL" at bounding box center [75, 158] width 88 height 4
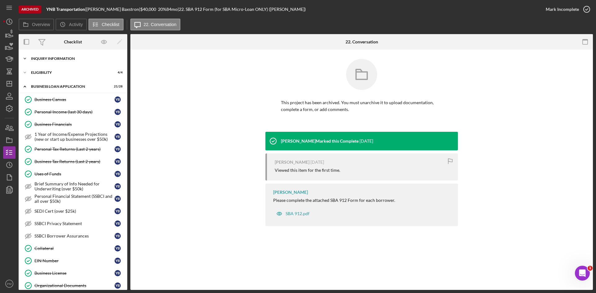
click at [63, 64] on div "Icon/Expander INQUIRY INFORMATION 10 / 11" at bounding box center [73, 58] width 109 height 12
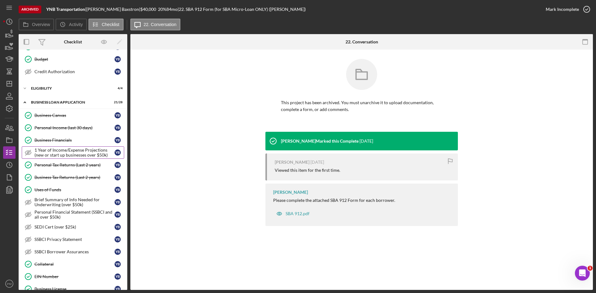
scroll to position [248, 0]
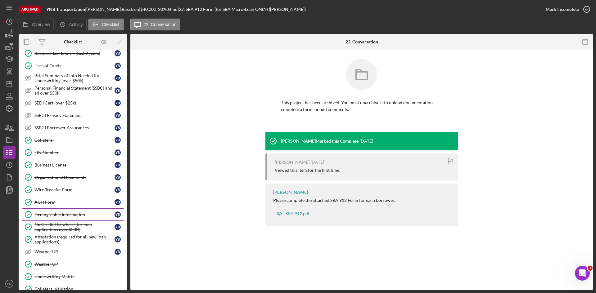
click at [61, 218] on link "Demographic Information Demographic Information Y B" at bounding box center [73, 215] width 102 height 12
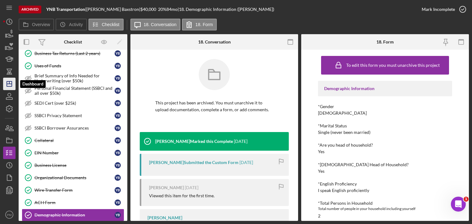
click at [5, 86] on icon "Icon/Dashboard" at bounding box center [10, 84] width 16 height 16
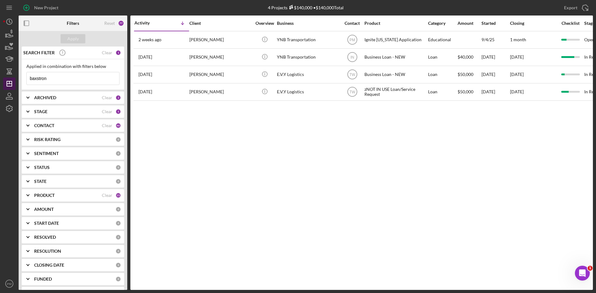
drag, startPoint x: 57, startPoint y: 77, endPoint x: 14, endPoint y: 79, distance: 42.6
click at [15, 79] on div "New Project 4 Projects $140,000 • $140,000 Total baxstron Export Icon/Export Fi…" at bounding box center [298, 145] width 590 height 290
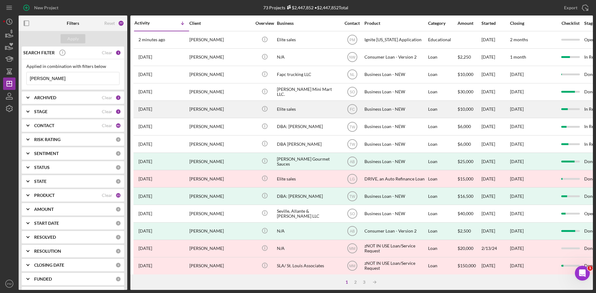
type input "fred"
click at [181, 106] on div "6 months ago Fred Wilkins" at bounding box center [161, 109] width 54 height 16
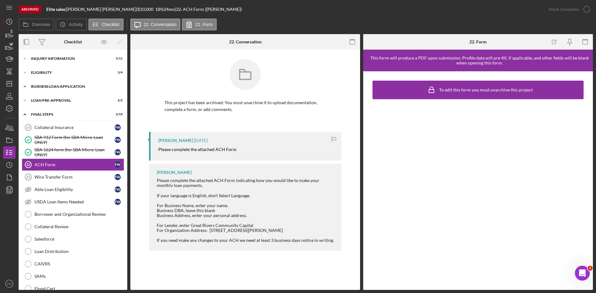
click at [58, 87] on div "BUSINESS LOAN APPLICATION" at bounding box center [75, 87] width 88 height 4
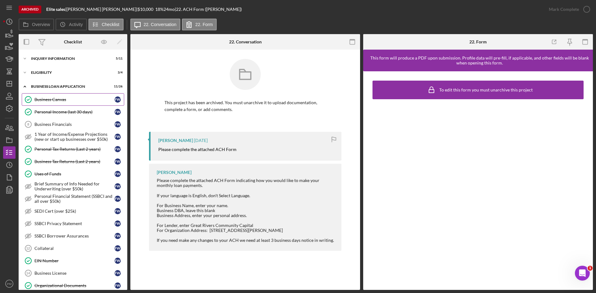
click at [60, 97] on div "Business Canvas" at bounding box center [74, 99] width 80 height 5
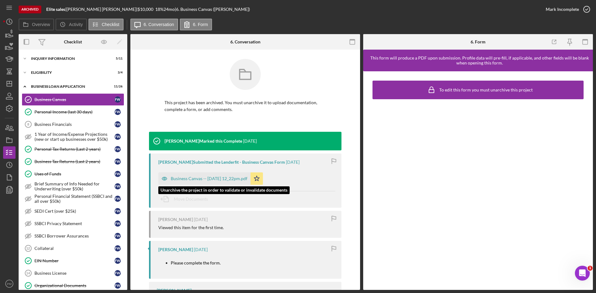
drag, startPoint x: 218, startPoint y: 178, endPoint x: 222, endPoint y: 178, distance: 3.4
click at [219, 178] on div "Business Canvas -- 2025-03-27 12_22pm.pdf" at bounding box center [209, 178] width 77 height 5
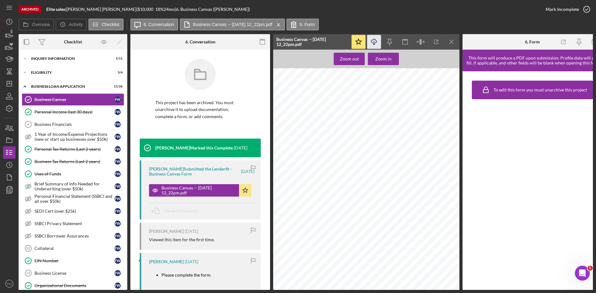
click at [371, 41] on icon "Icon/Download" at bounding box center [374, 42] width 14 height 14
click at [9, 85] on icon "Icon/Dashboard" at bounding box center [10, 84] width 16 height 16
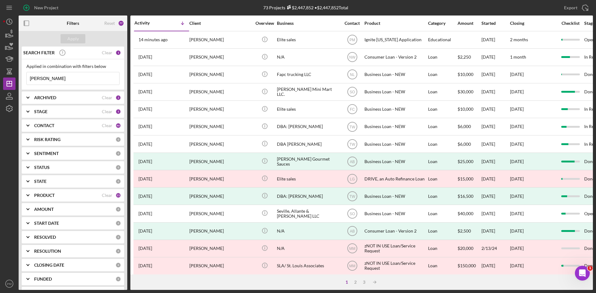
drag, startPoint x: 57, startPoint y: 80, endPoint x: 2, endPoint y: 76, distance: 55.7
click at [2, 76] on div "New Project 73 Projects $2,447,852 • $2,447,852 Total fred Export Icon/Export F…" at bounding box center [298, 146] width 596 height 293
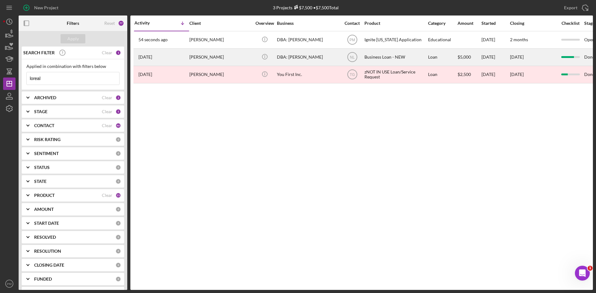
type input "loreal"
click at [177, 60] on div "7 months ago Loreal Wilson" at bounding box center [161, 57] width 54 height 16
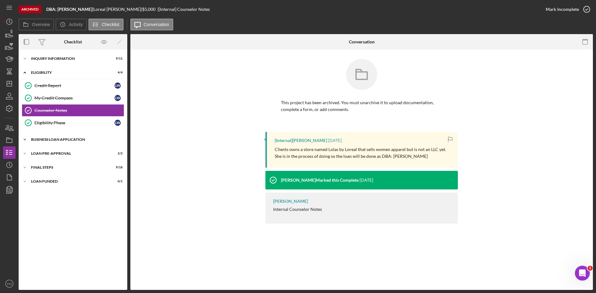
click at [62, 143] on div "Icon/Expander BUSINESS LOAN APPLICATION 20 / 27" at bounding box center [73, 139] width 109 height 12
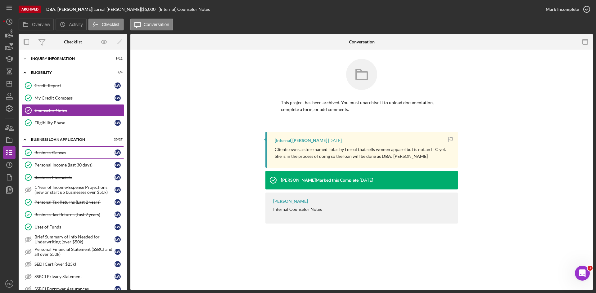
click at [63, 157] on link "Business Canvas Business Canvas L W" at bounding box center [73, 153] width 102 height 12
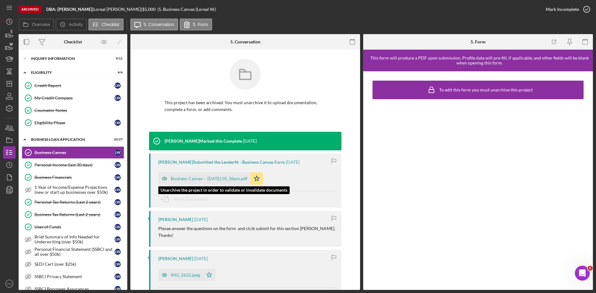
click at [203, 176] on div "Business Canvas -- 2025-02-06 05_36pm.pdf" at bounding box center [204, 179] width 92 height 12
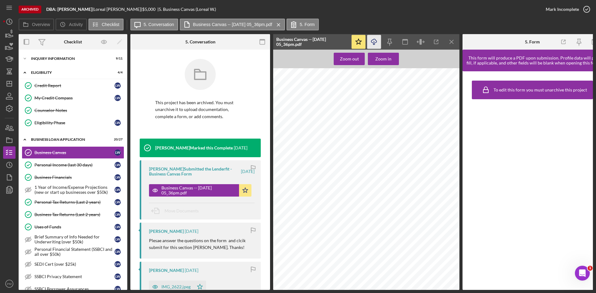
click at [368, 39] on icon "Icon/Download" at bounding box center [374, 42] width 14 height 14
click at [65, 61] on div "Icon/Expander INQUIRY INFORMATION 9 / 11" at bounding box center [73, 58] width 109 height 12
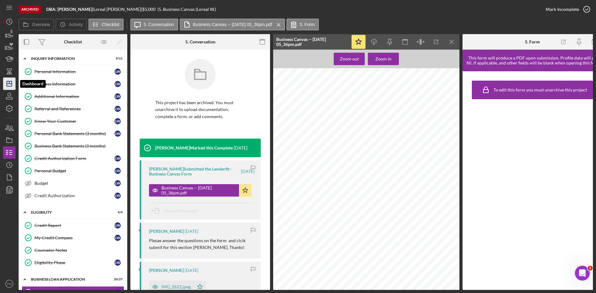
click at [12, 85] on polygon "button" at bounding box center [9, 83] width 5 height 5
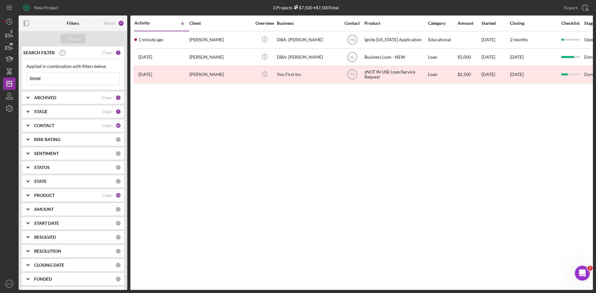
click at [51, 74] on input "loreal" at bounding box center [73, 78] width 93 height 12
drag, startPoint x: 50, startPoint y: 80, endPoint x: 0, endPoint y: 80, distance: 50.3
click at [0, 80] on div "New Project 3 Projects $7,500 • $7,500 Total loreal Export Icon/Export Filters …" at bounding box center [298, 146] width 596 height 293
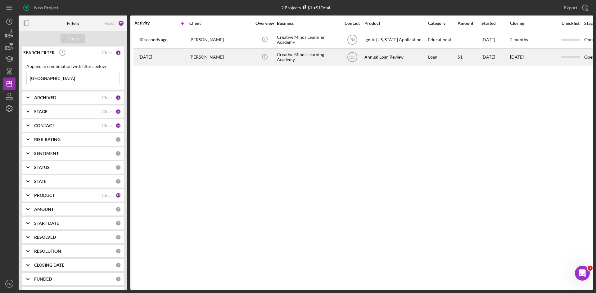
type input "canada"
click at [165, 55] on div "4 years ago Patricia Canada" at bounding box center [161, 57] width 54 height 16
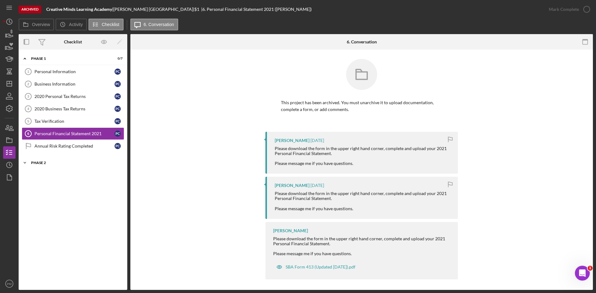
click at [47, 165] on div "Icon/Expander Phase 2 0 / 4" at bounding box center [73, 163] width 109 height 12
